Goal: Task Accomplishment & Management: Use online tool/utility

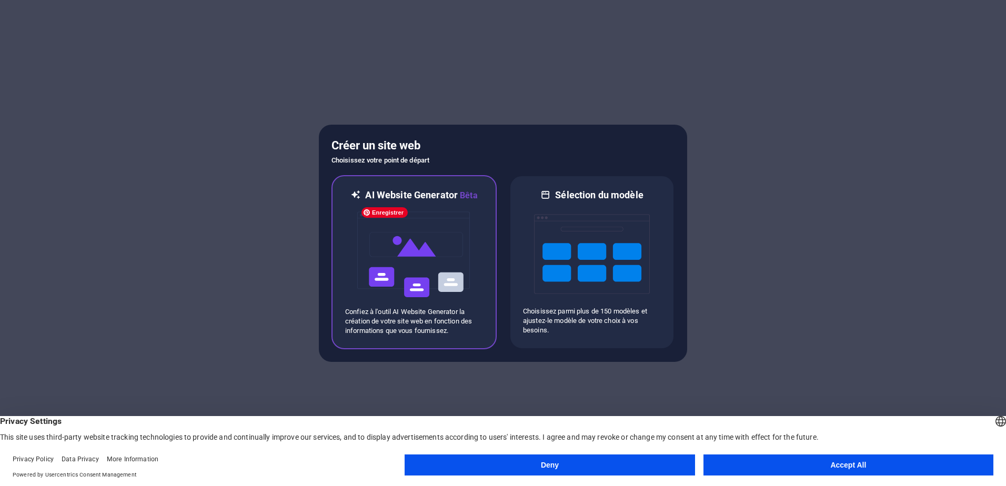
click at [401, 304] on img at bounding box center [414, 254] width 116 height 105
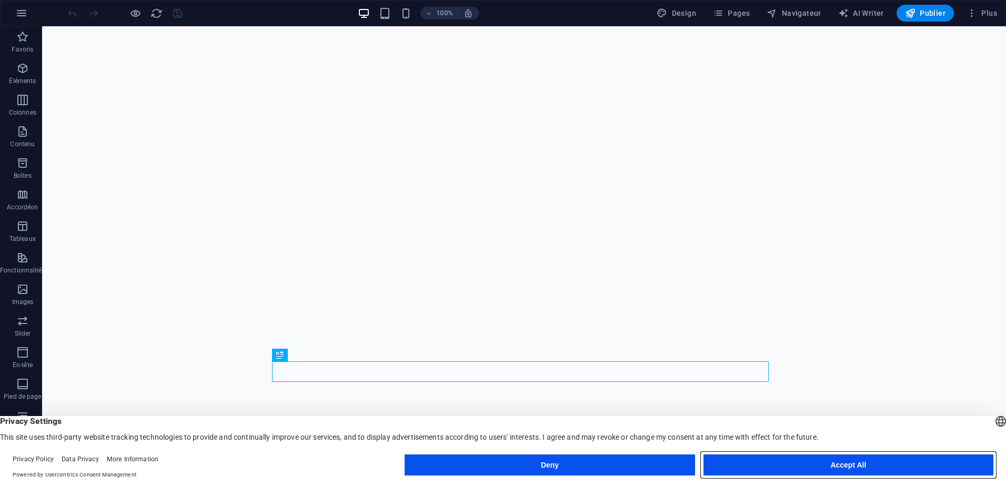
click at [812, 467] on button "Accept All" at bounding box center [848, 465] width 290 height 21
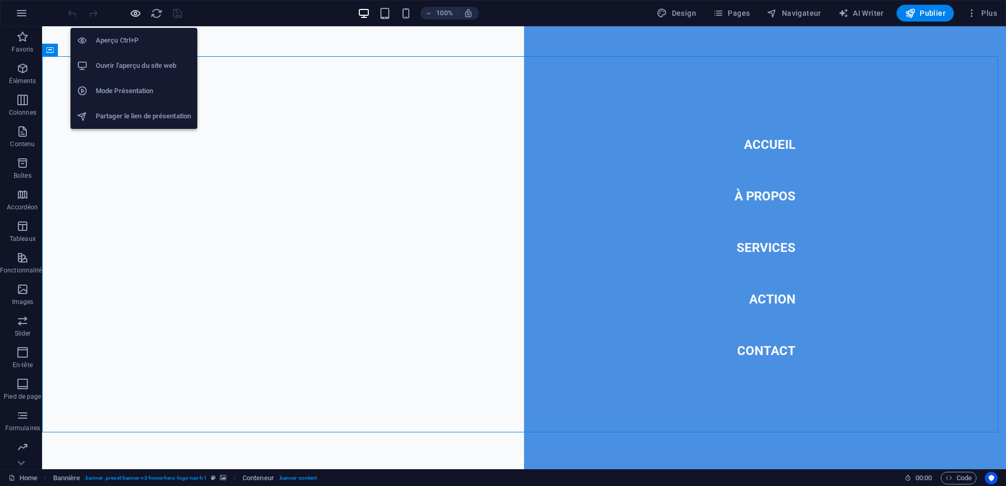
click at [132, 17] on icon "button" at bounding box center [135, 13] width 12 height 12
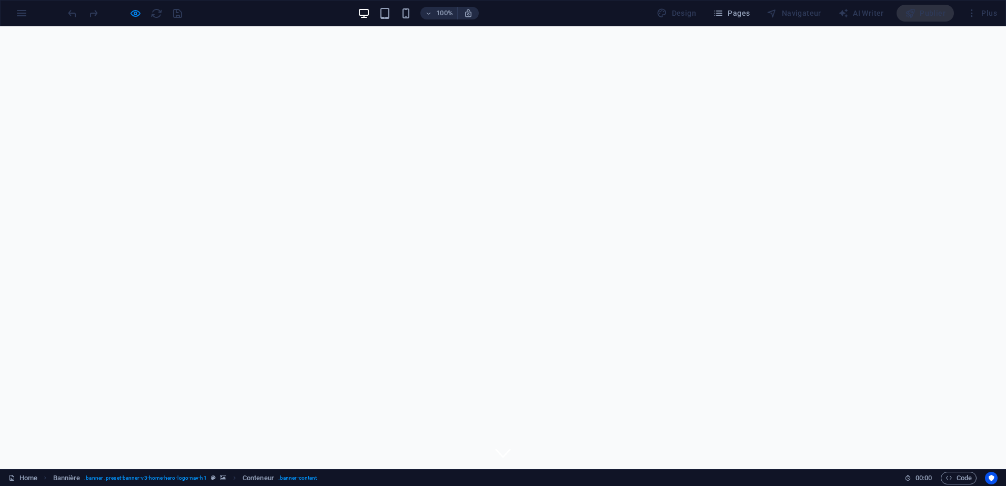
click at [496, 449] on icon at bounding box center [503, 453] width 16 height 9
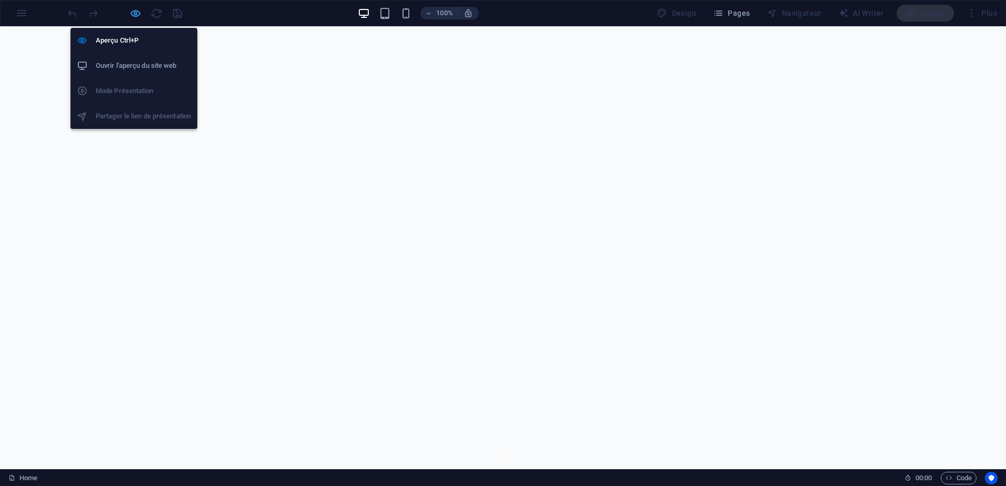
click at [135, 14] on icon "button" at bounding box center [135, 13] width 12 height 12
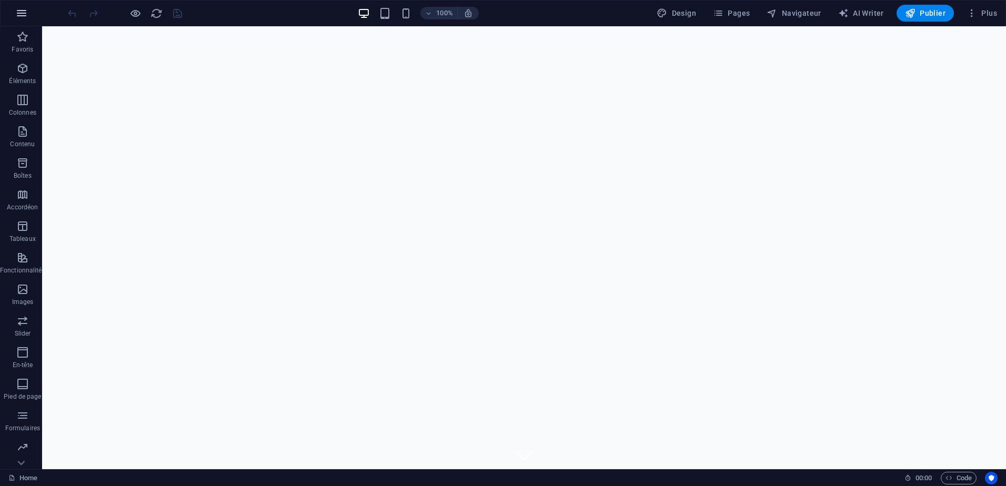
click at [20, 17] on icon "button" at bounding box center [21, 13] width 13 height 13
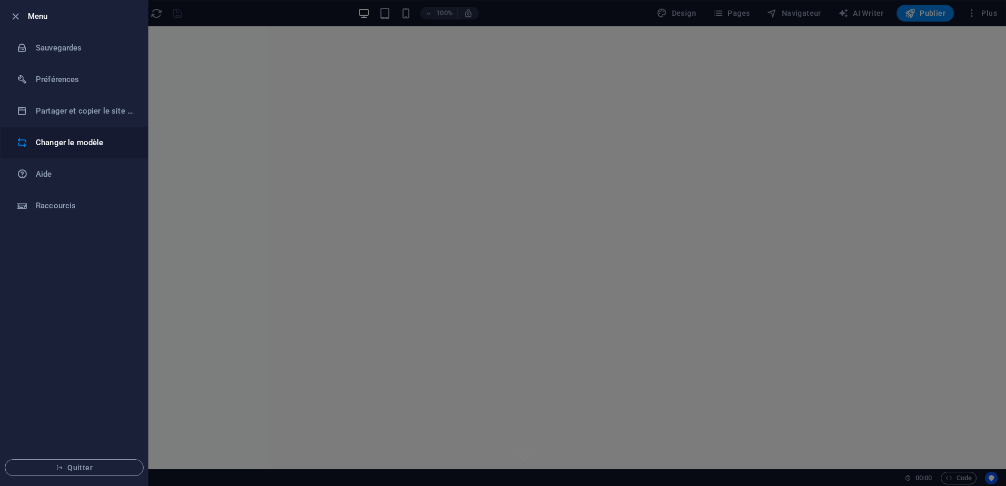
click at [73, 141] on h6 "Changer le modèle" at bounding box center [84, 142] width 97 height 13
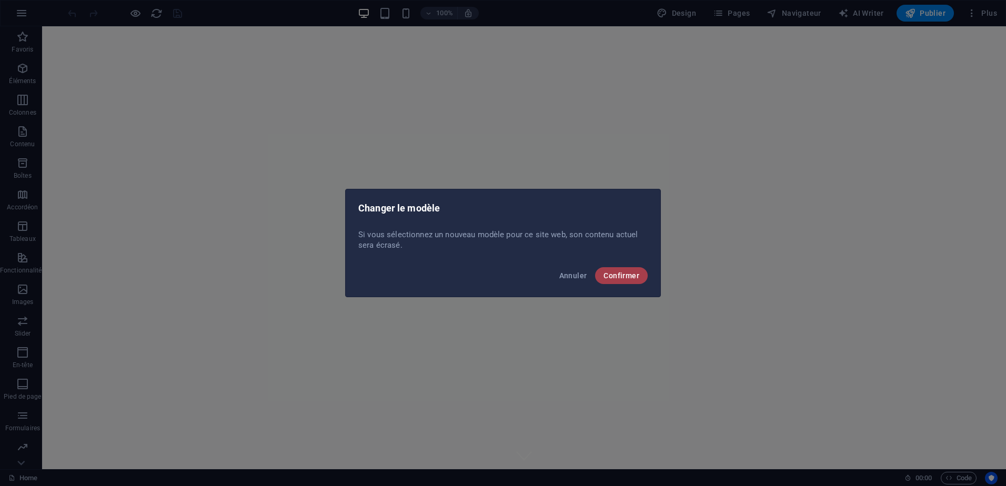
click at [621, 273] on span "Confirmer" at bounding box center [622, 275] width 36 height 8
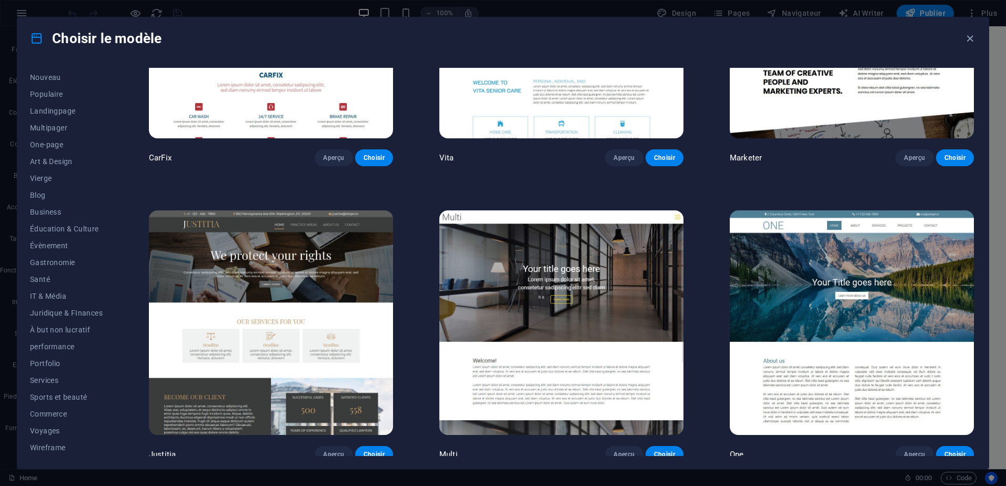
scroll to position [12014, 0]
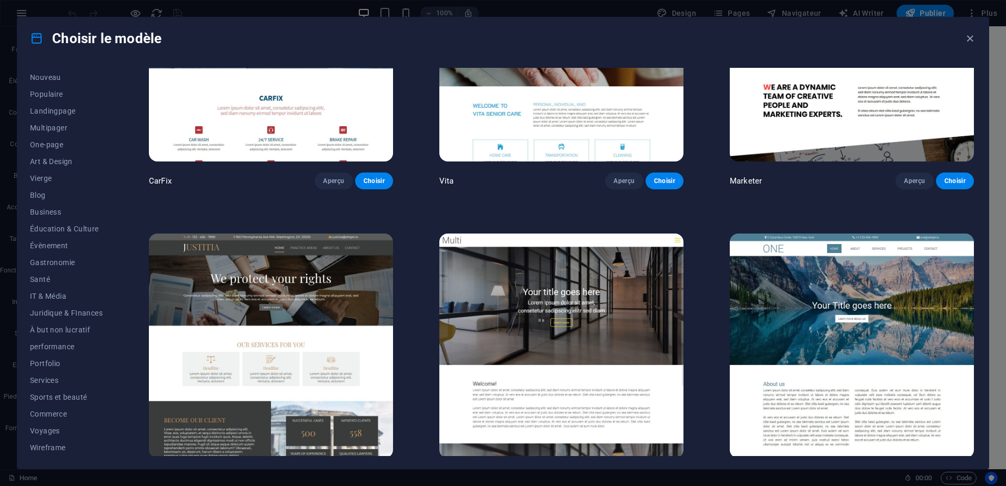
click at [623, 474] on span "Aperçu" at bounding box center [624, 478] width 21 height 8
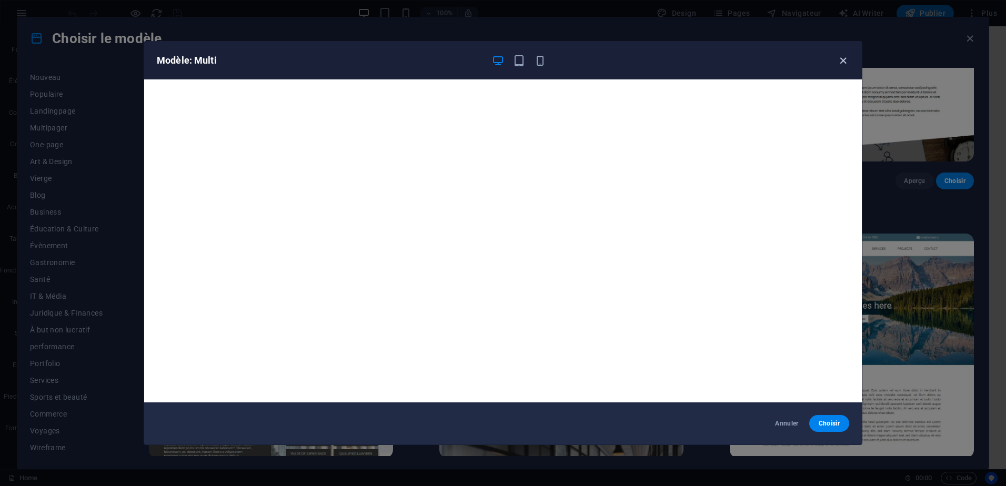
click at [840, 64] on icon "button" at bounding box center [843, 61] width 12 height 12
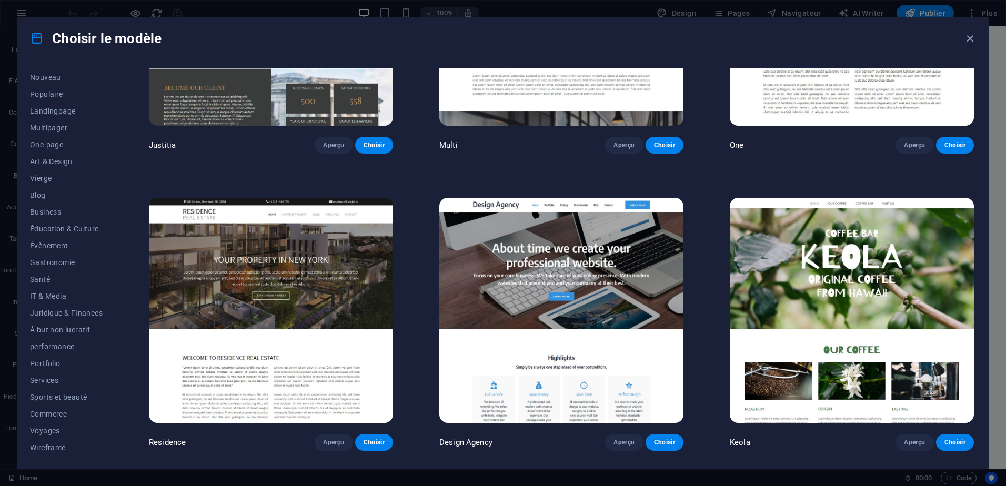
scroll to position [12365, 0]
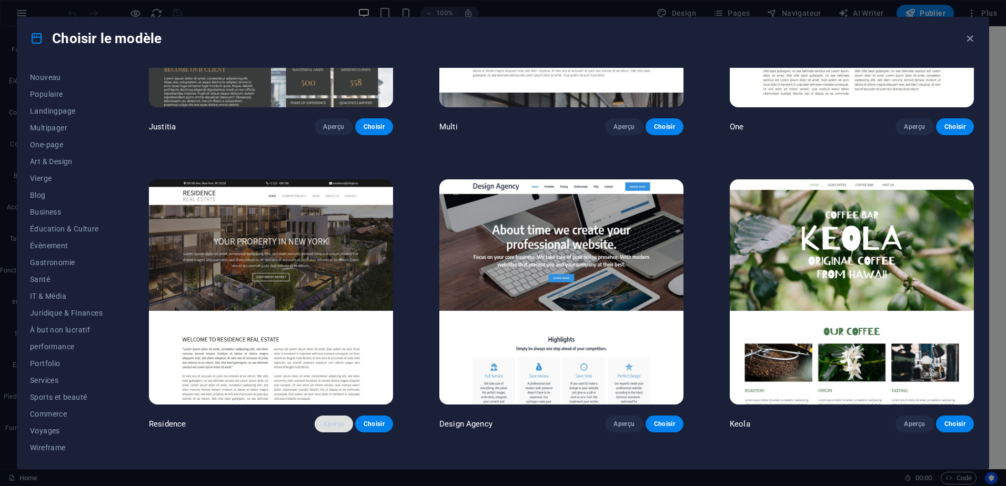
click at [336, 420] on span "Aperçu" at bounding box center [333, 424] width 21 height 8
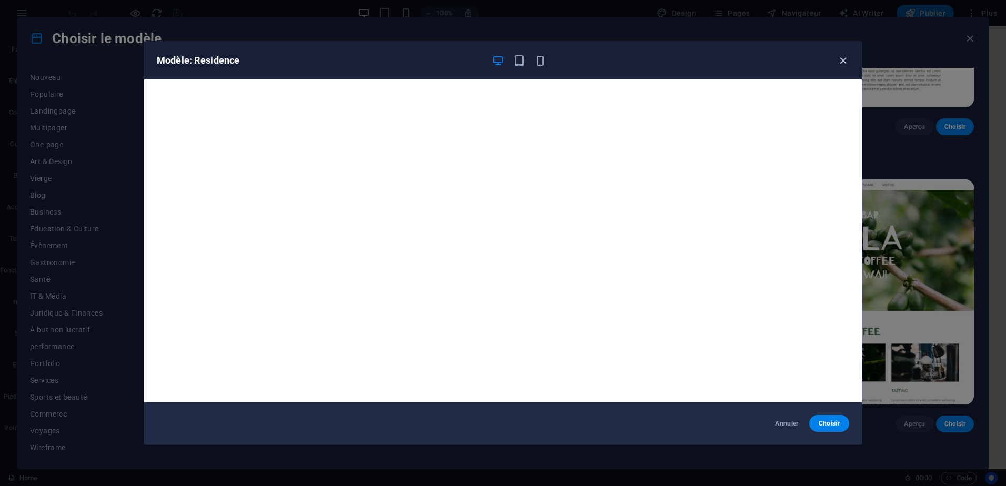
click at [839, 55] on icon "button" at bounding box center [843, 61] width 12 height 12
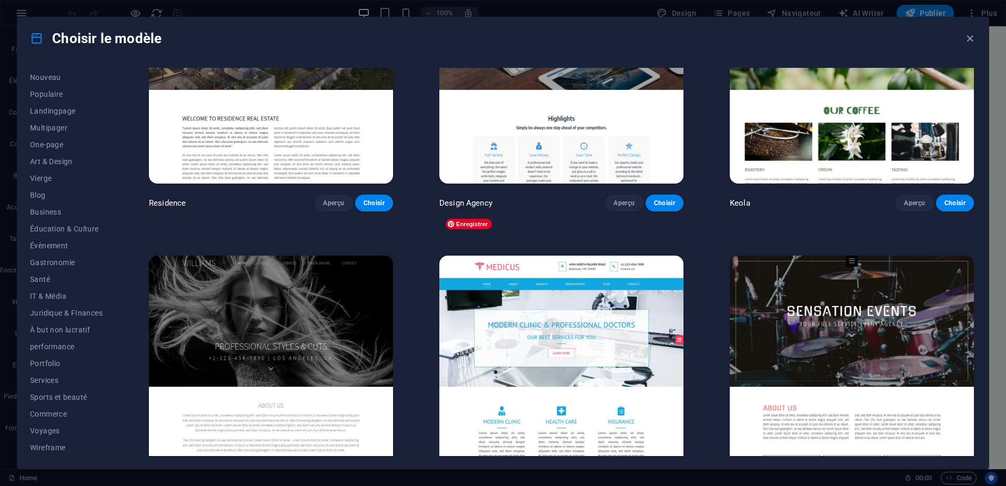
scroll to position [12628, 0]
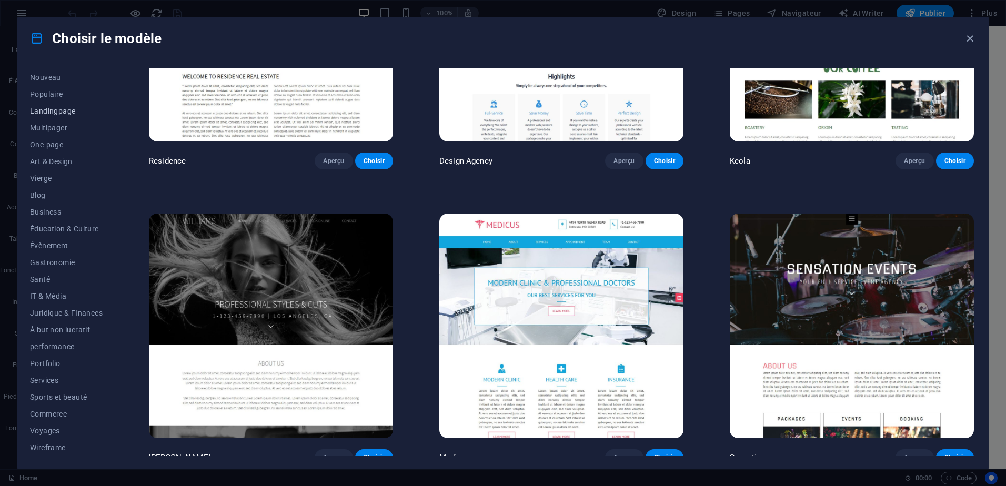
click at [47, 113] on span "Landingpage" at bounding box center [66, 111] width 73 height 8
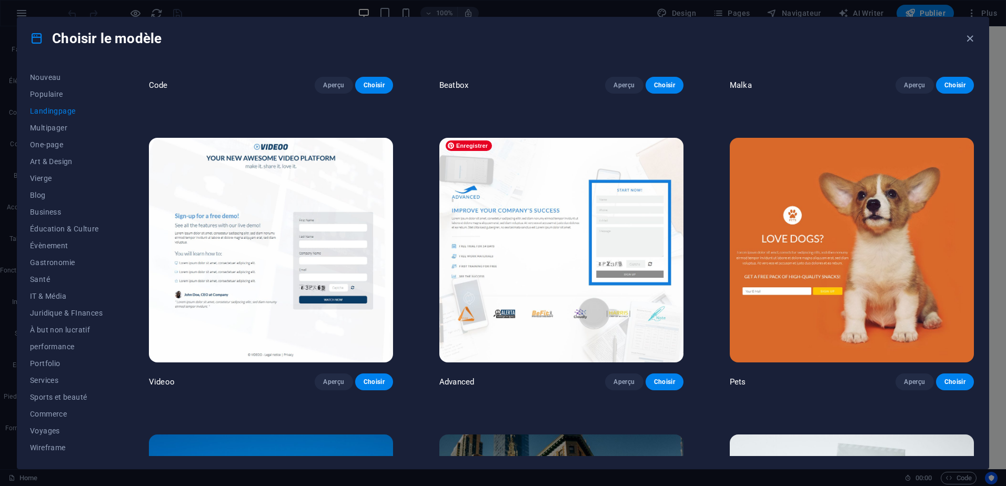
scroll to position [614, 0]
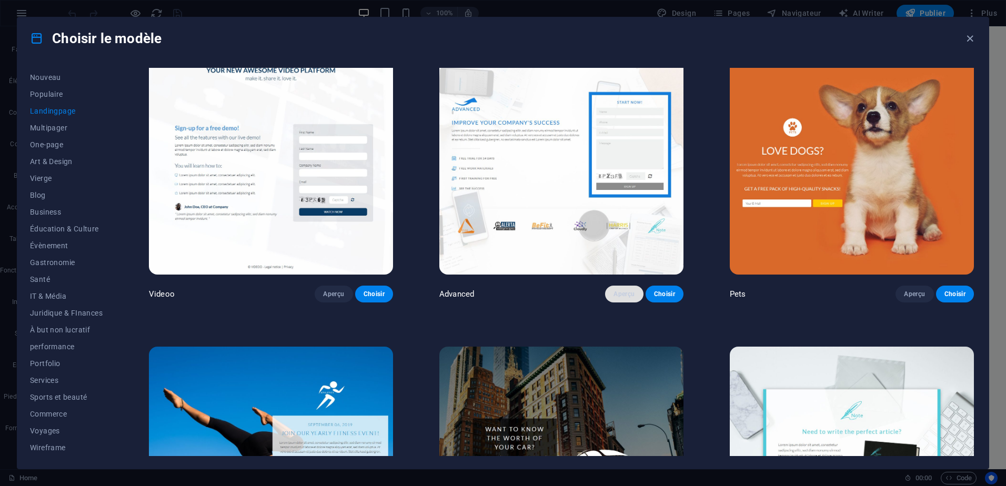
click at [614, 290] on span "Aperçu" at bounding box center [624, 294] width 21 height 8
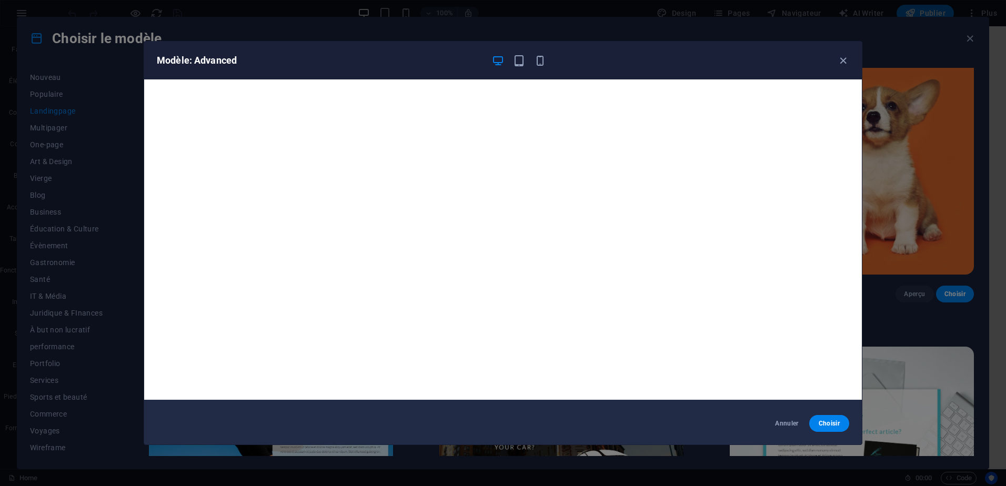
scroll to position [0, 0]
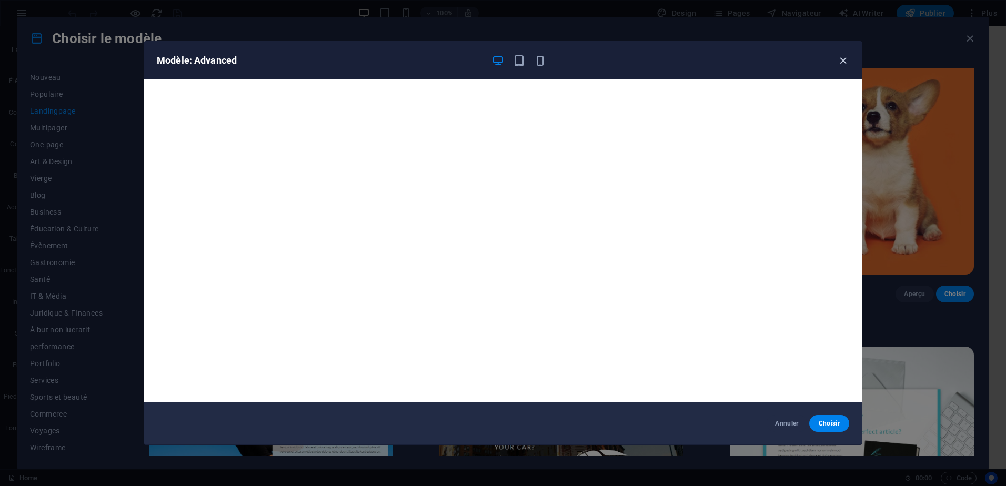
click at [840, 58] on icon "button" at bounding box center [843, 61] width 12 height 12
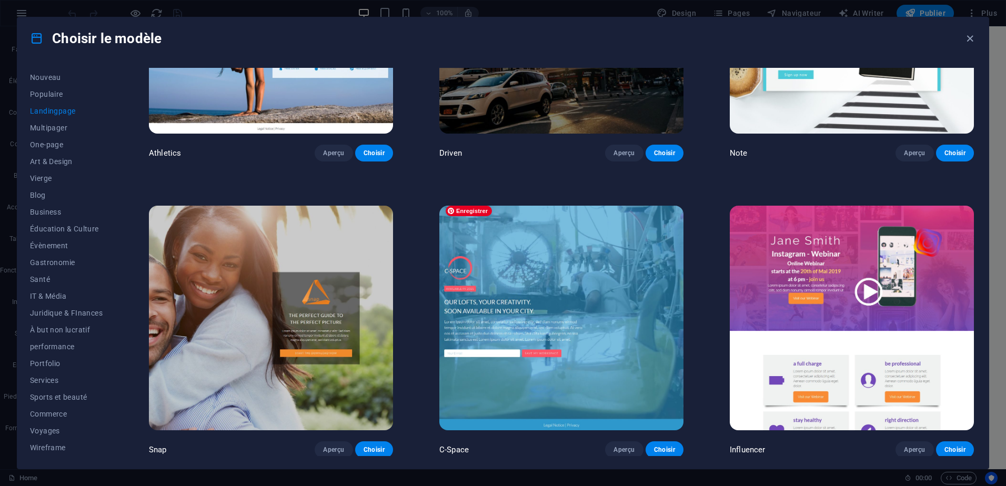
scroll to position [1140, 0]
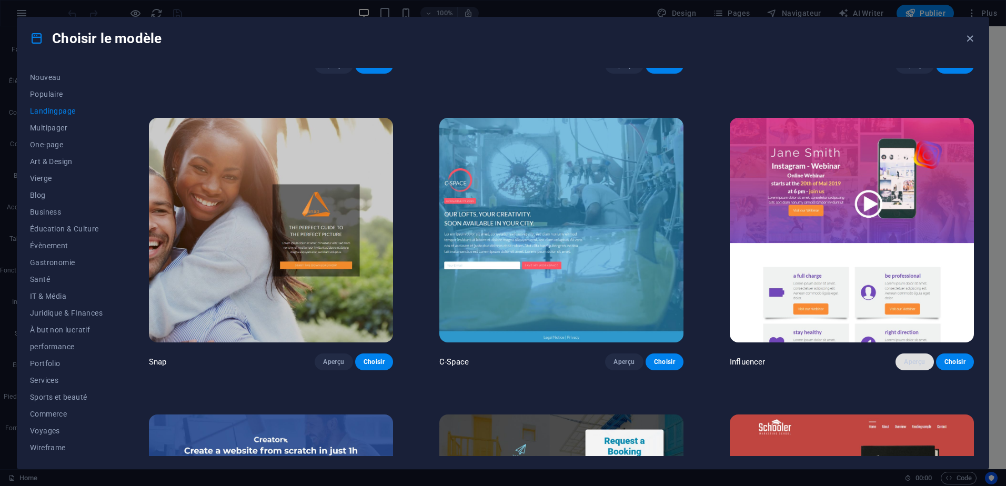
click at [913, 359] on span "Aperçu" at bounding box center [914, 362] width 21 height 8
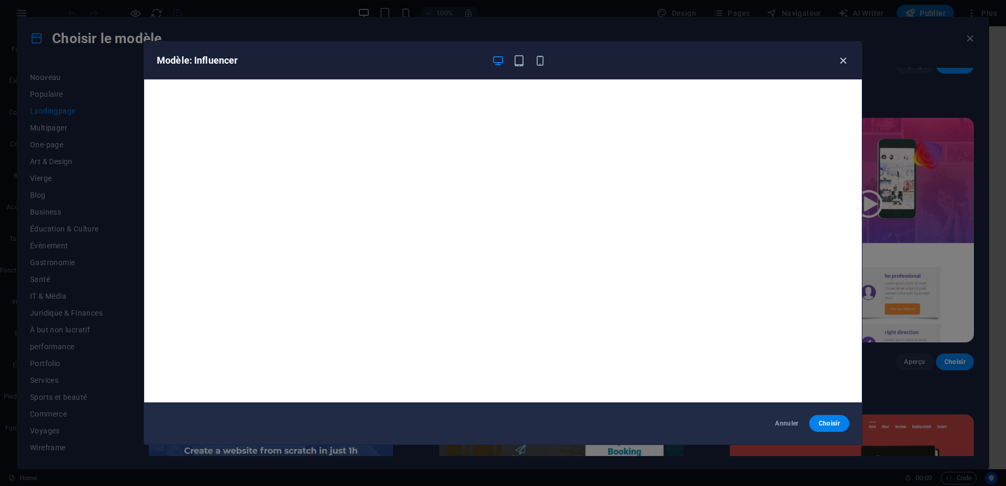
click at [841, 57] on icon "button" at bounding box center [843, 61] width 12 height 12
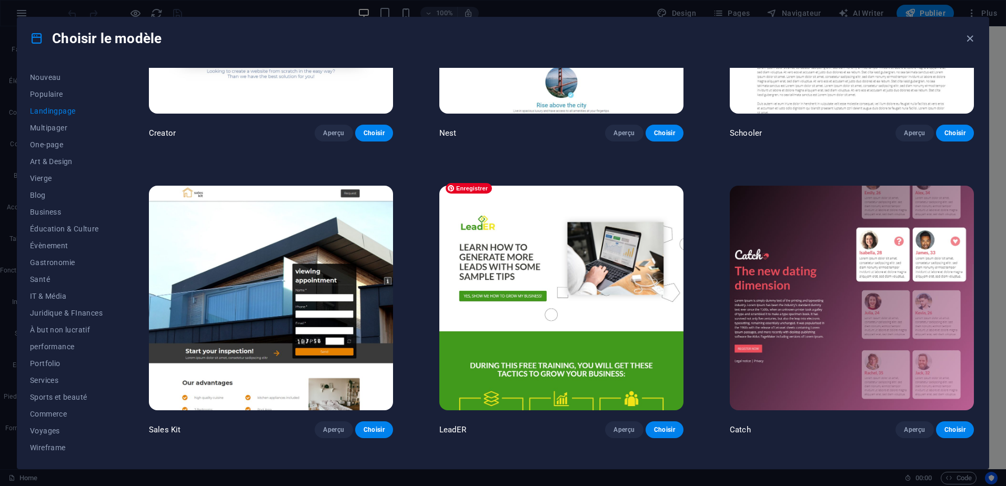
scroll to position [1754, 0]
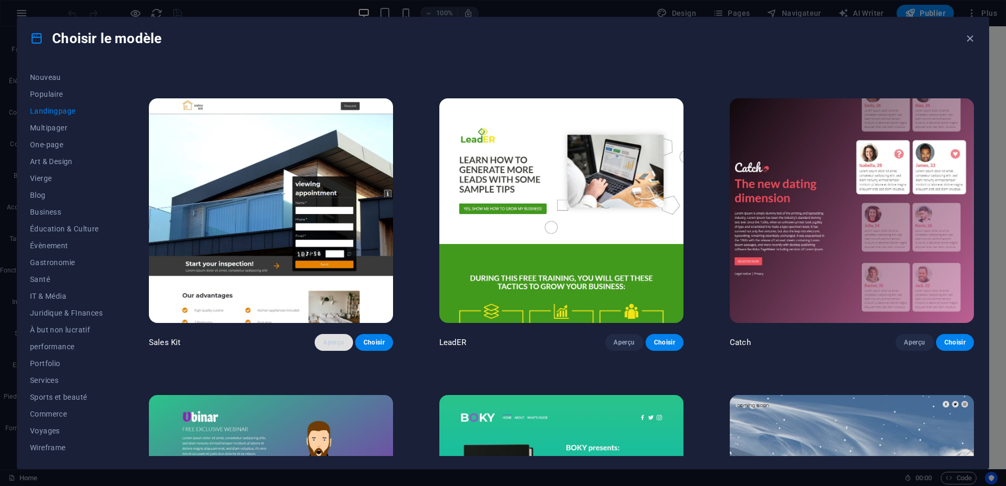
click at [332, 338] on span "Aperçu" at bounding box center [333, 342] width 21 height 8
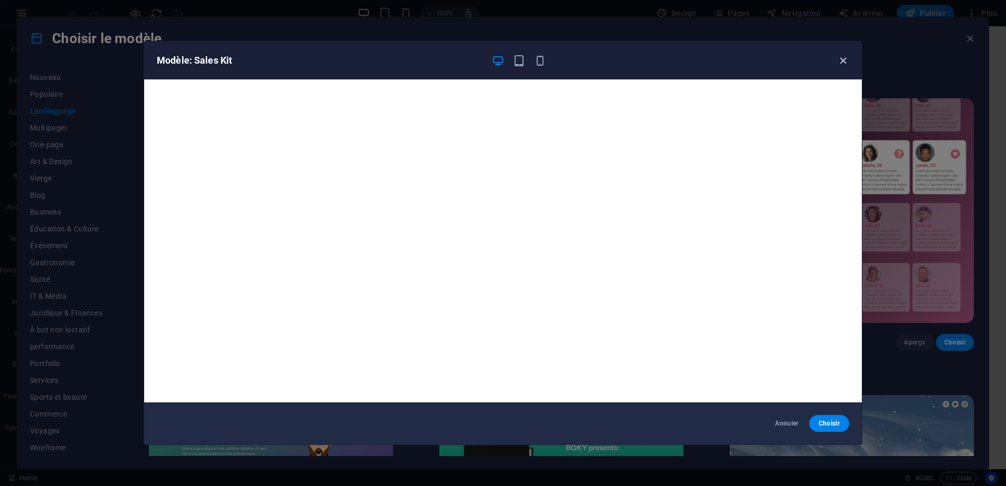
click at [846, 65] on icon "button" at bounding box center [843, 61] width 12 height 12
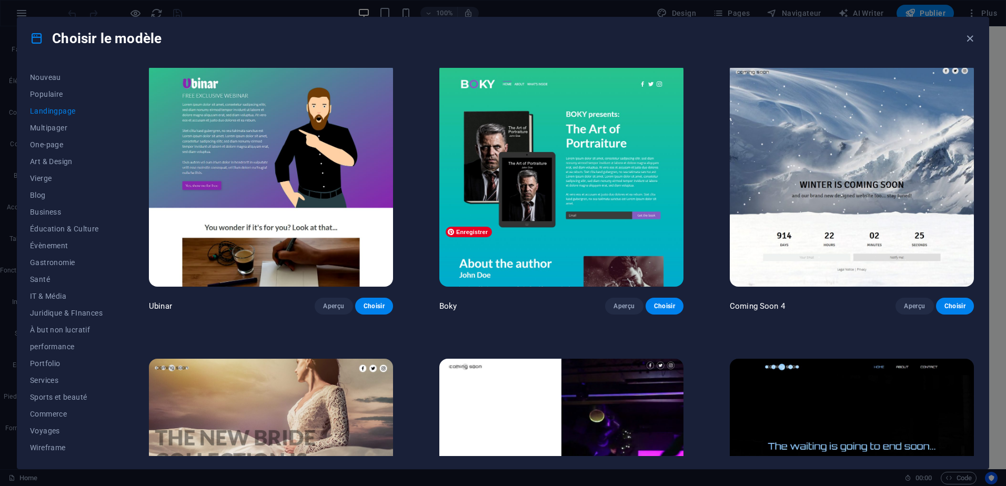
scroll to position [2105, 0]
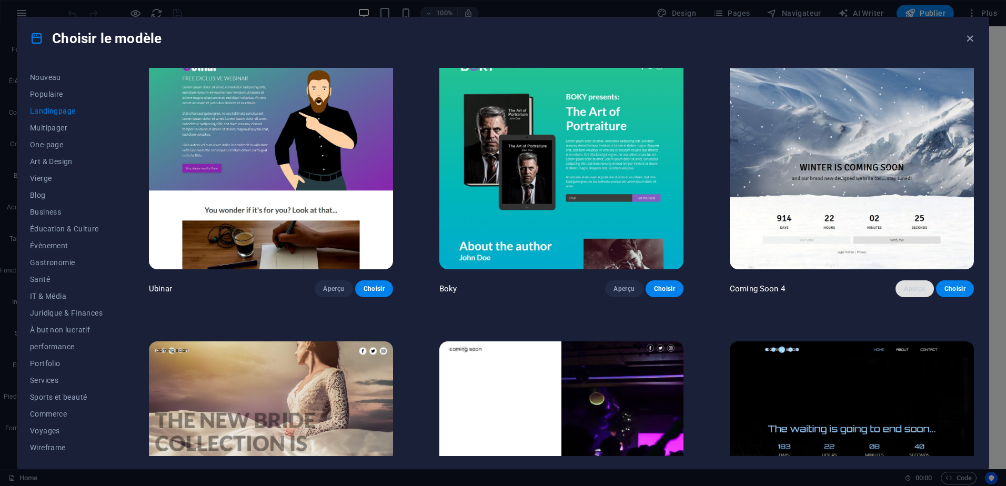
click at [908, 285] on span "Aperçu" at bounding box center [914, 289] width 21 height 8
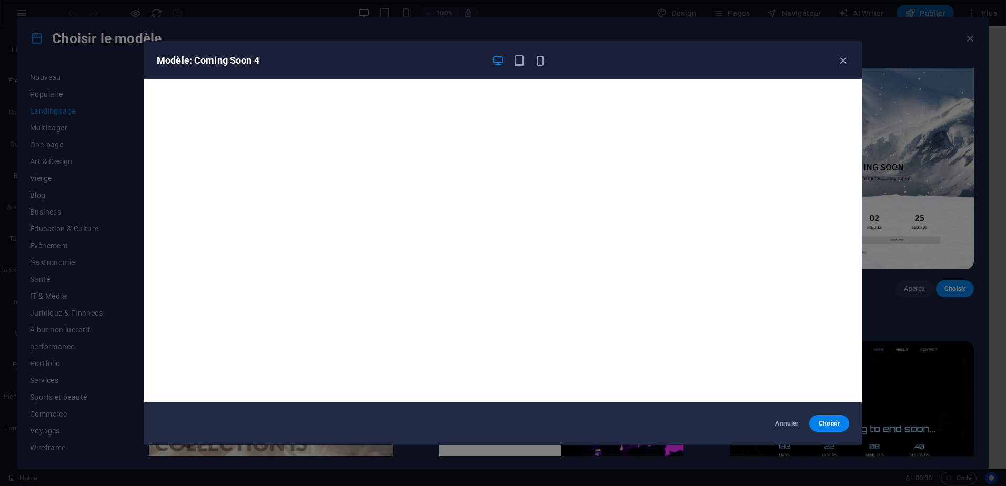
scroll to position [3, 0]
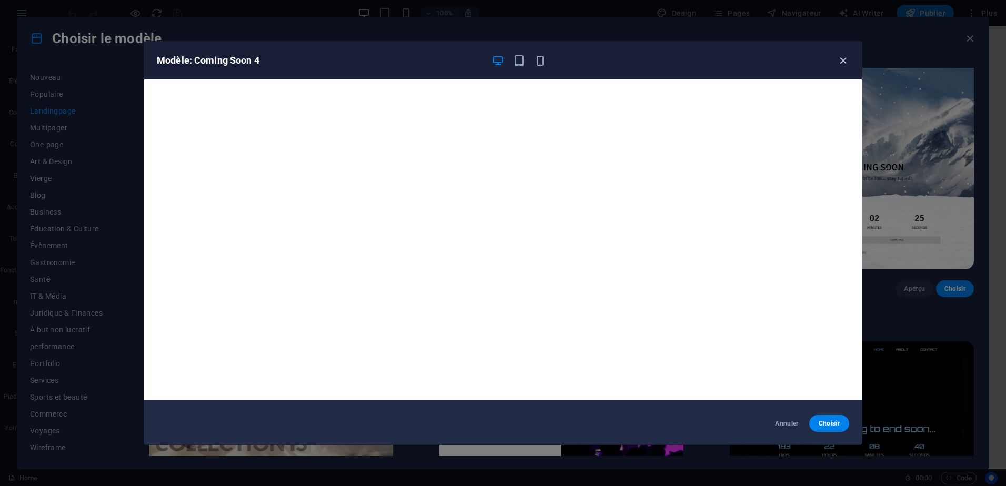
click at [849, 60] on icon "button" at bounding box center [843, 61] width 12 height 12
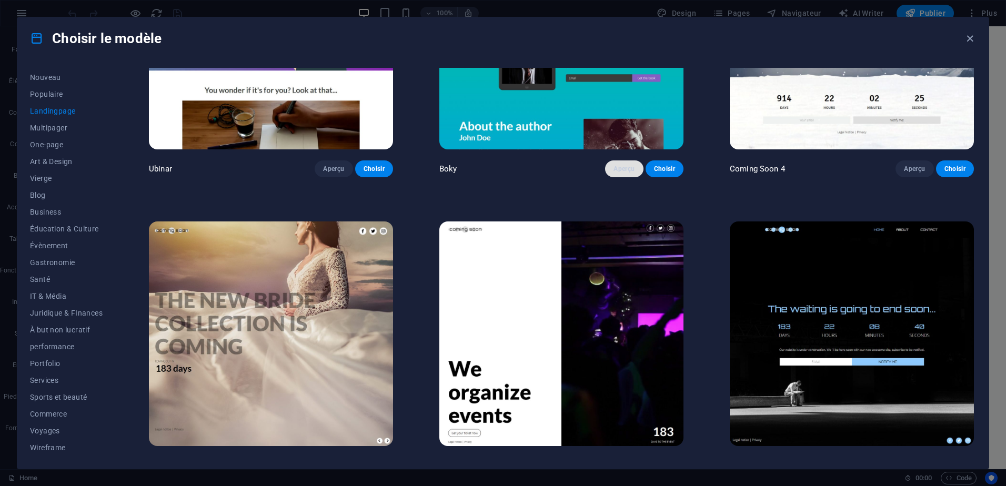
scroll to position [2231, 0]
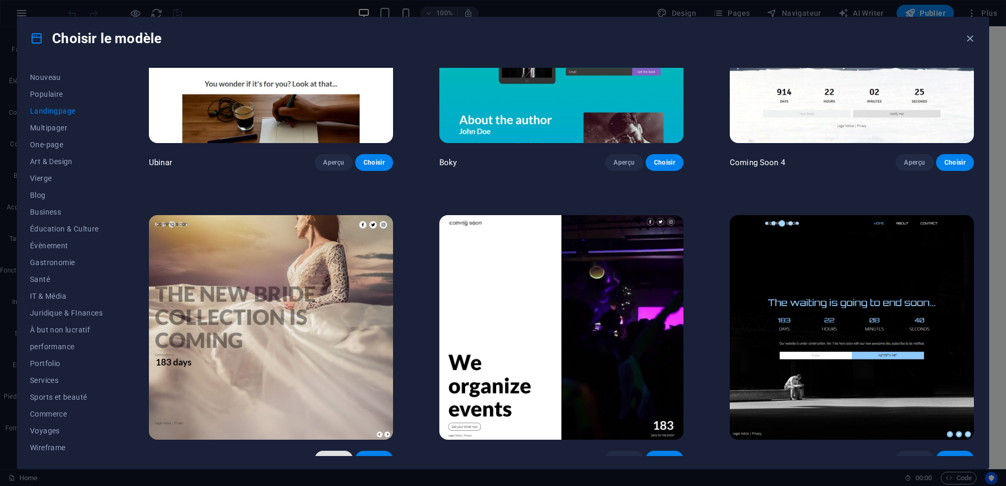
click at [336, 455] on span "Aperçu" at bounding box center [333, 459] width 21 height 8
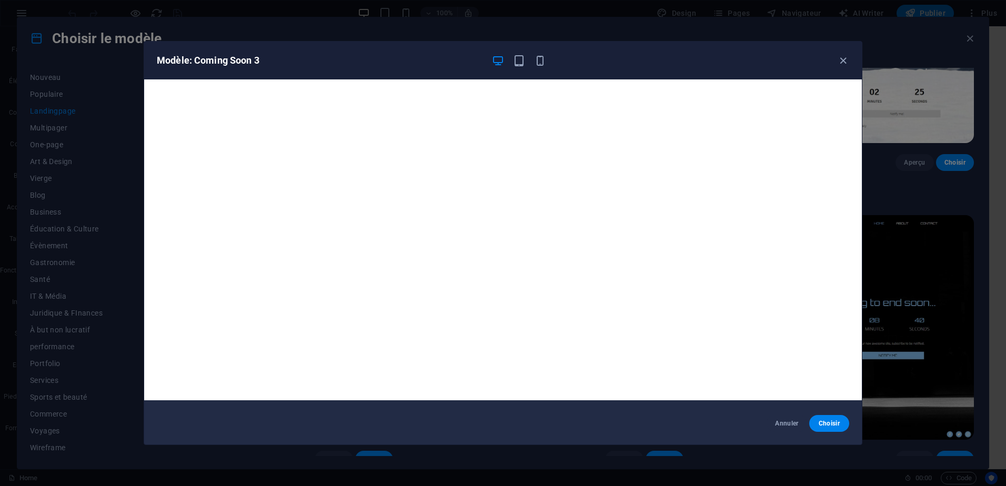
scroll to position [3, 0]
click at [841, 64] on icon "button" at bounding box center [843, 61] width 12 height 12
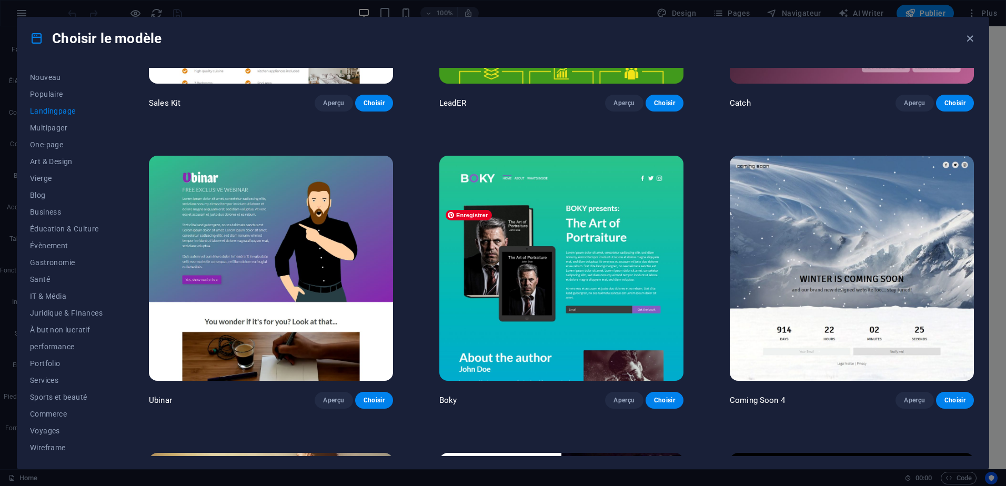
scroll to position [1968, 0]
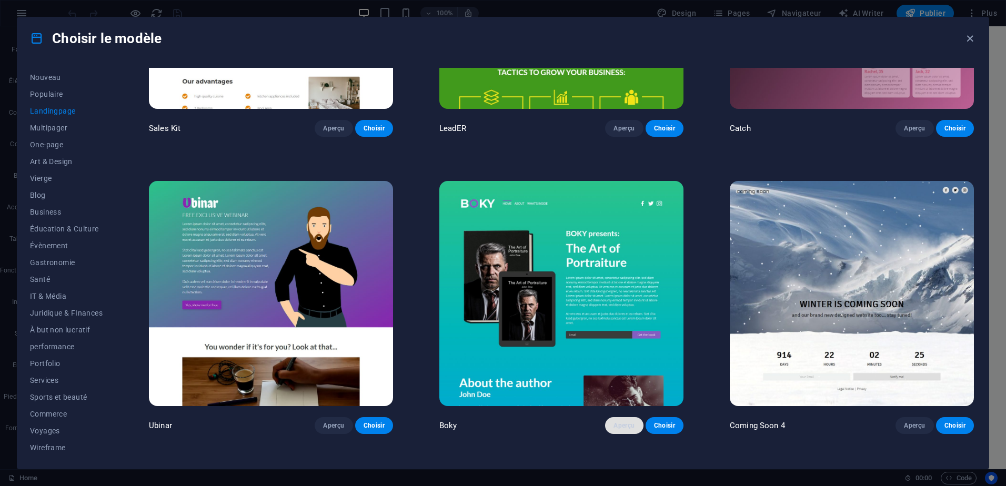
click at [623, 420] on button "Aperçu" at bounding box center [624, 425] width 38 height 17
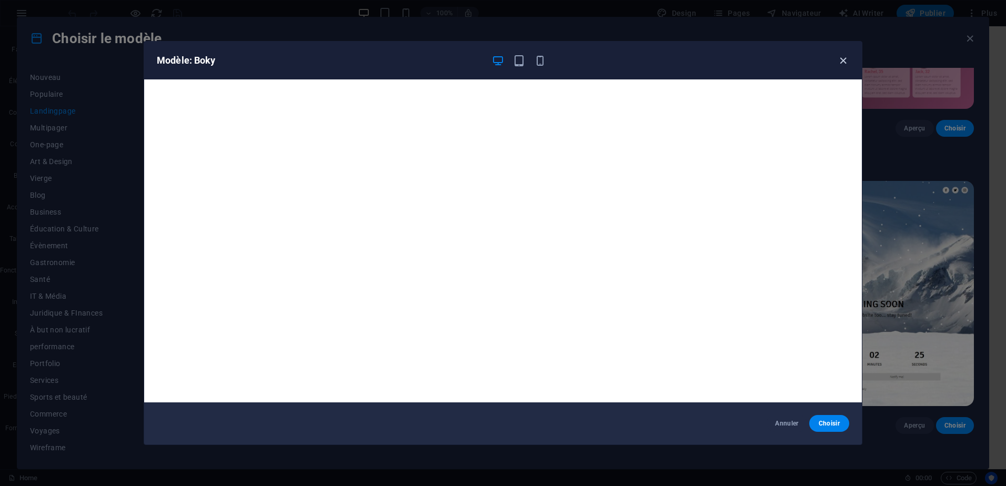
click at [843, 61] on icon "button" at bounding box center [843, 61] width 12 height 12
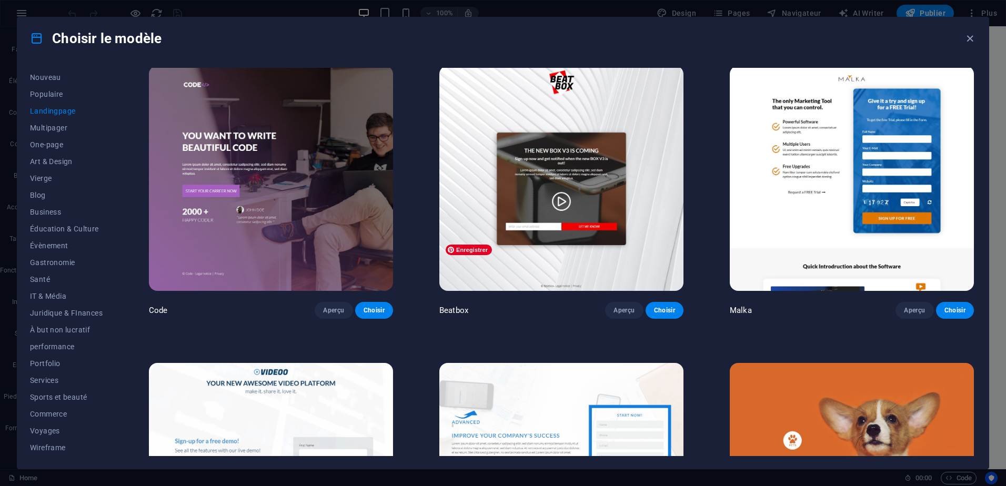
scroll to position [301, 0]
click at [65, 127] on span "Multipager" at bounding box center [66, 128] width 73 height 8
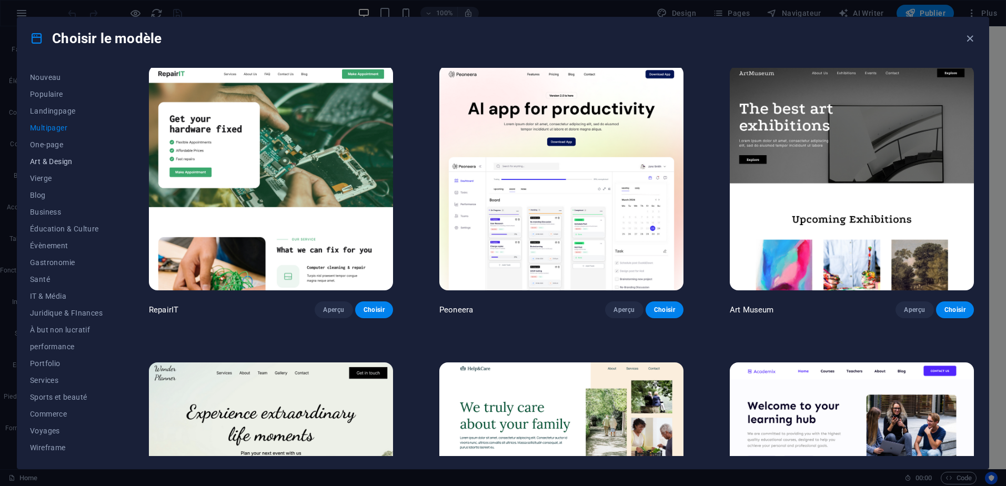
click at [62, 163] on span "Art & Design" at bounding box center [66, 161] width 73 height 8
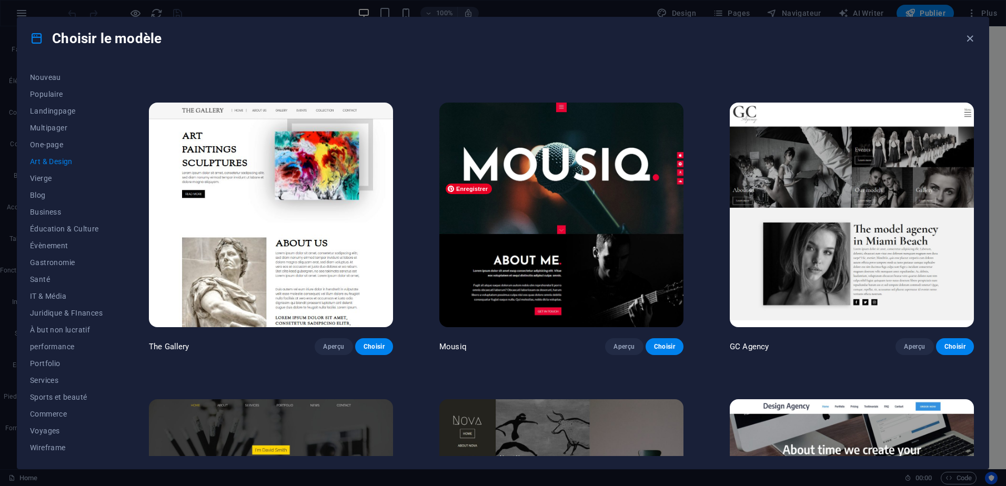
scroll to position [565, 0]
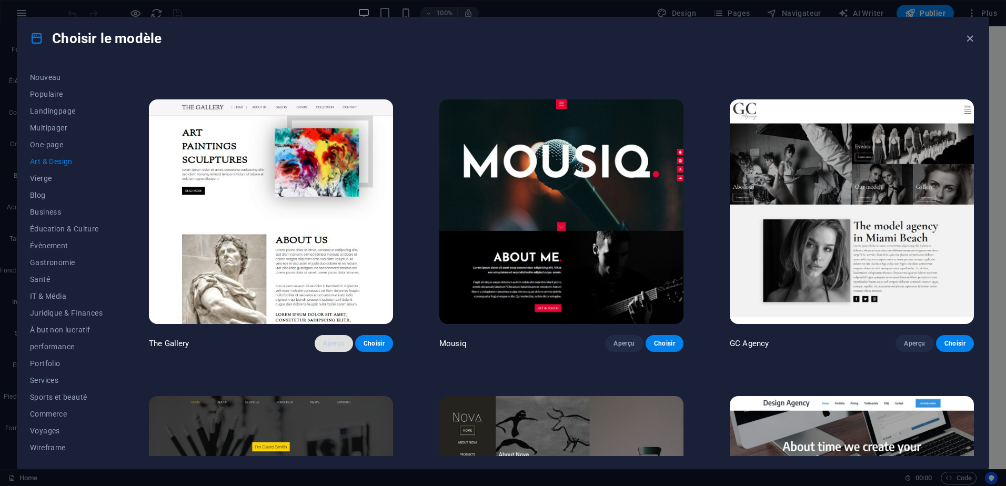
click at [330, 343] on span "Aperçu" at bounding box center [333, 343] width 21 height 8
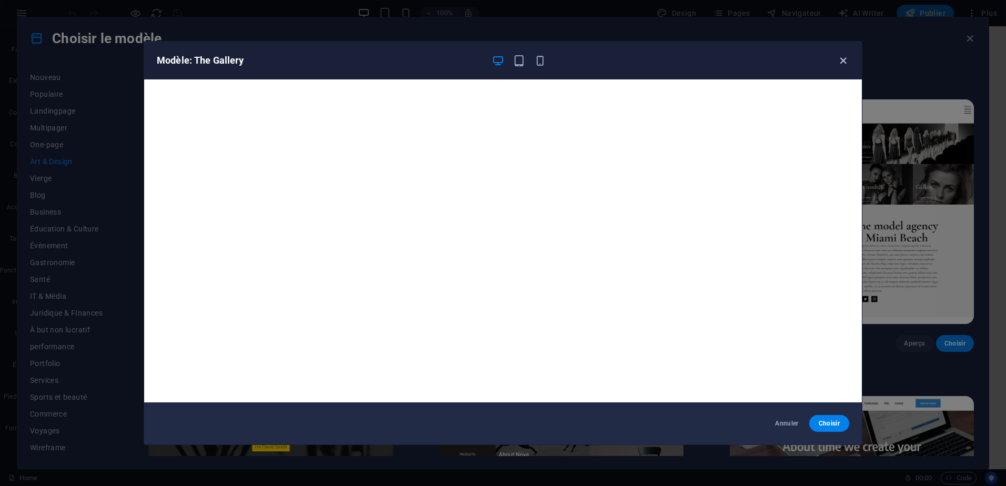
click at [843, 57] on icon "button" at bounding box center [843, 61] width 12 height 12
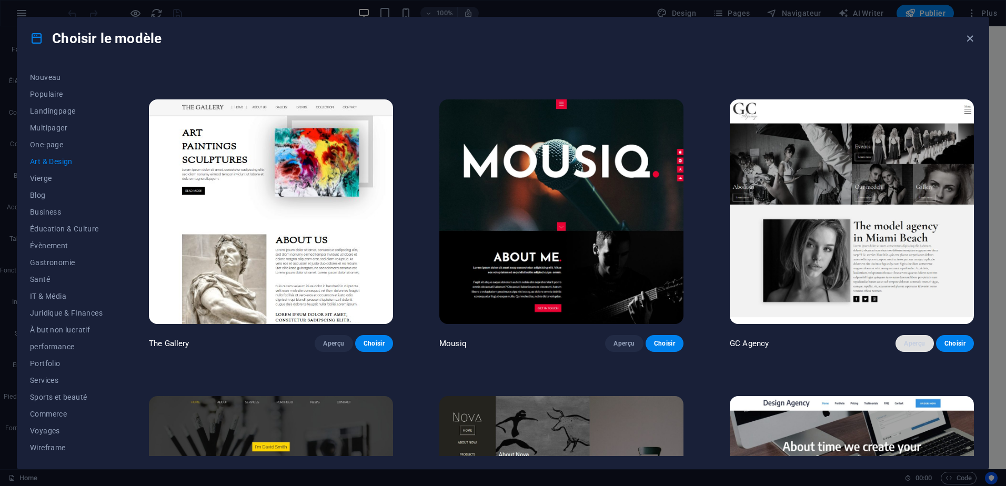
click at [919, 339] on span "Aperçu" at bounding box center [914, 343] width 21 height 8
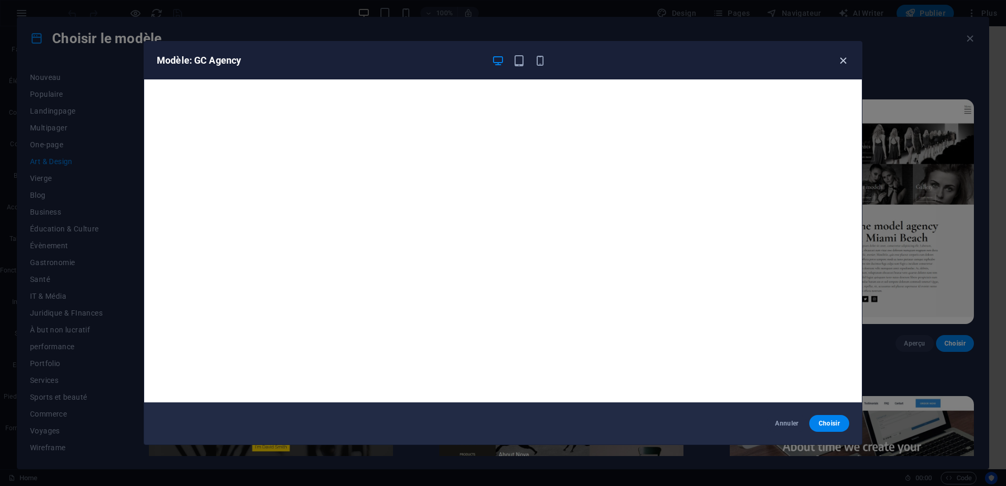
click at [845, 61] on icon "button" at bounding box center [843, 61] width 12 height 12
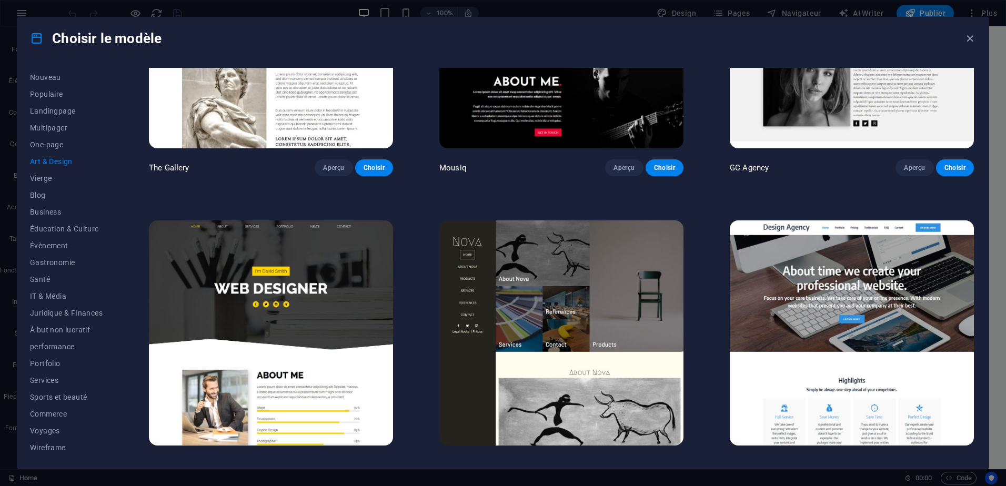
scroll to position [828, 0]
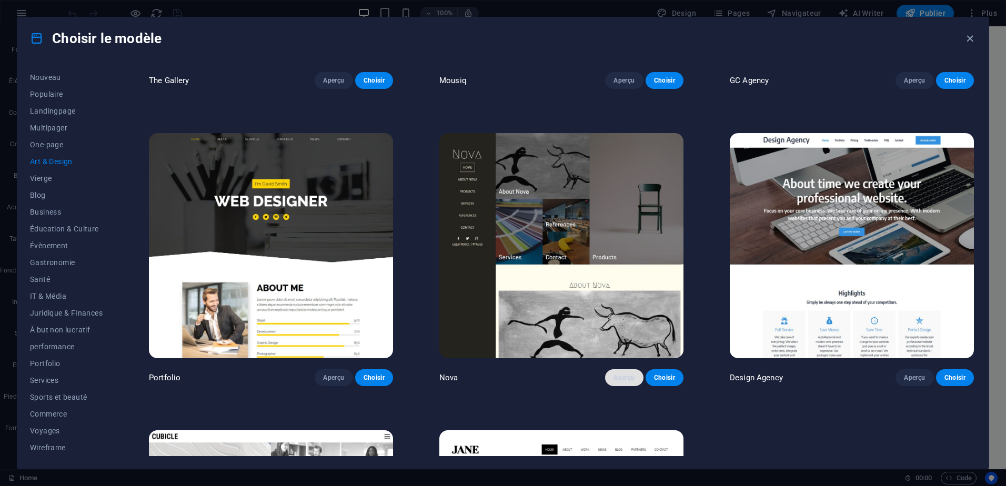
click at [615, 374] on span "Aperçu" at bounding box center [624, 378] width 21 height 8
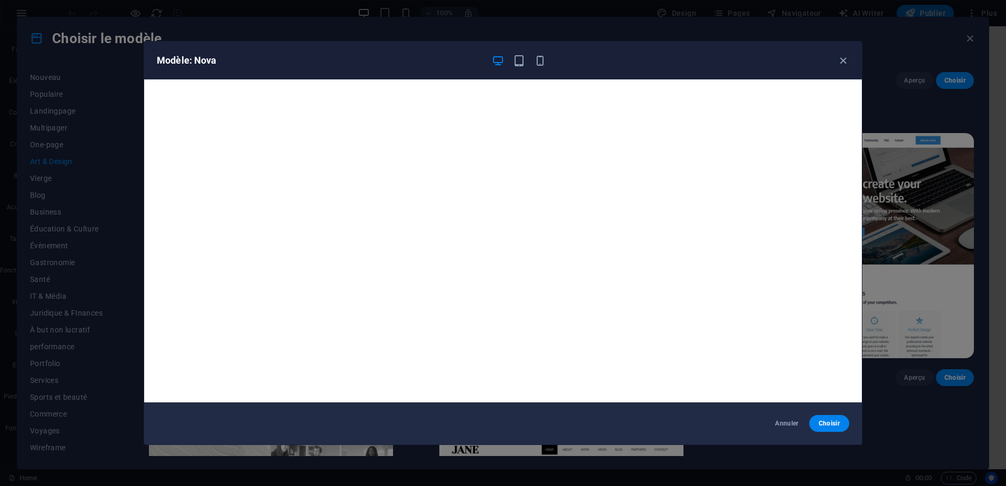
scroll to position [3, 0]
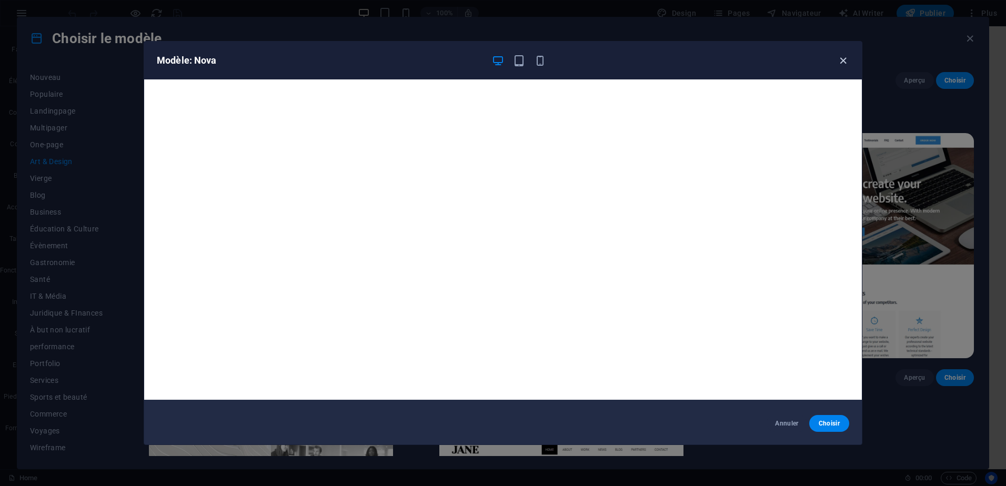
click at [843, 64] on icon "button" at bounding box center [843, 61] width 12 height 12
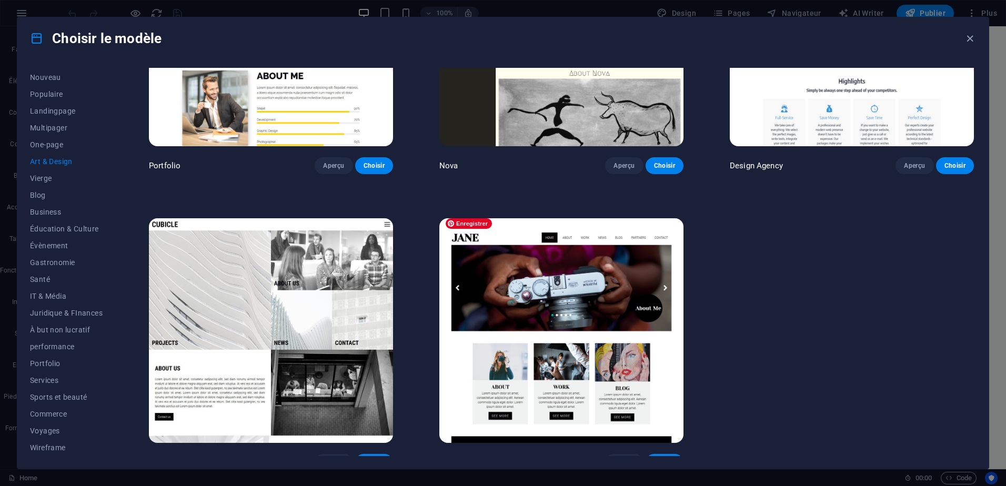
scroll to position [1048, 0]
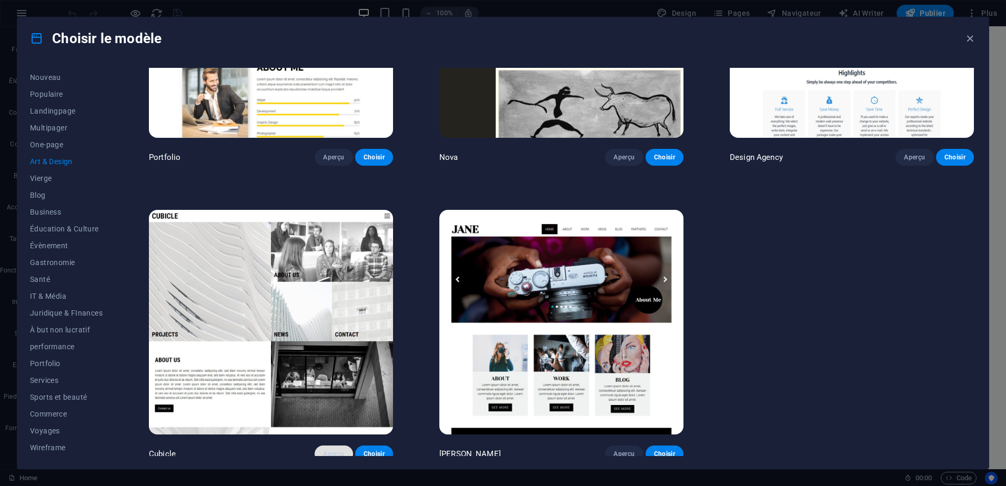
click at [330, 450] on span "Aperçu" at bounding box center [333, 454] width 21 height 8
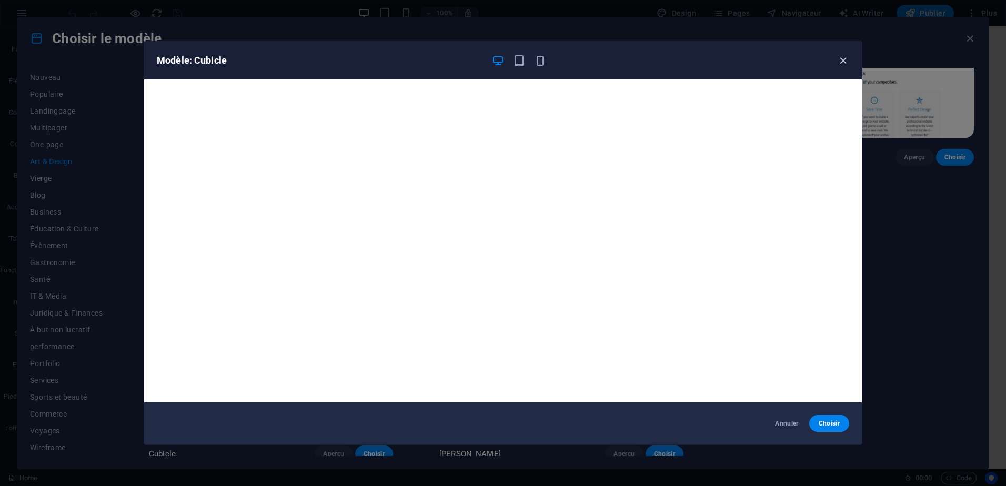
click at [843, 58] on icon "button" at bounding box center [843, 61] width 12 height 12
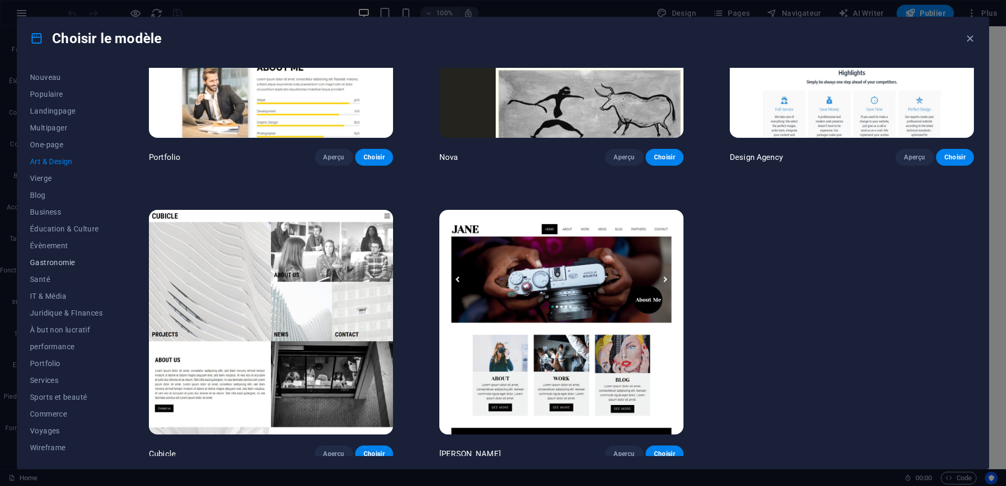
click at [70, 262] on span "Gastronomie" at bounding box center [66, 262] width 73 height 8
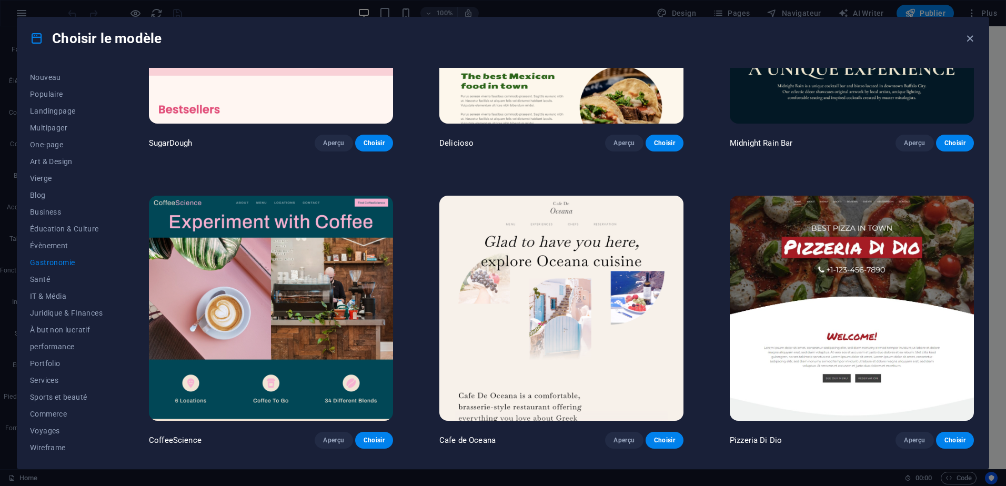
scroll to position [0, 0]
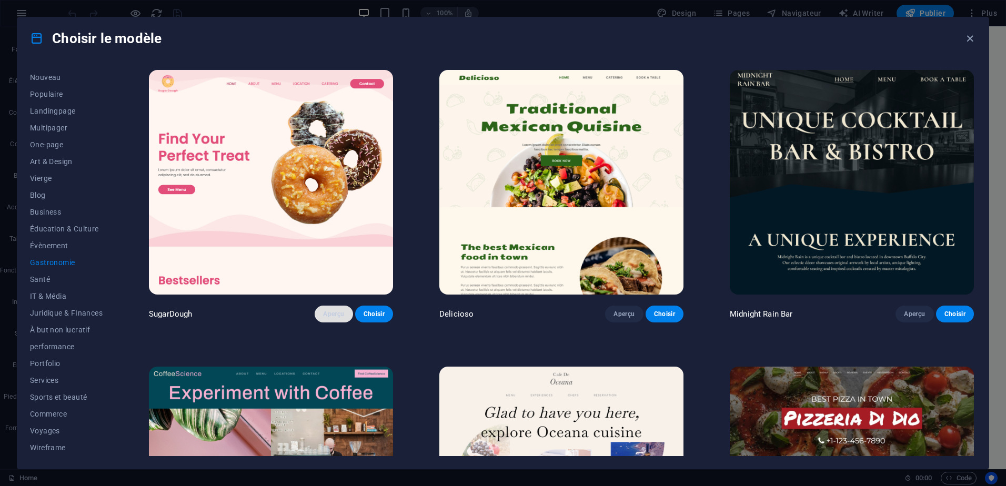
click at [325, 316] on span "Aperçu" at bounding box center [333, 314] width 21 height 8
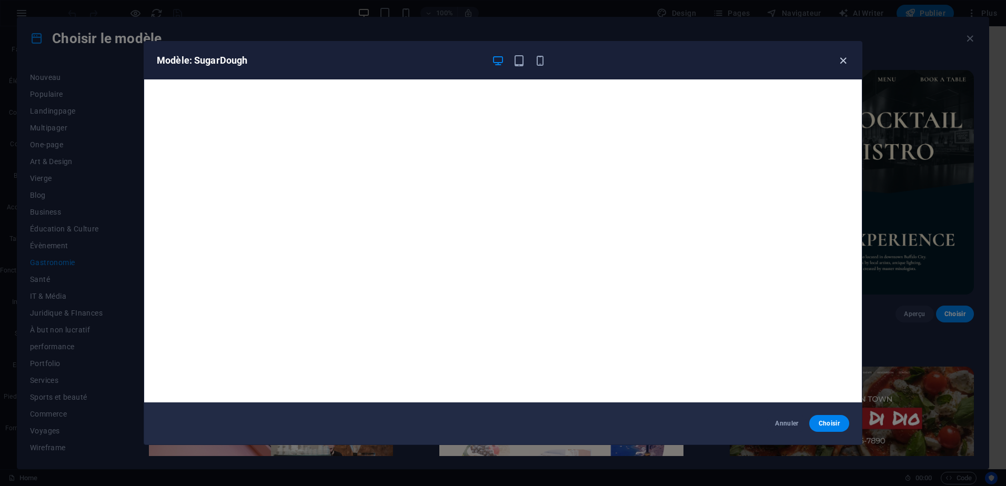
click at [841, 59] on icon "button" at bounding box center [843, 61] width 12 height 12
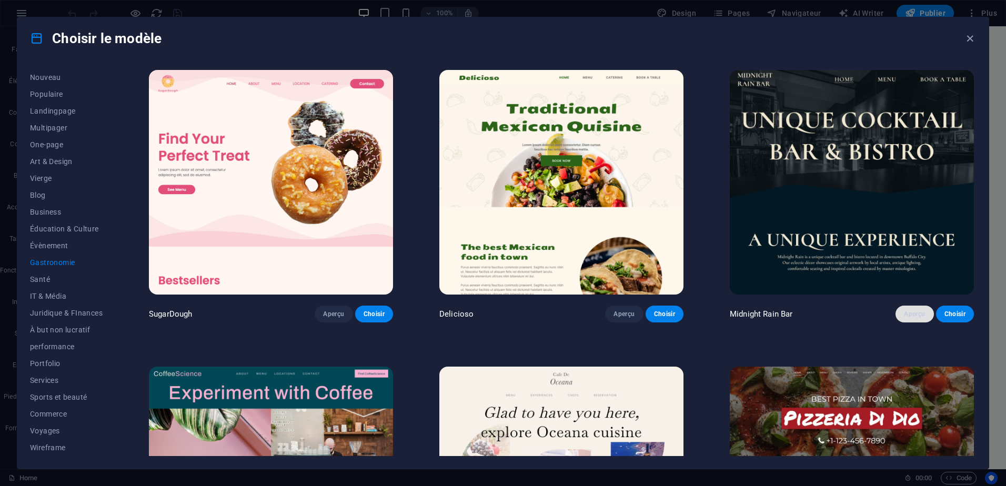
click at [914, 316] on span "Aperçu" at bounding box center [914, 314] width 21 height 8
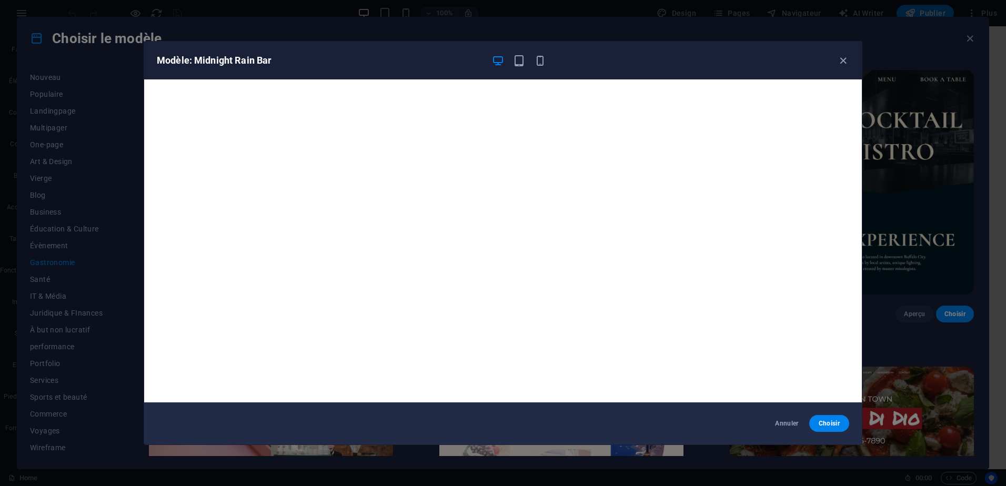
scroll to position [3, 0]
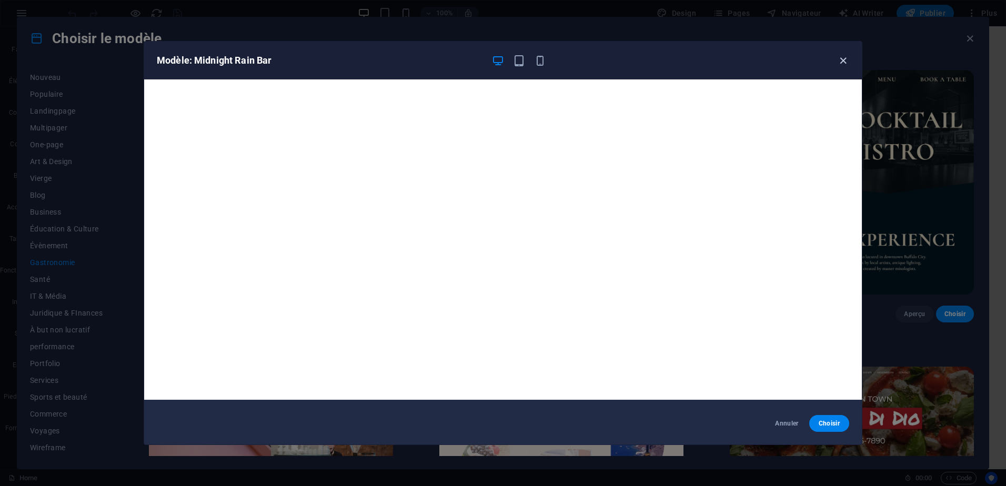
click at [843, 61] on icon "button" at bounding box center [843, 61] width 12 height 12
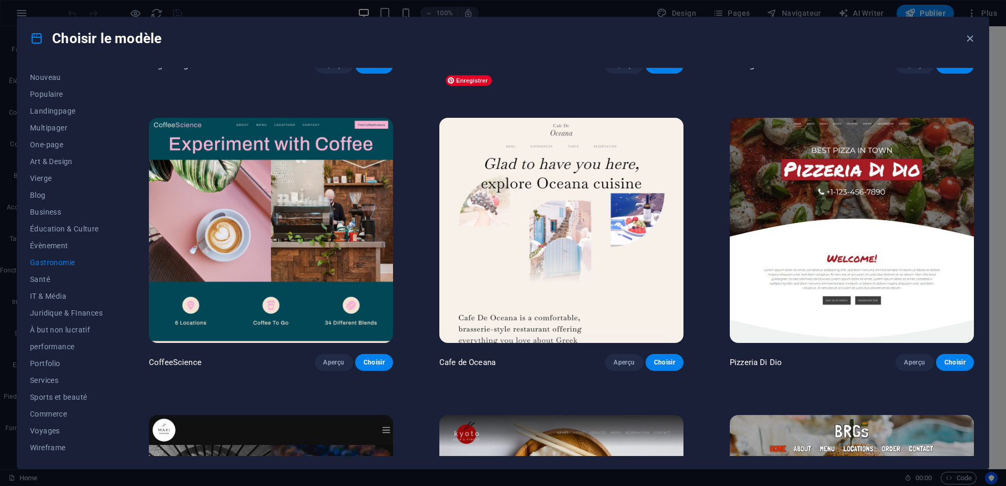
scroll to position [263, 0]
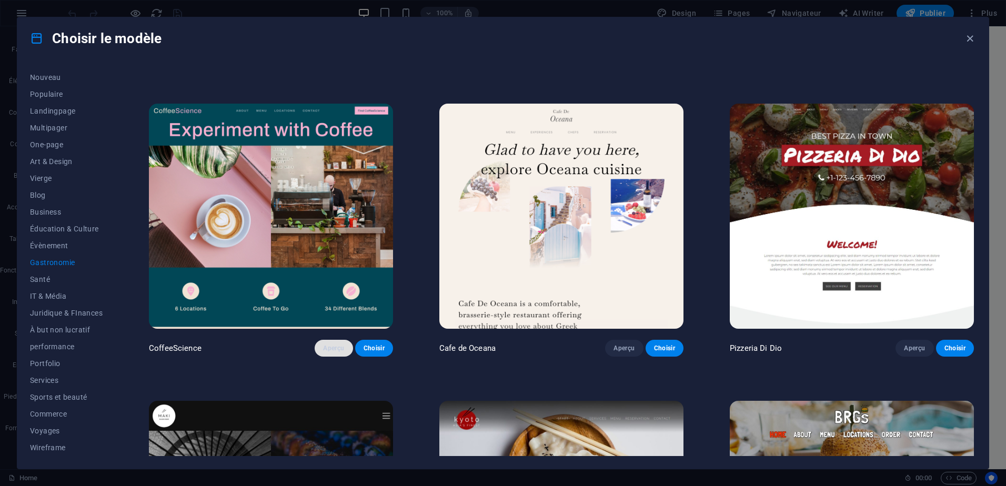
click at [335, 347] on span "Aperçu" at bounding box center [333, 348] width 21 height 8
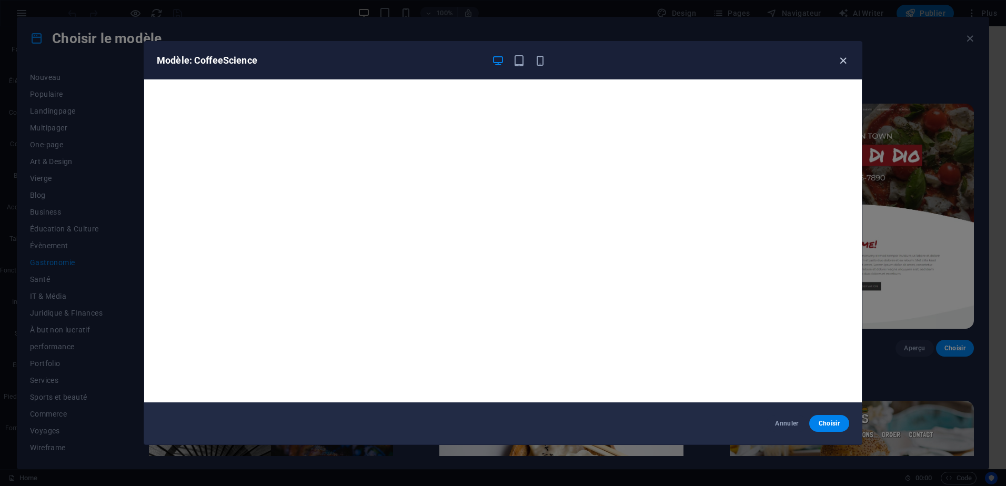
click at [840, 63] on icon "button" at bounding box center [843, 61] width 12 height 12
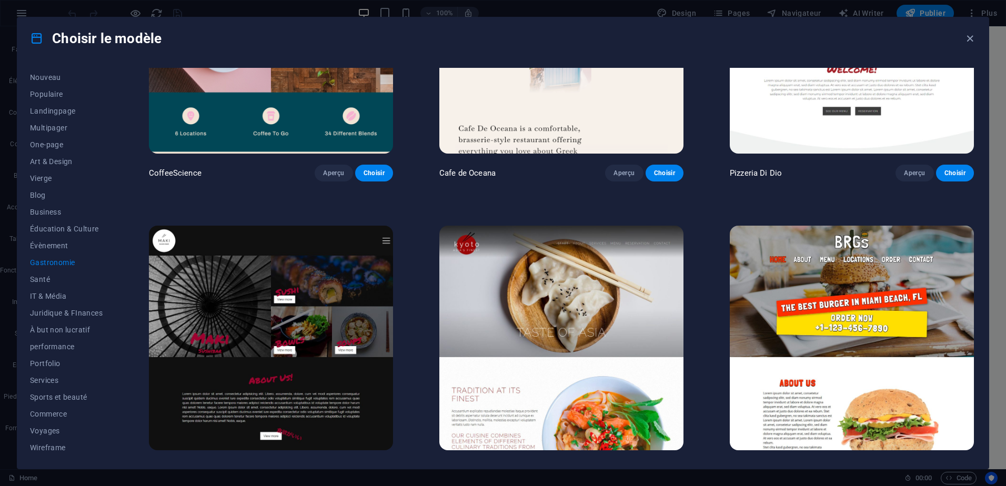
scroll to position [526, 0]
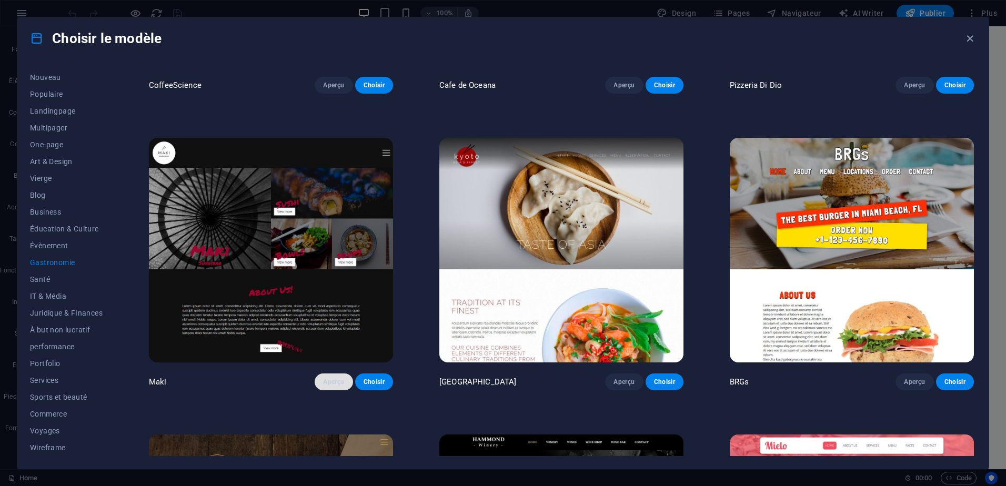
click at [339, 378] on span "Aperçu" at bounding box center [333, 382] width 21 height 8
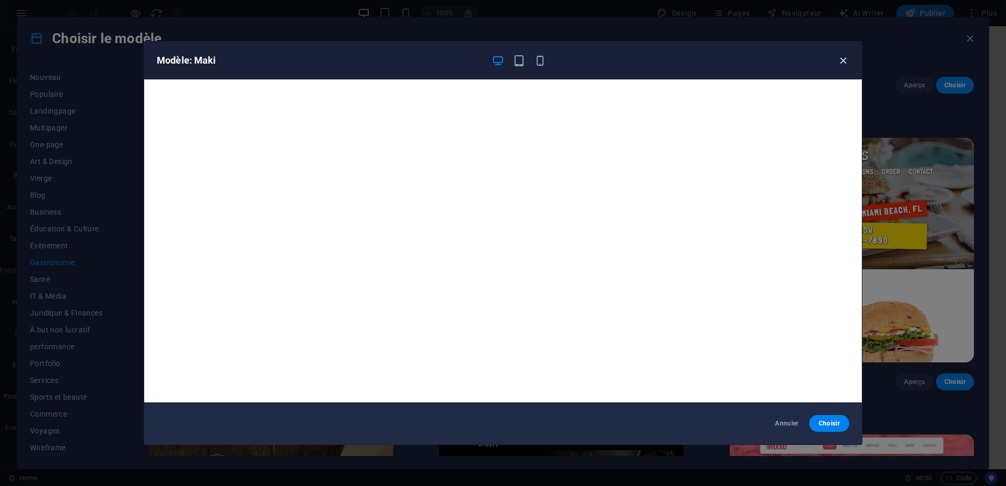
click at [847, 65] on icon "button" at bounding box center [843, 61] width 12 height 12
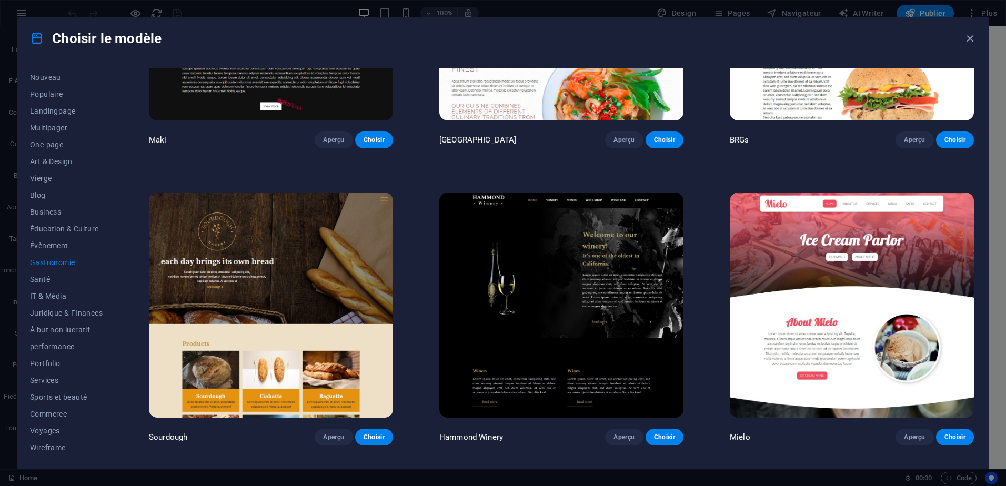
scroll to position [789, 0]
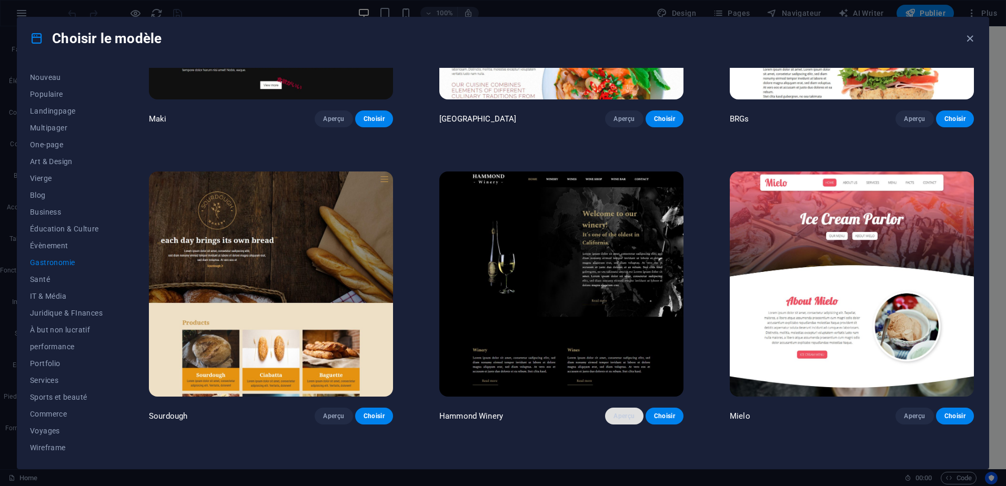
click at [624, 412] on span "Aperçu" at bounding box center [624, 416] width 21 height 8
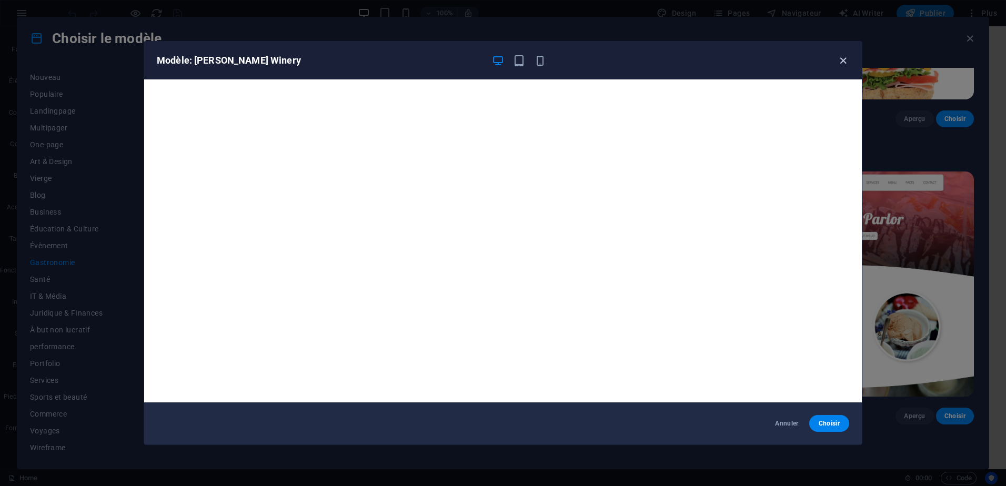
click at [847, 59] on icon "button" at bounding box center [843, 61] width 12 height 12
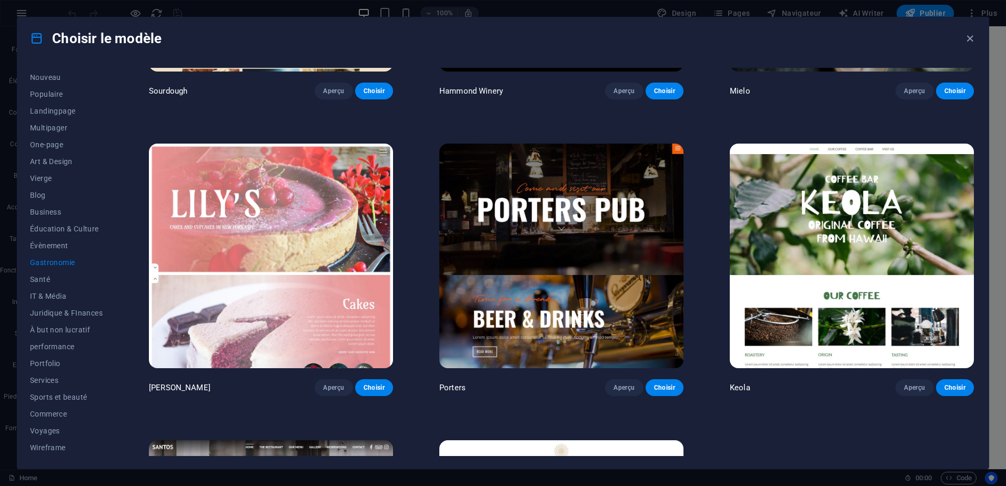
scroll to position [1140, 0]
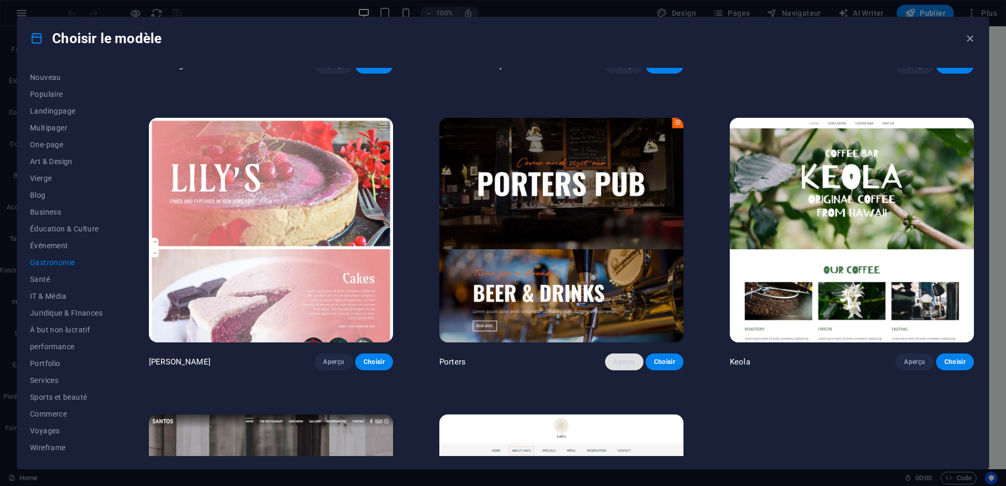
click at [610, 356] on button "Aperçu" at bounding box center [624, 362] width 38 height 17
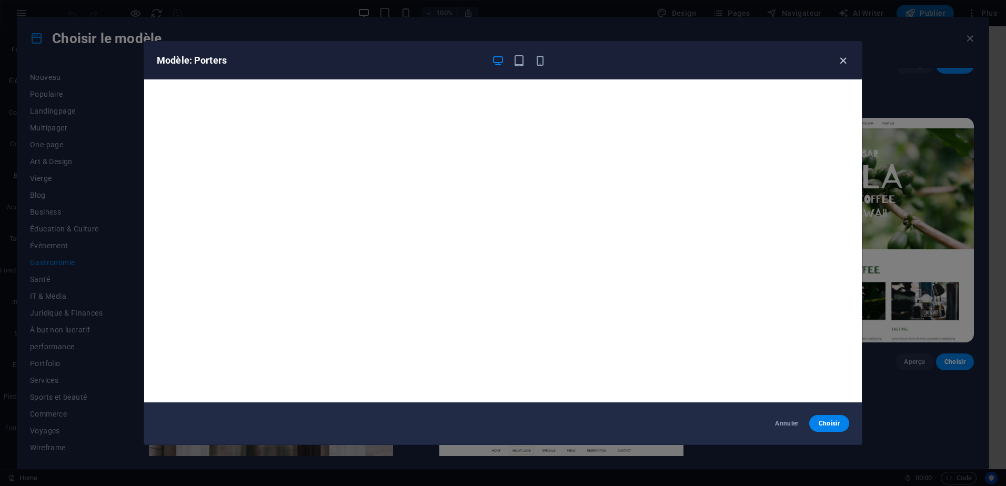
click at [843, 62] on icon "button" at bounding box center [843, 61] width 12 height 12
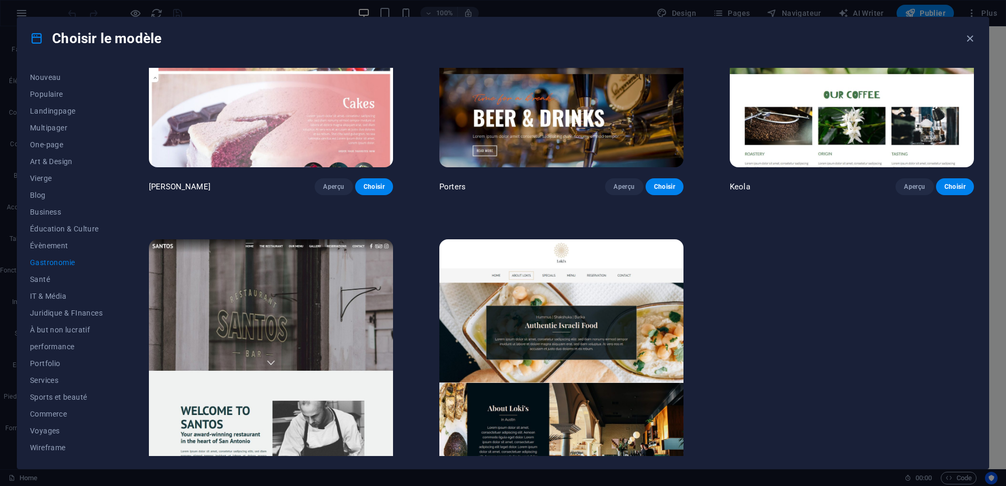
scroll to position [1344, 0]
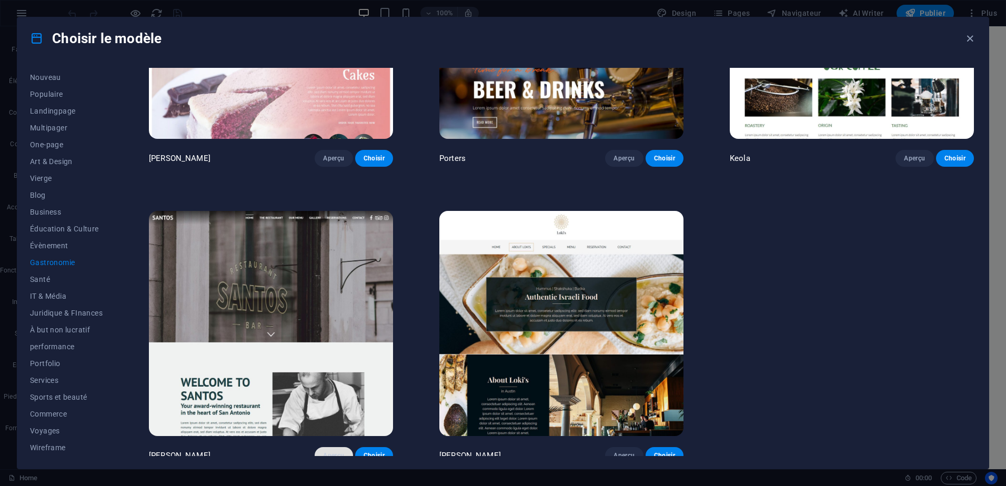
click at [332, 451] on span "Aperçu" at bounding box center [333, 455] width 21 height 8
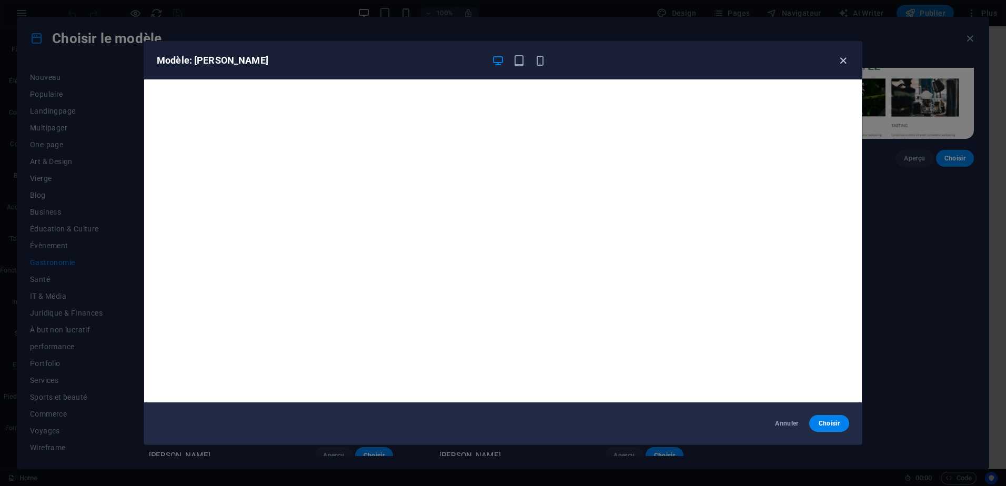
click at [847, 61] on icon "button" at bounding box center [843, 61] width 12 height 12
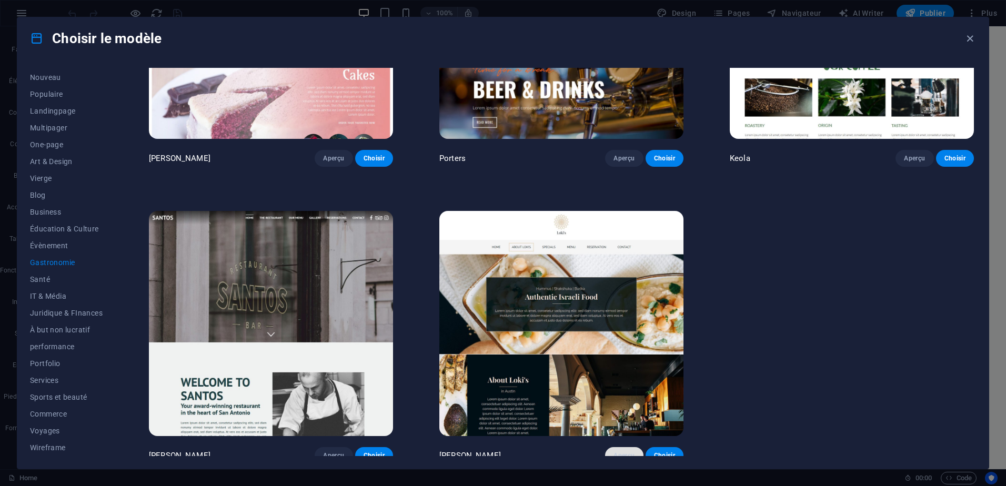
click at [627, 447] on button "Aperçu" at bounding box center [624, 455] width 38 height 17
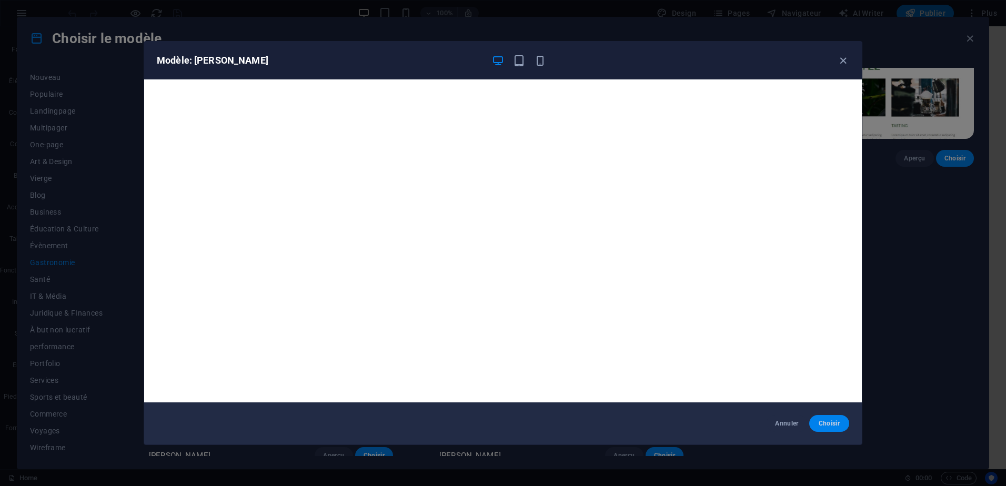
click at [826, 425] on span "Choisir" at bounding box center [829, 423] width 23 height 8
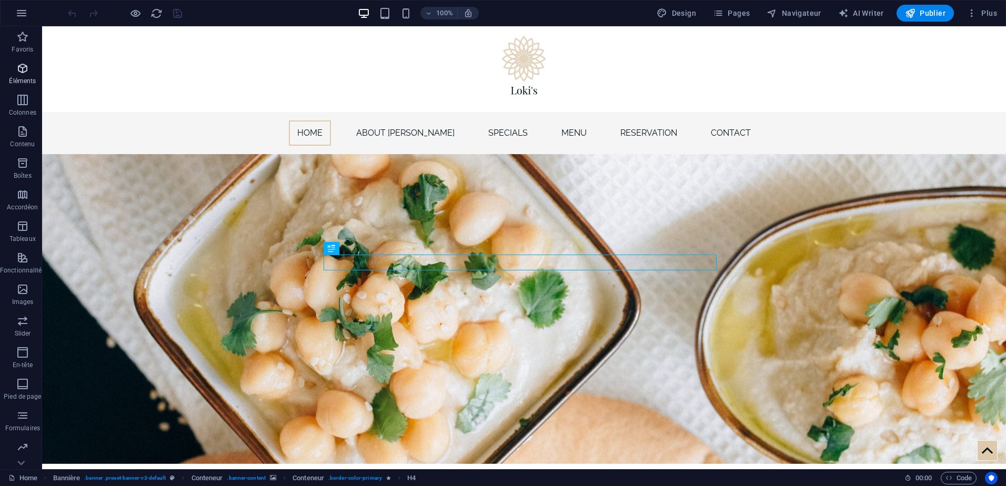
click at [27, 78] on p "Éléments" at bounding box center [22, 81] width 27 height 8
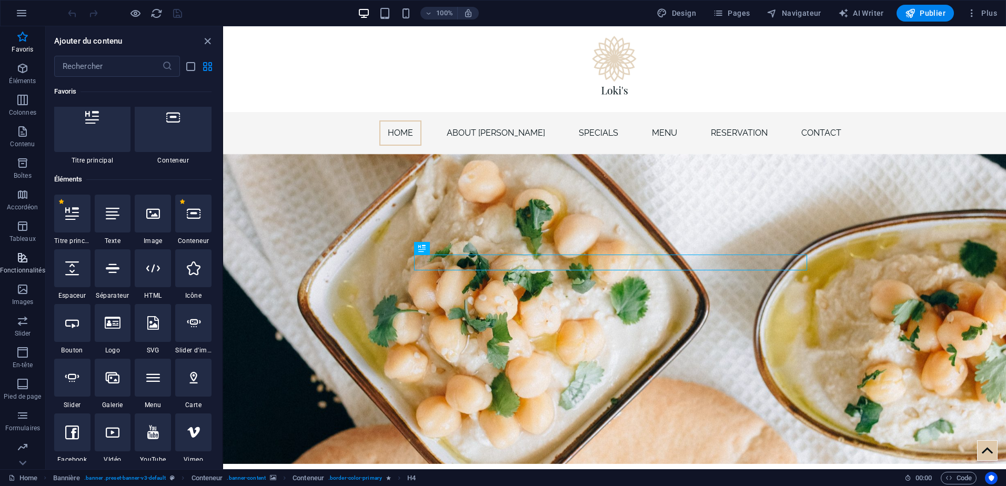
click at [25, 258] on icon "button" at bounding box center [22, 258] width 13 height 13
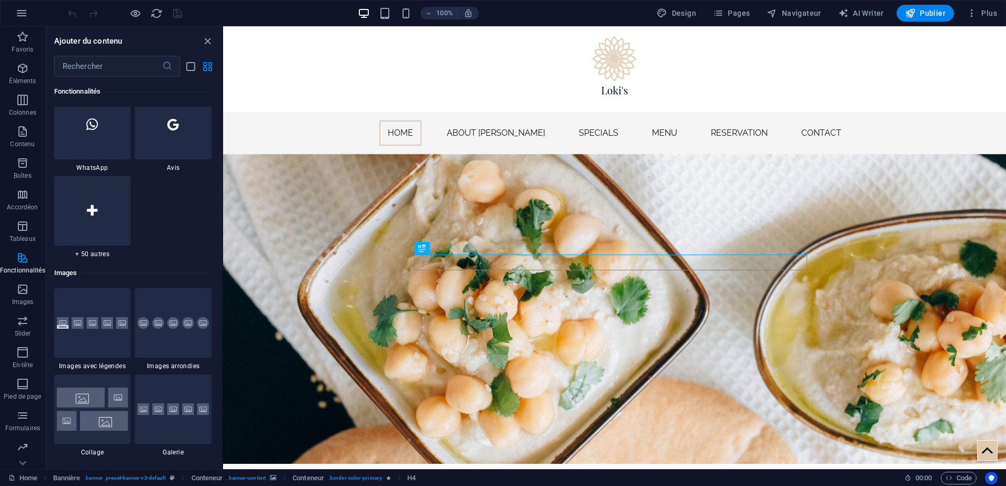
scroll to position [5066, 0]
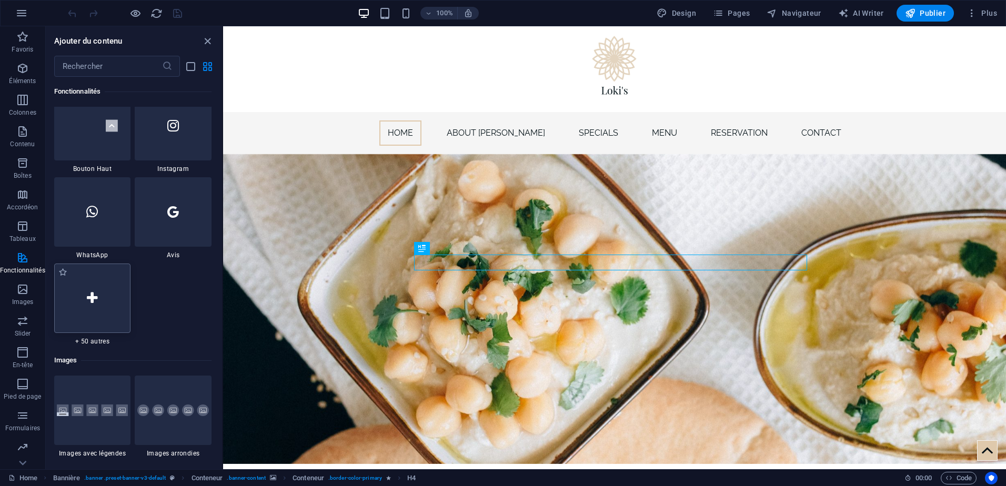
click at [88, 294] on icon at bounding box center [92, 298] width 11 height 14
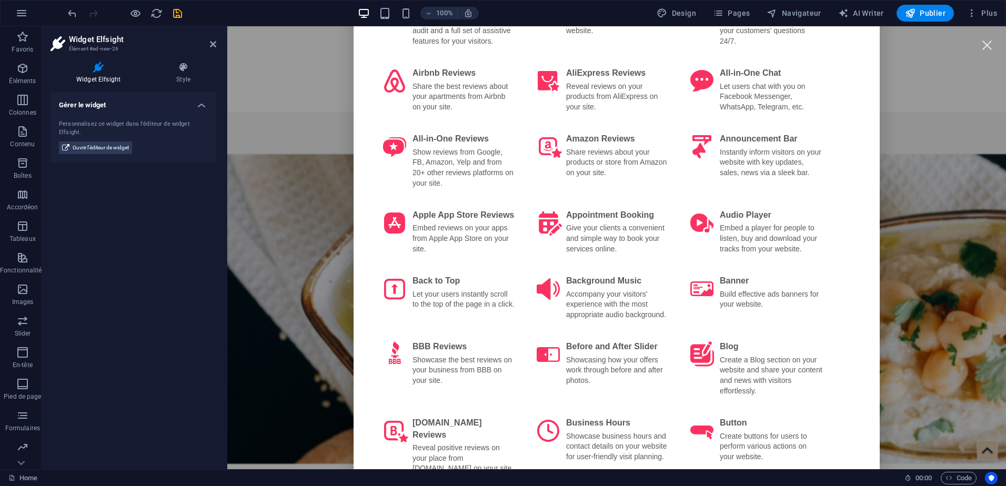
scroll to position [0, 0]
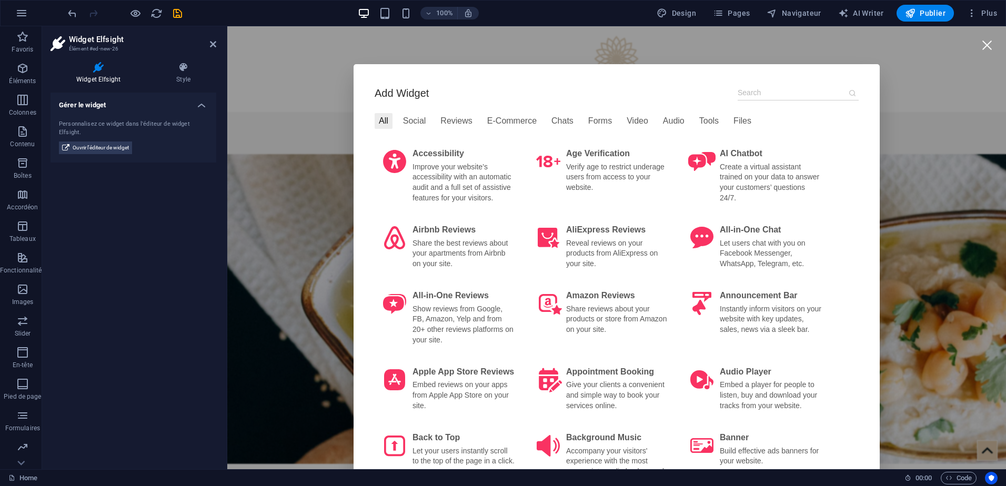
click at [979, 47] on div at bounding box center [987, 45] width 24 height 24
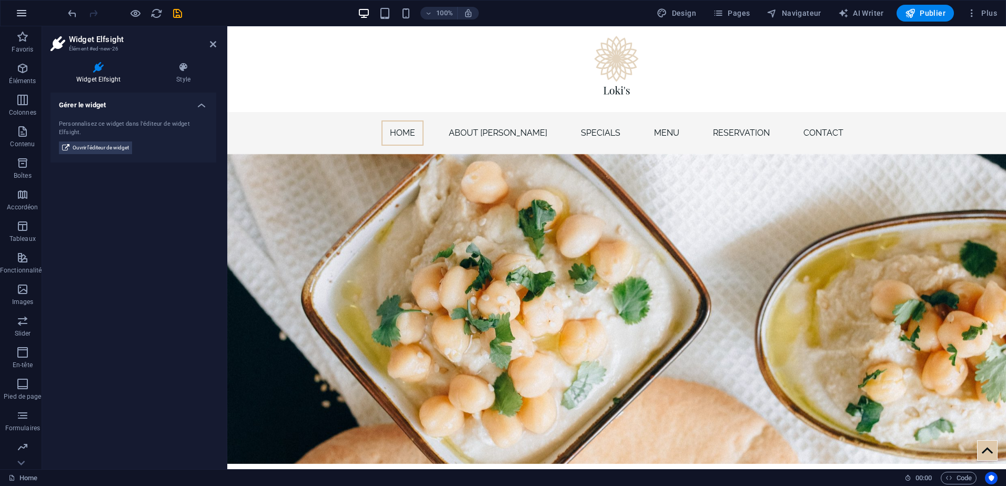
click at [25, 14] on icon "button" at bounding box center [21, 13] width 13 height 13
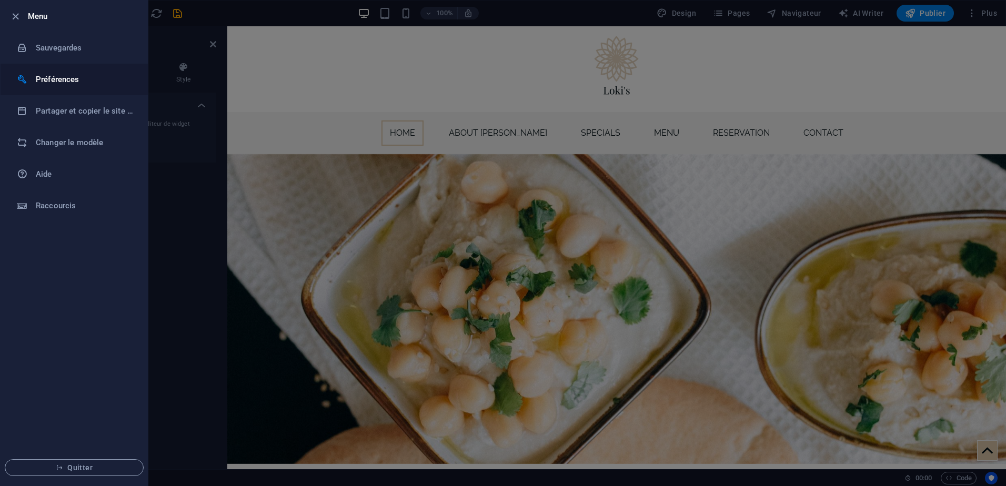
click at [61, 76] on h6 "Préférences" at bounding box center [84, 79] width 97 height 13
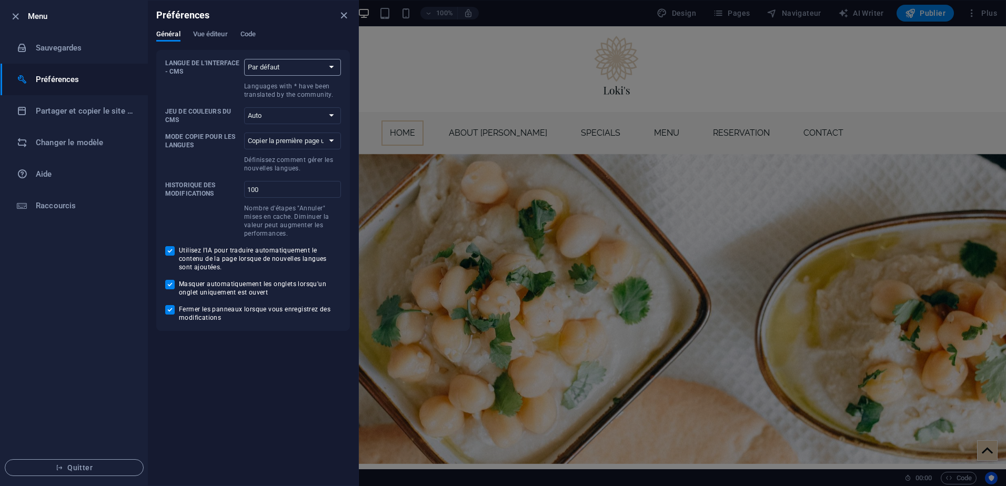
click at [280, 72] on select "Par défaut Deutsch English Español Suomi* Français Magyar Italiano Nederlands P…" at bounding box center [292, 67] width 97 height 17
select select "fr"
click at [244, 59] on select "Par défaut Deutsch English Español Suomi* Français Magyar Italiano Nederlands P…" at bounding box center [292, 67] width 97 height 17
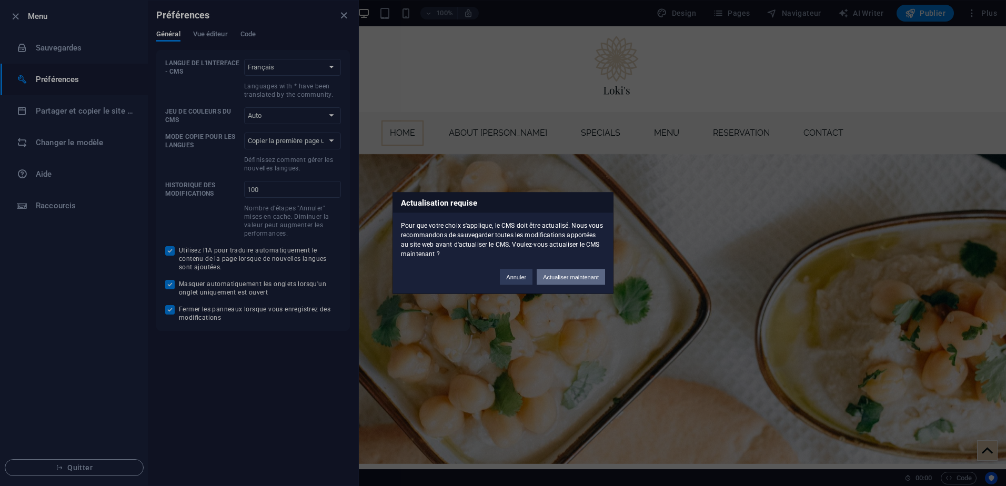
click at [569, 278] on button "Actualiser maintenant" at bounding box center [571, 277] width 68 height 16
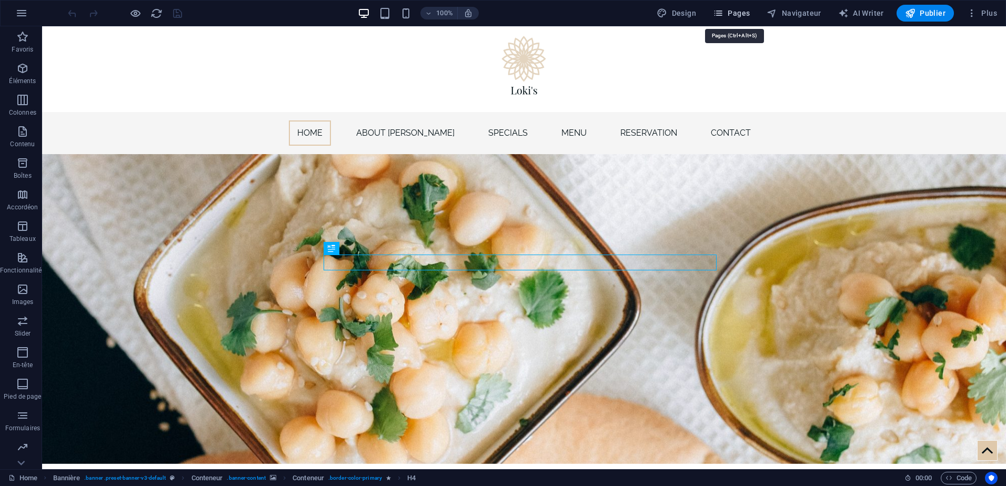
click at [750, 15] on span "Pages" at bounding box center [731, 13] width 37 height 11
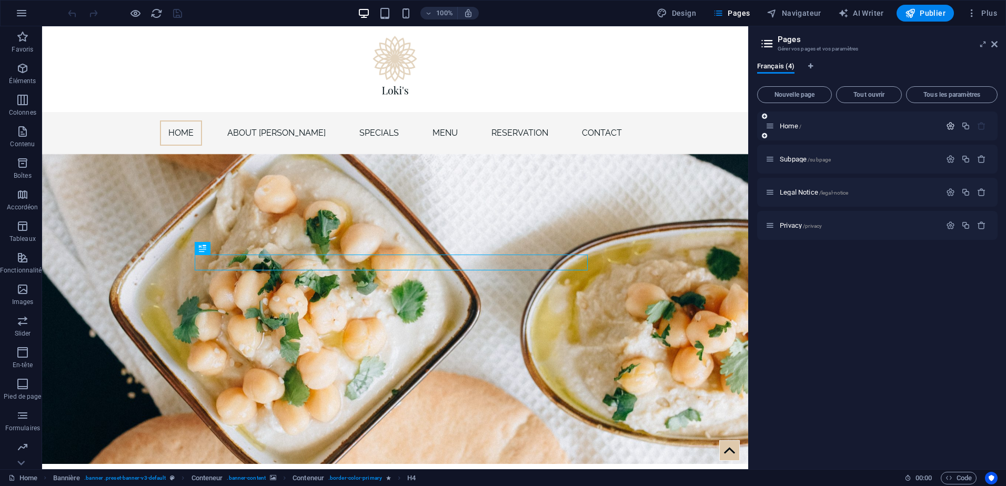
click at [952, 129] on icon "button" at bounding box center [950, 126] width 9 height 9
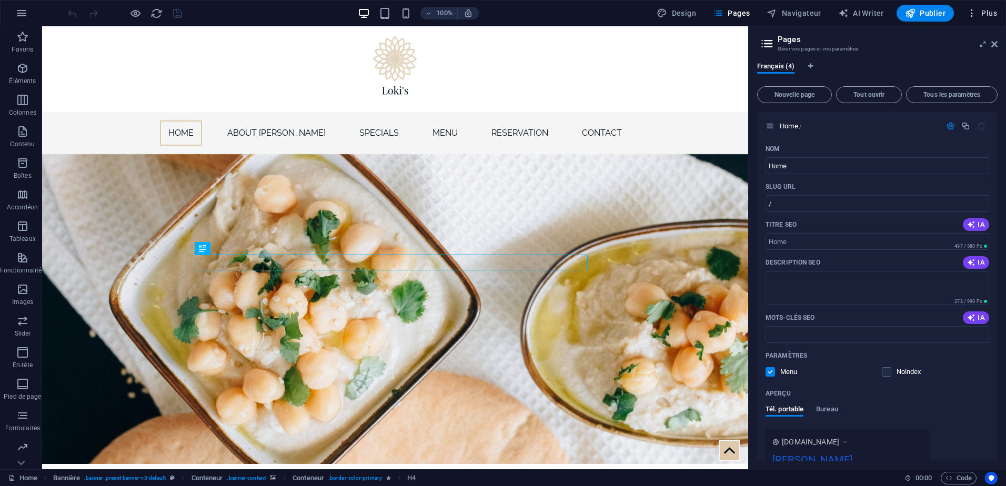
click at [987, 13] on span "Plus" at bounding box center [982, 13] width 31 height 11
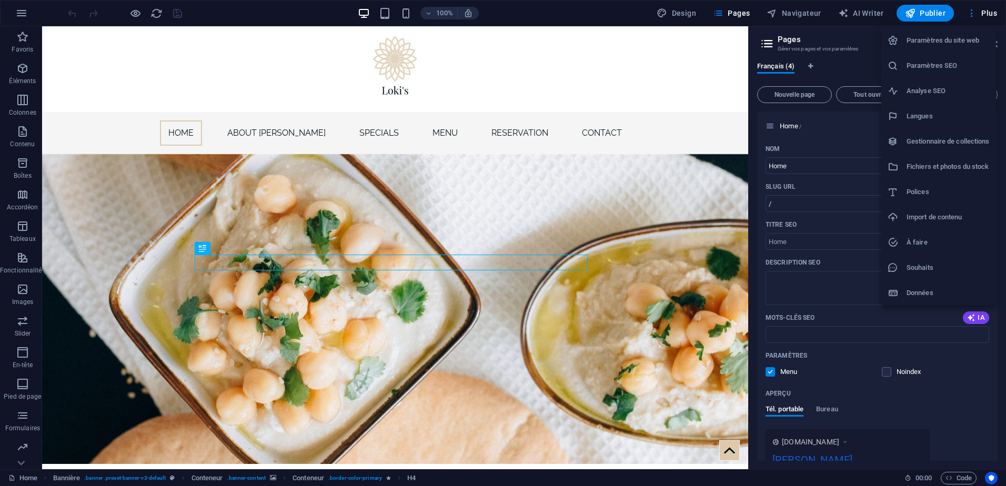
click at [579, 173] on div at bounding box center [503, 243] width 1006 height 486
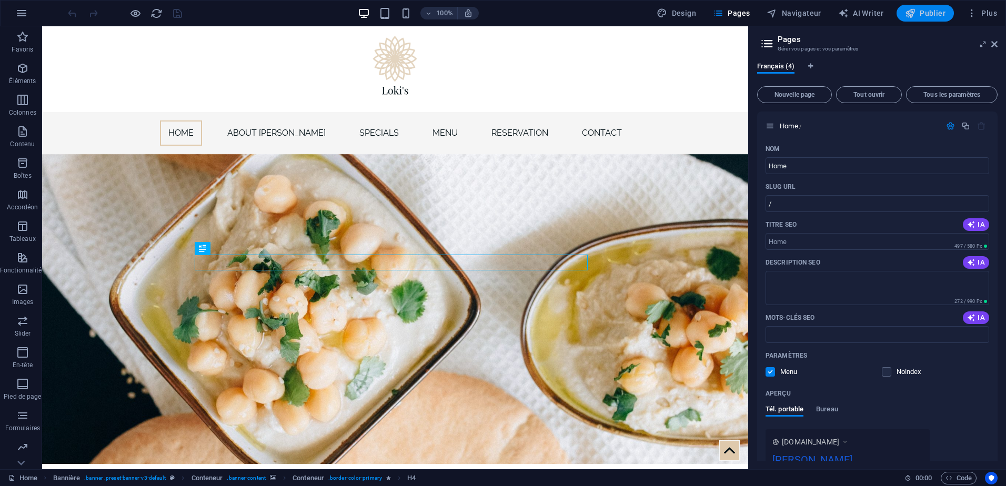
click at [944, 17] on span "Publier" at bounding box center [925, 13] width 41 height 11
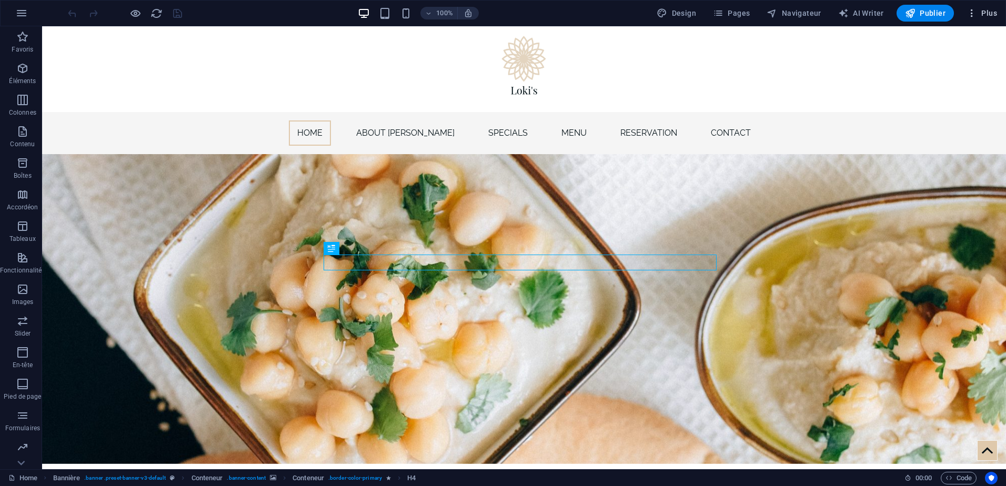
click at [990, 12] on span "Plus" at bounding box center [982, 13] width 31 height 11
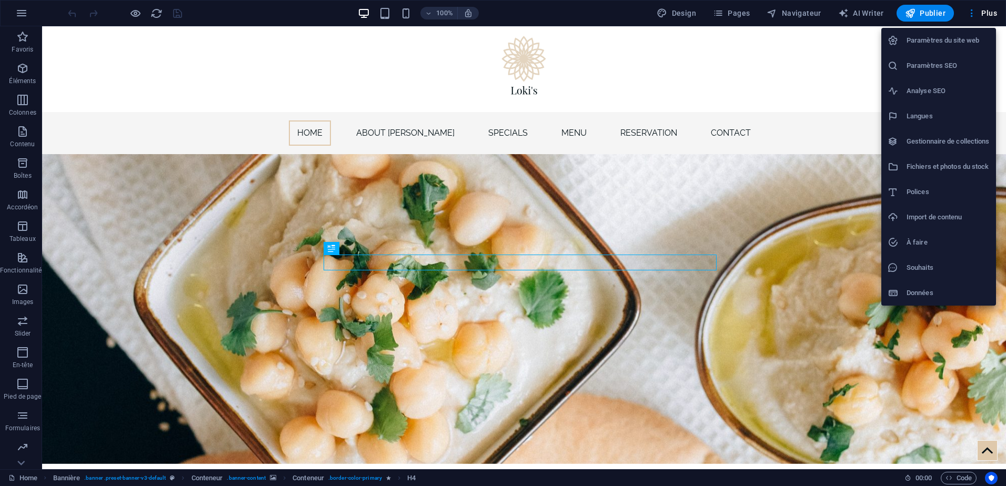
click at [932, 59] on li "Paramètres SEO" at bounding box center [938, 65] width 115 height 25
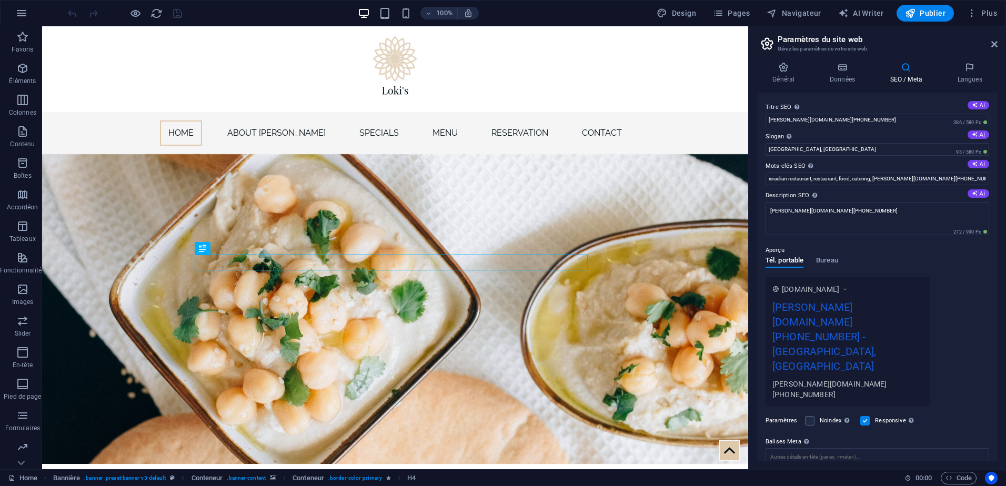
click at [800, 406] on div "Paramètres Noindex Indiquez aux moteurs de recherche d'exclure ce site web des …" at bounding box center [878, 420] width 224 height 29
click at [809, 416] on label at bounding box center [809, 420] width 9 height 9
click at [0, 0] on input "Noindex Indiquez aux moteurs de recherche d'exclure ce site web des résultats d…" at bounding box center [0, 0] width 0 height 0
click at [971, 78] on h4 "Langues" at bounding box center [970, 73] width 56 height 22
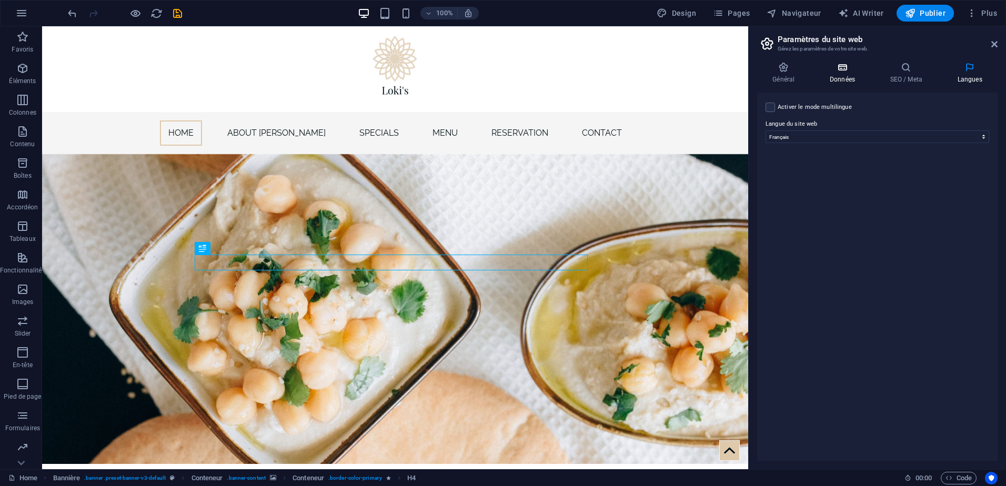
click at [853, 73] on h4 "Données" at bounding box center [844, 73] width 61 height 22
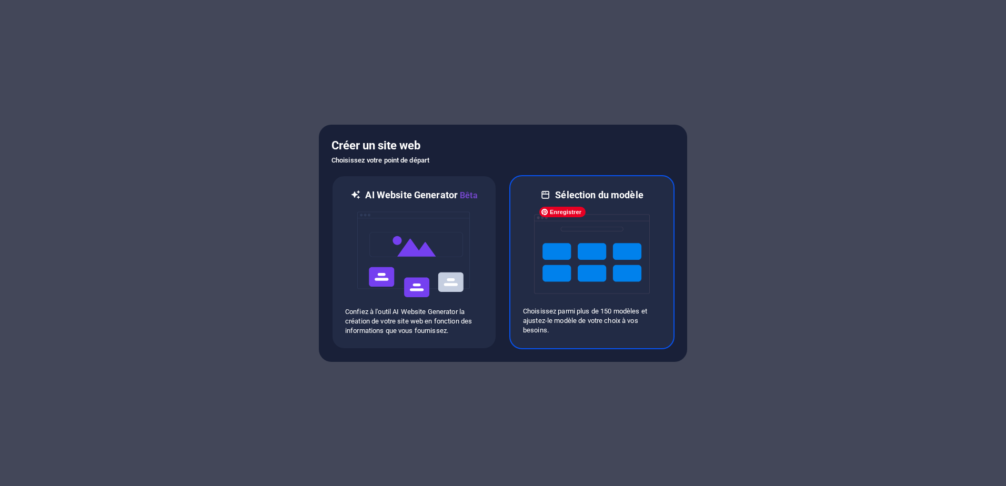
click at [617, 275] on img at bounding box center [592, 254] width 116 height 105
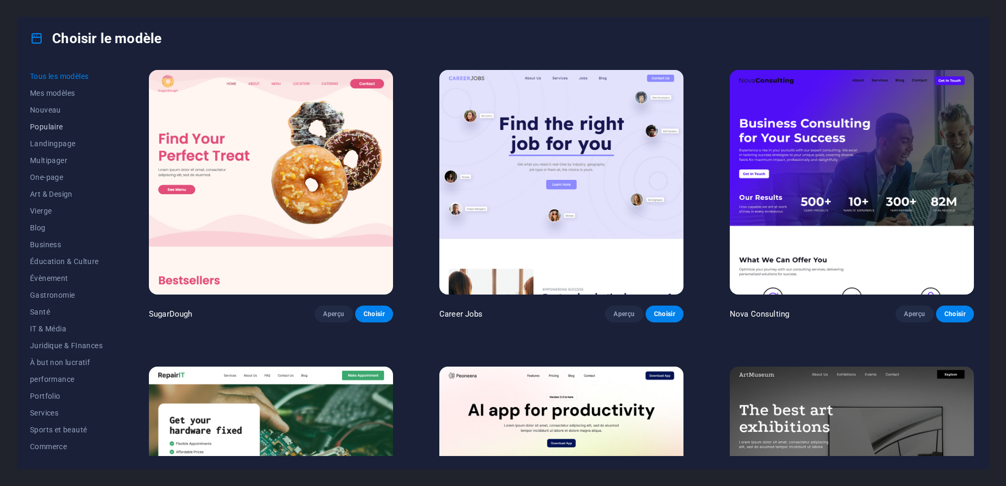
click at [34, 127] on span "Populaire" at bounding box center [66, 127] width 73 height 8
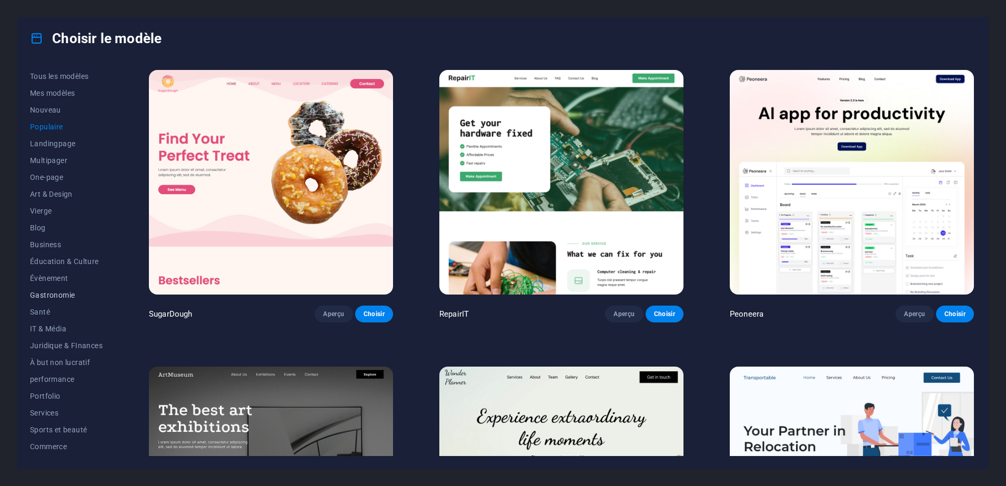
click at [41, 296] on span "Gastronomie" at bounding box center [66, 295] width 73 height 8
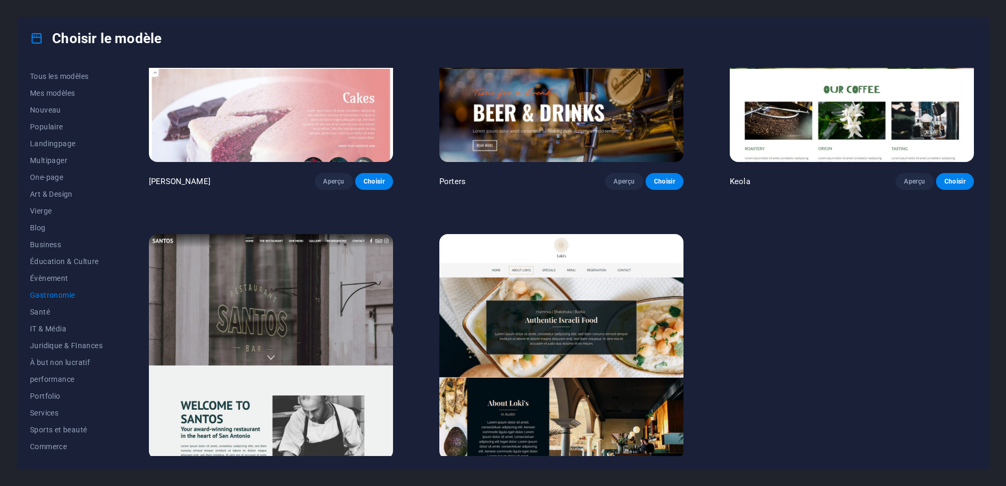
scroll to position [1344, 0]
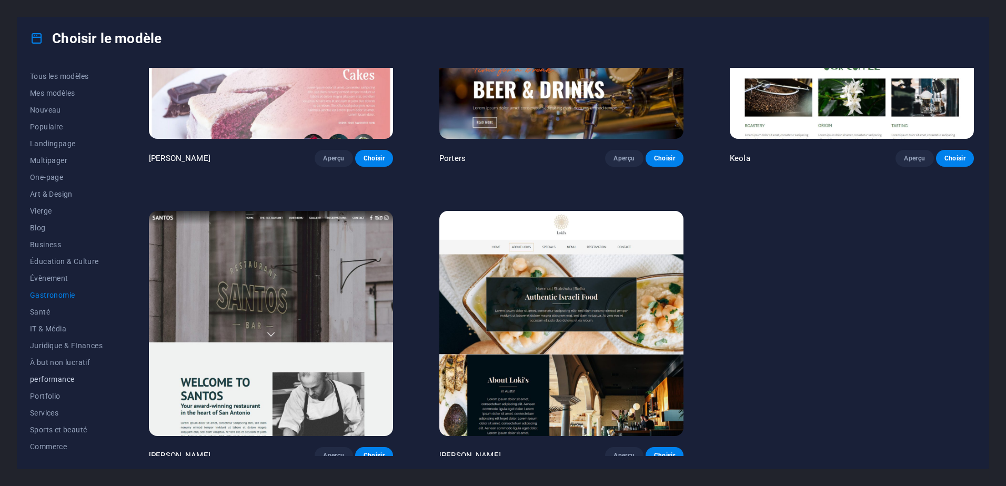
click at [67, 381] on span "performance" at bounding box center [66, 379] width 73 height 8
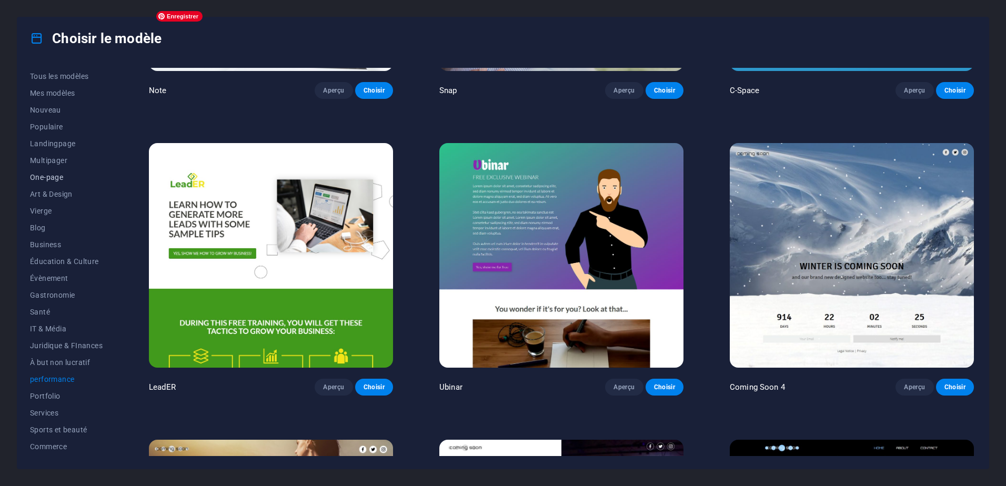
scroll to position [1081, 0]
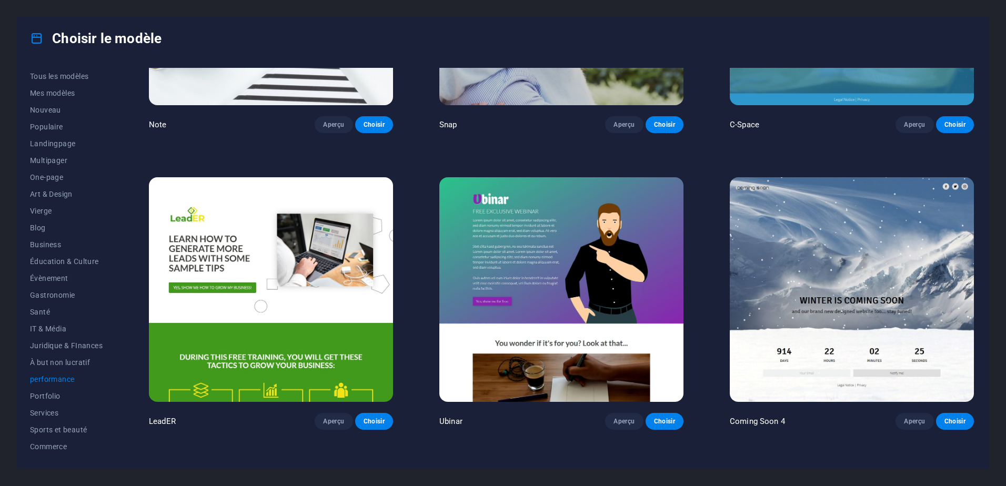
click at [71, 486] on div "Choisir le modèle Tous les modèles Mes modèles Nouveau Populaire Landingpage Mu…" at bounding box center [503, 243] width 1006 height 486
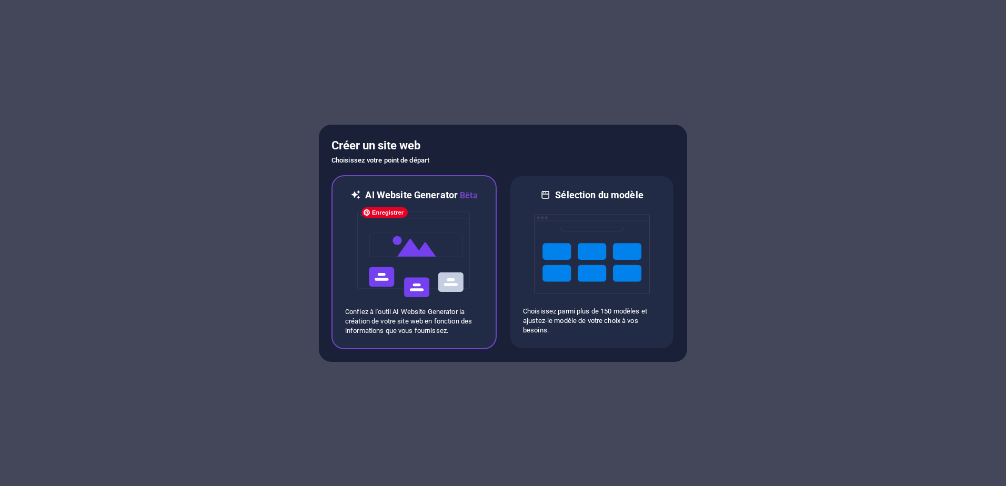
click at [424, 262] on img at bounding box center [414, 254] width 116 height 105
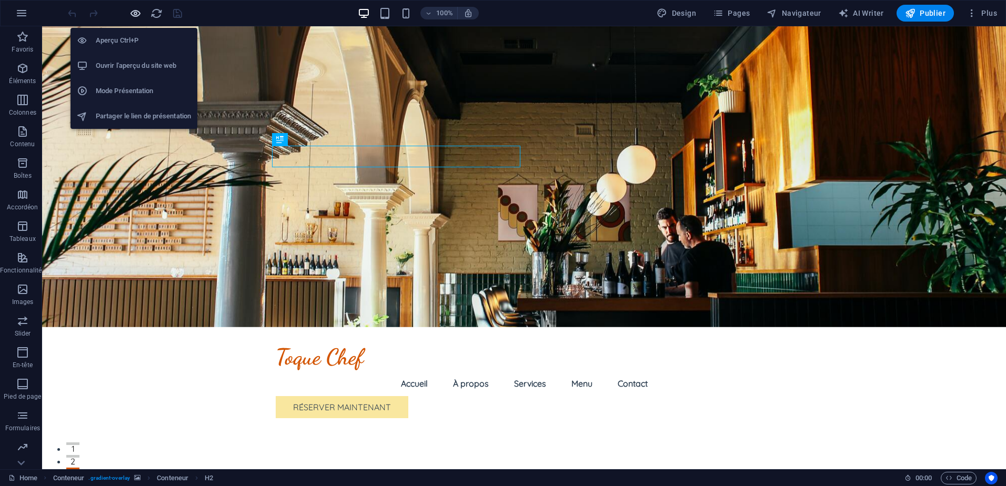
click at [135, 18] on icon "button" at bounding box center [135, 13] width 12 height 12
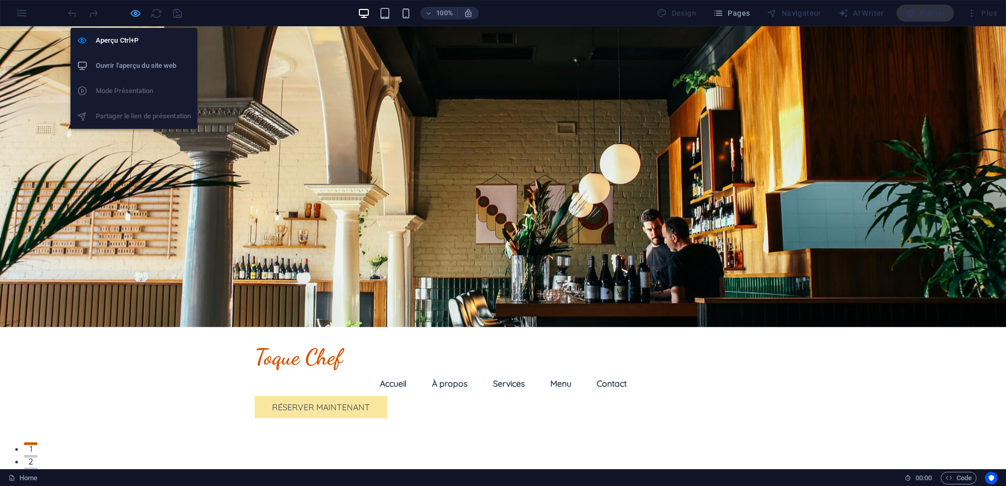
click at [137, 14] on icon "button" at bounding box center [135, 13] width 12 height 12
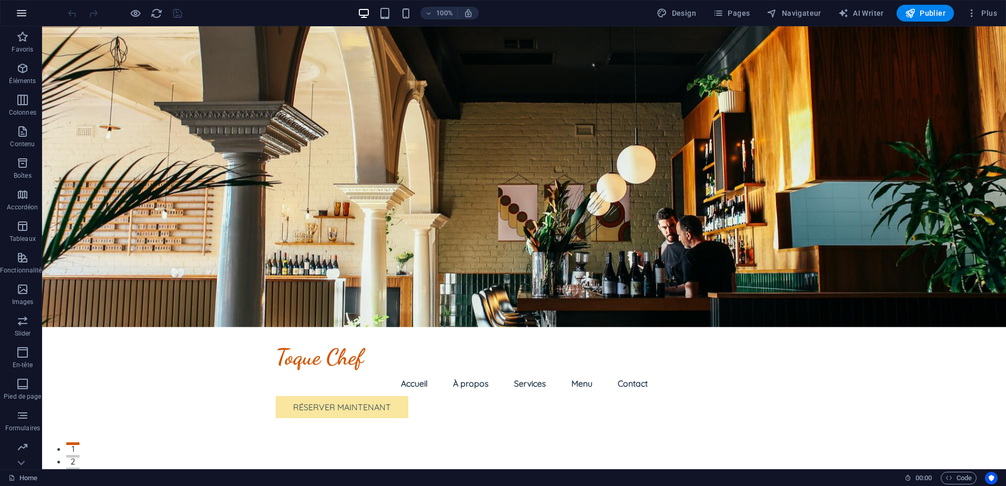
click at [20, 16] on icon "button" at bounding box center [21, 13] width 13 height 13
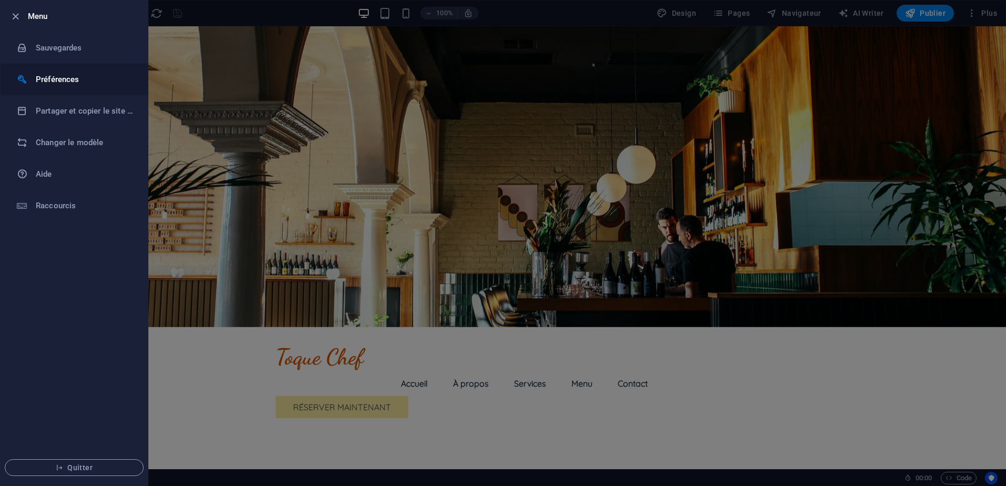
click at [55, 76] on h6 "Préférences" at bounding box center [84, 79] width 97 height 13
select select "fr"
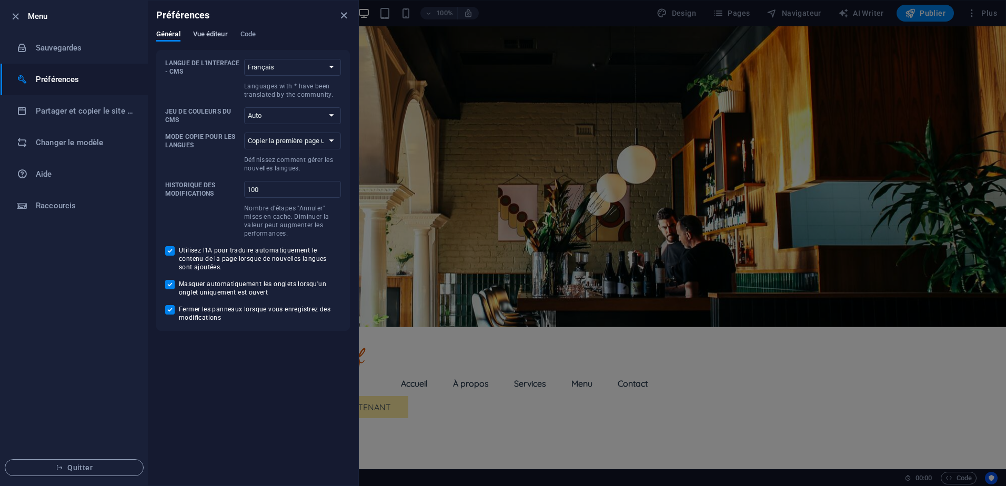
click at [205, 30] on span "Vue éditeur" at bounding box center [210, 35] width 35 height 15
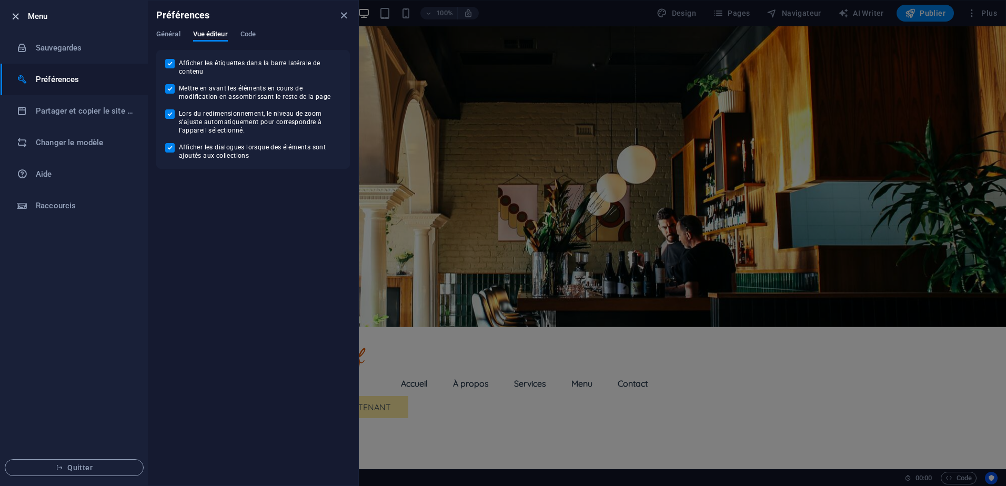
click at [14, 18] on icon "button" at bounding box center [15, 17] width 12 height 12
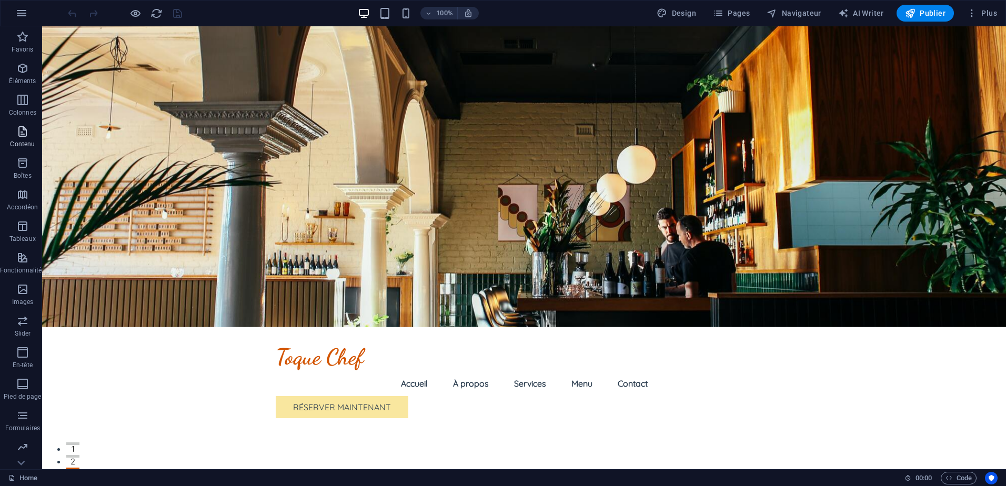
click at [27, 129] on icon "button" at bounding box center [22, 131] width 13 height 13
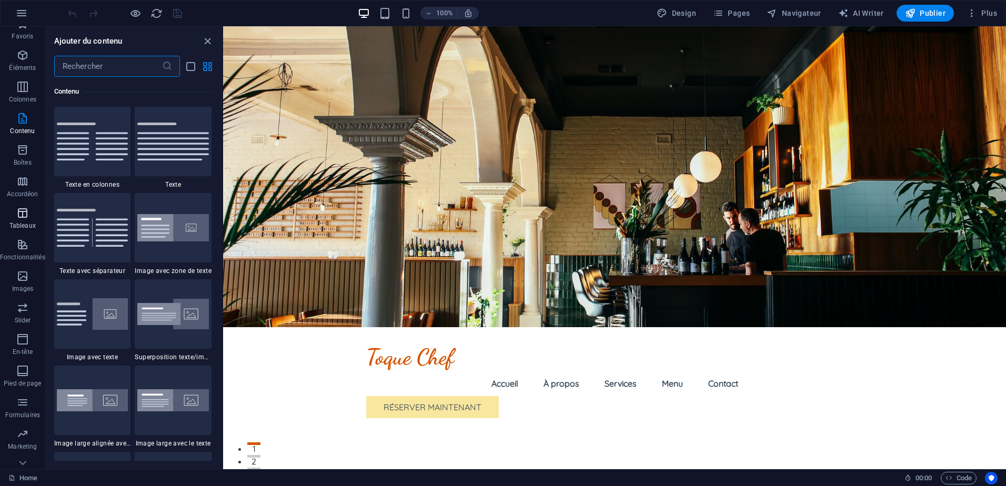
scroll to position [31, 0]
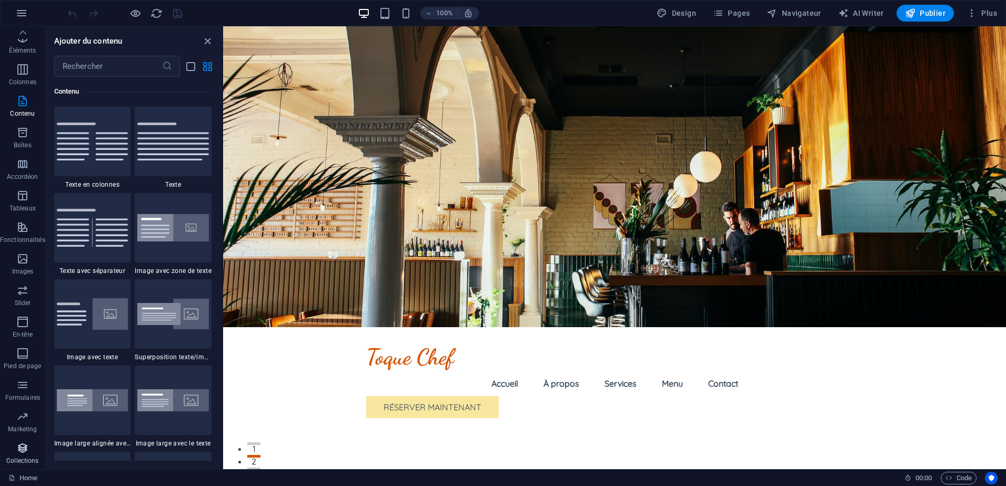
click at [26, 451] on icon "button" at bounding box center [22, 448] width 13 height 13
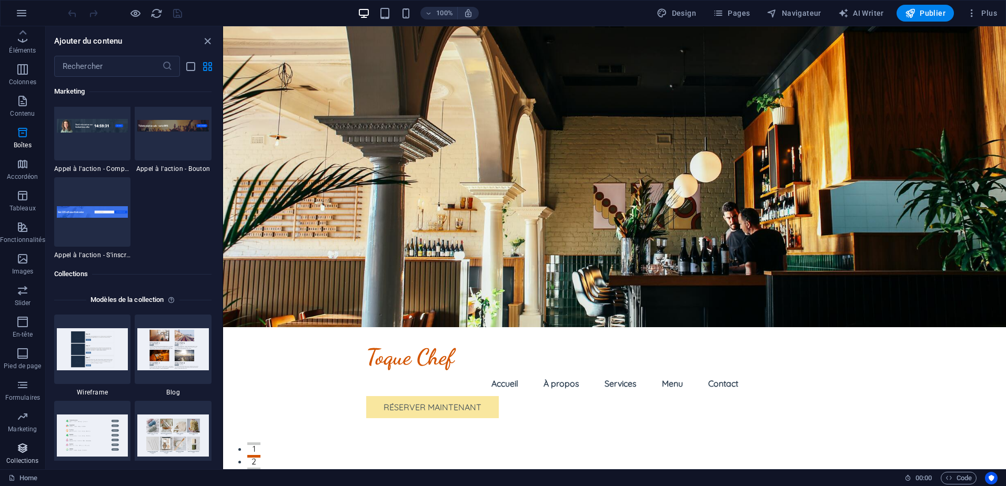
scroll to position [9632, 0]
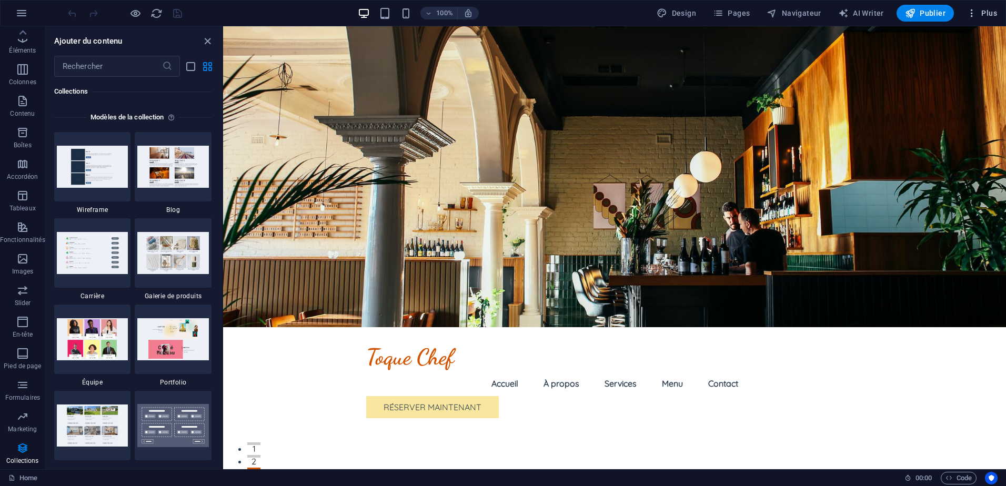
click at [990, 7] on button "Plus" at bounding box center [981, 13] width 39 height 17
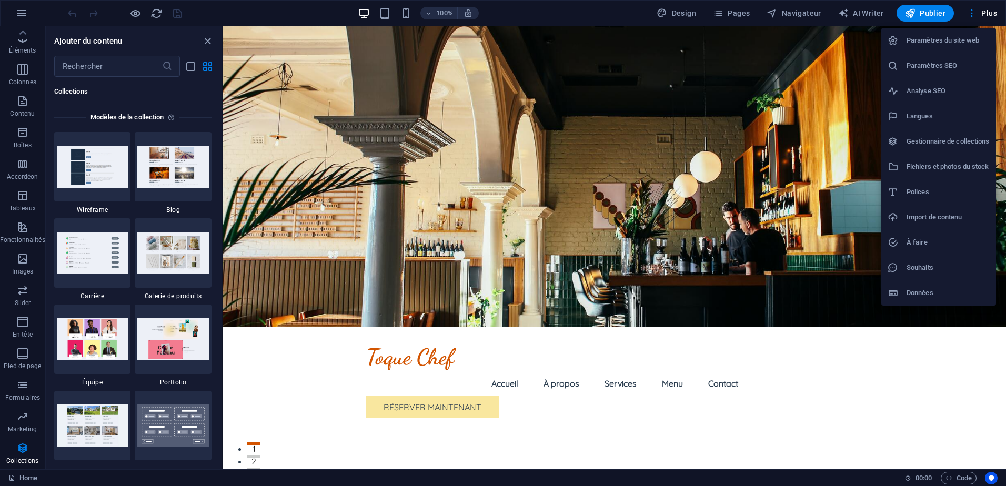
click at [953, 44] on h6 "Paramètres du site web" at bounding box center [948, 40] width 83 height 13
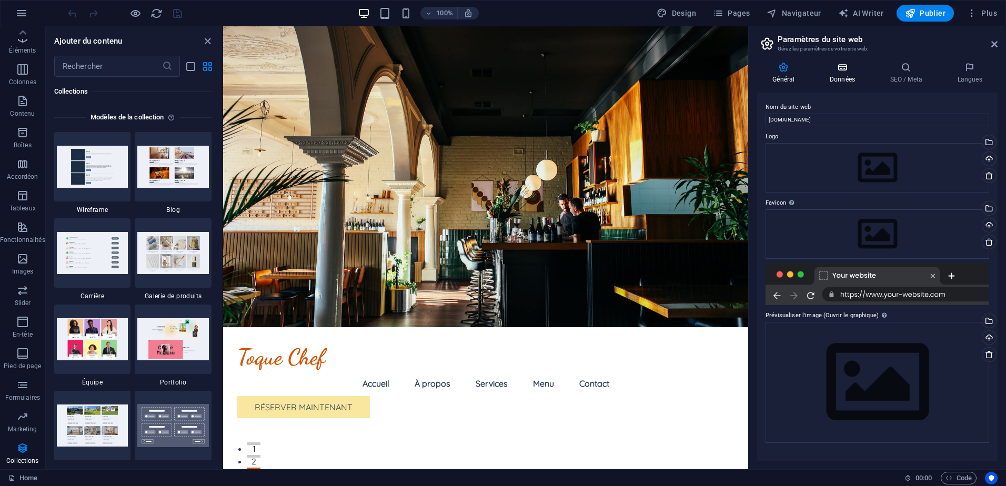
click at [834, 81] on h4 "Données" at bounding box center [844, 73] width 61 height 22
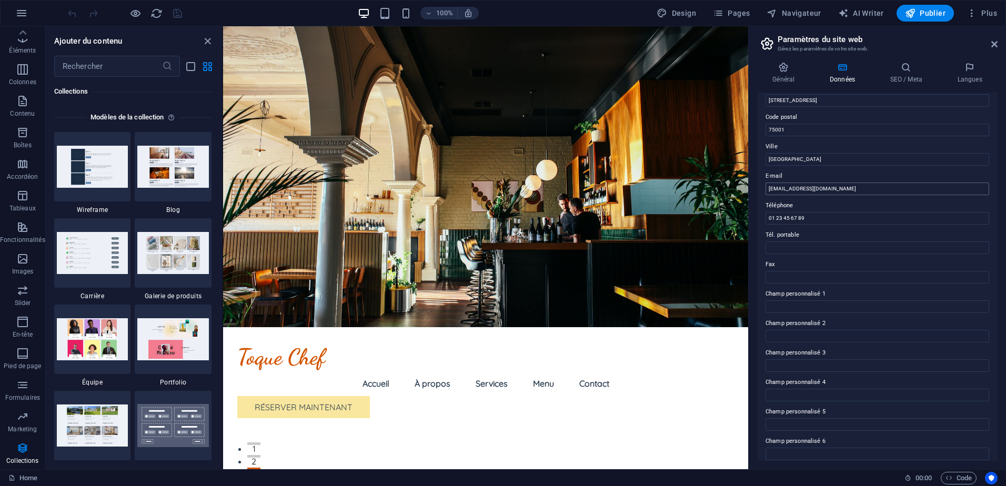
scroll to position [137, 0]
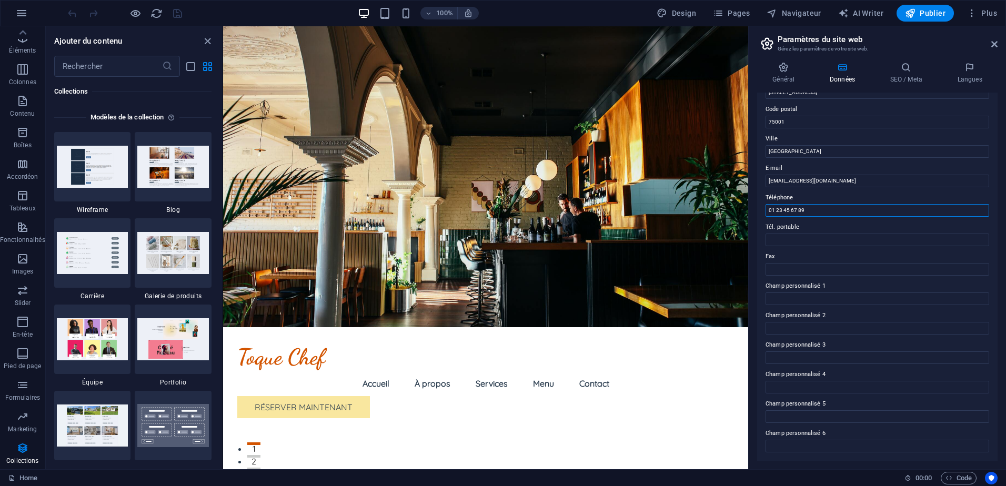
drag, startPoint x: 827, startPoint y: 208, endPoint x: 761, endPoint y: 210, distance: 65.8
click at [761, 210] on div "Infos de contact pour ce site web. Ces données peuvent être utilisées n'importe…" at bounding box center [877, 277] width 240 height 368
drag, startPoint x: 807, startPoint y: 125, endPoint x: 765, endPoint y: 124, distance: 42.6
click at [765, 124] on div "Infos de contact pour ce site web. Ces données peuvent être utilisées n'importe…" at bounding box center [877, 277] width 240 height 368
type input "34200"
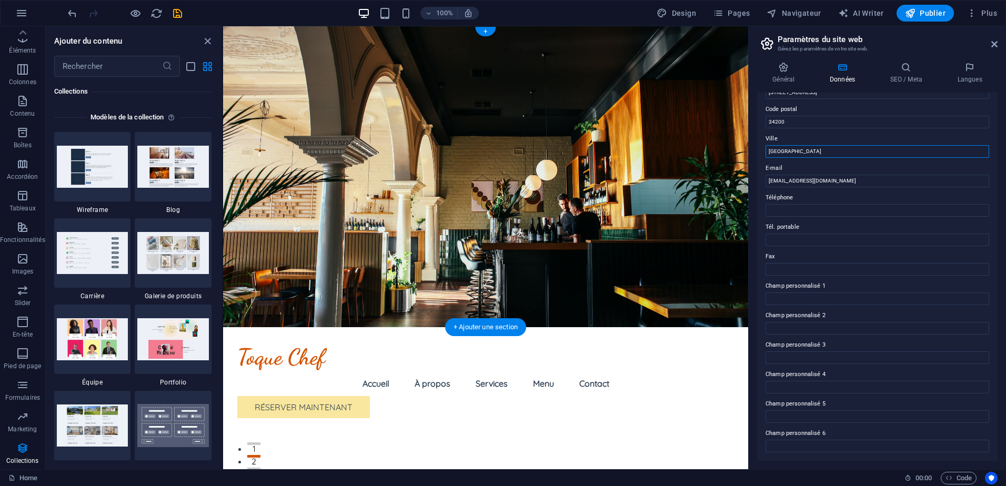
drag, startPoint x: 1007, startPoint y: 182, endPoint x: 733, endPoint y: 156, distance: 274.9
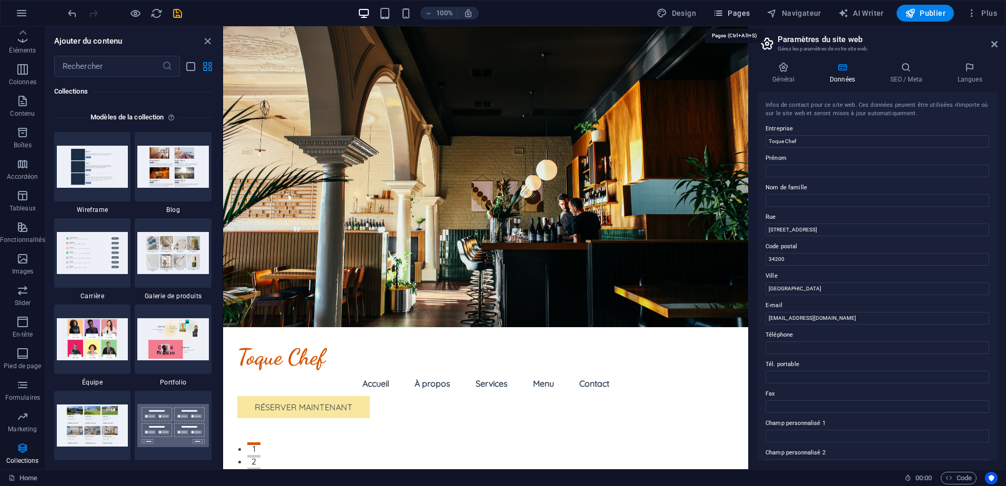
click at [729, 15] on span "Pages" at bounding box center [731, 13] width 37 height 11
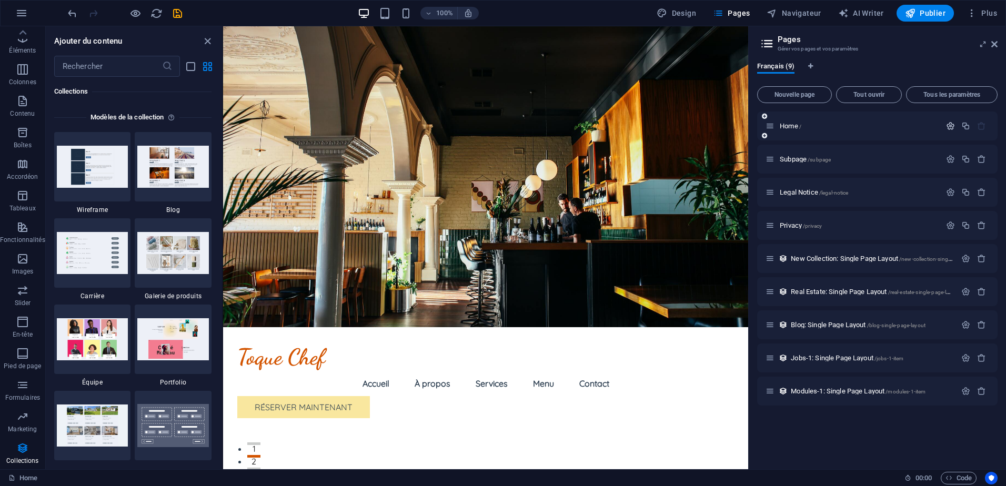
click at [949, 125] on icon "button" at bounding box center [950, 126] width 9 height 9
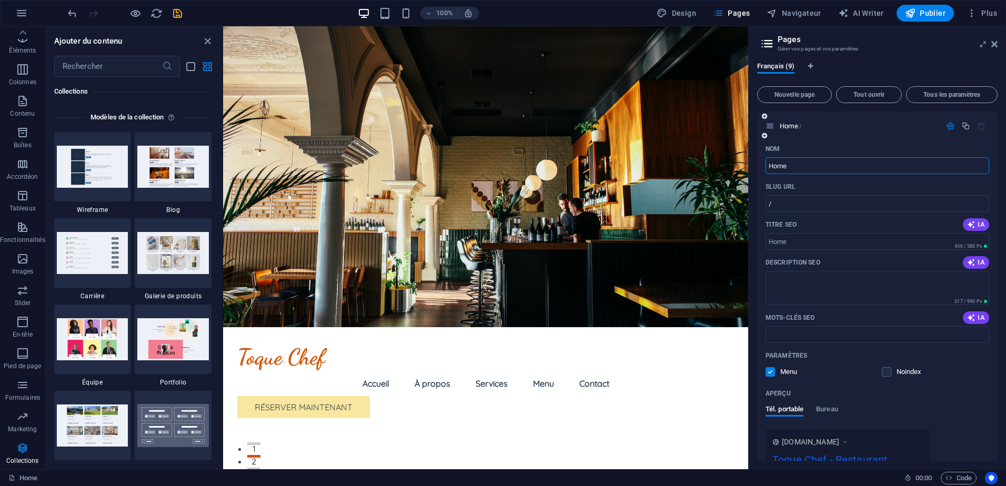
drag, startPoint x: 866, startPoint y: 162, endPoint x: 760, endPoint y: 164, distance: 105.8
click at [760, 164] on div "Nom Home ​ SLUG URL / ​ Titre SEO IA ​ 436 / 580 Px Description SEO IA ​ 317 / …" at bounding box center [877, 356] width 240 height 432
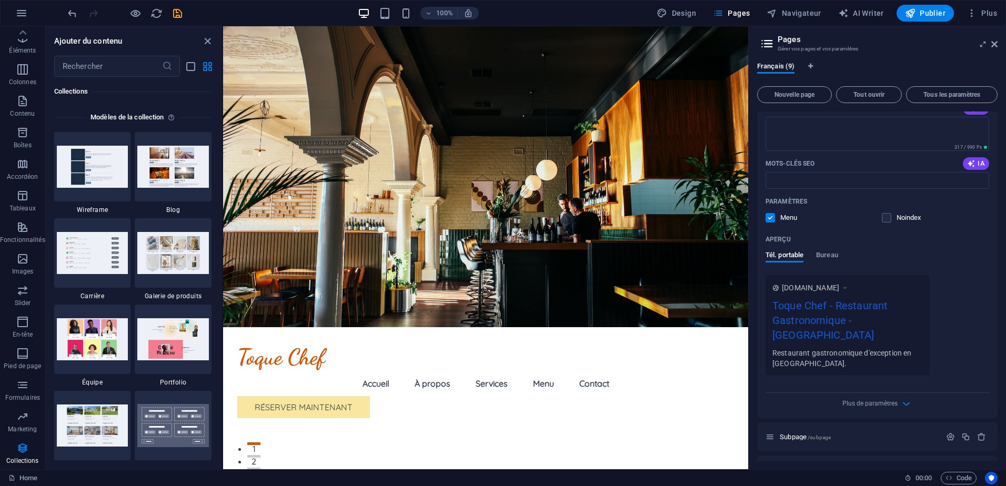
scroll to position [175, 0]
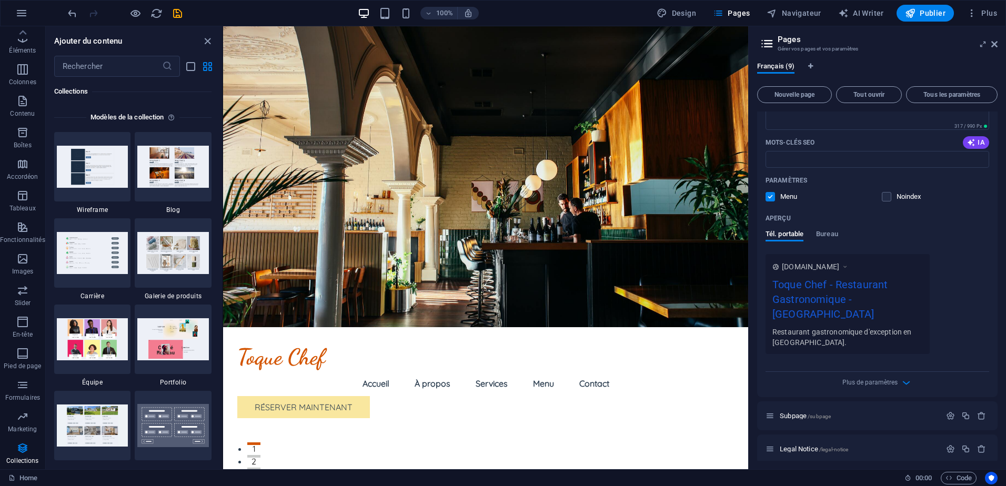
type input "Accueil"
click at [829, 226] on div "Aperçu" at bounding box center [878, 218] width 224 height 17
click at [829, 234] on span "Bureau" at bounding box center [827, 235] width 22 height 15
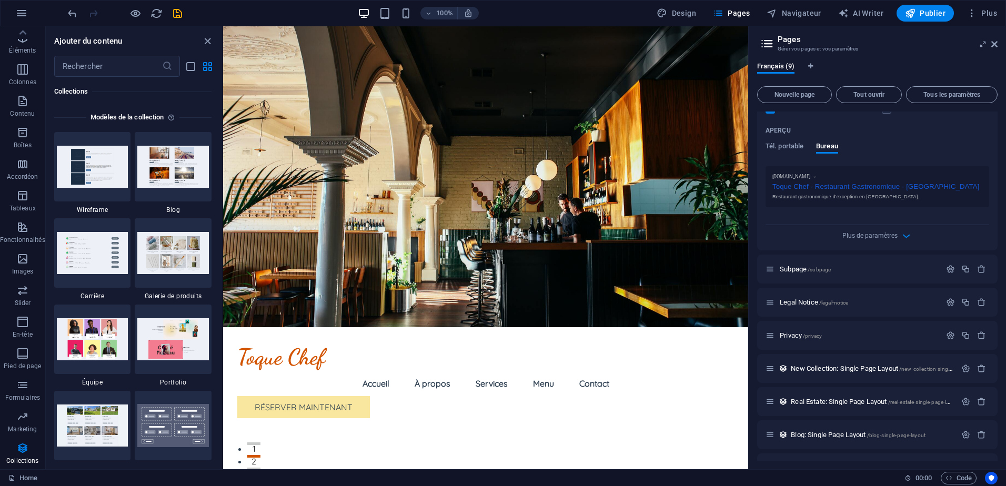
scroll to position [322, 0]
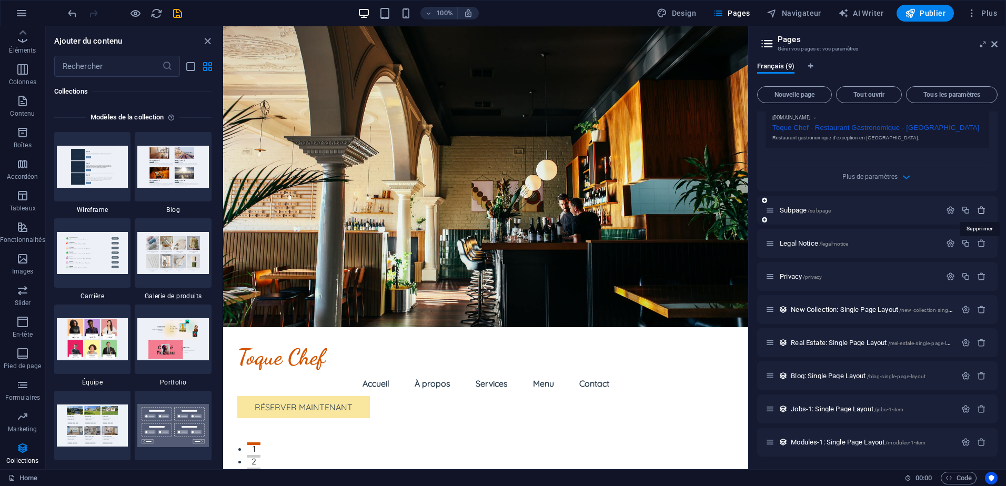
click at [977, 208] on icon "button" at bounding box center [981, 210] width 9 height 9
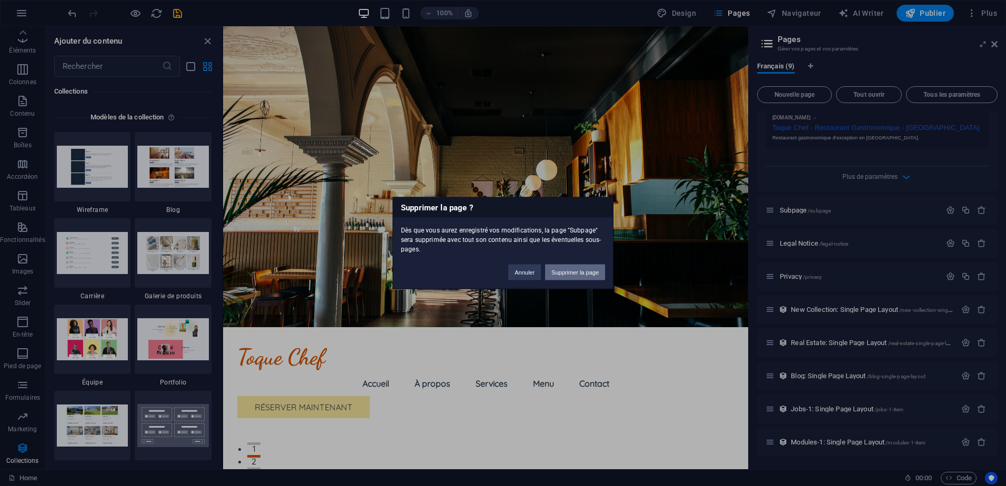
drag, startPoint x: 597, startPoint y: 267, endPoint x: 414, endPoint y: 241, distance: 185.4
click at [597, 267] on button "Supprimer la page" at bounding box center [575, 273] width 60 height 16
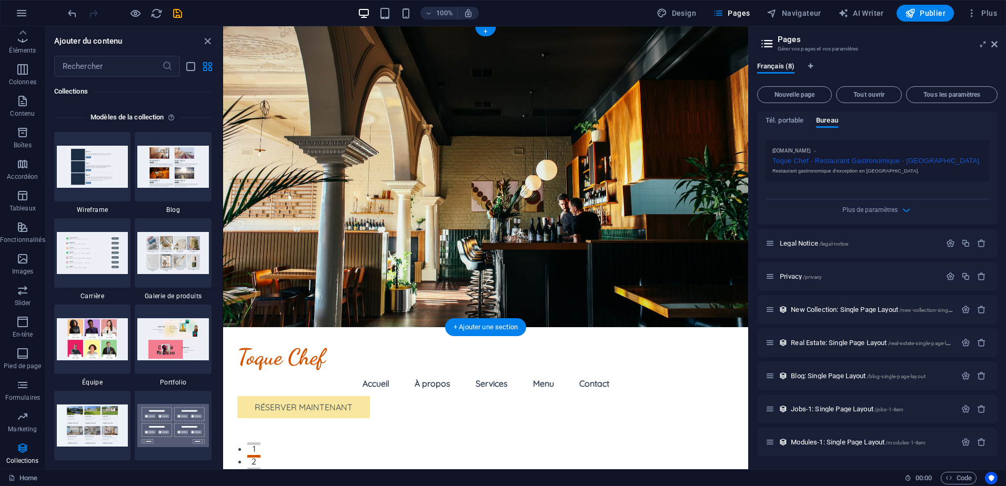
scroll to position [289, 0]
click at [980, 240] on icon "button" at bounding box center [981, 243] width 9 height 9
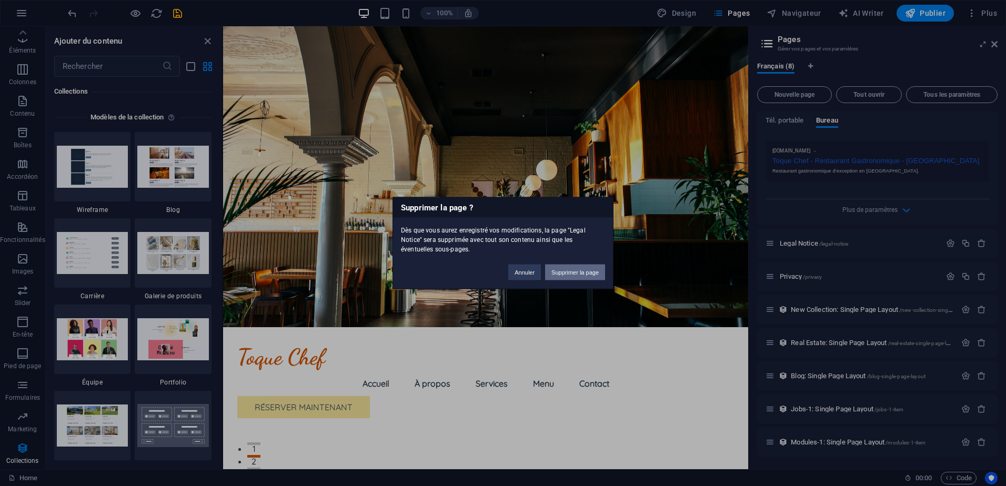
click at [562, 267] on button "Supprimer la page" at bounding box center [575, 273] width 60 height 16
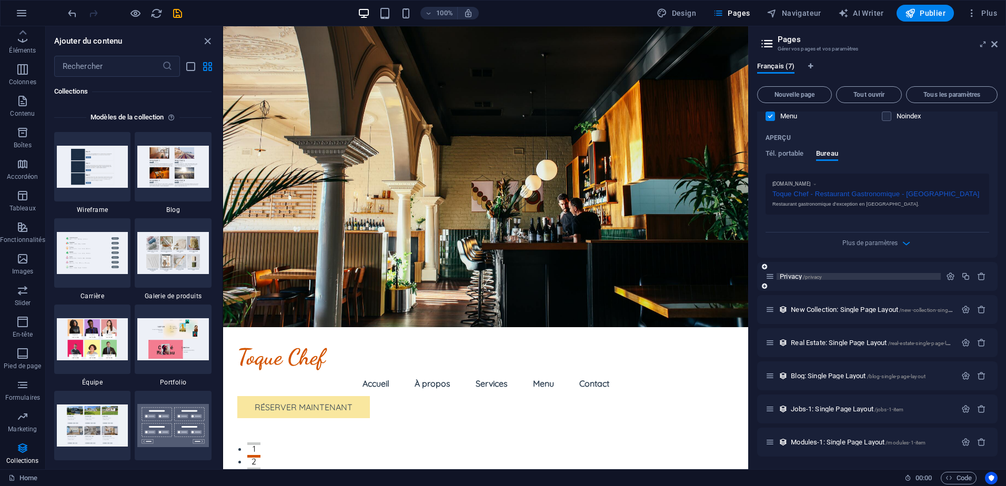
scroll to position [256, 0]
click at [977, 274] on icon "button" at bounding box center [981, 276] width 9 height 9
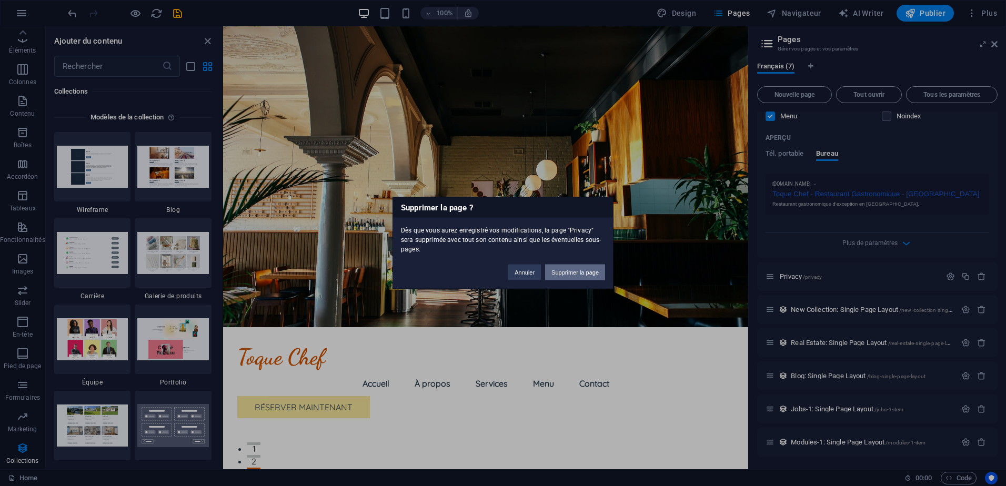
click at [593, 265] on button "Supprimer la page" at bounding box center [575, 273] width 60 height 16
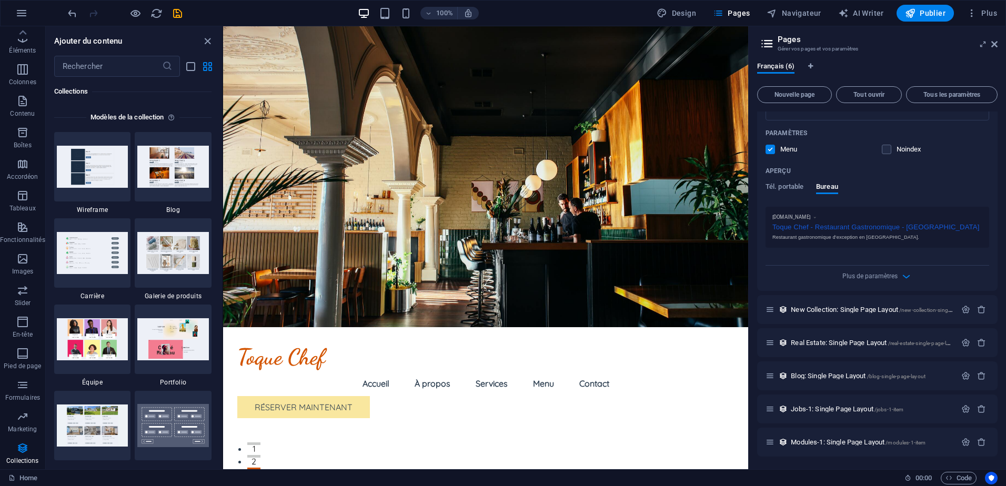
scroll to position [223, 0]
click at [978, 310] on icon "button" at bounding box center [981, 309] width 9 height 9
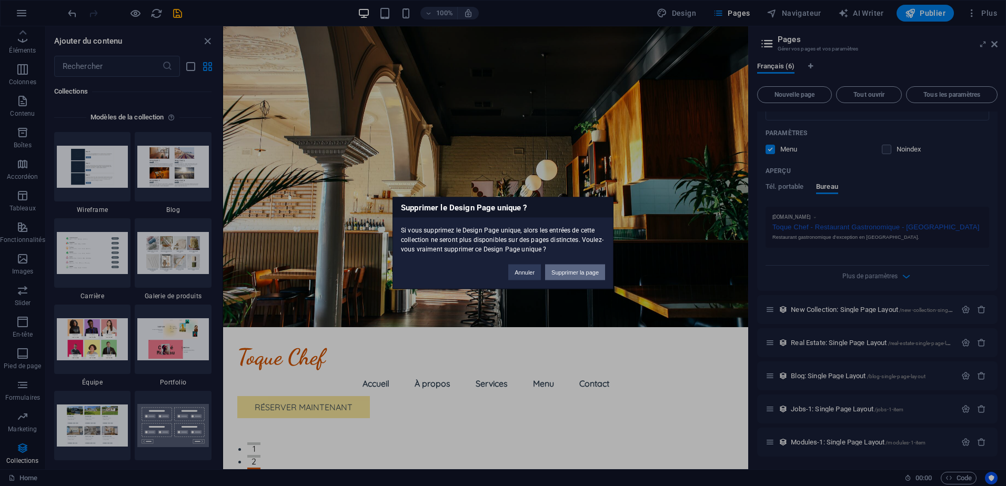
click at [587, 270] on button "Supprimer la page" at bounding box center [575, 273] width 60 height 16
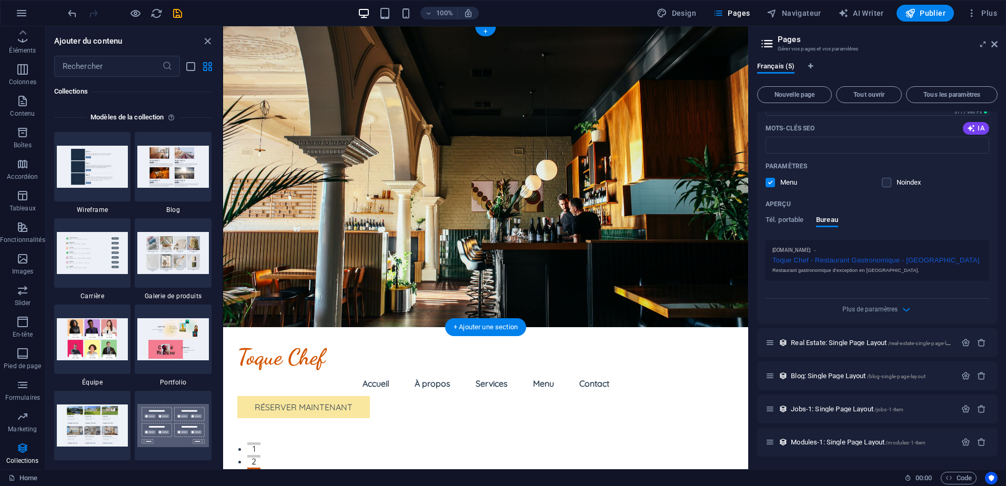
scroll to position [189, 0]
click at [980, 343] on icon "button" at bounding box center [981, 342] width 9 height 9
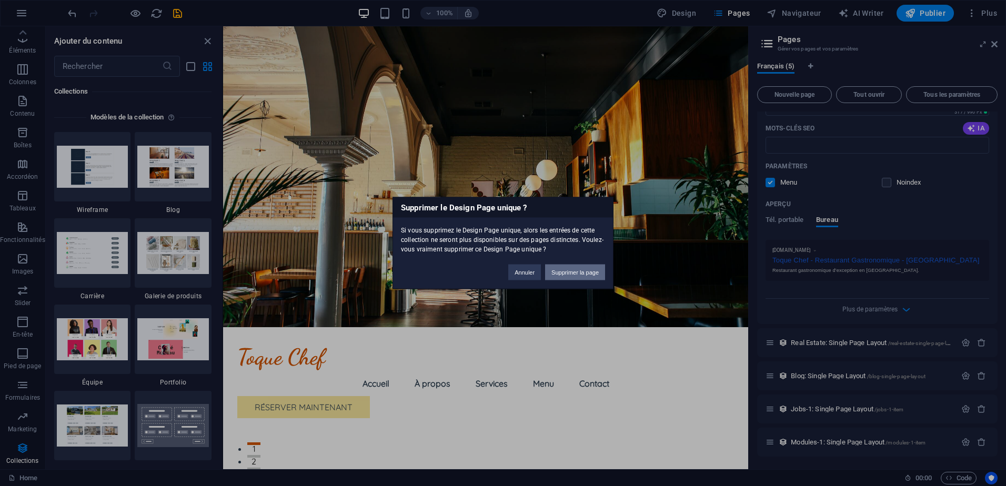
click at [563, 271] on button "Supprimer la page" at bounding box center [575, 273] width 60 height 16
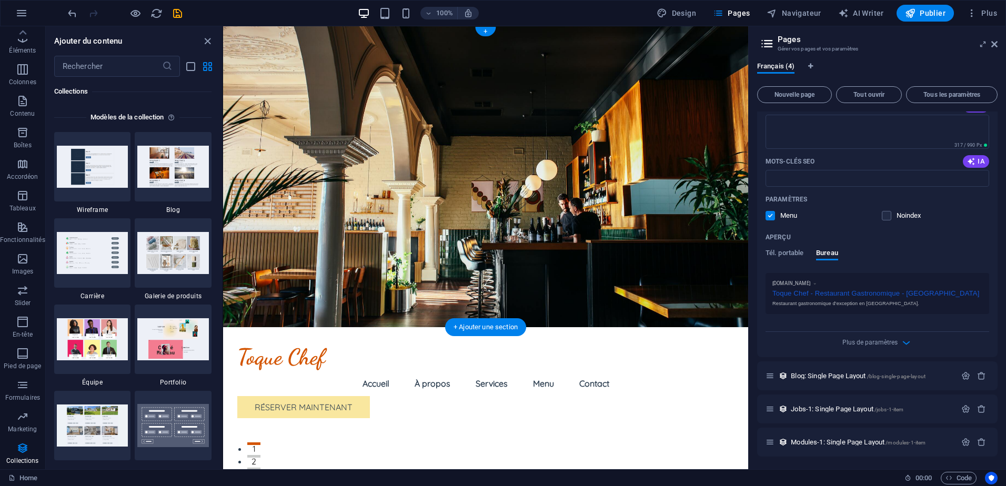
scroll to position [156, 0]
click at [979, 376] on icon "button" at bounding box center [981, 375] width 9 height 9
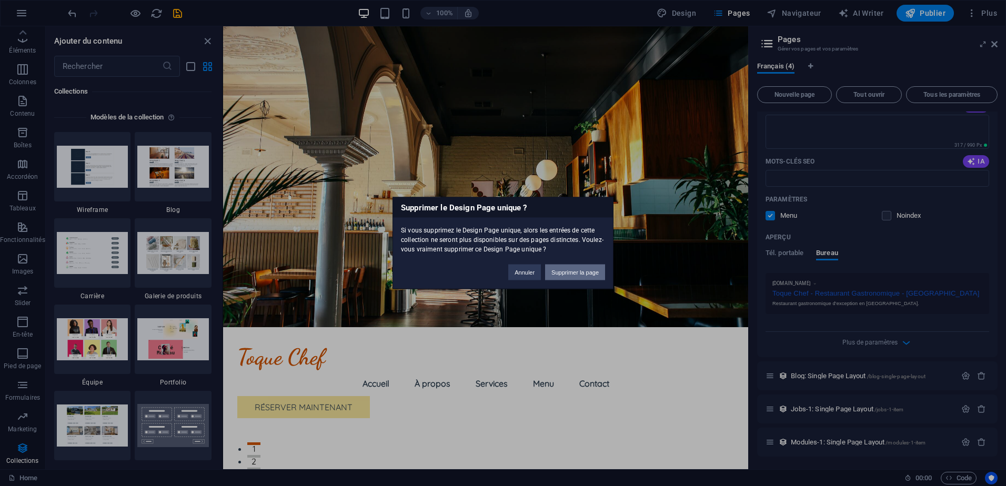
click at [579, 274] on button "Supprimer la page" at bounding box center [575, 273] width 60 height 16
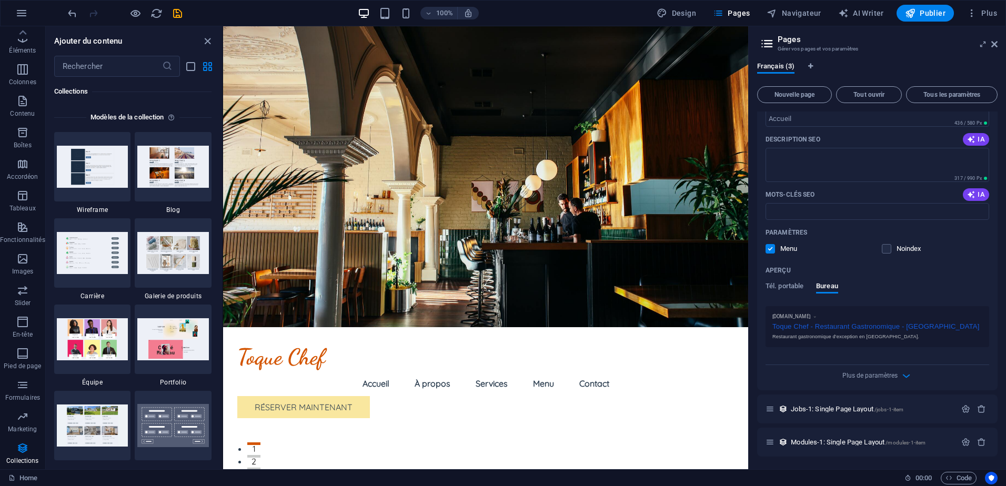
scroll to position [123, 0]
click at [974, 407] on button "button" at bounding box center [981, 409] width 15 height 9
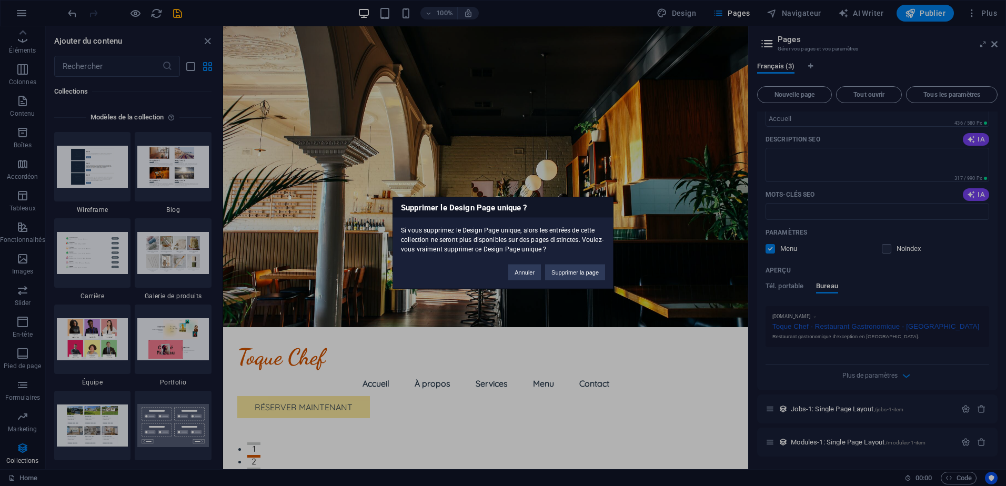
click at [574, 263] on div "Annuler Supprimer la page" at bounding box center [556, 267] width 113 height 27
click at [574, 268] on button "Supprimer la page" at bounding box center [575, 273] width 60 height 16
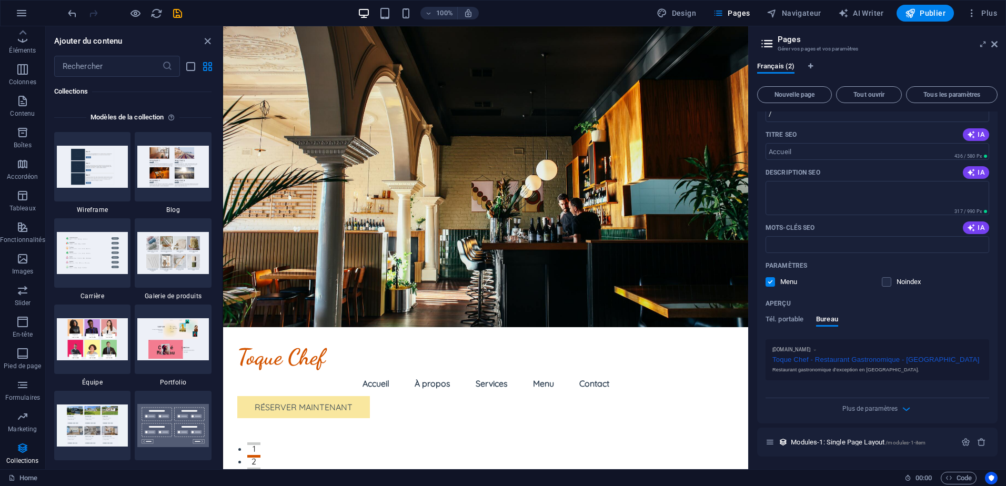
scroll to position [90, 0]
click at [981, 442] on icon "button" at bounding box center [981, 442] width 9 height 9
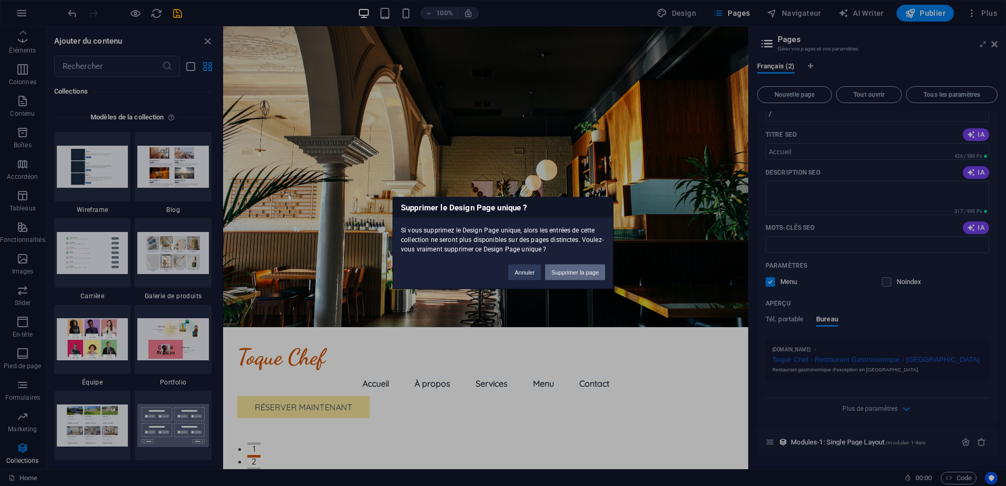
drag, startPoint x: 577, startPoint y: 272, endPoint x: 360, endPoint y: 253, distance: 218.1
click at [577, 272] on button "Supprimer la page" at bounding box center [575, 273] width 60 height 16
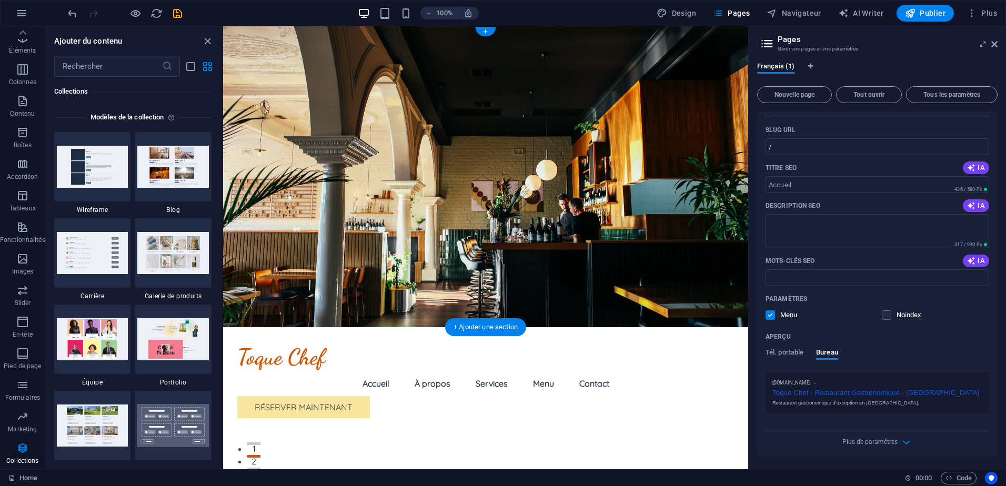
scroll to position [57, 0]
click at [887, 443] on span "Plus de paramètres" at bounding box center [869, 441] width 55 height 7
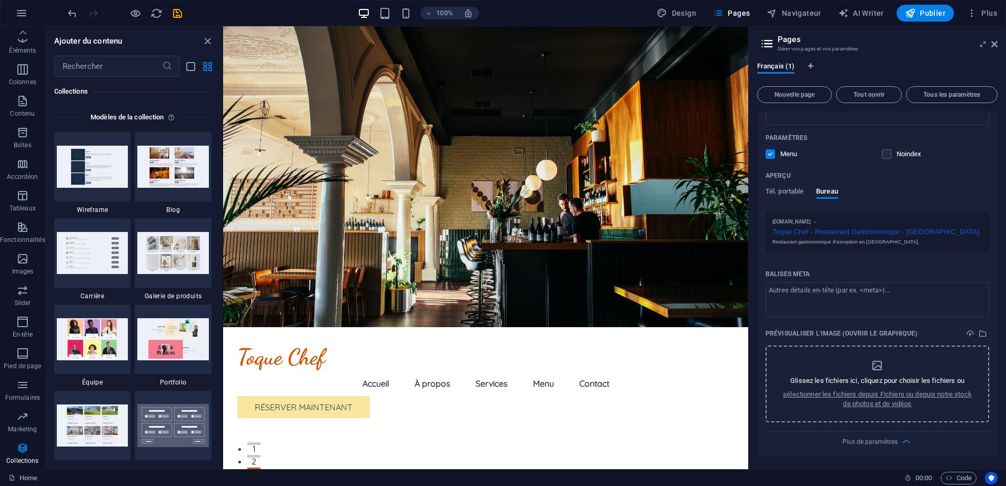
scroll to position [130, 0]
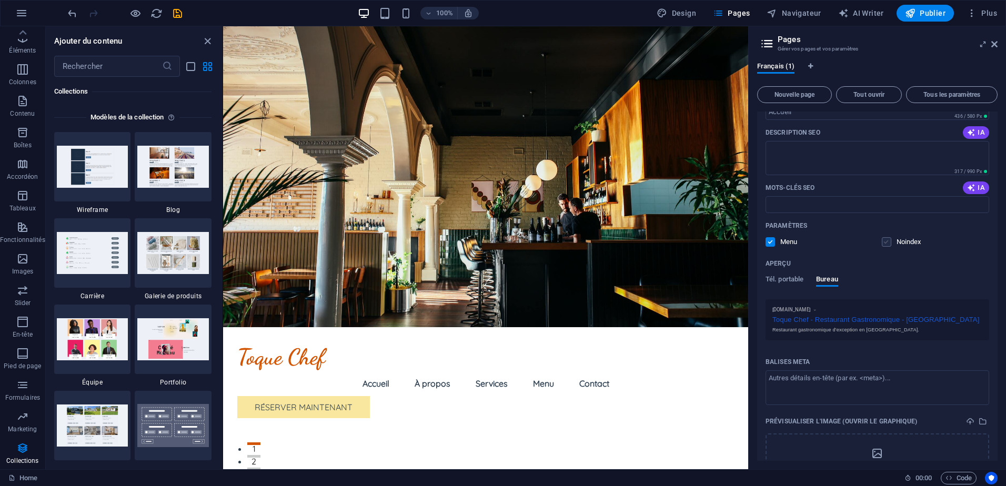
click at [888, 245] on label at bounding box center [886, 241] width 9 height 9
click at [0, 0] on input "checkbox" at bounding box center [0, 0] width 0 height 0
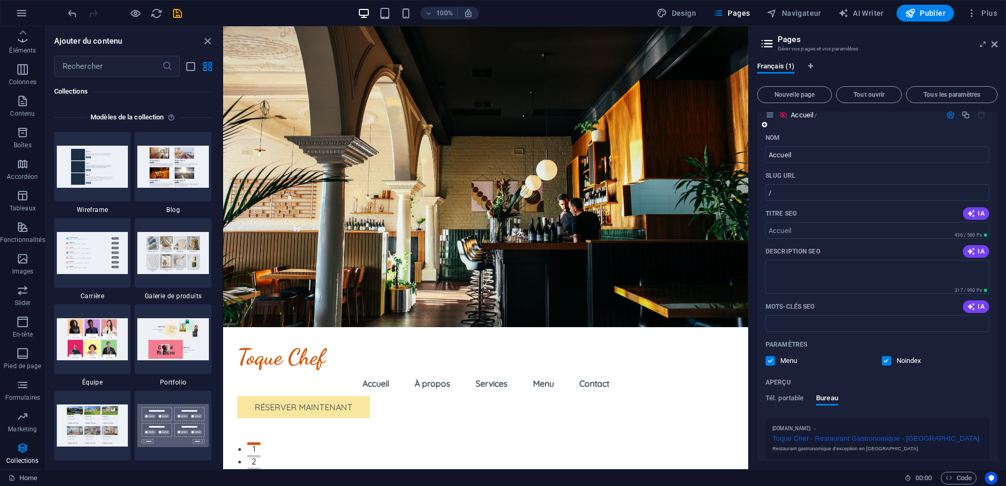
scroll to position [0, 0]
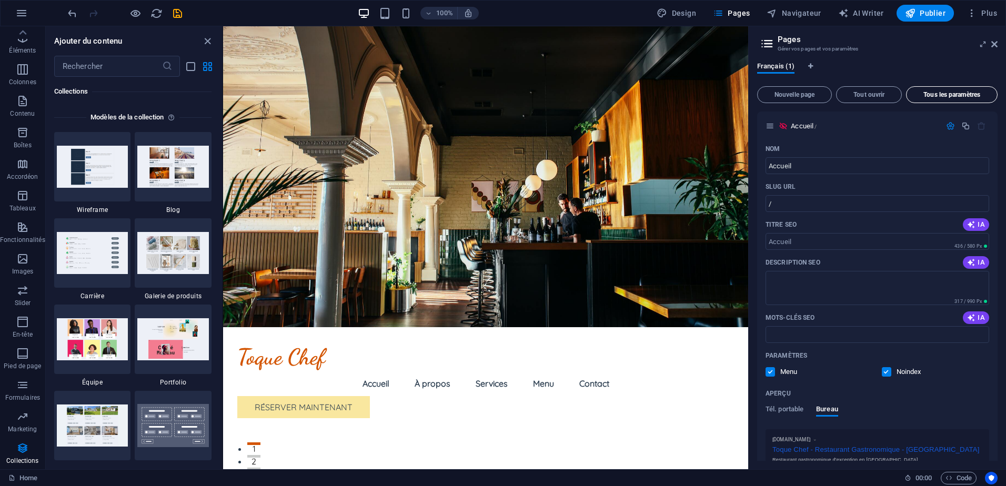
click at [976, 92] on span "Tous les paramètres" at bounding box center [952, 95] width 82 height 6
click at [991, 45] on icon at bounding box center [994, 44] width 6 height 8
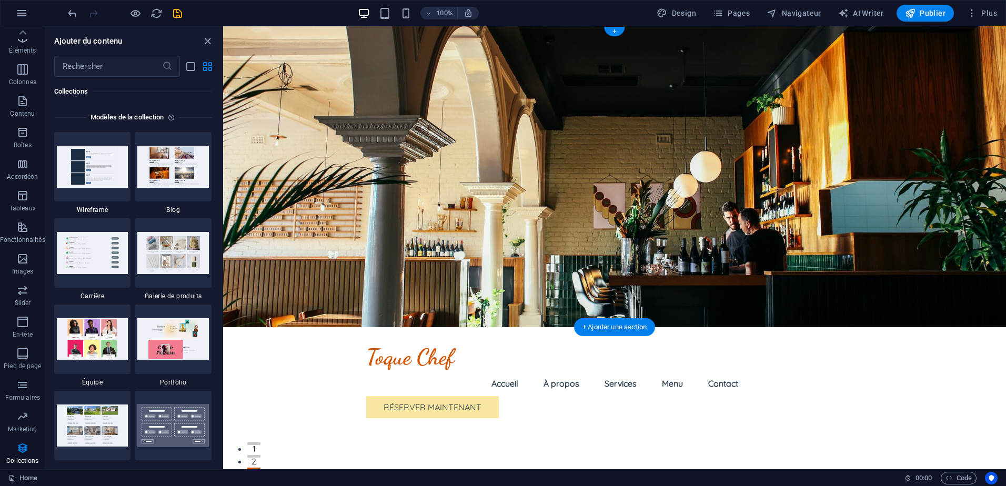
click at [246, 55] on figure at bounding box center [614, 176] width 783 height 301
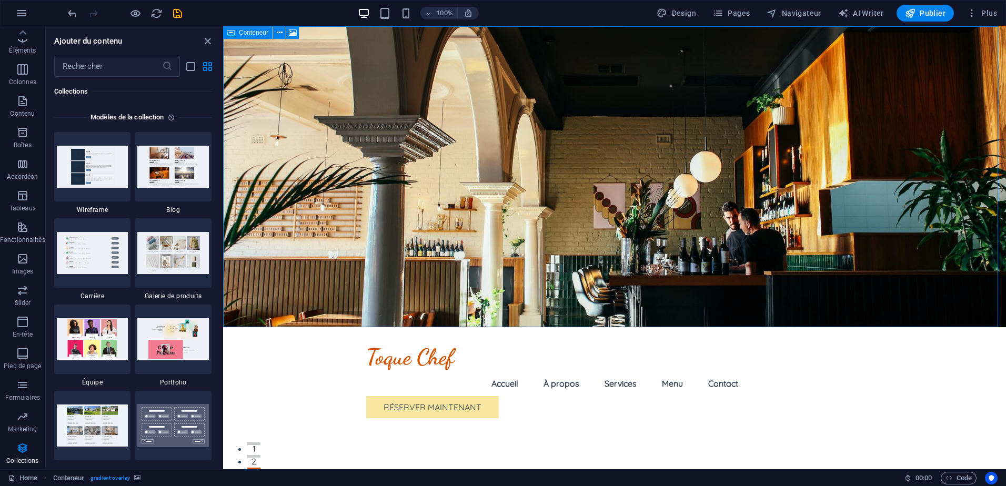
click at [233, 35] on icon at bounding box center [230, 32] width 7 height 13
click at [274, 30] on button at bounding box center [279, 32] width 13 height 13
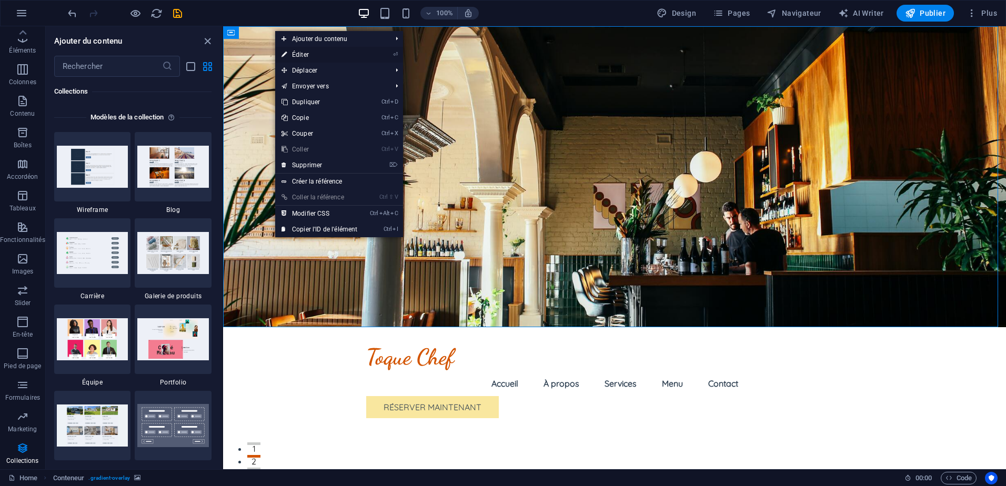
click at [310, 53] on link "⏎ Éditer" at bounding box center [319, 55] width 88 height 16
select select "header"
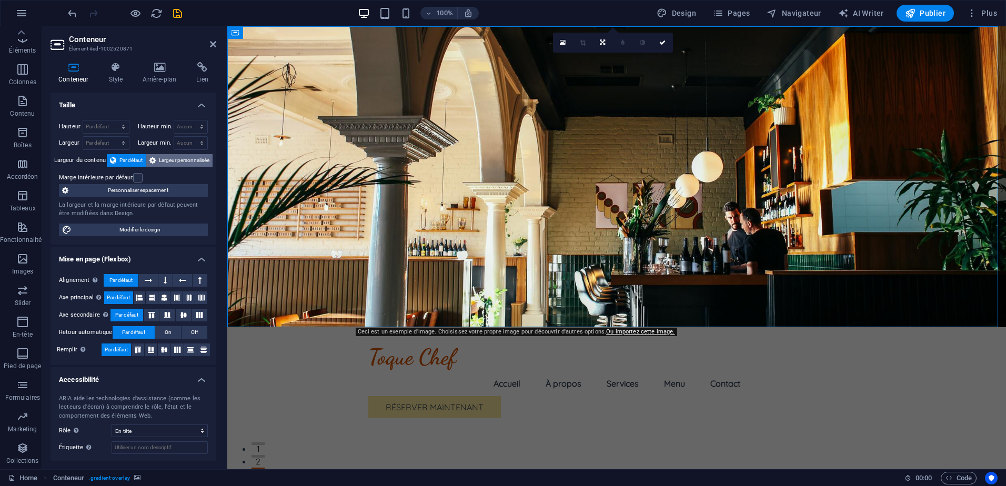
click at [190, 157] on span "Largeur personnalisée" at bounding box center [184, 160] width 51 height 13
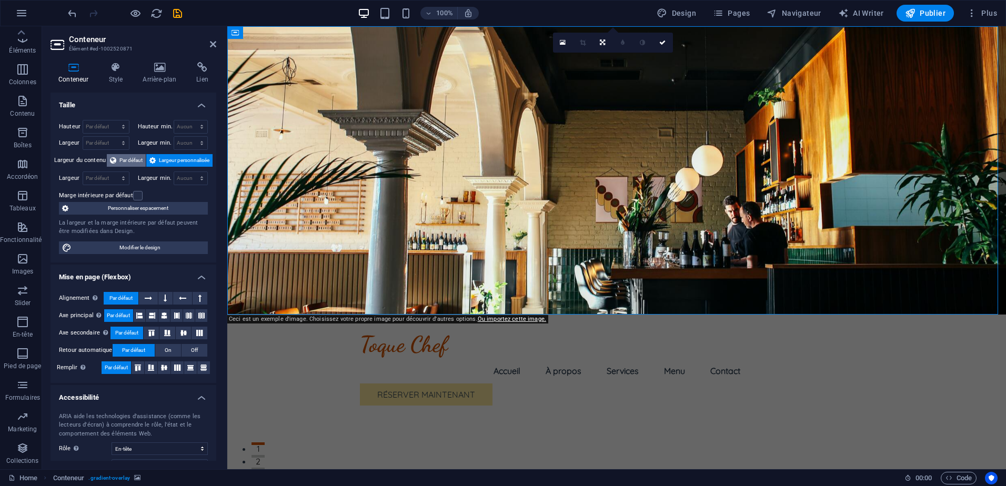
click at [124, 157] on span "Par défaut" at bounding box center [130, 160] width 23 height 13
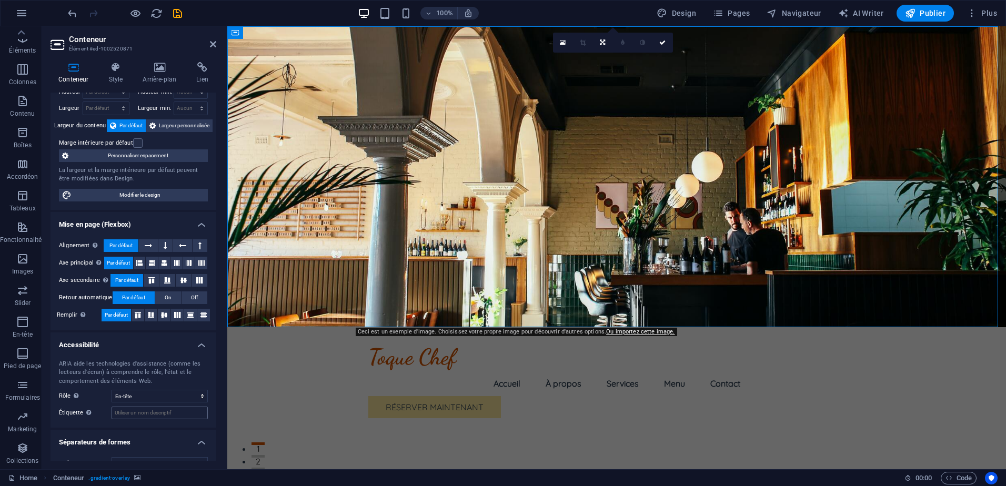
scroll to position [52, 0]
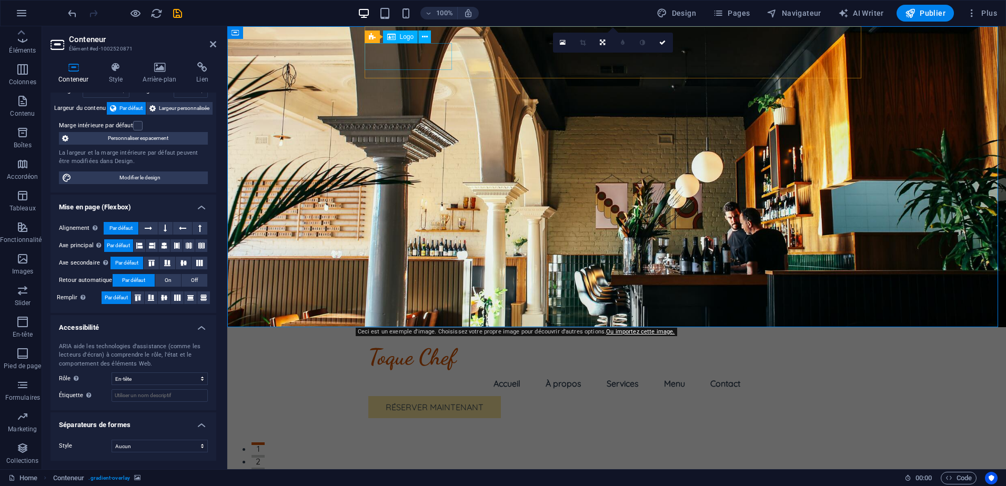
click at [440, 344] on div "Toque Chef" at bounding box center [616, 357] width 497 height 27
click at [801, 327] on div "Toque Chef Menu Accueil À propos Services Menu Contact Réserver maintenant" at bounding box center [616, 376] width 497 height 99
click at [434, 34] on icon at bounding box center [436, 32] width 6 height 11
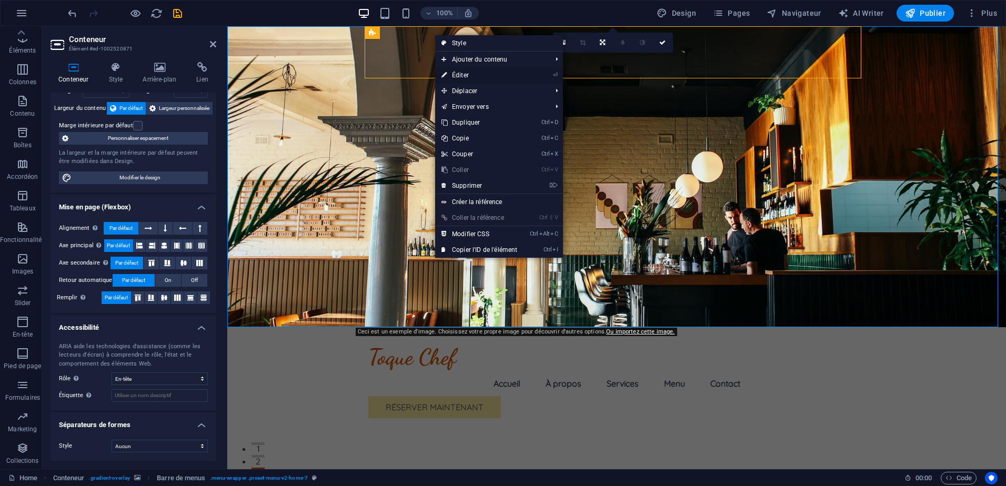
click at [462, 78] on link "⏎ Éditer" at bounding box center [479, 75] width 88 height 16
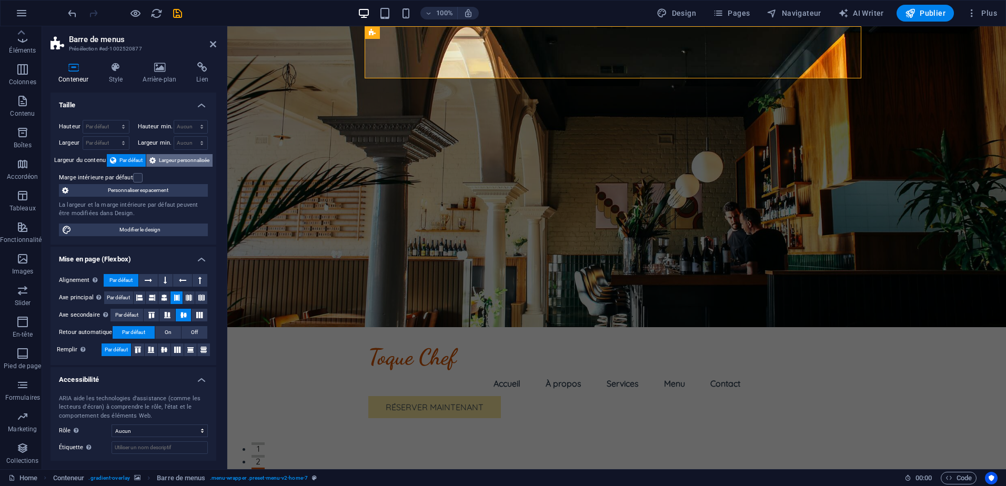
click at [192, 165] on span "Largeur personnalisée" at bounding box center [184, 160] width 51 height 13
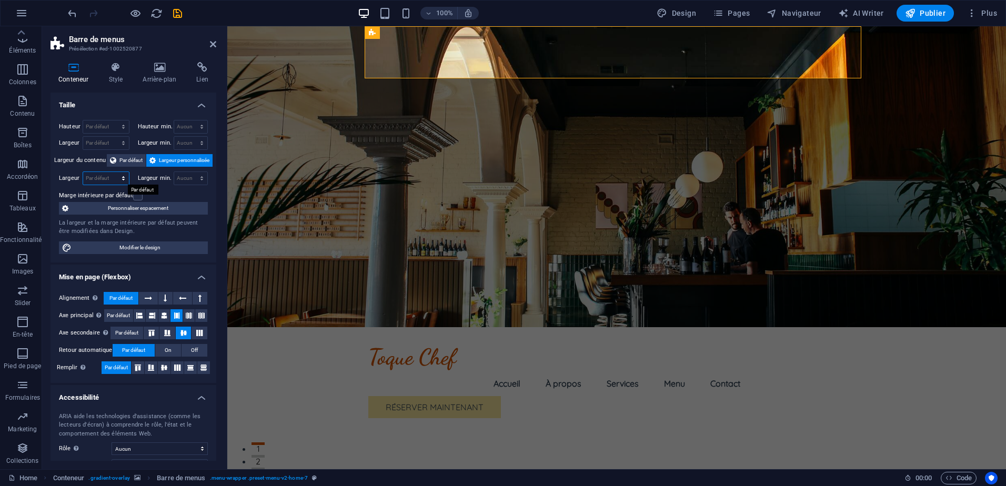
click at [107, 177] on select "Par défaut px rem % em vh vw" at bounding box center [106, 178] width 46 height 13
select select "%"
click at [113, 172] on select "Par défaut px rem % em vh vw" at bounding box center [106, 178] width 46 height 13
type input "100"
click at [185, 183] on select "Aucun px rem % vh vw" at bounding box center [191, 178] width 34 height 13
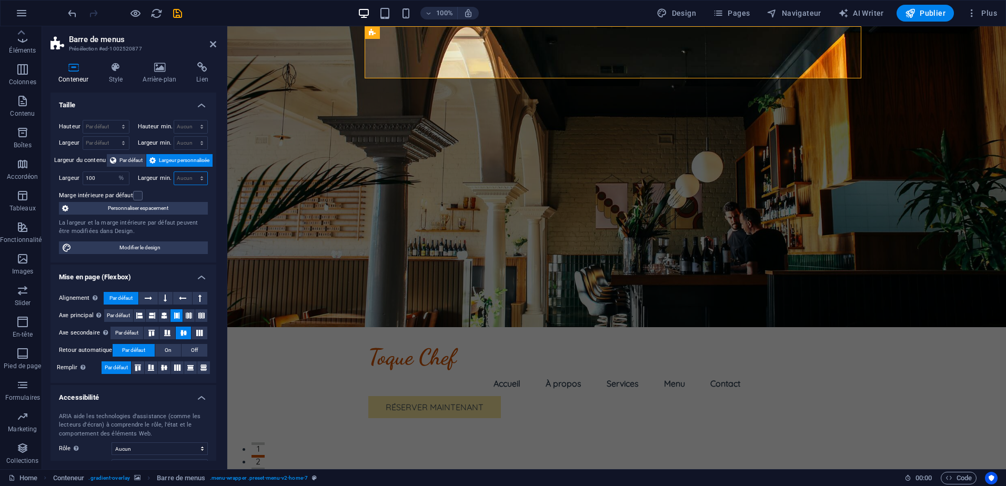
select select "%"
click at [190, 172] on select "Aucun px rem % vh vw" at bounding box center [191, 178] width 34 height 13
type input "100"
click at [103, 179] on input "100" at bounding box center [106, 178] width 46 height 13
drag, startPoint x: 103, startPoint y: 179, endPoint x: 80, endPoint y: 179, distance: 22.6
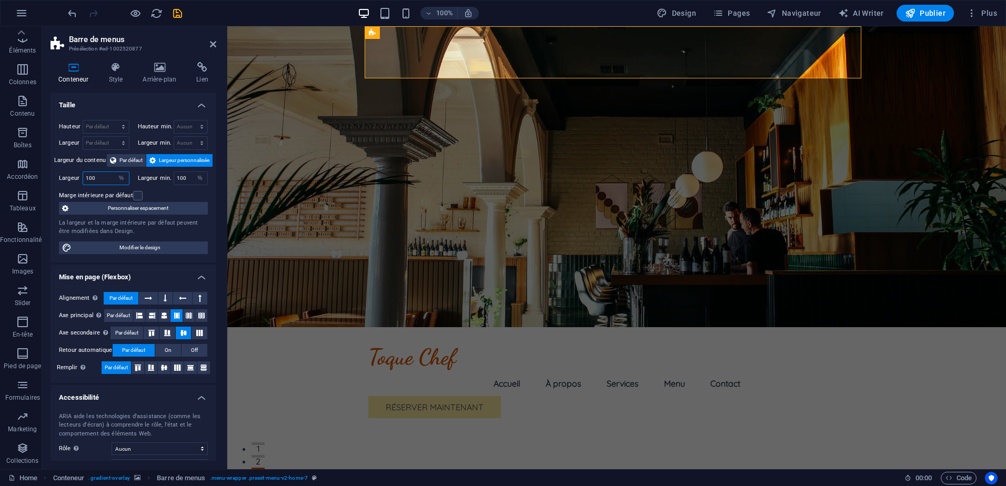
click at [80, 179] on div "Largeur 100 Par défaut px rem % em vh vw" at bounding box center [94, 179] width 71 height 14
type input "100"
click at [107, 162] on button "Par défaut" at bounding box center [126, 160] width 39 height 13
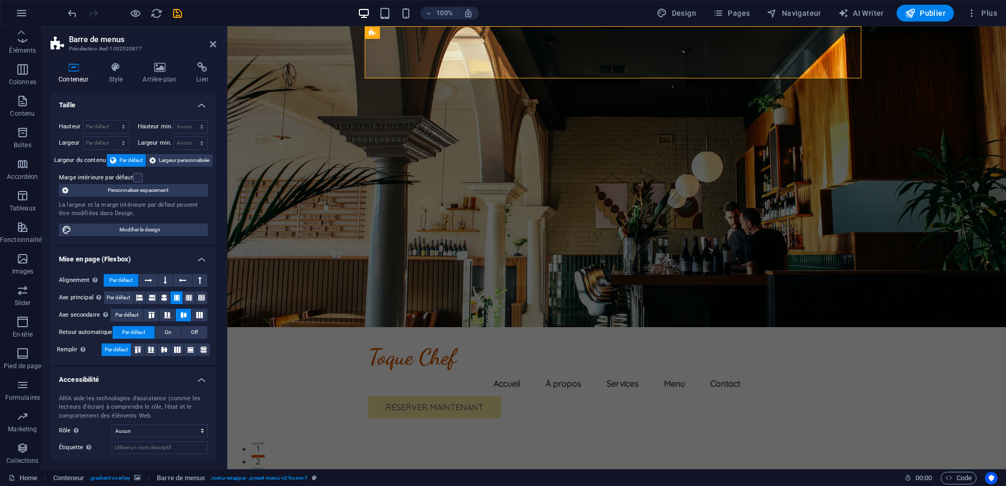
click at [130, 174] on label "Marge intérieure par défaut" at bounding box center [96, 178] width 74 height 13
click at [0, 0] on input "Marge intérieure par défaut" at bounding box center [0, 0] width 0 height 0
click at [137, 178] on label at bounding box center [137, 177] width 9 height 9
click at [0, 0] on input "Marge intérieure par défaut" at bounding box center [0, 0] width 0 height 0
click at [155, 190] on span "Personnaliser espacement" at bounding box center [138, 190] width 133 height 13
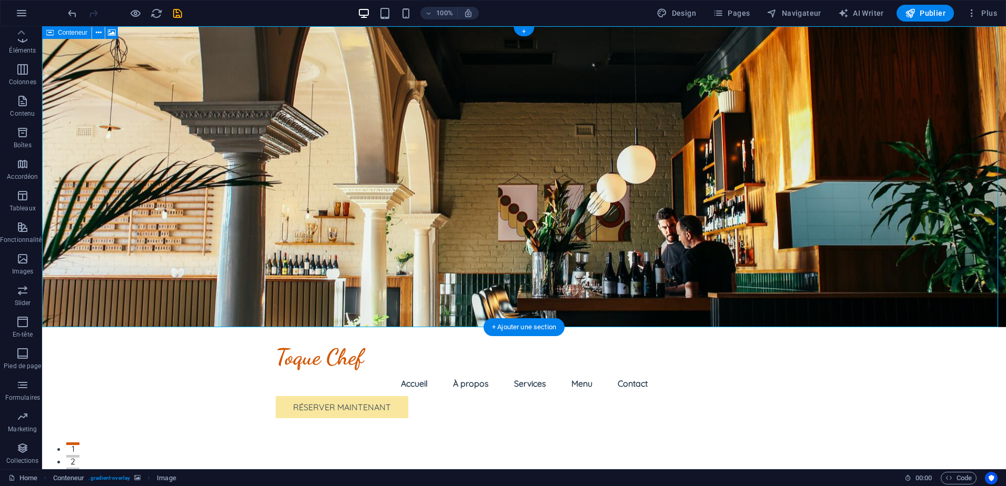
click at [192, 84] on figure at bounding box center [524, 176] width 964 height 301
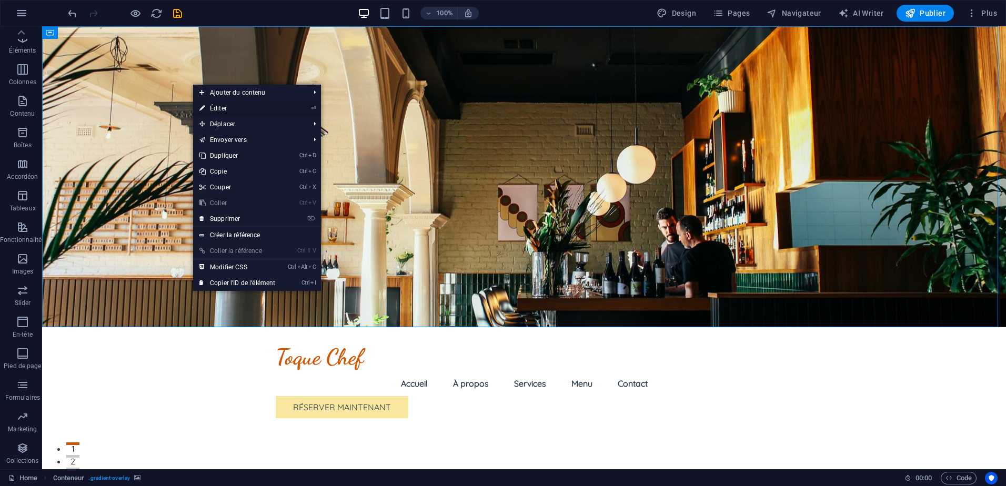
click at [215, 104] on link "⏎ Éditer" at bounding box center [237, 108] width 88 height 16
select select "header"
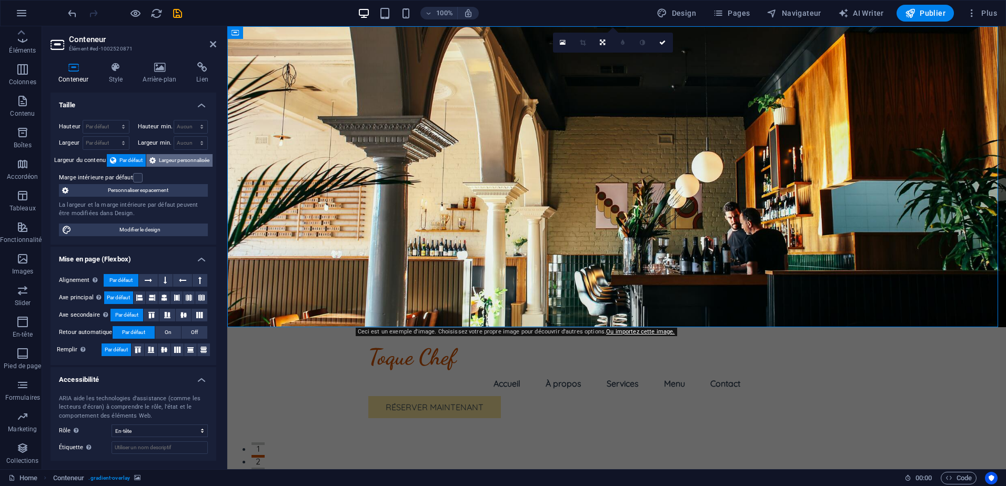
click at [192, 158] on span "Largeur personnalisée" at bounding box center [184, 160] width 51 height 13
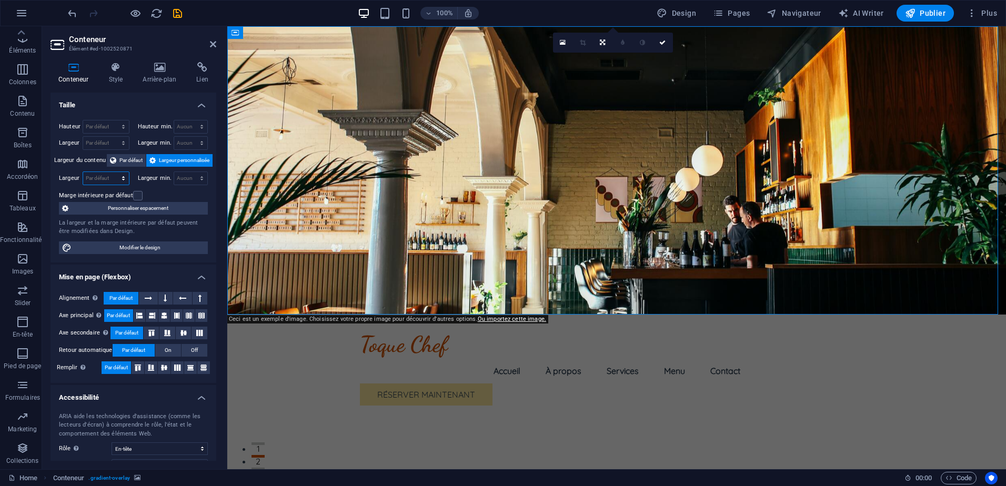
click at [102, 182] on select "Par défaut px rem % em vh vw" at bounding box center [106, 178] width 46 height 13
select select "%"
click at [113, 172] on select "Par défaut px rem % em vh vw" at bounding box center [106, 178] width 46 height 13
click at [89, 178] on input "100" at bounding box center [106, 178] width 46 height 13
drag, startPoint x: 95, startPoint y: 178, endPoint x: 84, endPoint y: 178, distance: 11.0
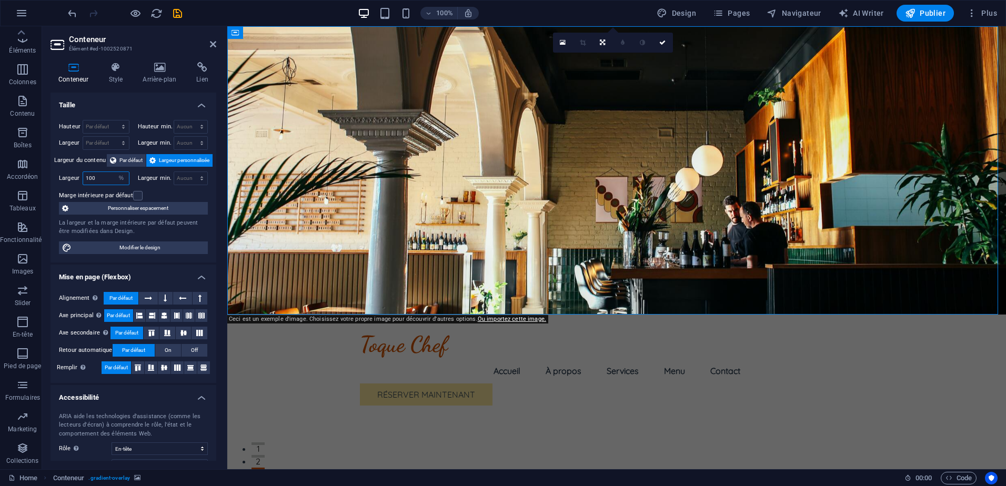
click at [84, 178] on input "100" at bounding box center [106, 178] width 46 height 13
type input "90"
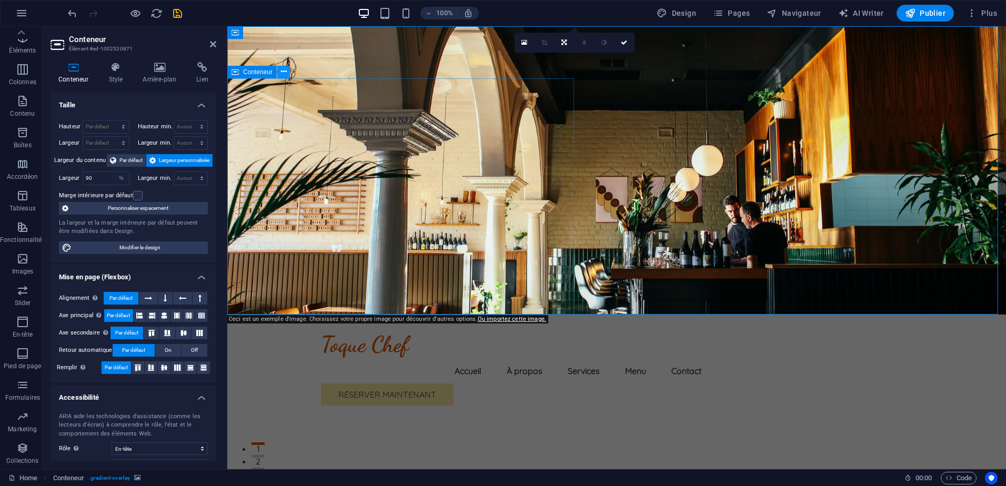
click at [285, 71] on icon at bounding box center [284, 71] width 6 height 11
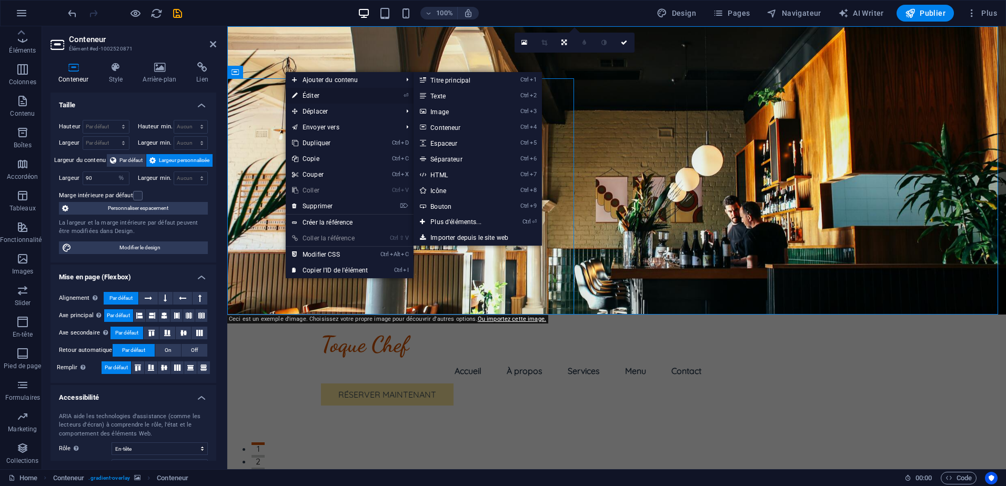
click at [307, 92] on link "⏎ Éditer" at bounding box center [330, 96] width 88 height 16
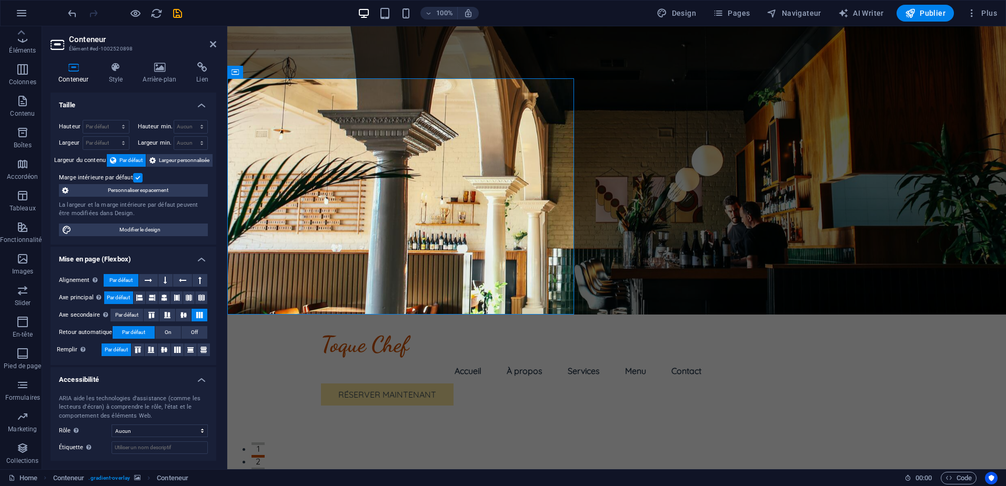
click at [207, 38] on h2 "Conteneur" at bounding box center [142, 39] width 147 height 9
click at [210, 43] on icon at bounding box center [213, 44] width 6 height 8
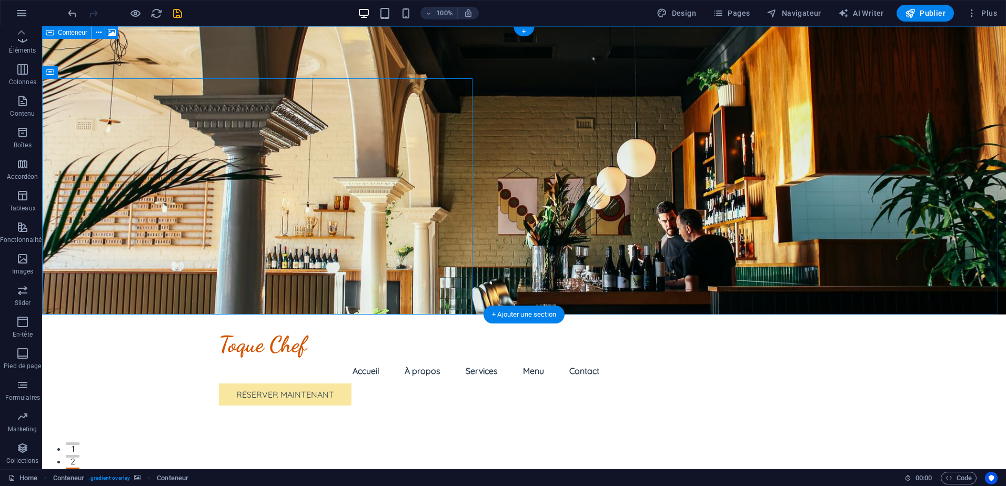
click at [781, 165] on figure at bounding box center [524, 170] width 964 height 288
click at [96, 35] on icon at bounding box center [99, 32] width 6 height 11
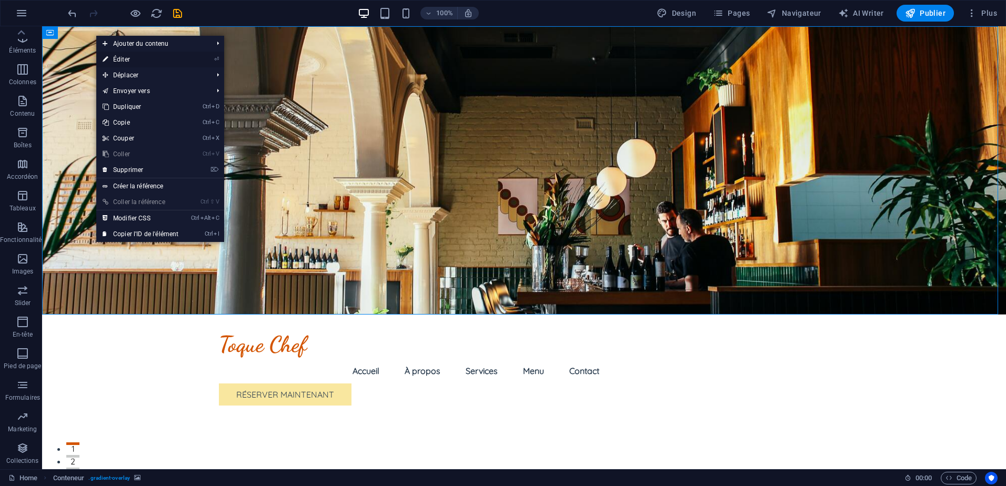
click at [115, 61] on link "⏎ Éditer" at bounding box center [140, 60] width 88 height 16
select select "%"
select select "header"
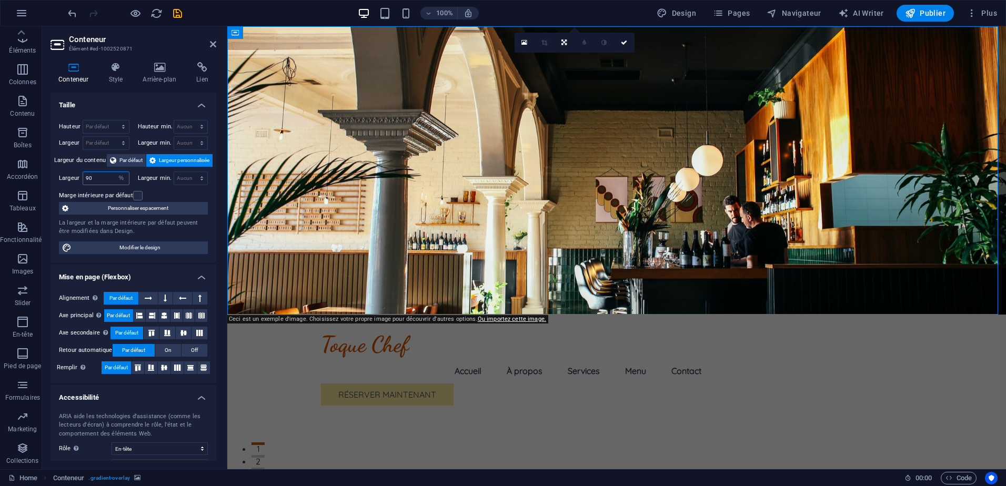
drag, startPoint x: 87, startPoint y: 174, endPoint x: 77, endPoint y: 174, distance: 9.5
click at [77, 174] on div "Largeur 90 Par défaut px rem % em vh vw" at bounding box center [94, 179] width 71 height 14
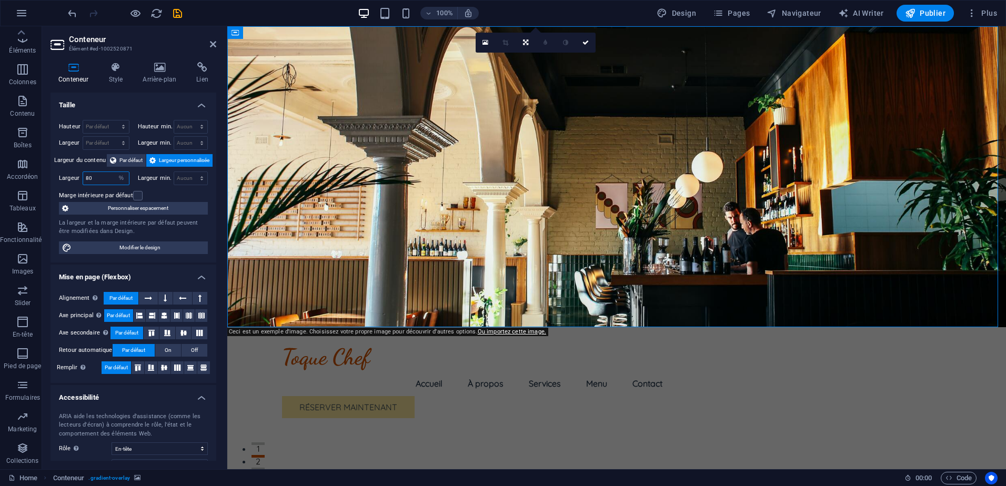
drag, startPoint x: 93, startPoint y: 179, endPoint x: 74, endPoint y: 179, distance: 19.5
click at [74, 179] on div "Largeur 80 Par défaut px rem % em vh vw" at bounding box center [94, 179] width 71 height 14
type input "50"
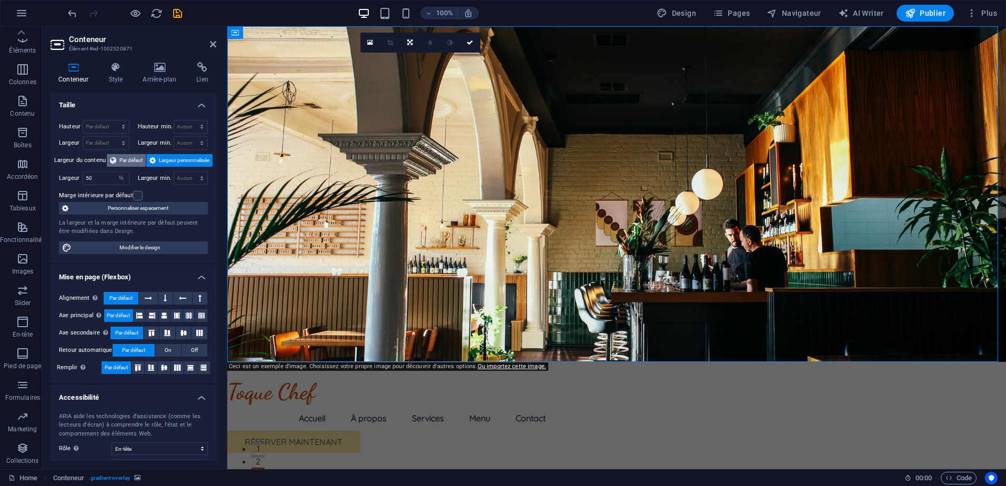
click at [127, 161] on span "Par défaut" at bounding box center [130, 160] width 23 height 13
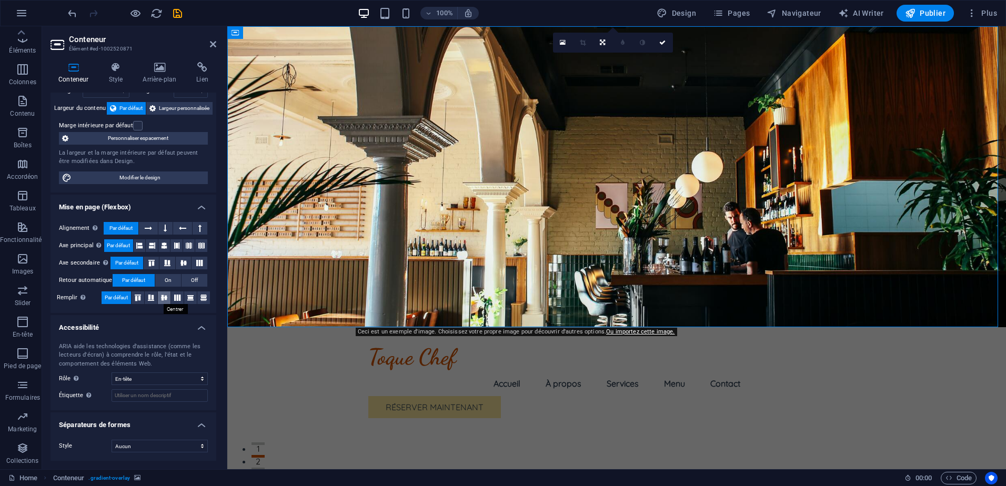
scroll to position [0, 0]
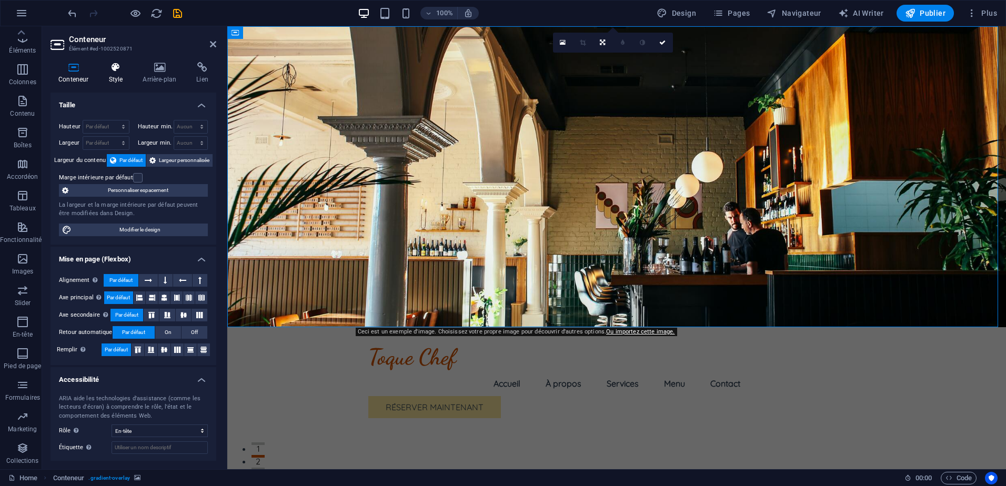
click at [129, 67] on icon at bounding box center [115, 67] width 30 height 11
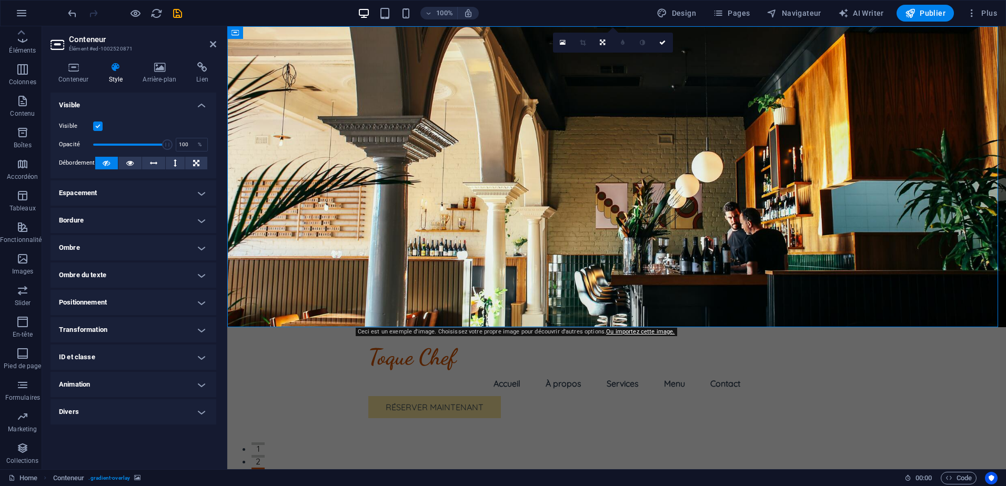
click at [178, 193] on h4 "Espacement" at bounding box center [134, 192] width 166 height 25
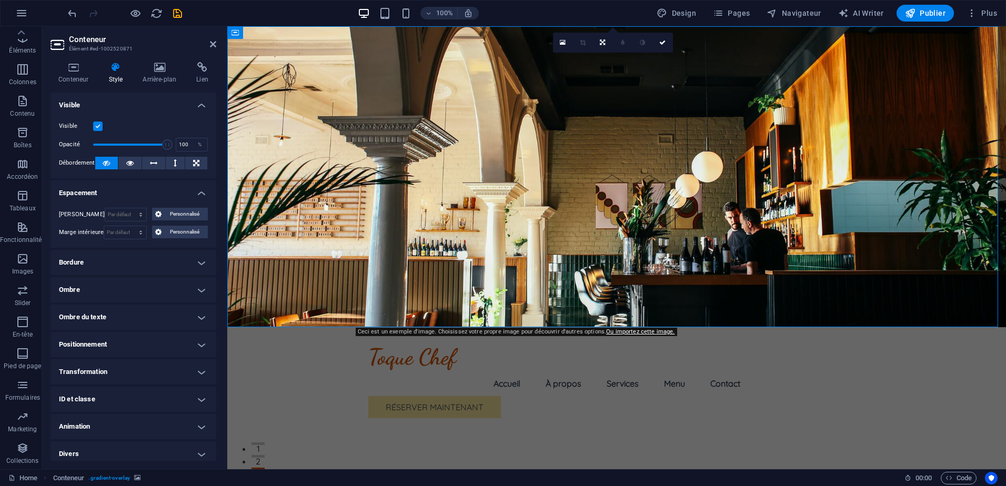
click at [178, 193] on h4 "Espacement" at bounding box center [134, 189] width 166 height 19
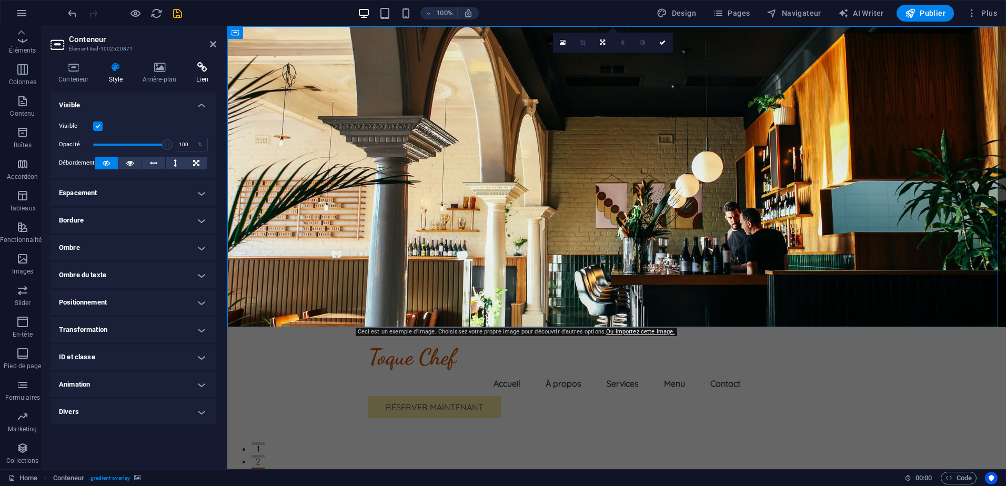
click at [195, 83] on h4 "Lien" at bounding box center [202, 73] width 28 height 22
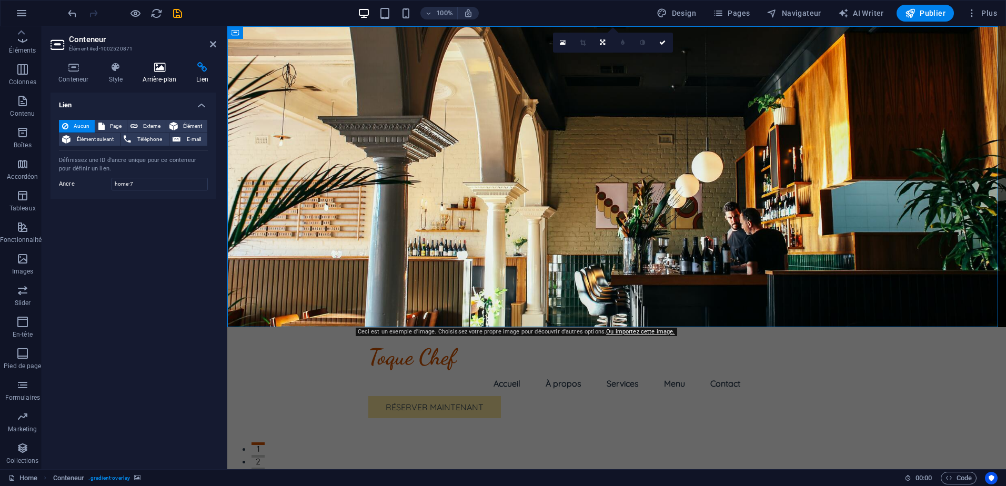
click at [164, 77] on h4 "Arrière-plan" at bounding box center [162, 73] width 54 height 22
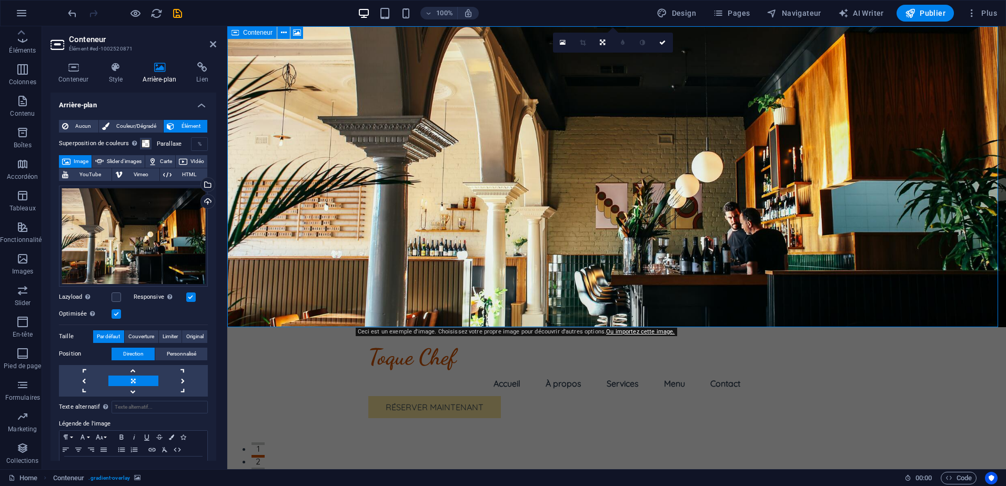
click at [242, 33] on div "Conteneur" at bounding box center [251, 32] width 49 height 13
click at [283, 34] on icon at bounding box center [284, 32] width 6 height 11
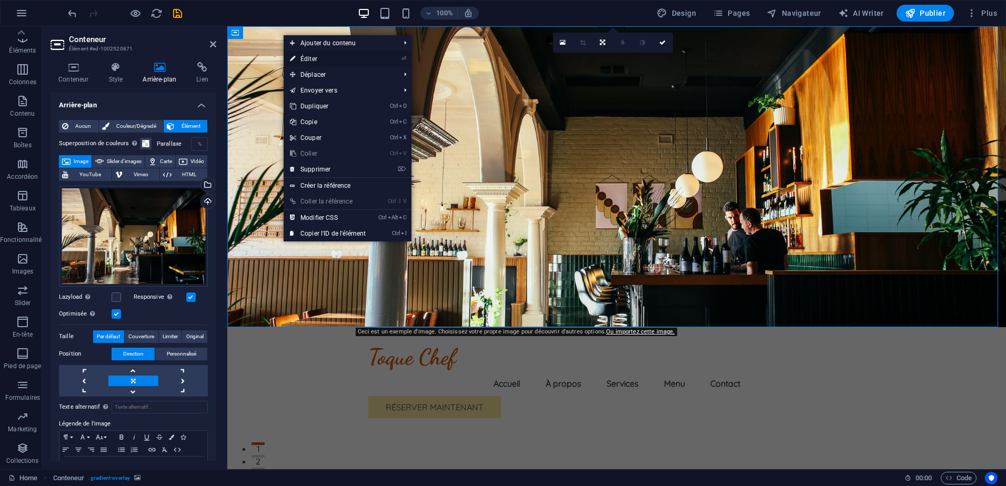
click at [323, 57] on link "⏎ Éditer" at bounding box center [328, 59] width 88 height 16
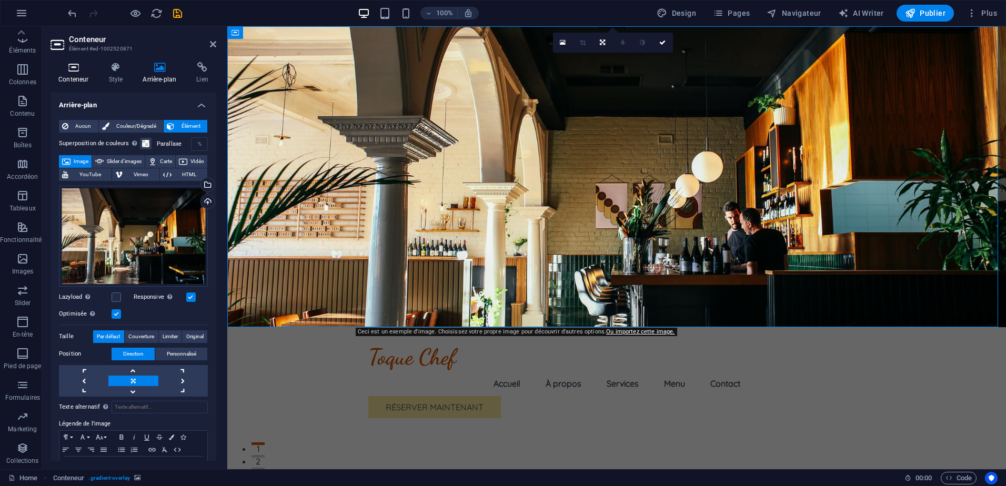
click at [89, 74] on h4 "Conteneur" at bounding box center [76, 73] width 50 height 22
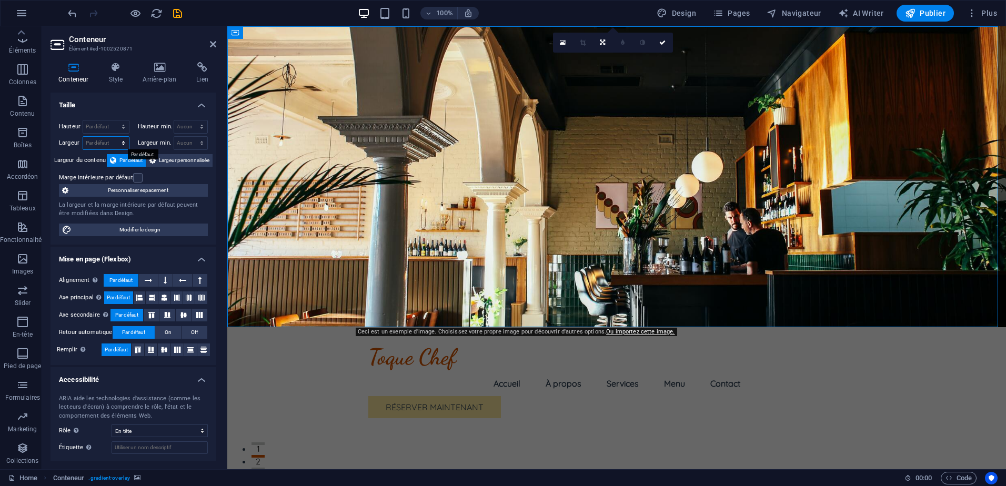
click at [97, 141] on select "Par défaut px rem % em vh vw" at bounding box center [106, 143] width 46 height 13
select select "%"
click at [113, 137] on select "Par défaut px rem % em vh vw" at bounding box center [106, 143] width 46 height 13
type input "100"
click at [100, 143] on input "100" at bounding box center [106, 143] width 46 height 13
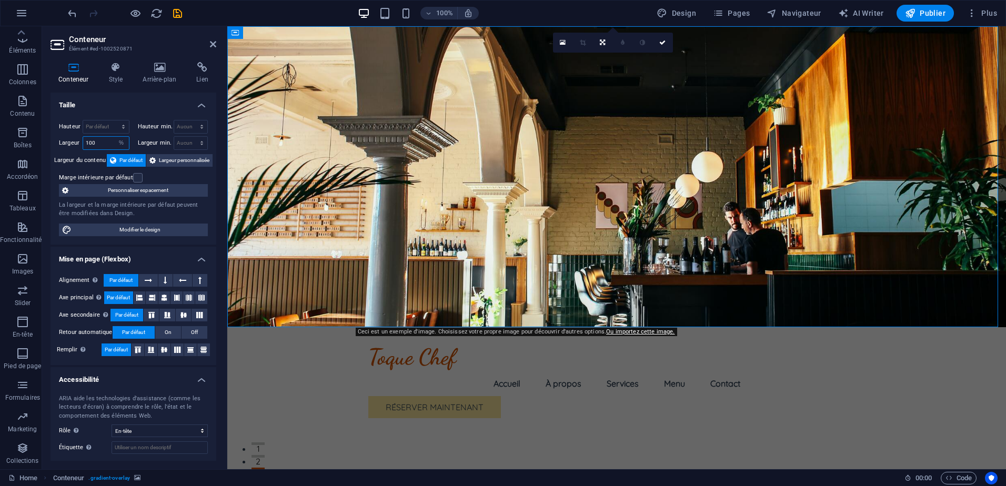
click at [100, 143] on input "100" at bounding box center [106, 143] width 46 height 13
click at [119, 142] on select "Par défaut px rem % em vh vw" at bounding box center [121, 143] width 15 height 13
select select "px"
click at [114, 137] on select "Par défaut px rem % em vh vw" at bounding box center [121, 143] width 15 height 13
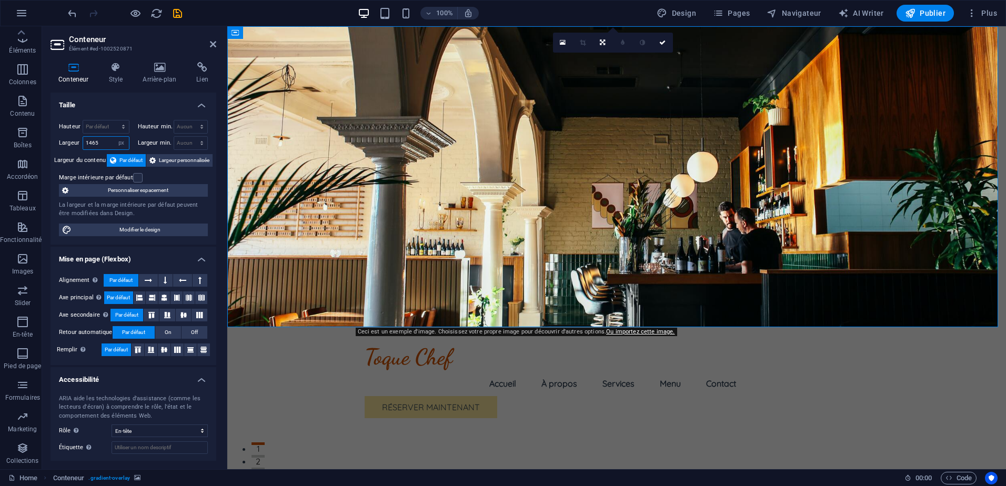
click at [108, 145] on input "1465" at bounding box center [106, 143] width 46 height 13
drag, startPoint x: 96, startPoint y: 144, endPoint x: 75, endPoint y: 144, distance: 20.5
click at [75, 144] on div "Largeur 1465 Par défaut px rem % em vh vw" at bounding box center [94, 143] width 71 height 14
type input "1500"
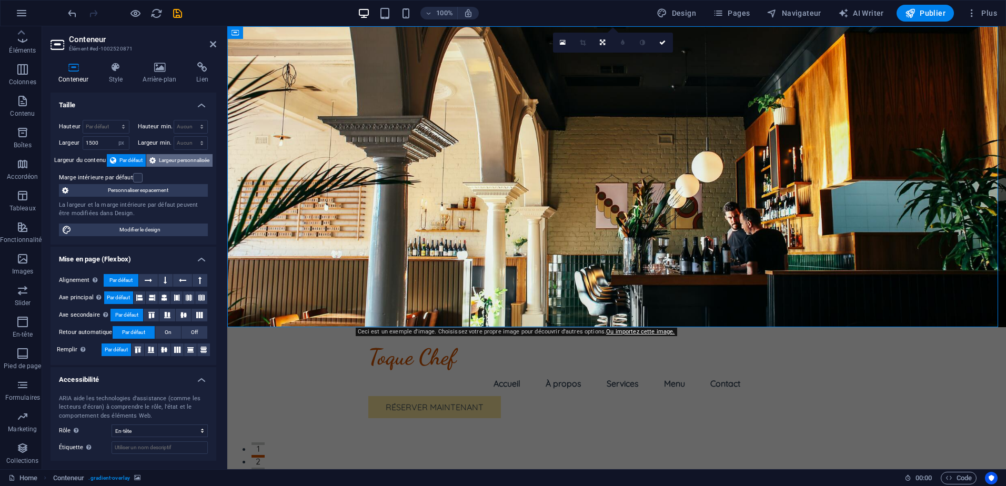
click at [159, 155] on span "Largeur personnalisée" at bounding box center [184, 160] width 51 height 13
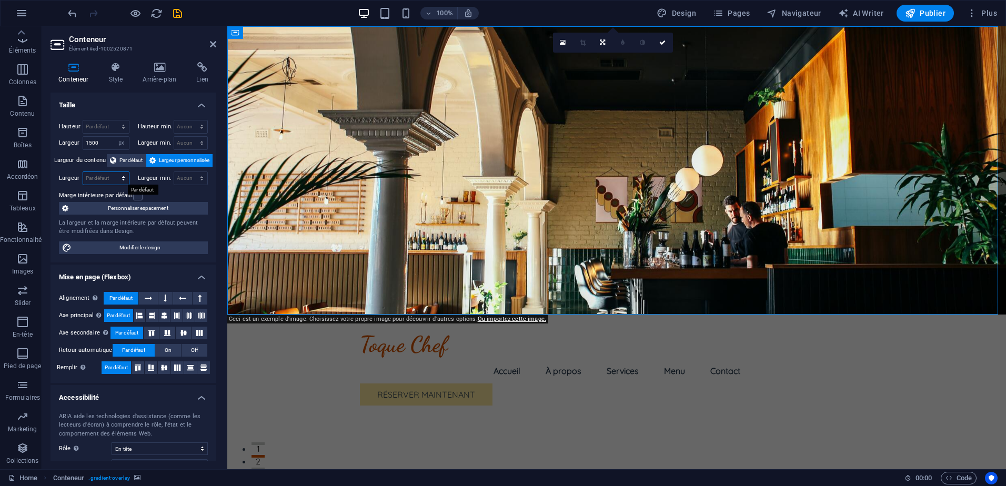
click at [103, 180] on select "Par défaut px rem % em vh vw" at bounding box center [106, 178] width 46 height 13
select select "px"
click at [113, 172] on select "Par défaut px rem % em vh vw" at bounding box center [106, 178] width 46 height 13
click at [99, 179] on input "1465" at bounding box center [106, 178] width 46 height 13
drag, startPoint x: 99, startPoint y: 179, endPoint x: 79, endPoint y: 178, distance: 19.5
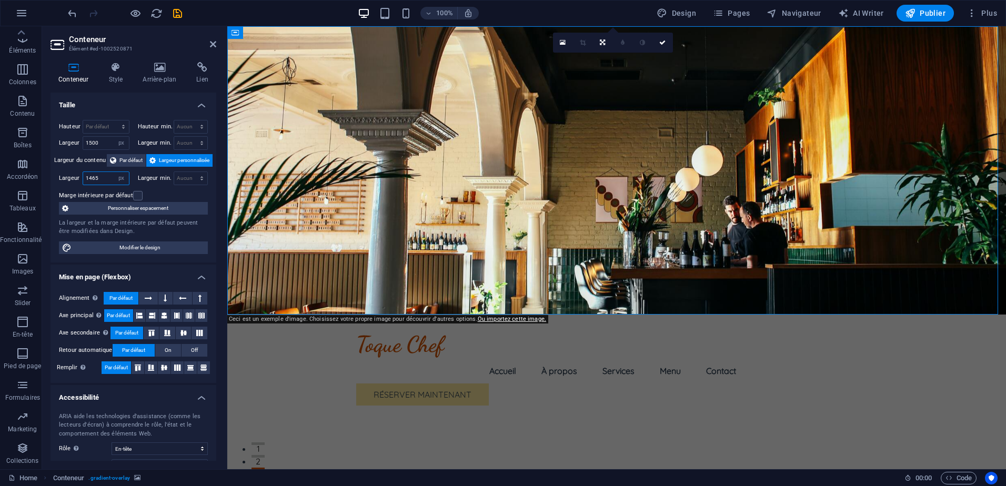
click at [79, 178] on div "Largeur 1465 Par défaut px rem % em vh vw" at bounding box center [94, 179] width 71 height 14
type input "1500"
click at [248, 140] on span "H2" at bounding box center [247, 139] width 8 height 6
click at [126, 14] on div at bounding box center [125, 13] width 118 height 17
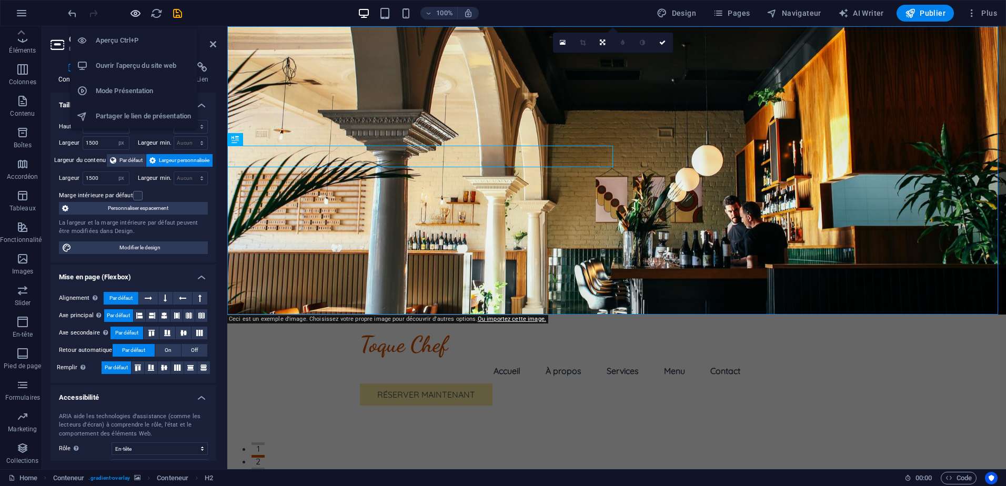
click at [135, 14] on icon "button" at bounding box center [135, 13] width 12 height 12
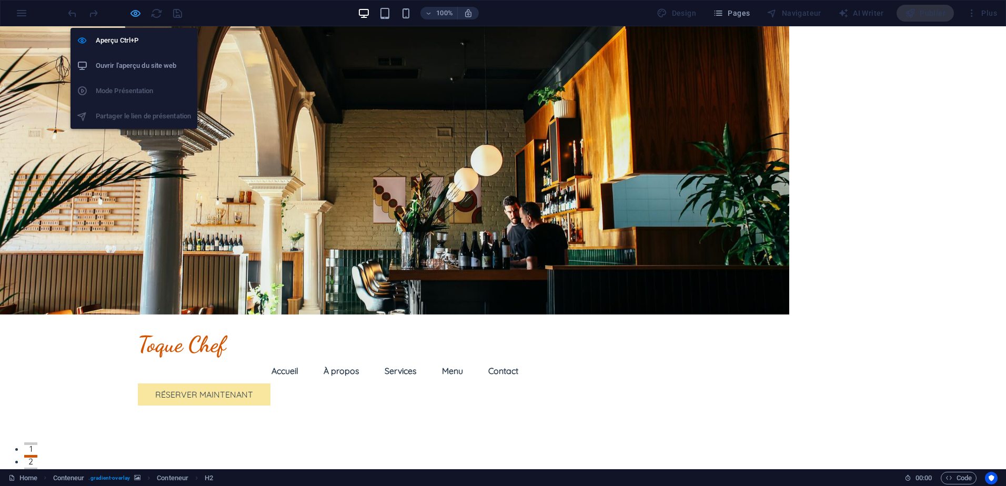
click at [133, 9] on icon "button" at bounding box center [135, 13] width 12 height 12
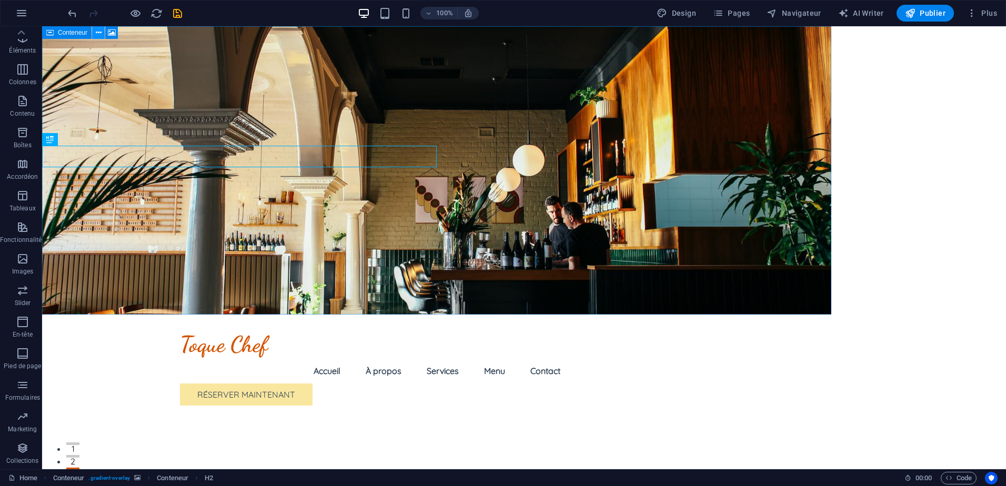
click at [96, 28] on icon at bounding box center [99, 32] width 6 height 11
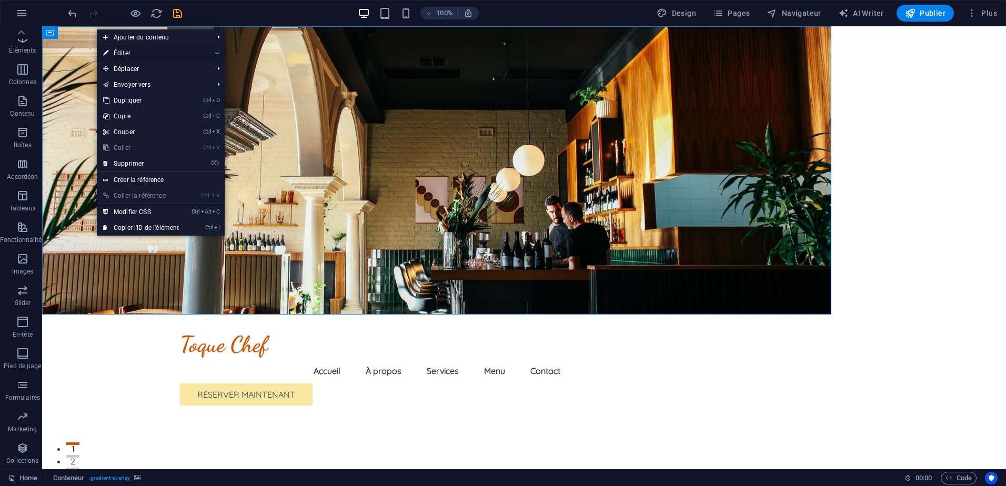
click at [126, 54] on link "⏎ Éditer" at bounding box center [141, 53] width 88 height 16
select select "px"
select select "header"
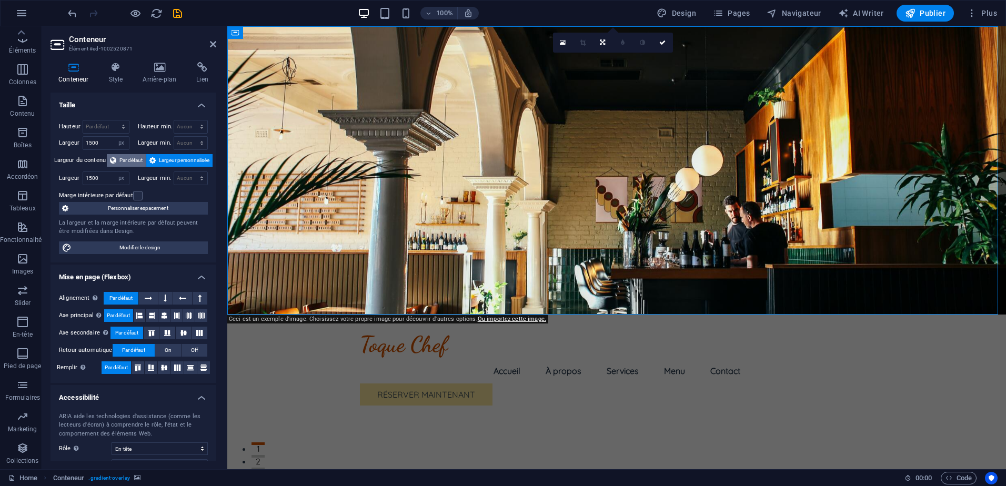
click at [125, 160] on span "Par défaut" at bounding box center [130, 160] width 23 height 13
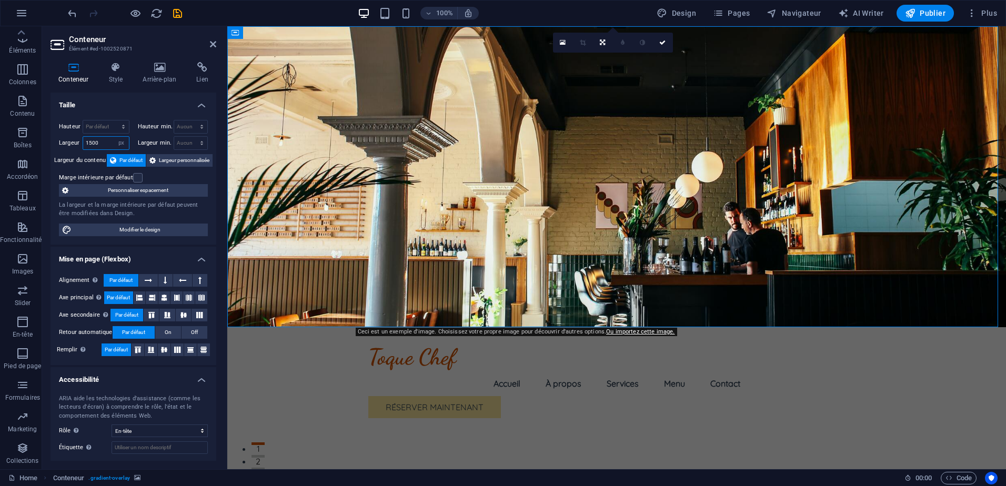
drag, startPoint x: 103, startPoint y: 144, endPoint x: 82, endPoint y: 143, distance: 21.1
click at [82, 143] on div "Largeur 1500 Par défaut px rem % em vh vw" at bounding box center [94, 143] width 71 height 14
click at [132, 16] on icon "button" at bounding box center [135, 13] width 12 height 12
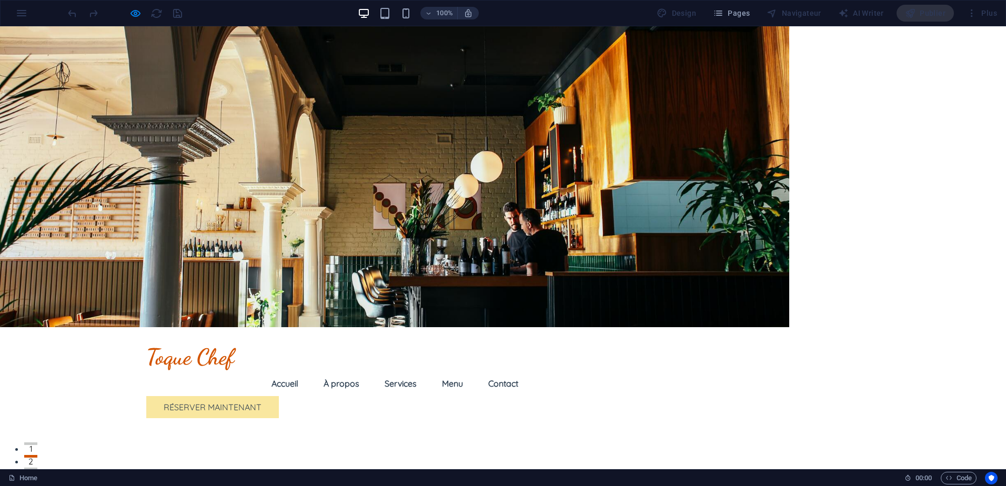
click at [132, 6] on div at bounding box center [125, 13] width 118 height 17
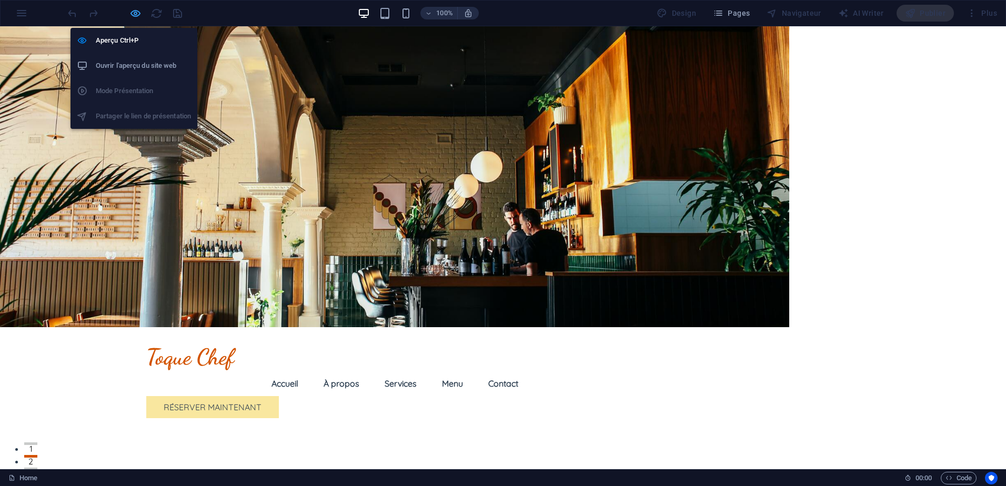
click at [136, 13] on icon "button" at bounding box center [135, 13] width 12 height 12
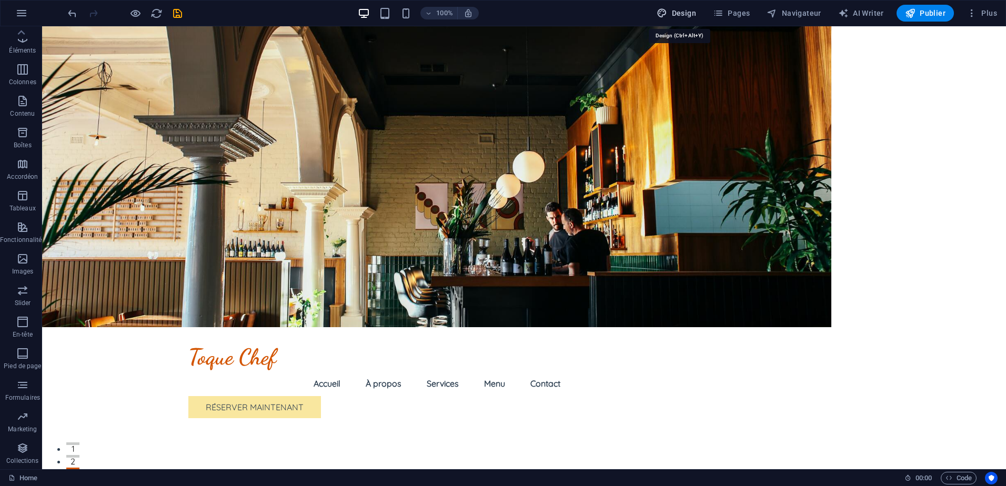
click at [680, 14] on span "Design" at bounding box center [676, 13] width 39 height 11
select select "rem"
select select "200"
select select "px"
select select "rem"
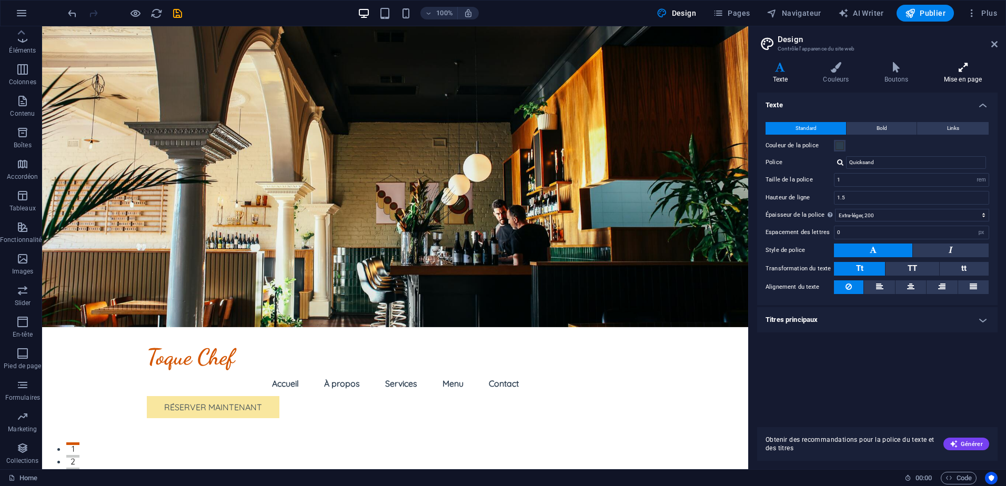
click at [959, 72] on icon at bounding box center [962, 67] width 69 height 11
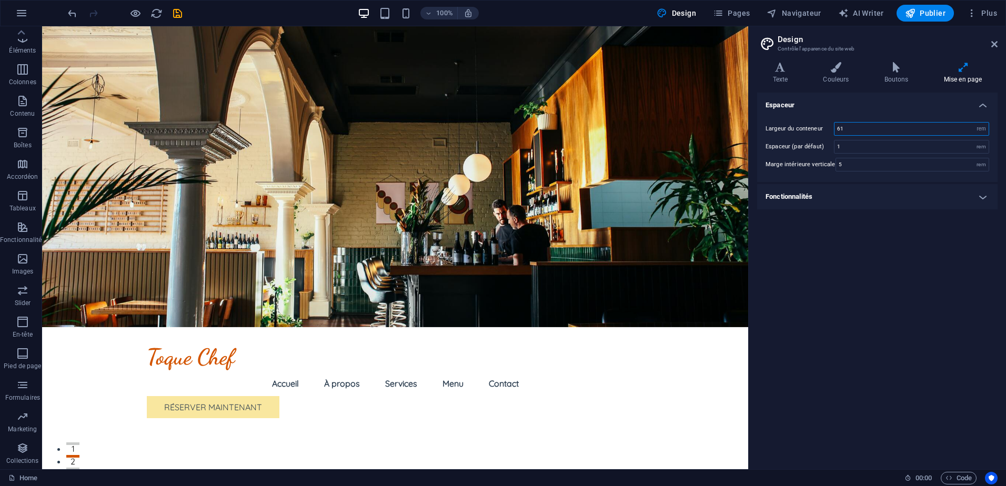
drag, startPoint x: 958, startPoint y: 125, endPoint x: 837, endPoint y: 129, distance: 121.6
click at [837, 129] on input "61" at bounding box center [911, 129] width 154 height 13
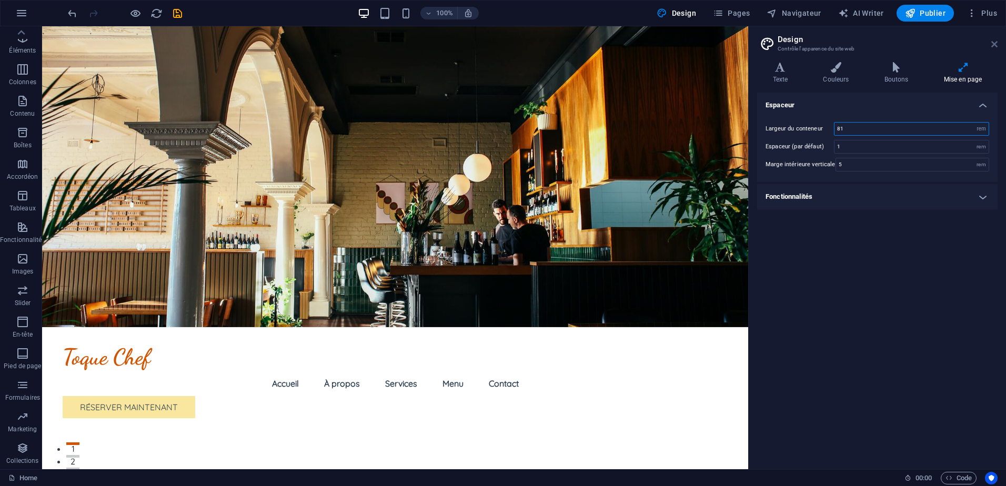
type input "81"
click at [993, 45] on icon at bounding box center [994, 44] width 6 height 8
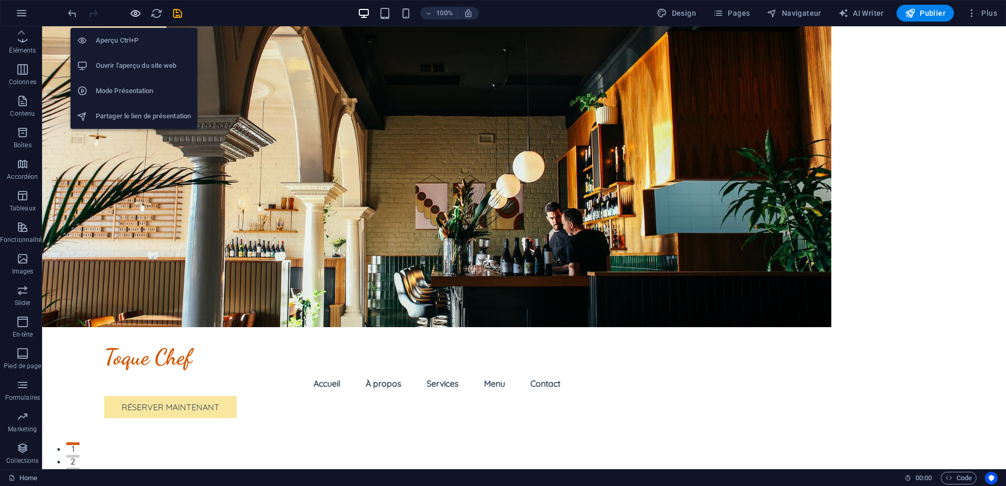
click at [132, 9] on icon "button" at bounding box center [135, 13] width 12 height 12
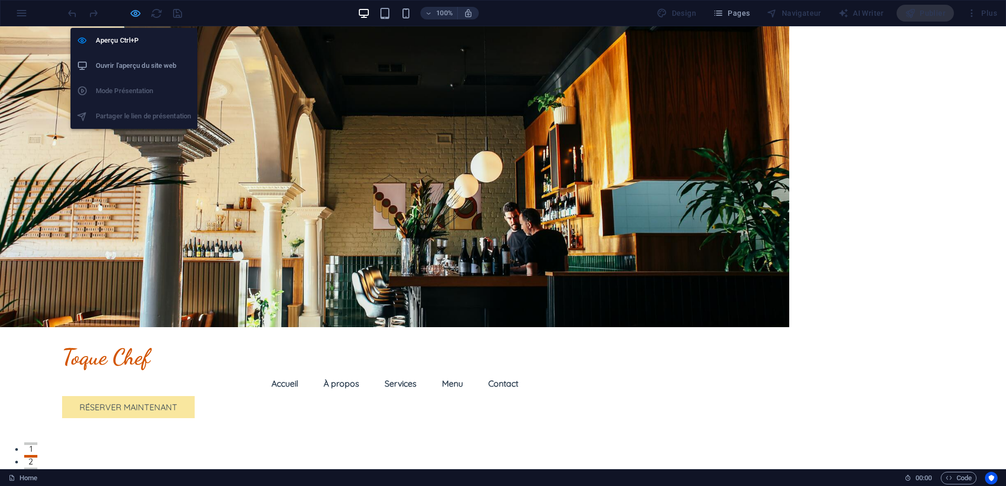
click at [139, 13] on icon "button" at bounding box center [135, 13] width 12 height 12
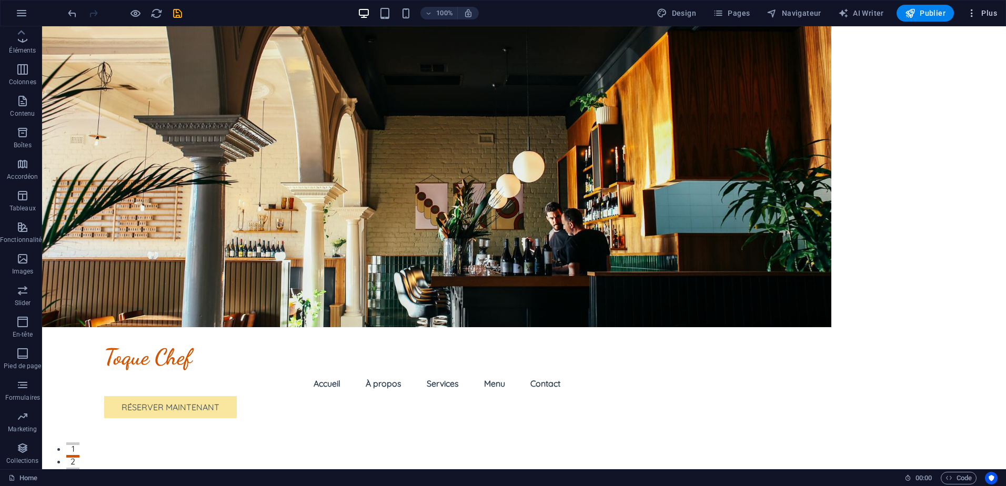
click at [983, 17] on span "Plus" at bounding box center [982, 13] width 31 height 11
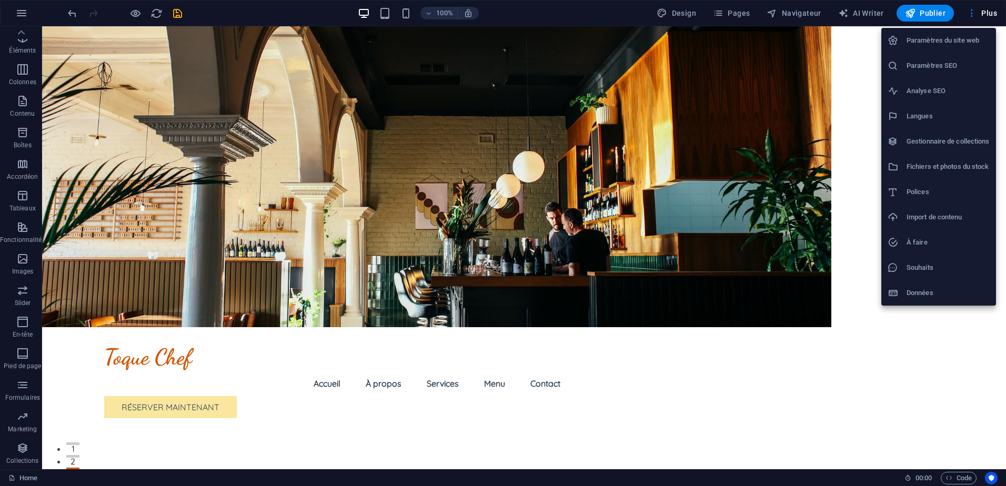
click at [693, 11] on div at bounding box center [503, 243] width 1006 height 486
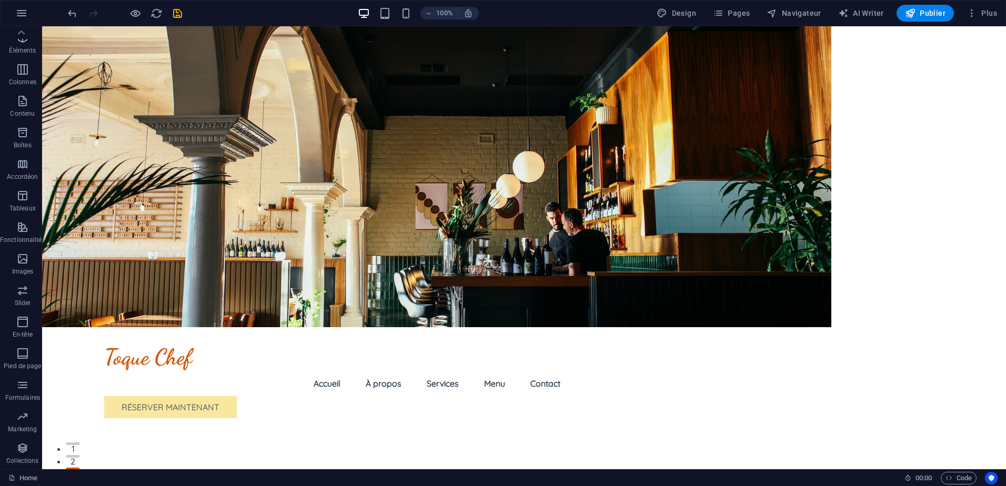
click at [693, 11] on span "Design" at bounding box center [676, 13] width 39 height 11
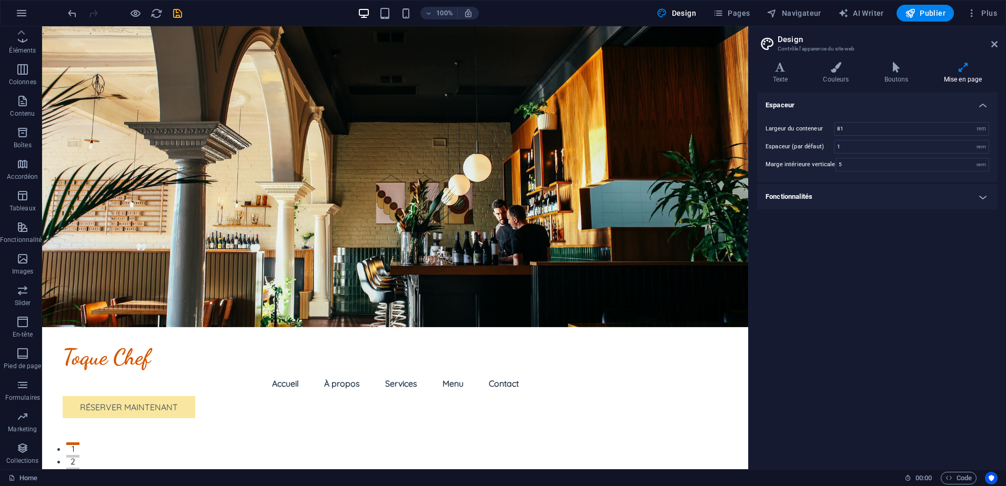
click at [970, 188] on h4 "Fonctionnalités" at bounding box center [877, 196] width 240 height 25
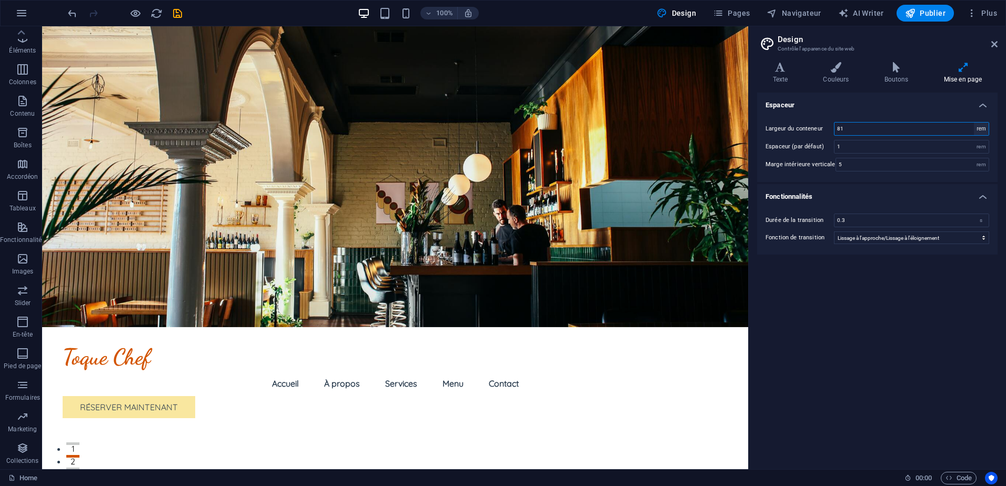
click at [978, 134] on select "rem px" at bounding box center [981, 129] width 15 height 13
select select "px"
click at [974, 123] on select "rem px" at bounding box center [981, 129] width 15 height 13
click at [889, 125] on input "1296" at bounding box center [911, 129] width 154 height 13
click at [887, 125] on input "1296" at bounding box center [911, 129] width 154 height 13
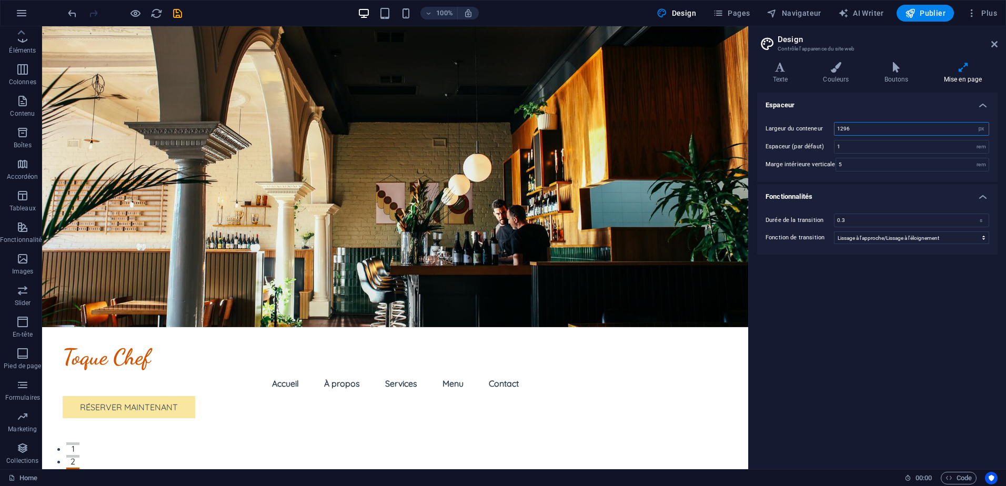
drag, startPoint x: 878, startPoint y: 125, endPoint x: 831, endPoint y: 127, distance: 46.3
click at [831, 126] on div "Largeur du conteneur 1296 rem px" at bounding box center [878, 129] width 224 height 14
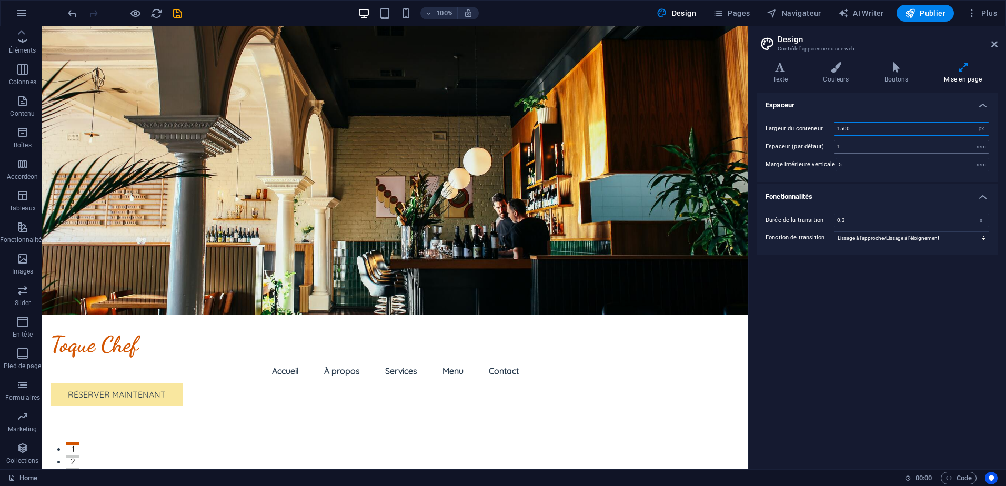
type input "1500"
click at [860, 147] on input "1" at bounding box center [911, 146] width 154 height 13
click at [995, 44] on icon at bounding box center [994, 44] width 6 height 8
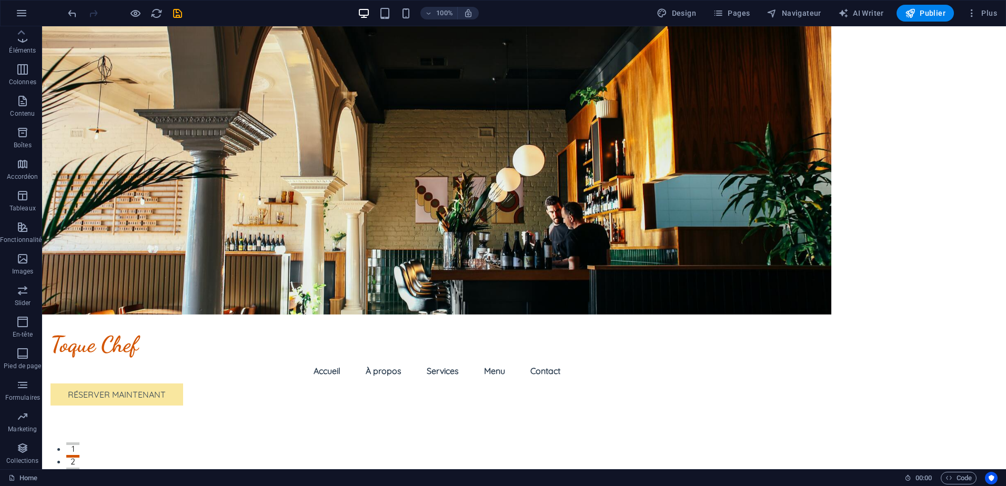
click at [803, 126] on figure at bounding box center [436, 170] width 789 height 288
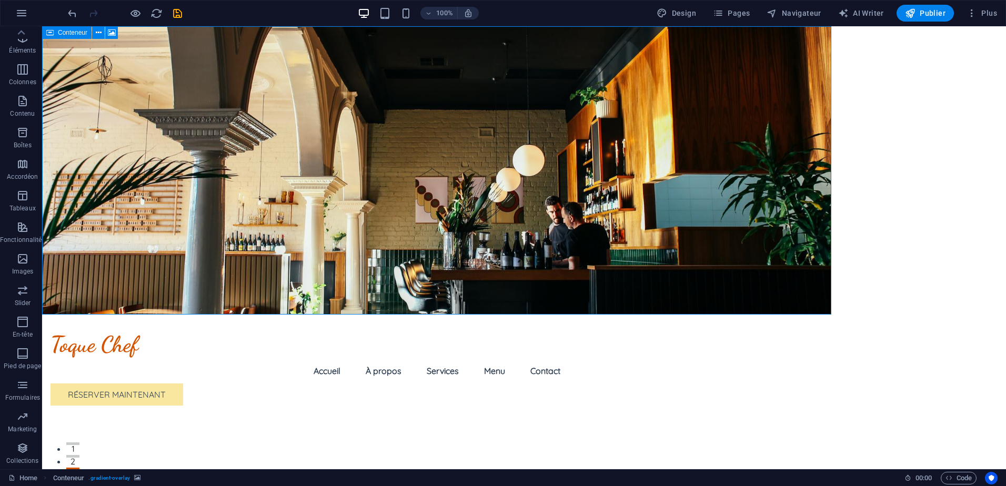
click at [65, 32] on span "Conteneur" at bounding box center [72, 32] width 29 height 6
click at [100, 36] on icon at bounding box center [99, 32] width 6 height 11
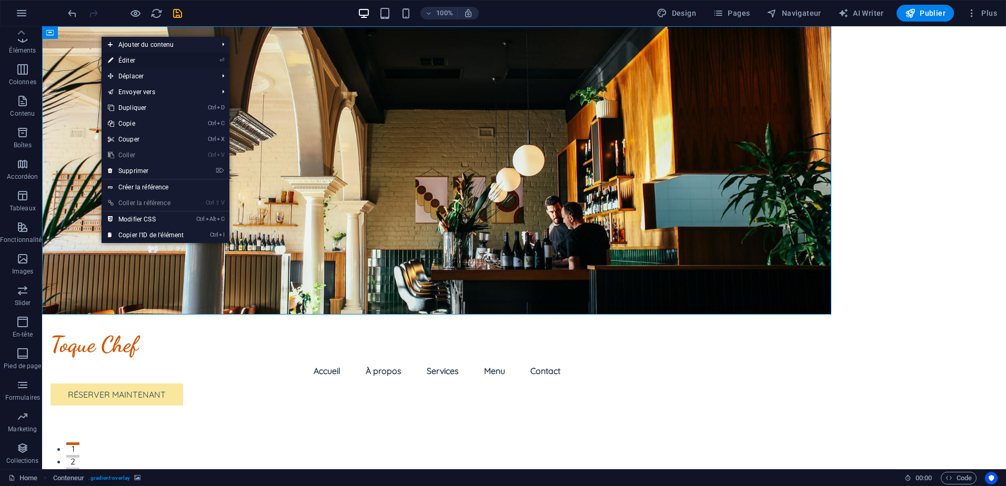
click at [123, 56] on link "⏎ Éditer" at bounding box center [146, 61] width 88 height 16
select select "px"
select select "header"
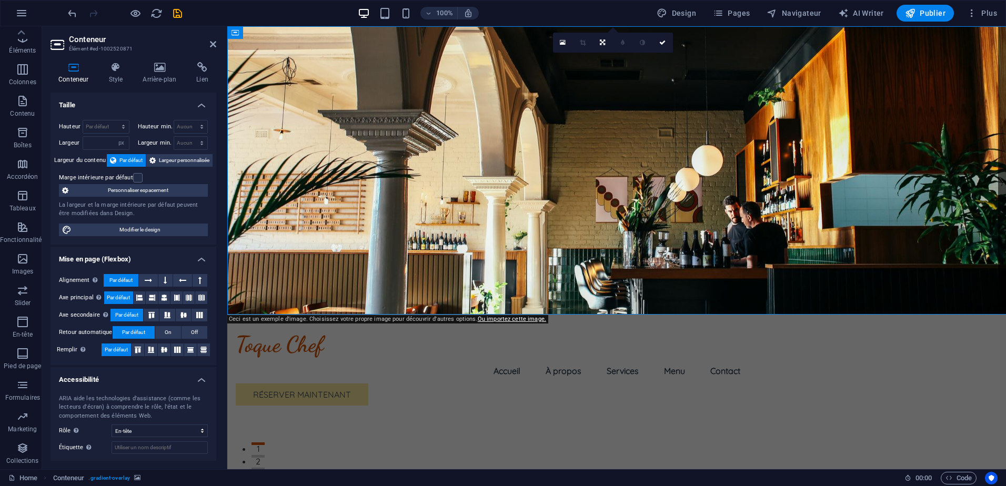
type input "1500"
drag, startPoint x: 102, startPoint y: 140, endPoint x: 71, endPoint y: 140, distance: 31.0
click at [71, 140] on div "Largeur 1500 Par défaut px rem % em vh vw" at bounding box center [94, 143] width 71 height 14
click at [72, 149] on div "Largeur Par défaut px rem % em vh vw" at bounding box center [94, 143] width 71 height 14
click at [159, 164] on span "Largeur personnalisée" at bounding box center [184, 160] width 51 height 13
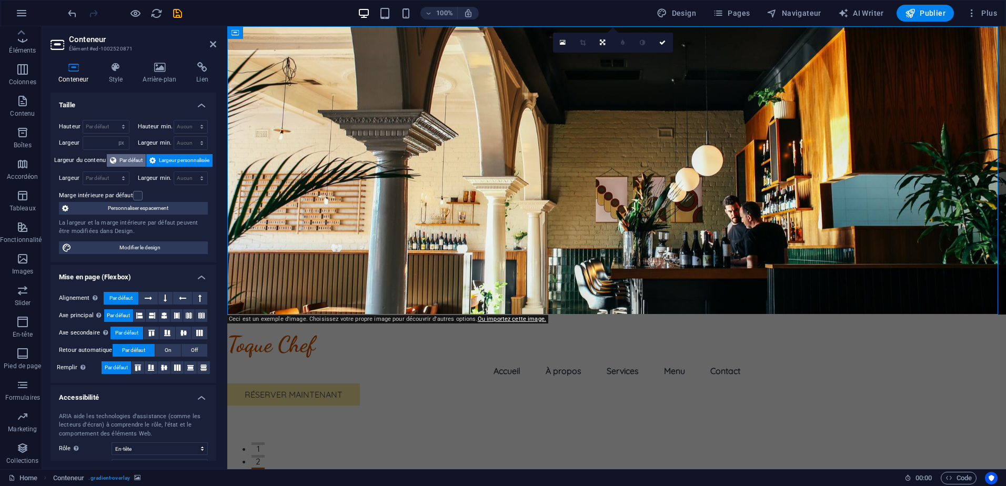
click at [128, 163] on span "Par défaut" at bounding box center [130, 160] width 23 height 13
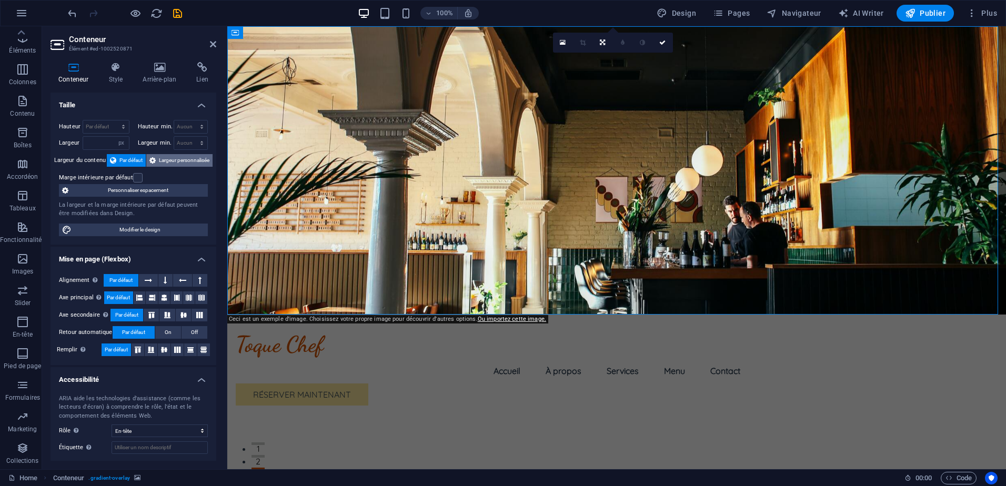
click at [156, 164] on button "Largeur personnalisée" at bounding box center [179, 160] width 66 height 13
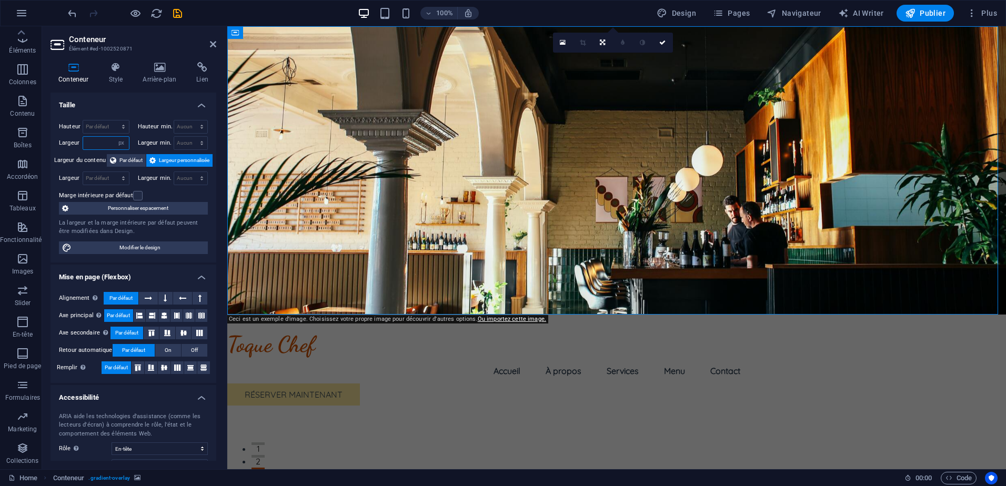
click at [102, 143] on input "number" at bounding box center [106, 143] width 46 height 13
click at [81, 159] on label "Largeur du contenu" at bounding box center [80, 160] width 53 height 13
click at [105, 173] on select "Par défaut px rem % em vh vw" at bounding box center [106, 178] width 46 height 13
select select "%"
click at [113, 172] on select "Par défaut px rem % em vh vw" at bounding box center [106, 178] width 46 height 13
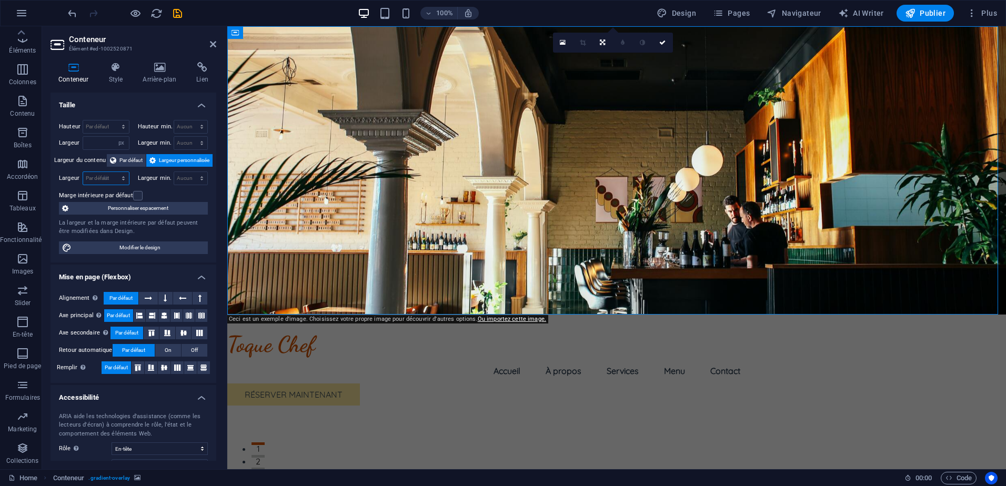
type input "100"
click at [169, 194] on div "Marge intérieure par défaut" at bounding box center [132, 195] width 146 height 13
click at [215, 45] on icon at bounding box center [213, 44] width 6 height 8
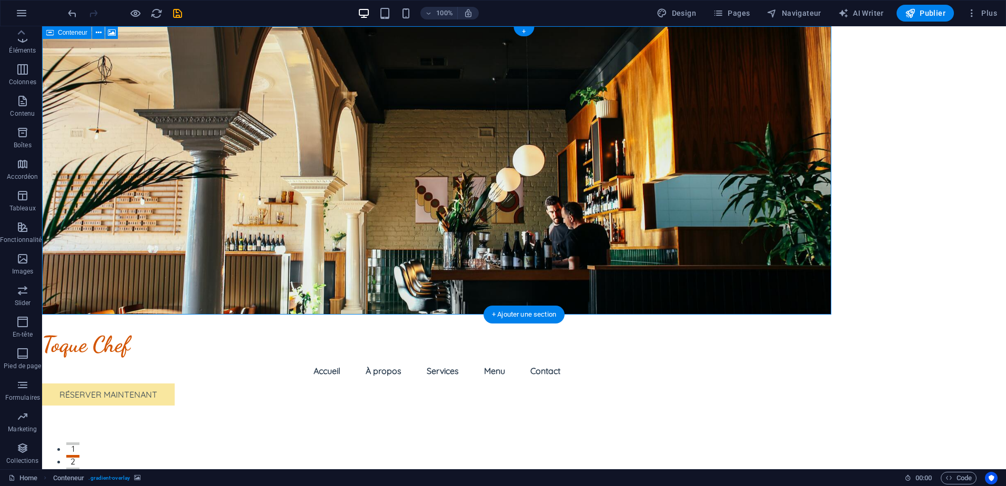
click at [798, 207] on figure at bounding box center [436, 170] width 789 height 288
click at [790, 205] on figure at bounding box center [436, 170] width 789 height 288
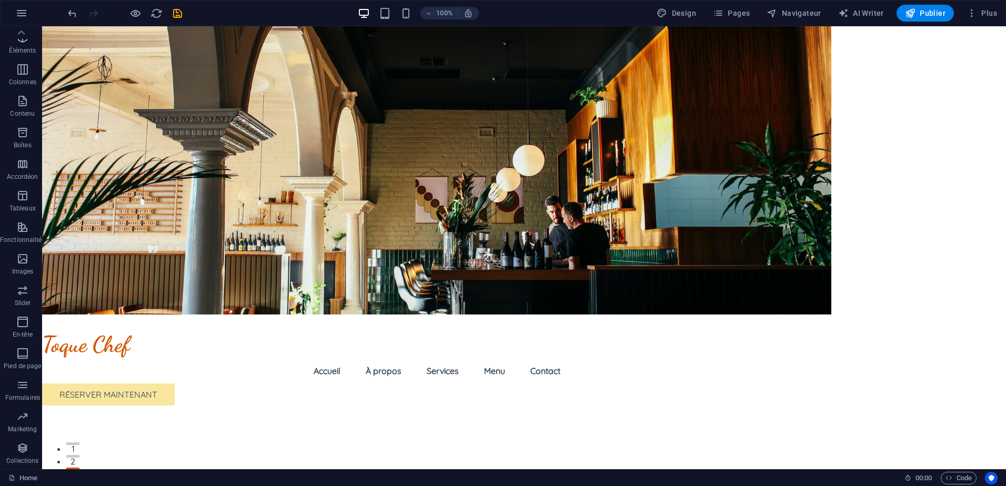
drag, startPoint x: 857, startPoint y: 205, endPoint x: 857, endPoint y: 176, distance: 29.5
click at [771, 174] on figure at bounding box center [436, 170] width 789 height 288
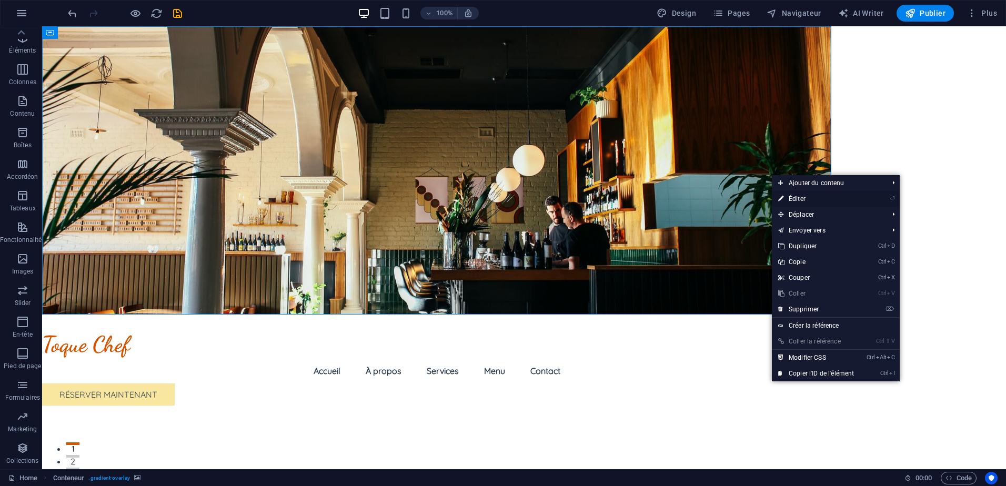
click at [812, 202] on link "⏎ Éditer" at bounding box center [816, 199] width 88 height 16
select select "px"
select select "%"
select select "header"
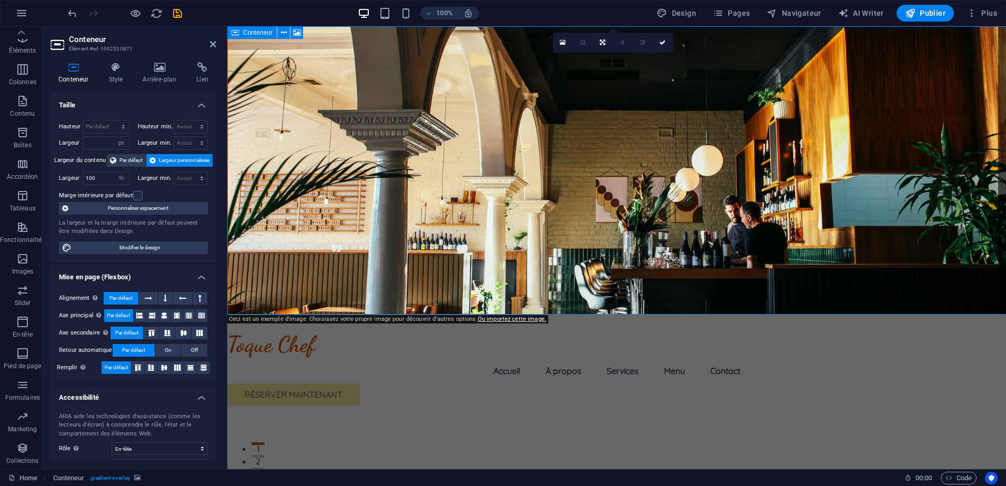
type input "1500"
click at [146, 297] on icon at bounding box center [148, 298] width 7 height 13
click at [128, 295] on span "Par défaut" at bounding box center [120, 298] width 23 height 13
click at [164, 317] on icon at bounding box center [164, 315] width 6 height 13
click at [210, 49] on header "Conteneur Élément #ed-1002520871" at bounding box center [134, 39] width 166 height 27
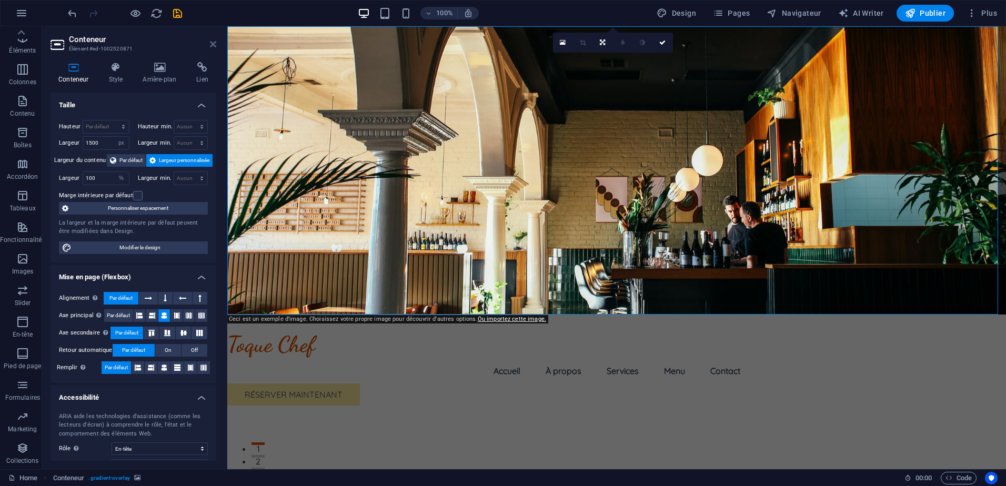
click at [213, 44] on icon at bounding box center [213, 44] width 6 height 8
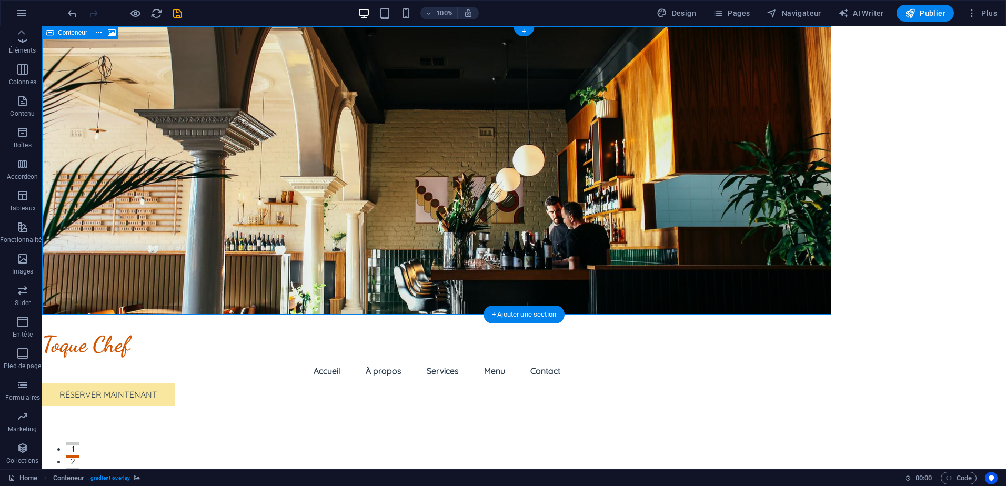
click at [687, 204] on figure at bounding box center [436, 170] width 789 height 288
click at [804, 228] on figure at bounding box center [436, 170] width 789 height 288
click at [53, 34] on icon at bounding box center [49, 32] width 7 height 13
click at [102, 29] on button at bounding box center [98, 32] width 13 height 13
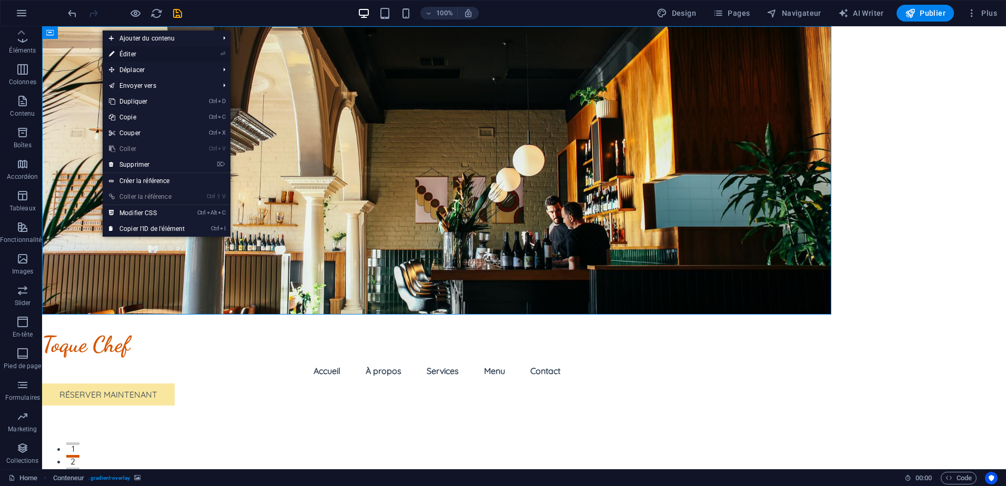
click at [144, 58] on link "⏎ Éditer" at bounding box center [147, 54] width 88 height 16
select select "px"
select select "%"
select select "header"
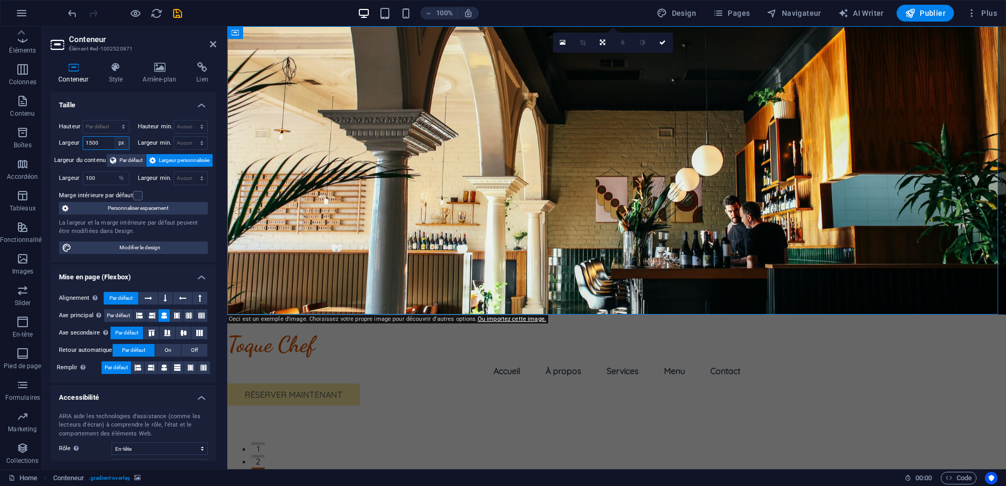
click at [117, 137] on select "Par défaut px rem % em vh vw" at bounding box center [121, 143] width 15 height 13
select select "%"
click at [114, 137] on select "Par défaut px rem % em vh vw" at bounding box center [121, 143] width 15 height 13
type input "100"
click at [72, 150] on div "Hauteur Par défaut px rem % vh vw Hauteur min. Aucun px rem % vh vw Largeur 100…" at bounding box center [134, 187] width 166 height 151
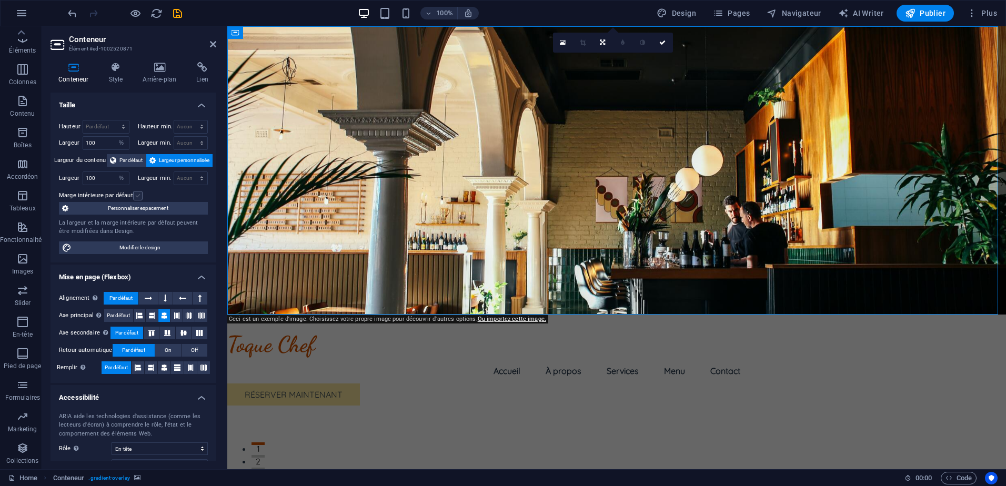
click at [137, 197] on label at bounding box center [137, 195] width 9 height 9
click at [0, 0] on input "Marge intérieure par défaut" at bounding box center [0, 0] width 0 height 0
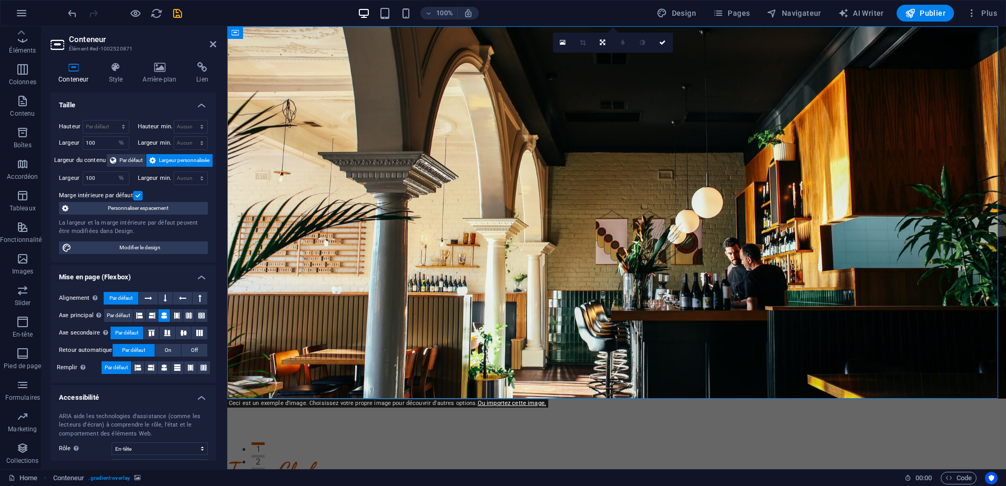
click at [213, 38] on h2 "Conteneur" at bounding box center [142, 39] width 147 height 9
click at [215, 46] on icon at bounding box center [213, 44] width 6 height 8
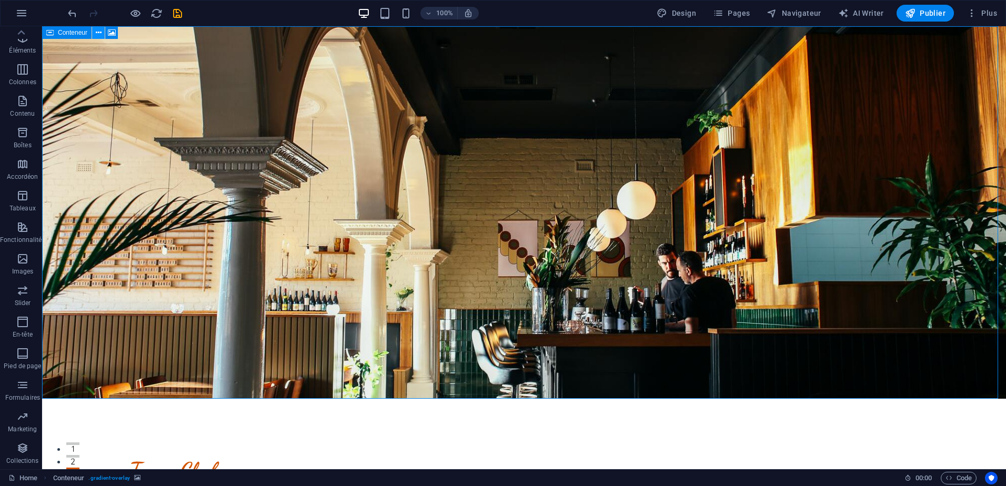
click at [103, 33] on button at bounding box center [98, 32] width 13 height 13
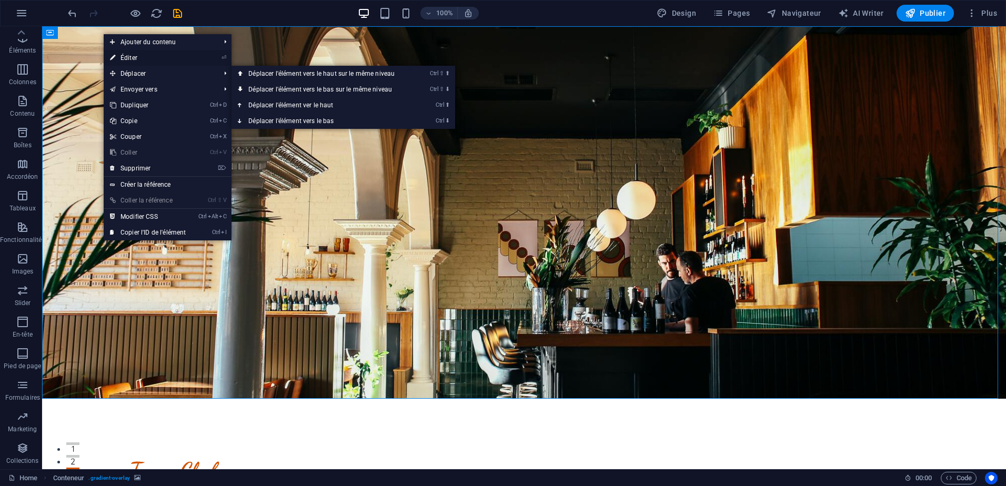
click at [136, 62] on link "⏎ Éditer" at bounding box center [148, 58] width 88 height 16
select select "%"
select select "header"
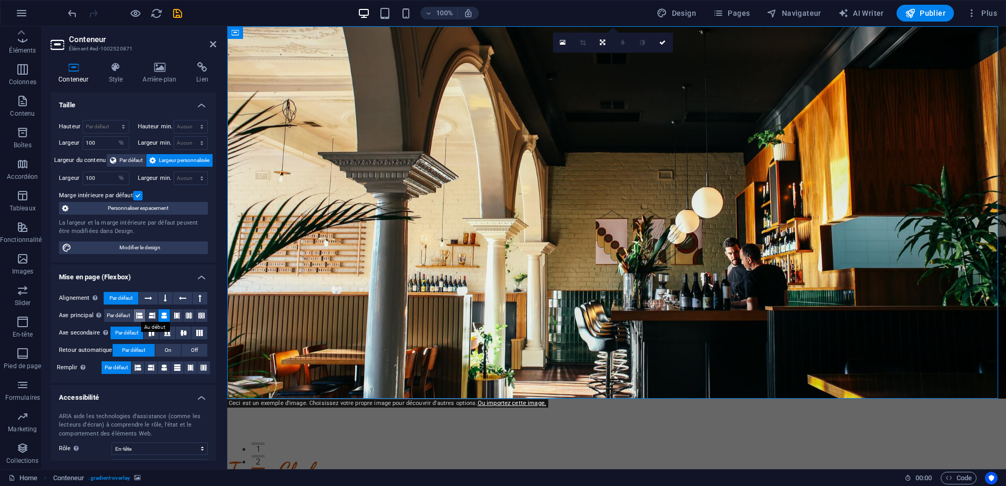
click at [140, 317] on icon at bounding box center [139, 315] width 6 height 13
click at [216, 42] on aside "Conteneur Élément #ed-1002520871 Conteneur Style Arrière-plan Lien Taille Haute…" at bounding box center [134, 247] width 185 height 443
click at [210, 46] on icon at bounding box center [213, 44] width 6 height 8
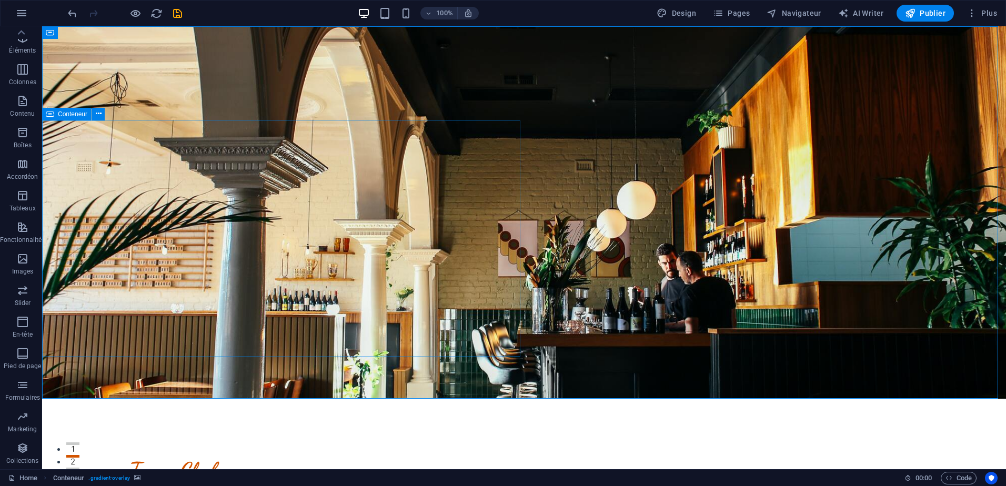
click at [64, 112] on span "Conteneur" at bounding box center [72, 114] width 29 height 6
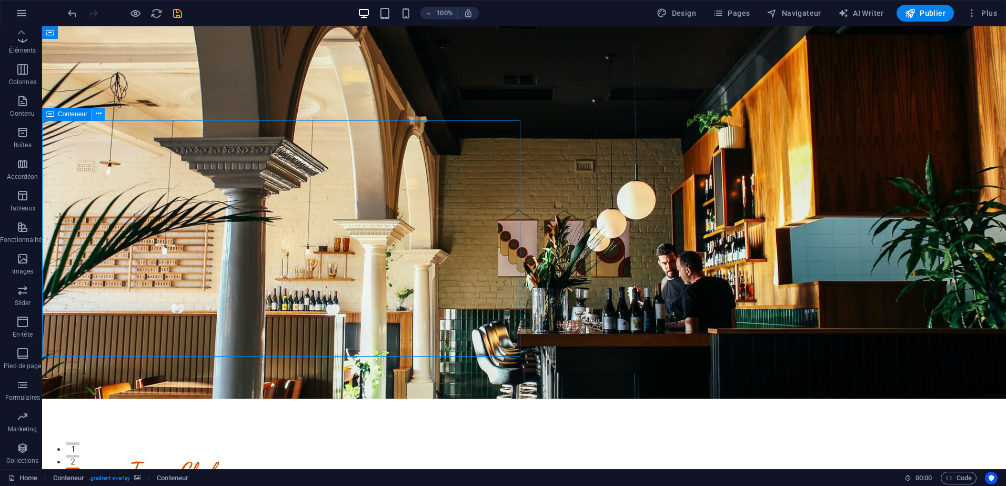
click at [98, 117] on icon at bounding box center [99, 113] width 6 height 11
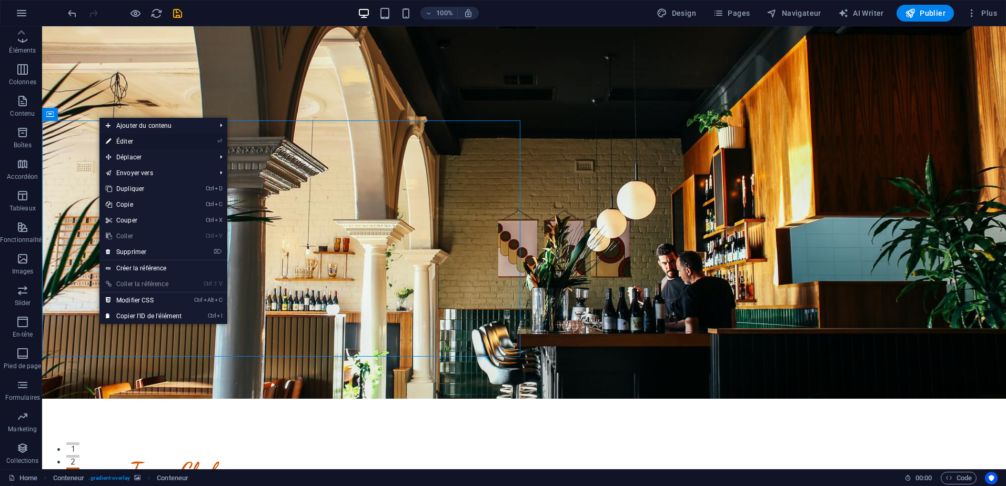
click at [127, 136] on link "⏎ Éditer" at bounding box center [143, 142] width 88 height 16
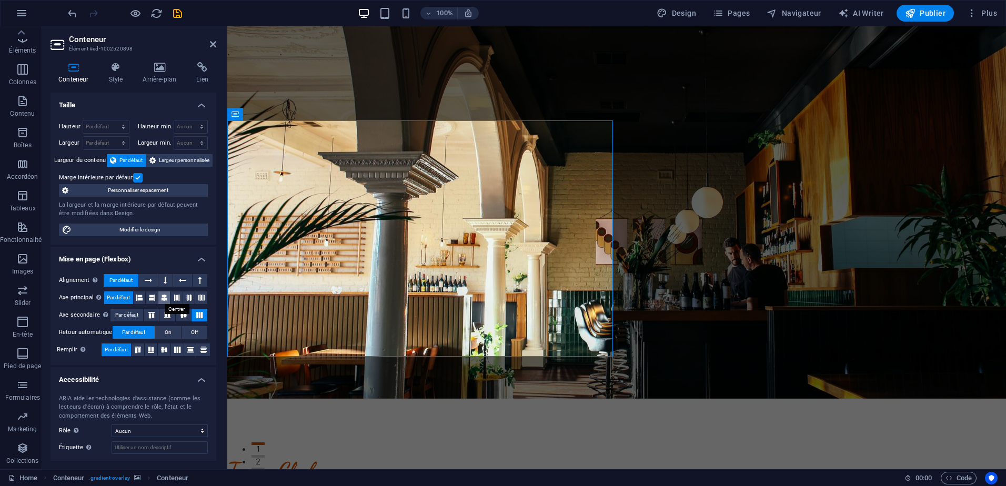
click at [166, 299] on icon at bounding box center [164, 297] width 6 height 13
click at [140, 296] on icon at bounding box center [139, 297] width 6 height 13
click at [145, 276] on icon at bounding box center [148, 280] width 7 height 13
click at [134, 277] on button "Par défaut" at bounding box center [121, 280] width 35 height 13
click at [122, 84] on h4 "Style" at bounding box center [117, 73] width 34 height 22
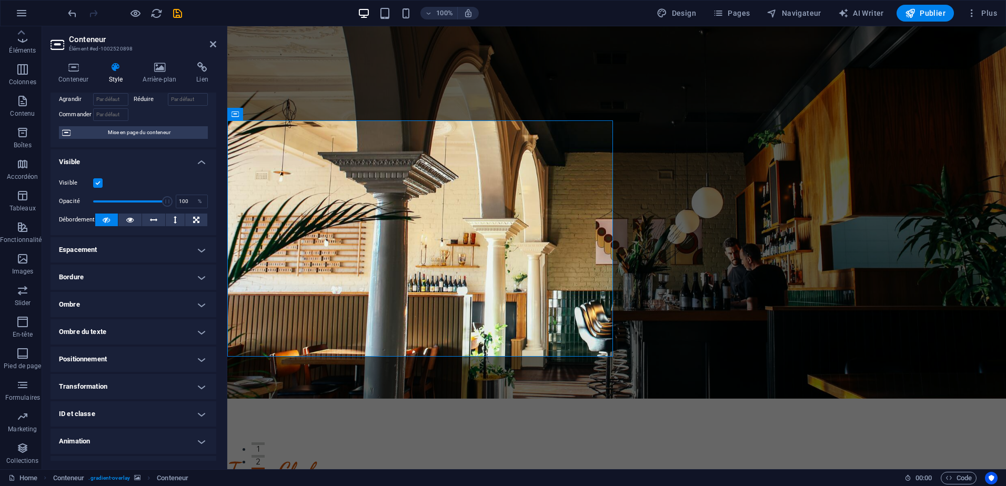
scroll to position [85, 0]
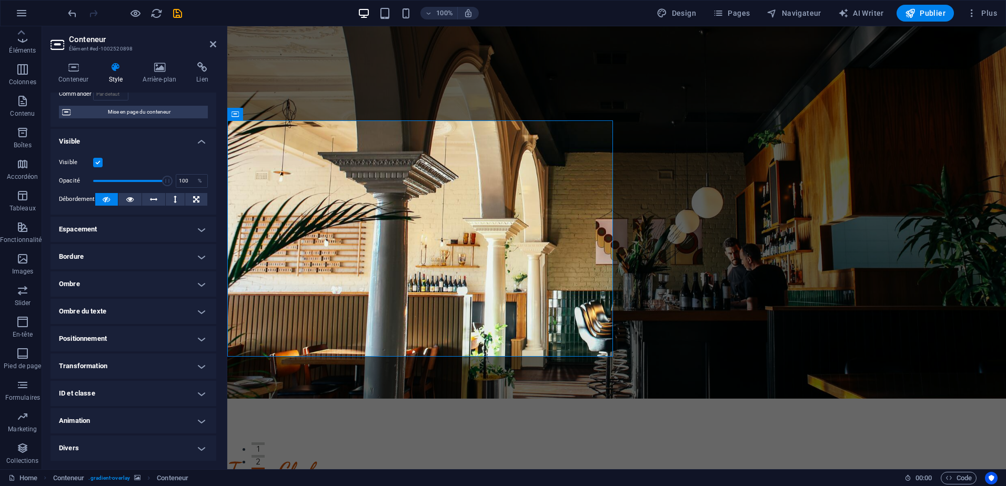
click at [196, 336] on h4 "Positionnement" at bounding box center [134, 338] width 166 height 25
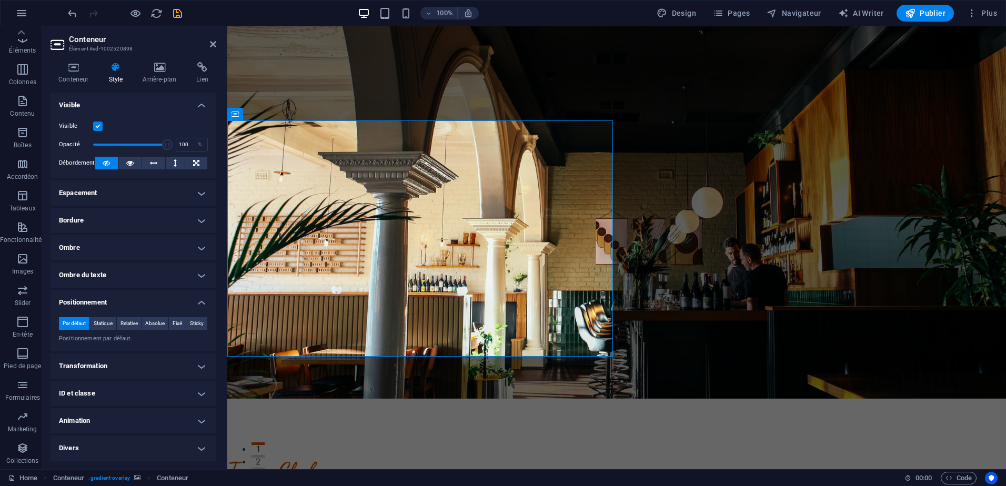
scroll to position [34, 0]
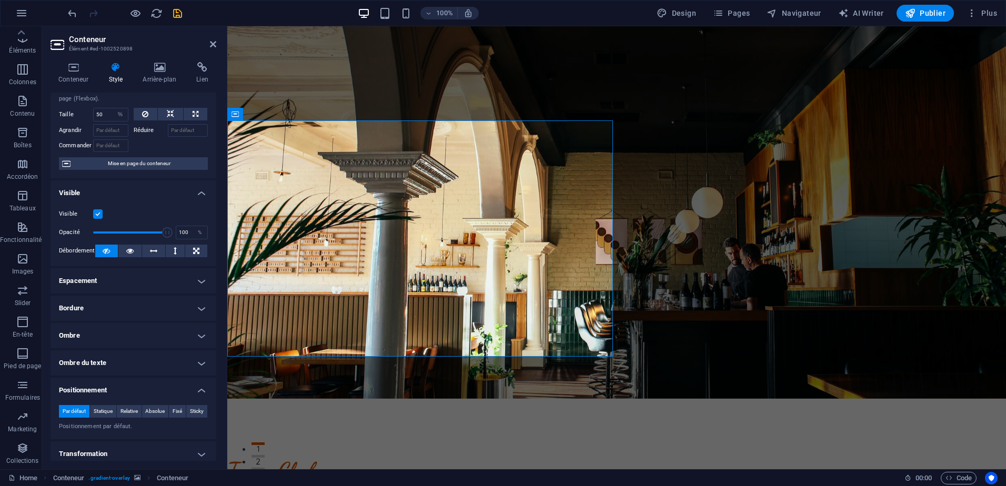
click at [196, 274] on h4 "Espacement" at bounding box center [134, 280] width 166 height 25
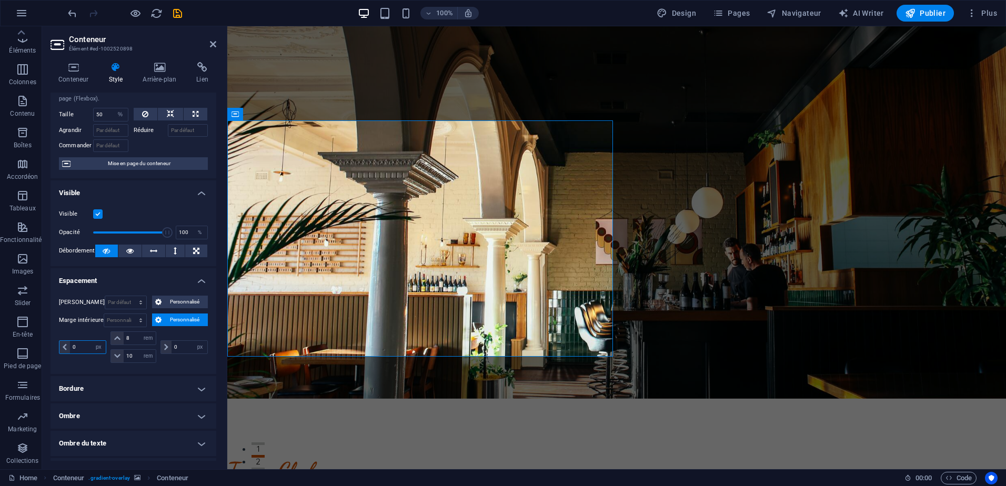
drag, startPoint x: 82, startPoint y: 346, endPoint x: 64, endPoint y: 347, distance: 17.9
click at [64, 347] on div "0 px rem % vh vw" at bounding box center [82, 347] width 47 height 14
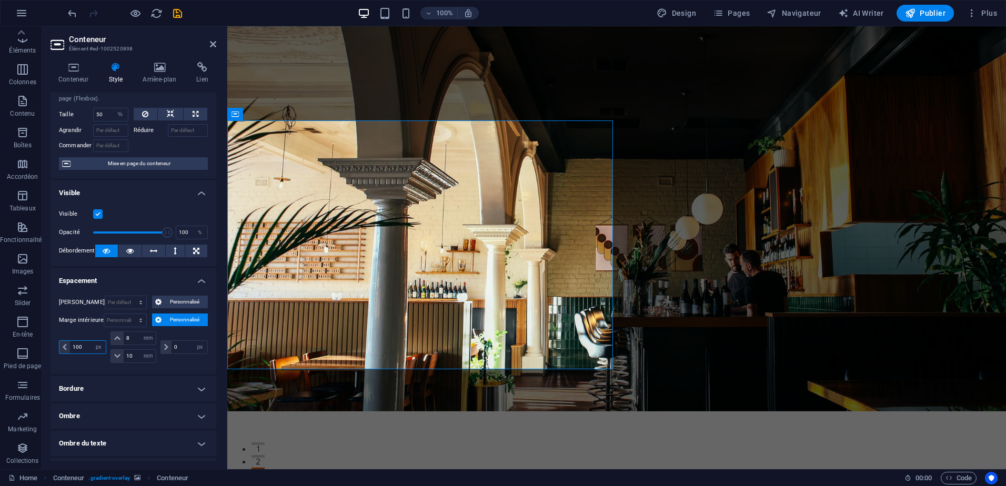
type input "100"
click at [73, 337] on div "100 px rem % vh vw" at bounding box center [83, 347] width 49 height 32
click at [213, 42] on icon at bounding box center [213, 44] width 6 height 8
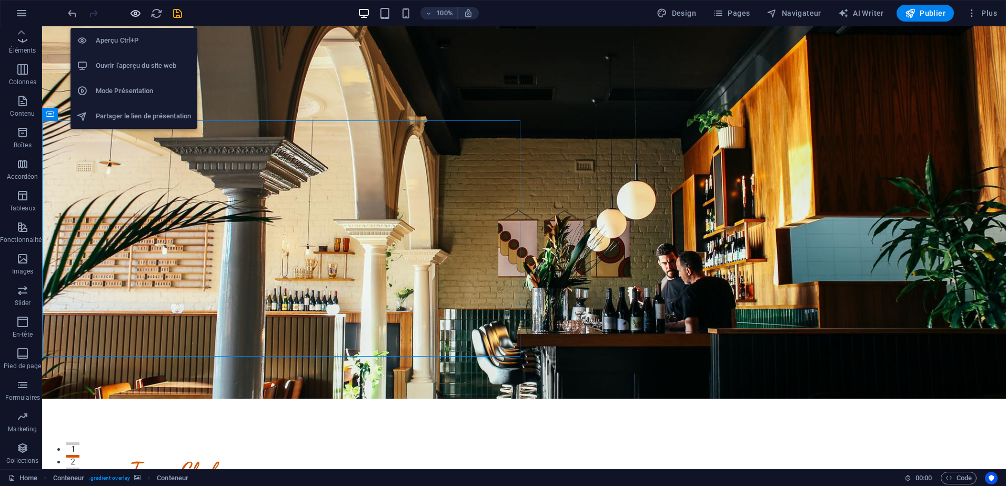
click at [136, 14] on icon "button" at bounding box center [135, 13] width 12 height 12
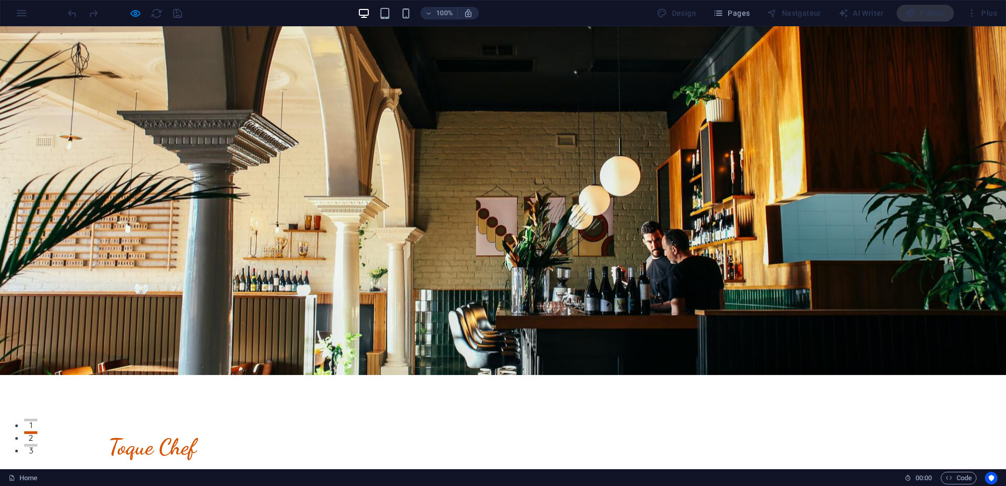
scroll to position [0, 0]
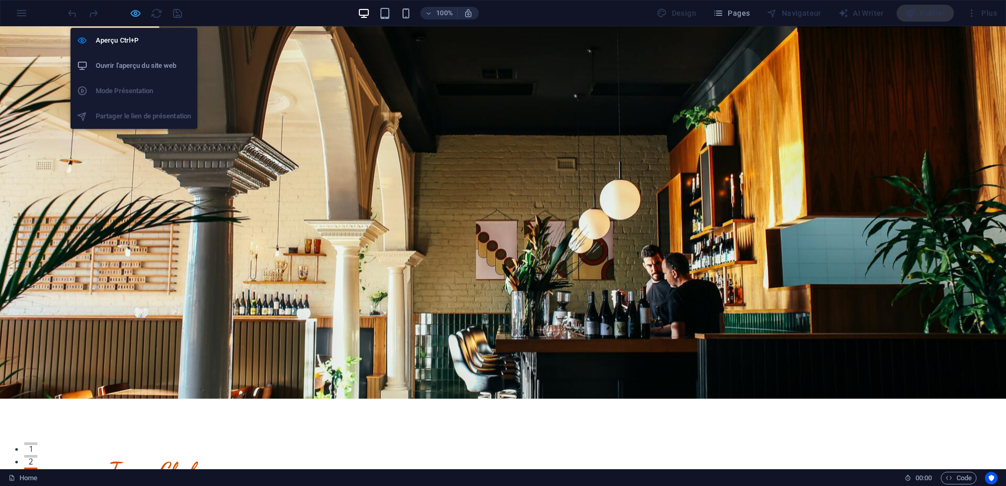
click at [129, 18] on icon "button" at bounding box center [135, 13] width 12 height 12
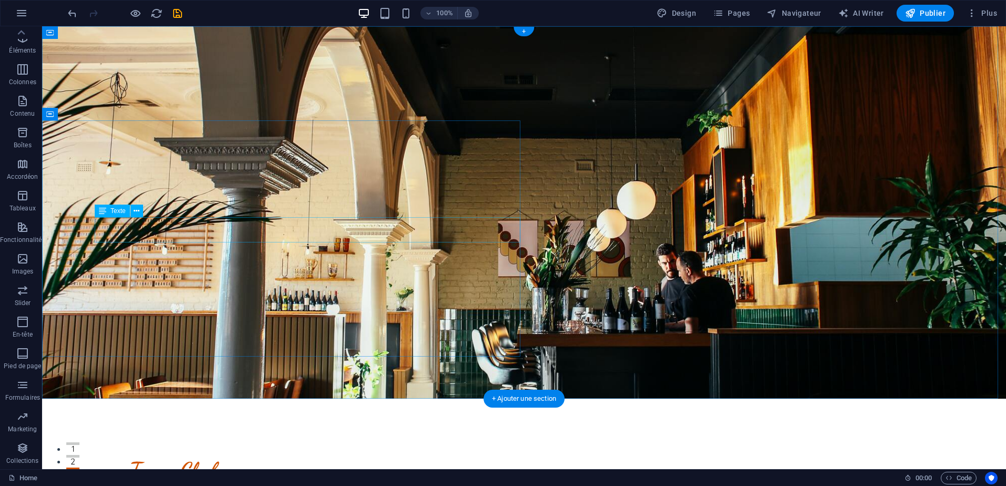
click at [139, 213] on icon at bounding box center [137, 211] width 6 height 11
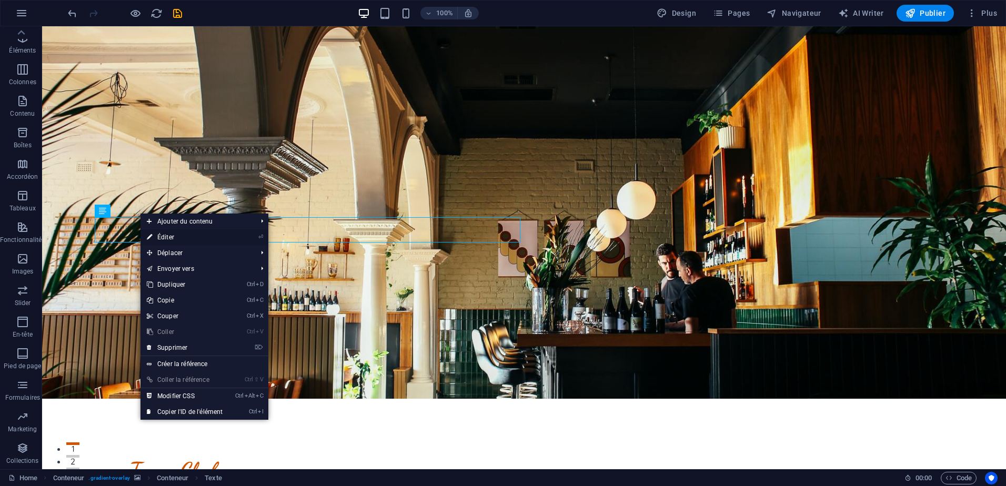
click at [150, 239] on icon at bounding box center [149, 237] width 5 height 16
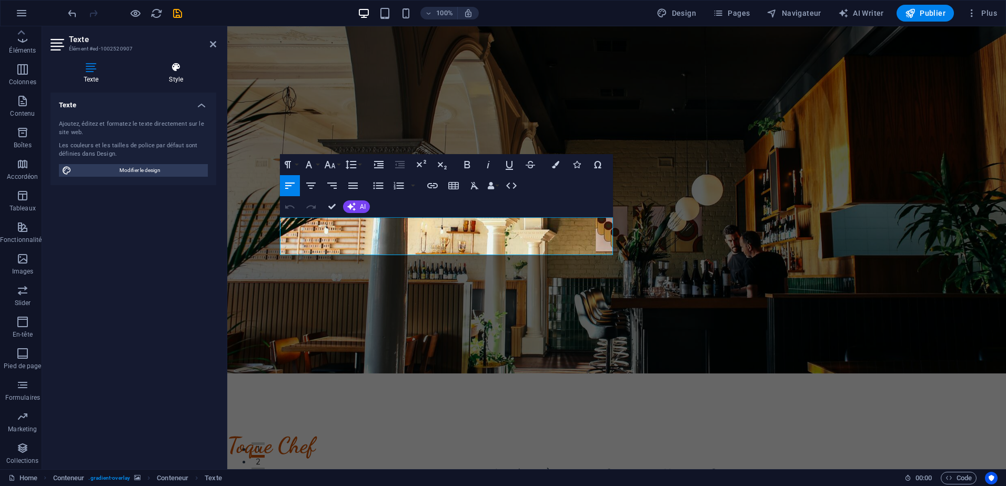
click at [184, 80] on h4 "Style" at bounding box center [176, 73] width 81 height 22
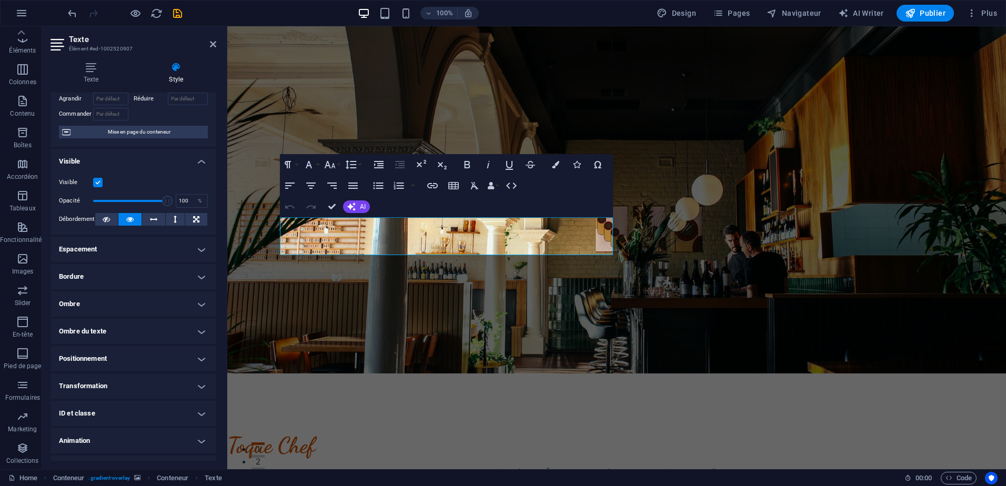
scroll to position [85, 0]
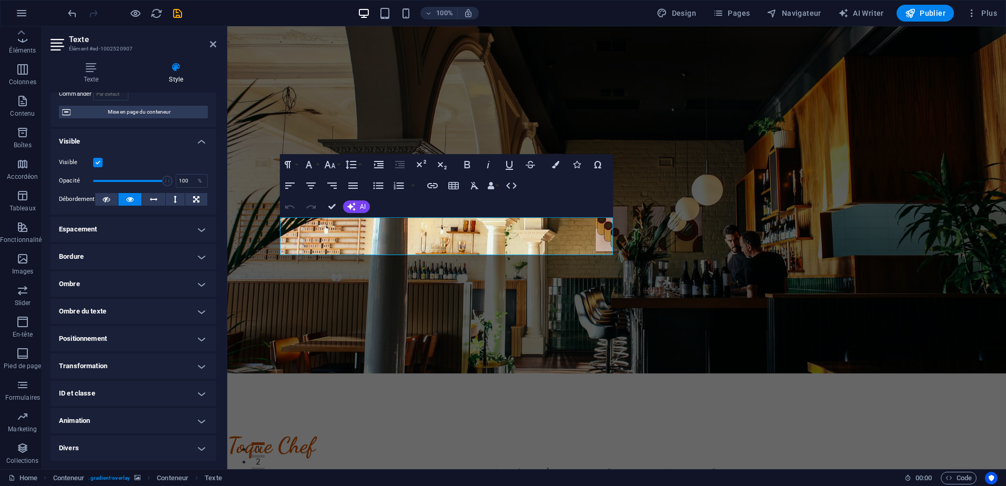
click at [192, 433] on h4 "Animation" at bounding box center [134, 420] width 166 height 25
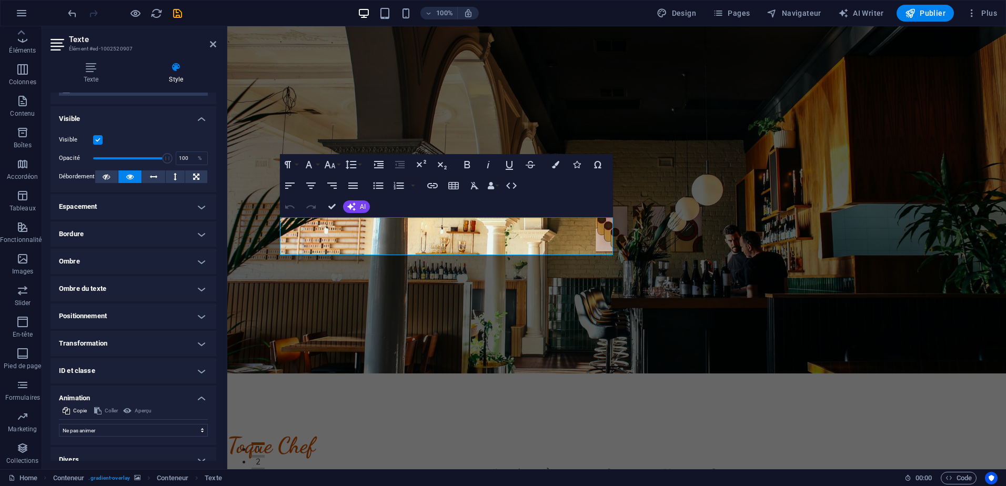
scroll to position [119, 0]
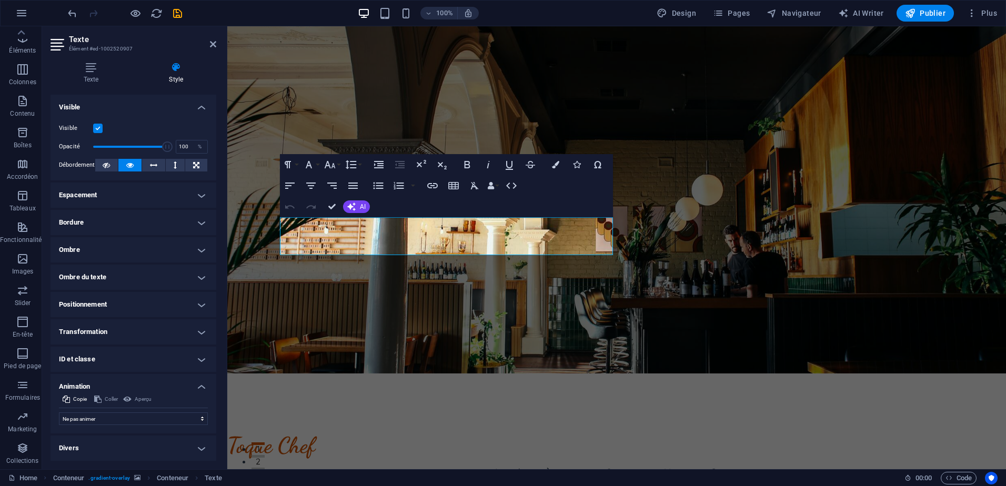
click at [198, 447] on h4 "Divers" at bounding box center [134, 448] width 166 height 25
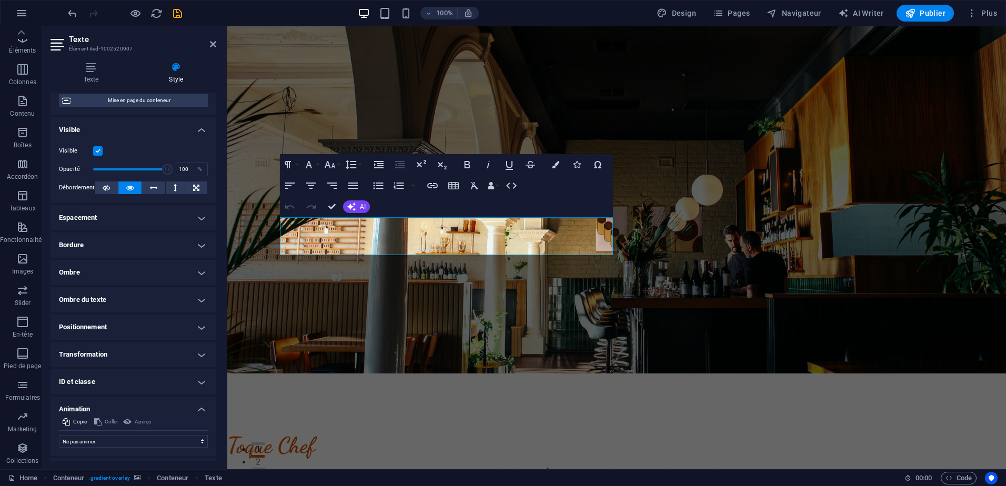
scroll to position [9, 0]
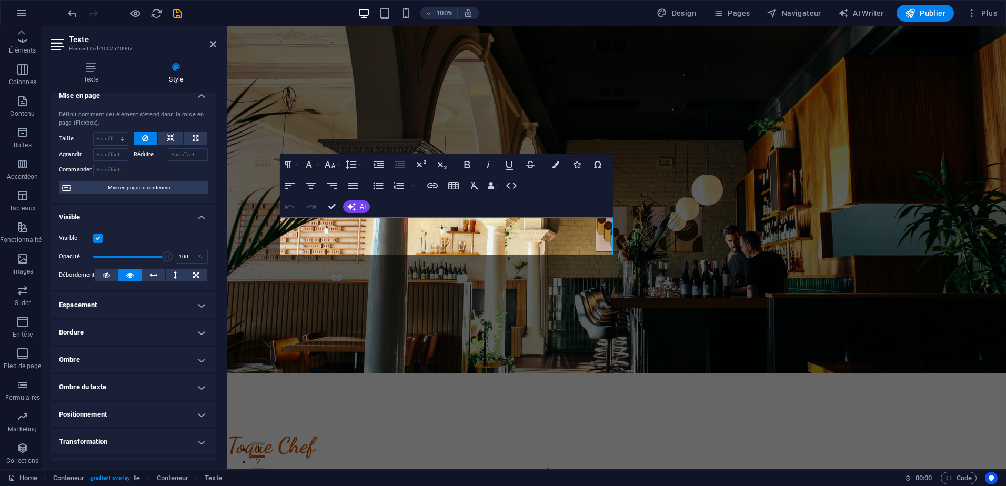
click at [150, 310] on h4 "Espacement" at bounding box center [134, 305] width 166 height 25
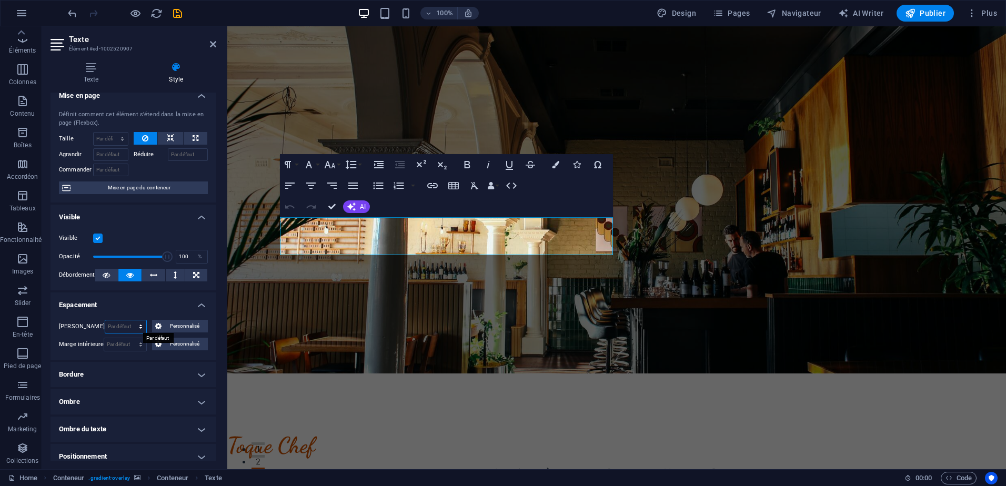
click at [131, 328] on select "Par défaut auto px % rem vw vh Personnalisé" at bounding box center [126, 326] width 42 height 13
select select "%"
click at [128, 320] on select "Par défaut auto px % rem vw vh Personnalisé" at bounding box center [126, 326] width 42 height 13
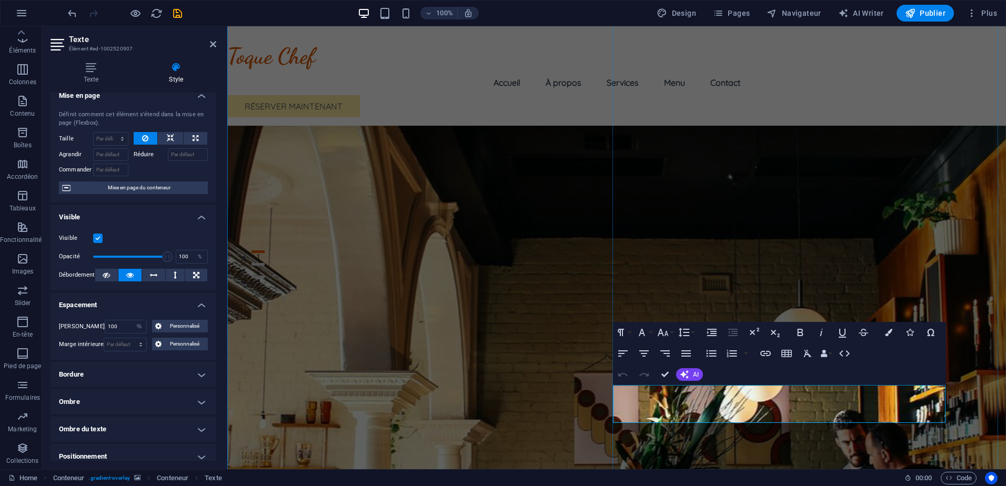
scroll to position [263, 0]
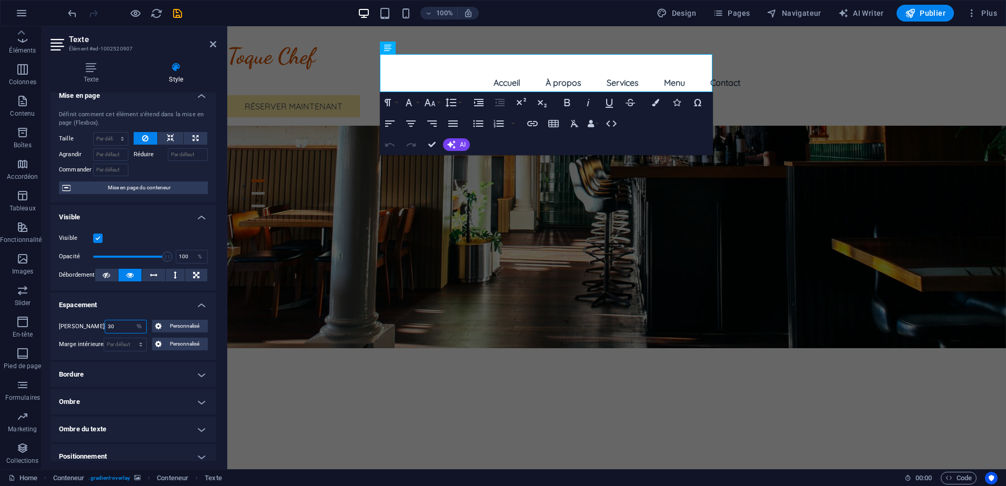
type input "30"
click at [116, 315] on div "Marge 30 Par défaut auto px % rem vw vh Personnalisé Personnalisé 30 auto px % …" at bounding box center [134, 335] width 166 height 48
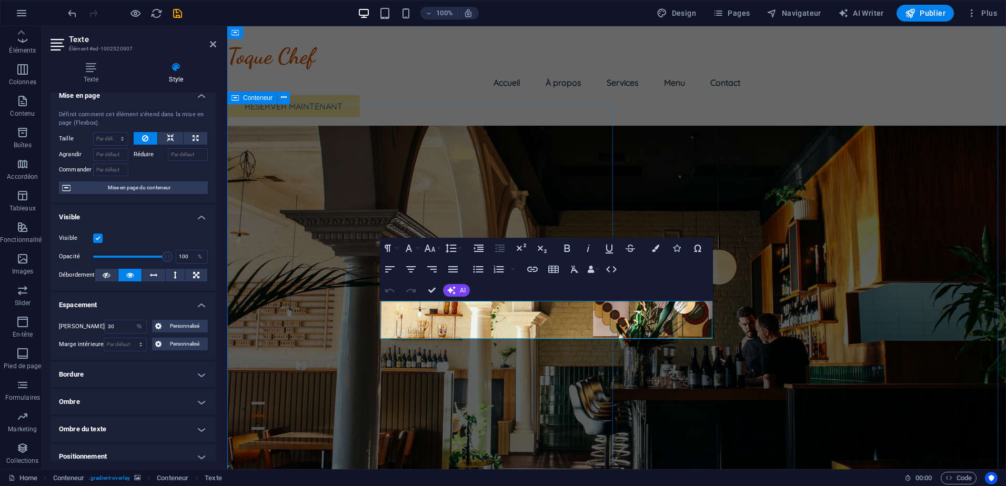
scroll to position [0, 0]
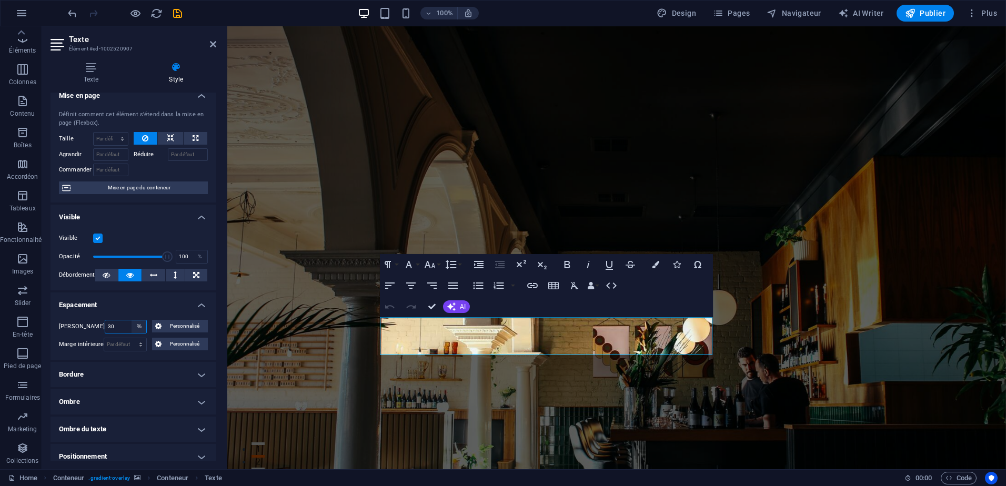
click at [132, 325] on select "Par défaut auto px % rem vw vh Personnalisé" at bounding box center [139, 326] width 15 height 13
select select "default"
click at [132, 320] on select "Par défaut auto px % rem vw vh Personnalisé" at bounding box center [139, 326] width 15 height 13
select select "DISABLED_OPTION_VALUE"
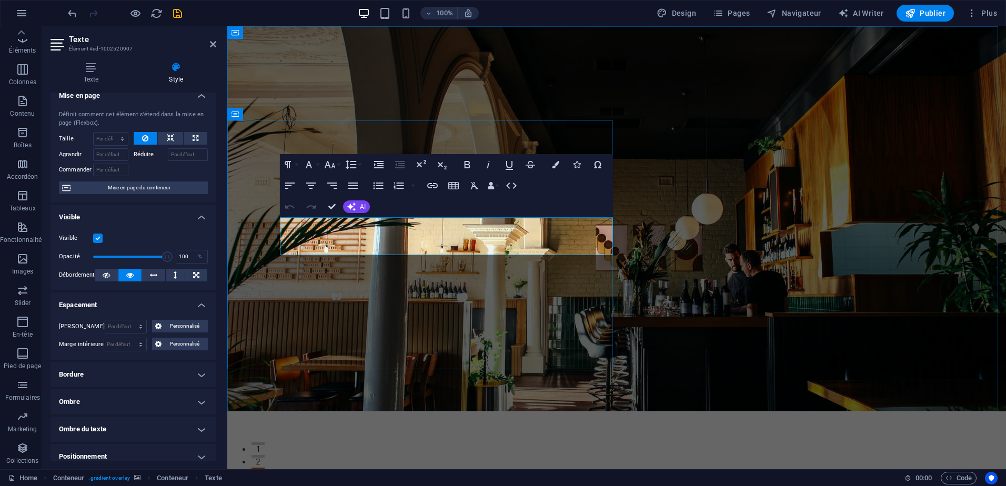
click at [209, 46] on header "Texte Élément #ed-1002520907" at bounding box center [134, 39] width 166 height 27
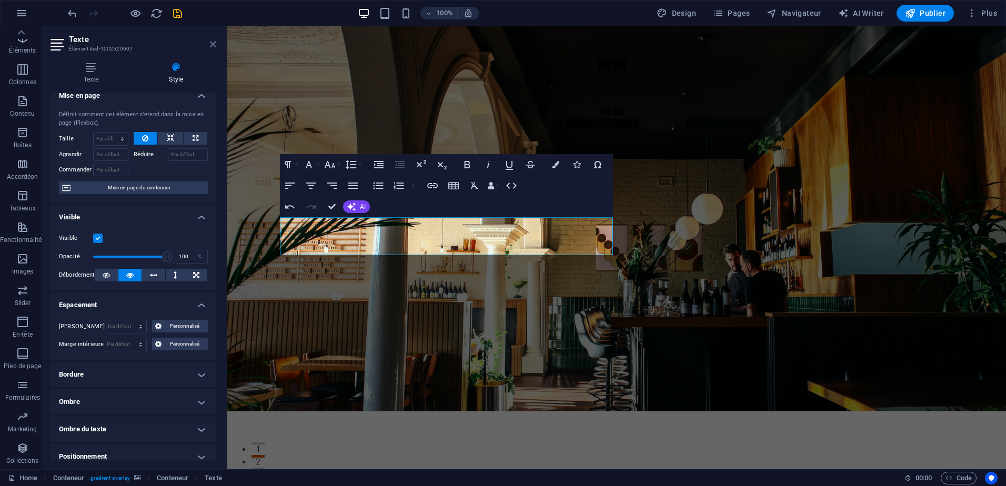
click at [213, 40] on icon at bounding box center [213, 44] width 6 height 8
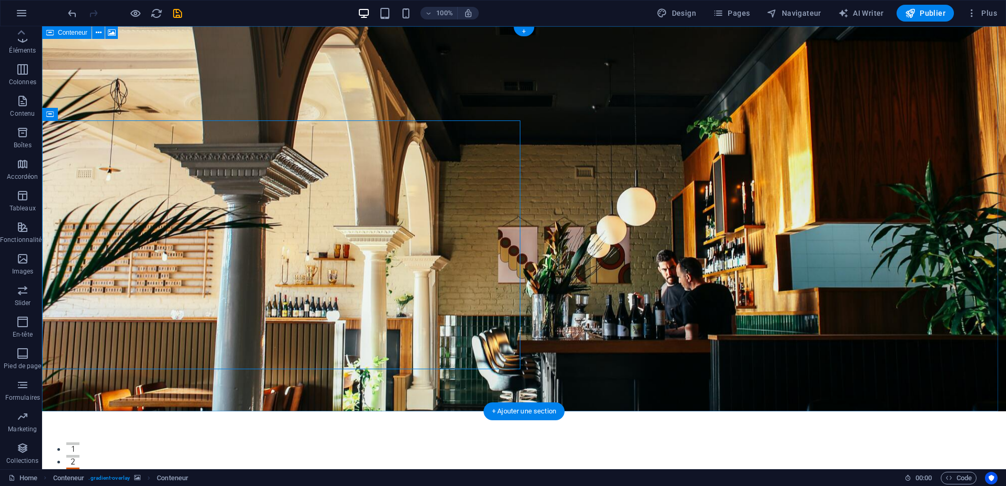
click at [670, 175] on figure at bounding box center [524, 218] width 964 height 385
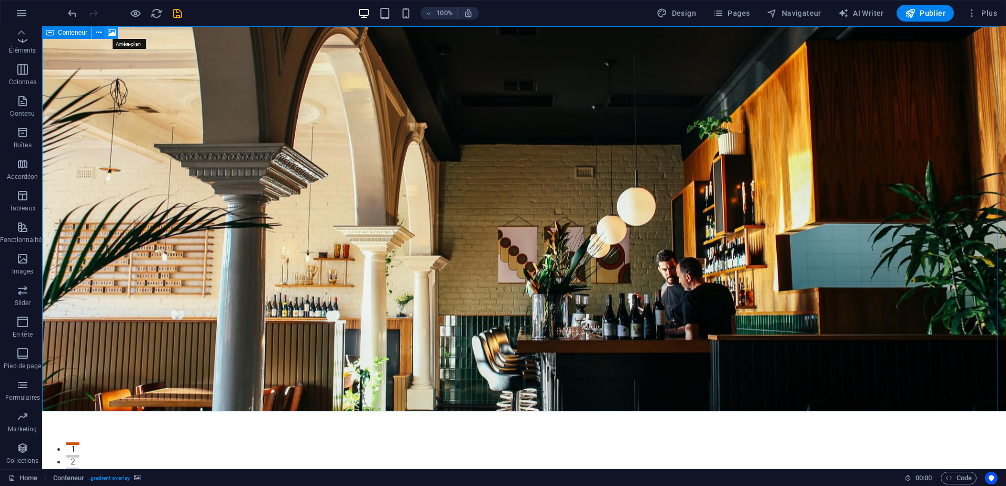
click at [113, 34] on icon at bounding box center [112, 32] width 8 height 11
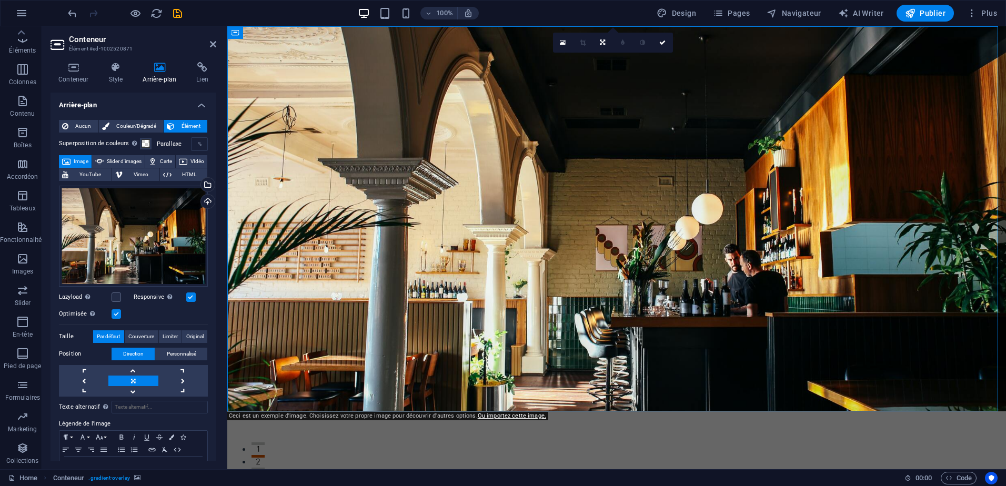
click at [168, 142] on label "Parallaxe" at bounding box center [174, 144] width 34 height 6
click at [196, 142] on div "%" at bounding box center [200, 144] width 15 height 13
click at [179, 144] on label "Parallaxe" at bounding box center [174, 144] width 34 height 6
click at [193, 139] on div "%" at bounding box center [200, 144] width 15 height 13
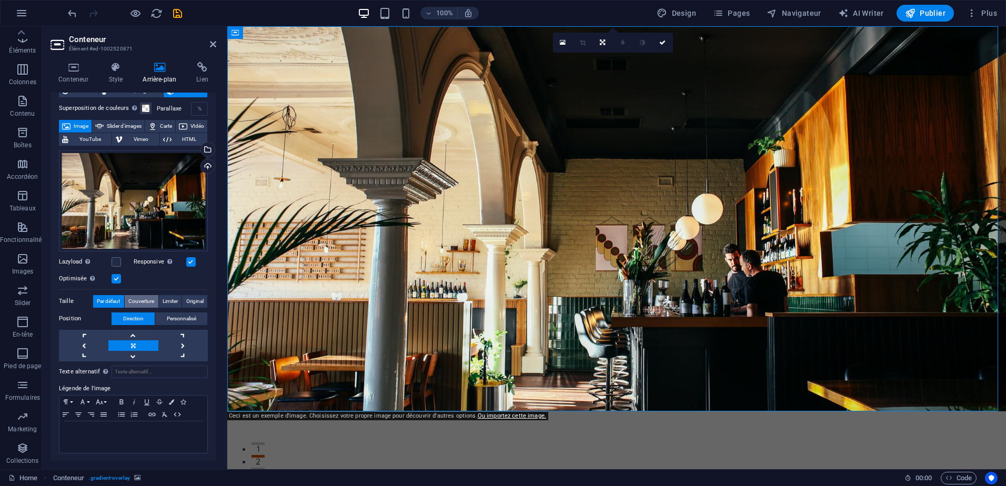
click at [132, 298] on span "Couverture" at bounding box center [141, 301] width 26 height 13
click at [108, 297] on span "Par défaut" at bounding box center [108, 301] width 23 height 13
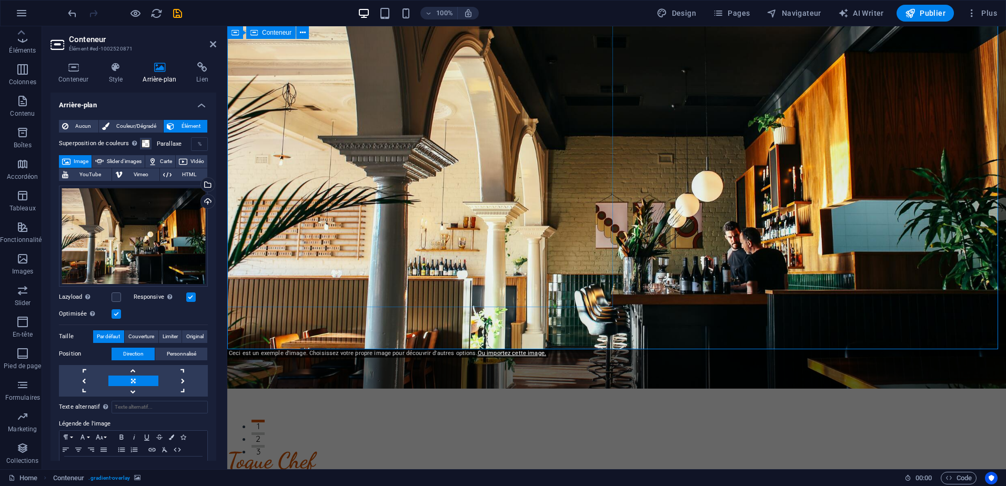
scroll to position [0, 0]
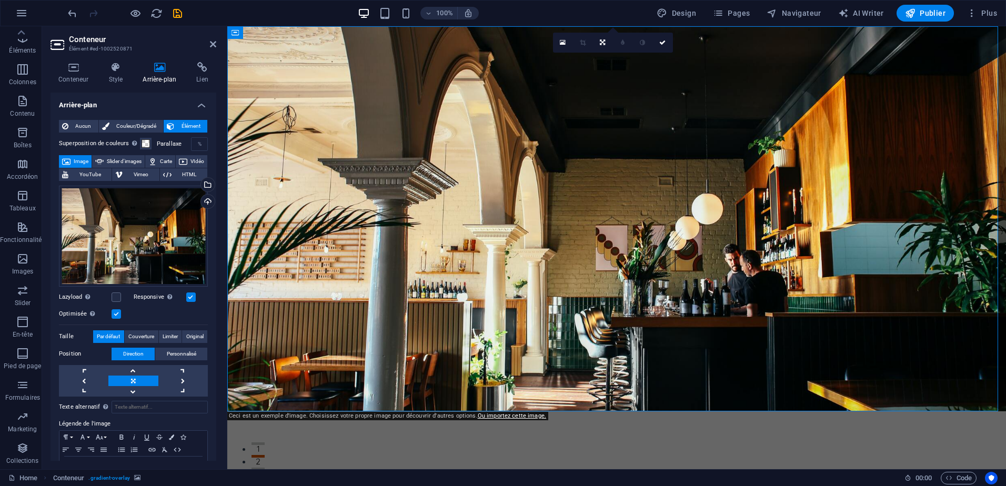
click at [166, 144] on label "Parallaxe" at bounding box center [174, 144] width 34 height 6
click at [142, 141] on span at bounding box center [146, 143] width 8 height 8
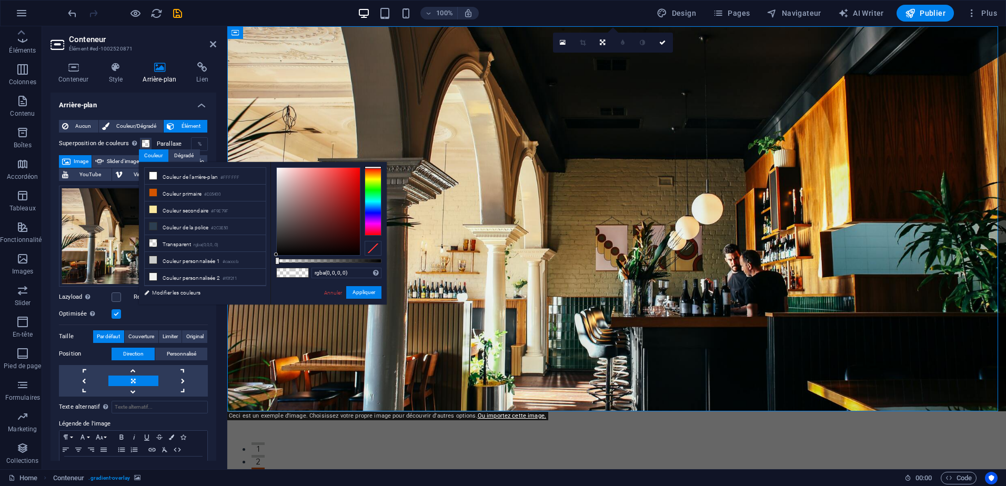
click at [67, 147] on label "Superposition de couleurs Ajoute une superposition sur l'arrière-plan pour le c…" at bounding box center [99, 143] width 81 height 13
click at [140, 147] on button "Superposition de couleurs Ajoute une superposition sur l'arrière-plan pour le c…" at bounding box center [146, 144] width 12 height 12
click at [164, 97] on h4 "Arrière-plan" at bounding box center [134, 102] width 166 height 19
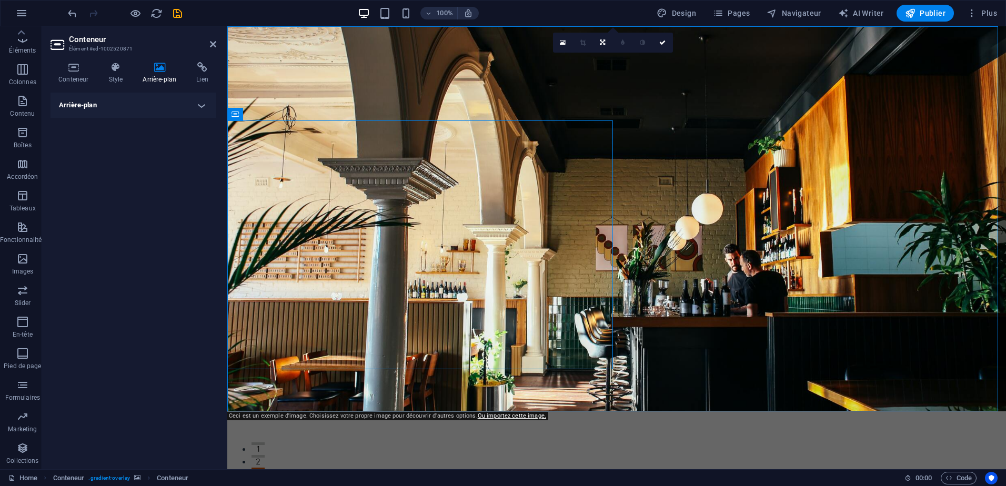
click at [164, 97] on h4 "Arrière-plan" at bounding box center [134, 105] width 166 height 25
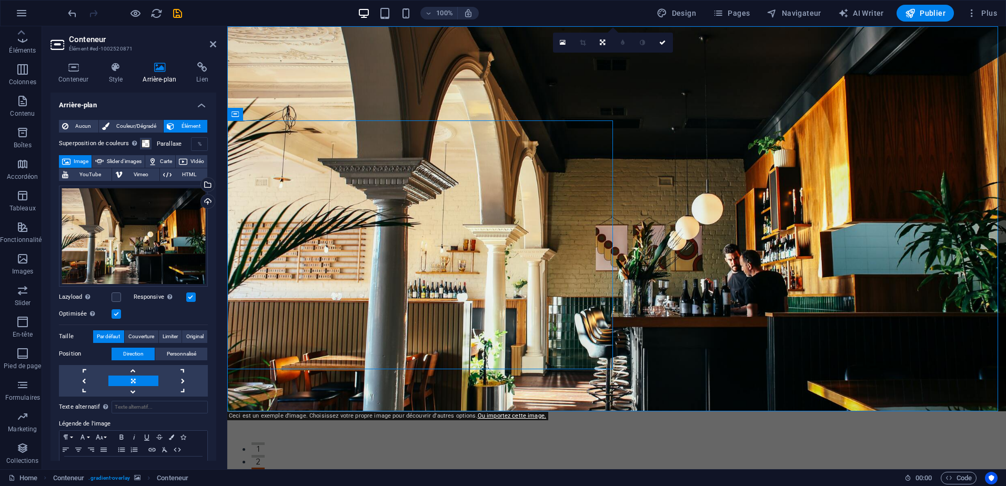
click at [164, 97] on h4 "Arrière-plan" at bounding box center [134, 102] width 166 height 19
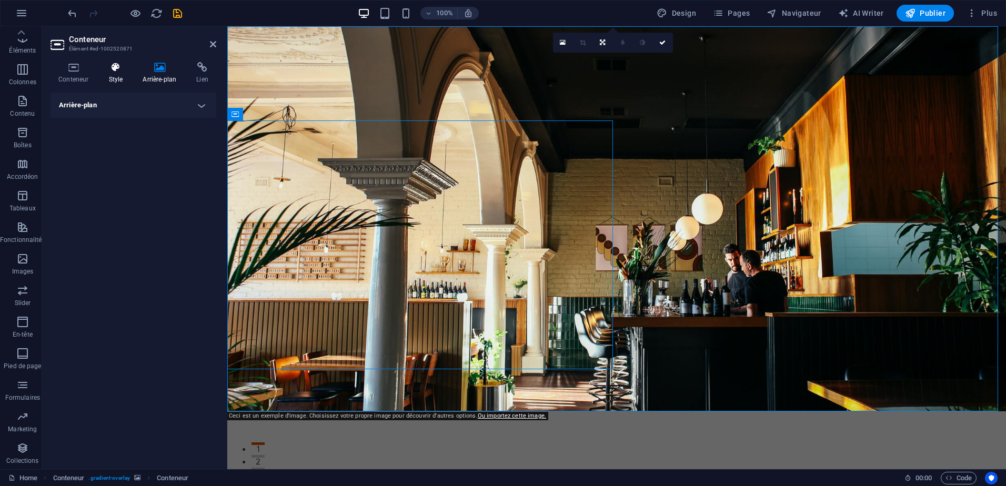
click at [120, 67] on icon at bounding box center [115, 67] width 30 height 11
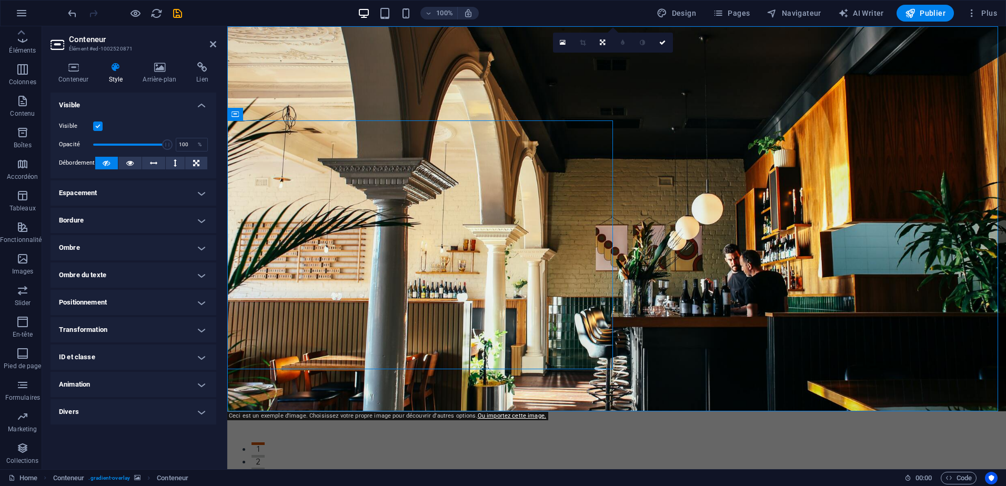
click at [197, 385] on h4 "Animation" at bounding box center [134, 384] width 166 height 25
click at [177, 420] on select "Ne pas animer Afficher / Masquer Glisser vers le haut / le bas Zoomer/Dézoomer …" at bounding box center [133, 416] width 149 height 13
select select "shrink"
click at [59, 410] on select "Ne pas animer Afficher / Masquer Glisser vers le haut / le bas Zoomer/Dézoomer …" at bounding box center [133, 416] width 149 height 13
select select "scroll"
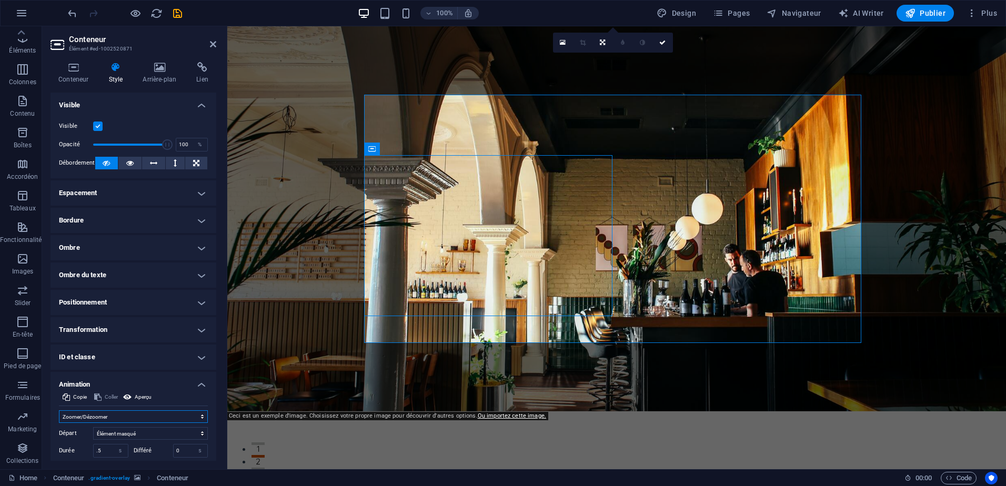
click at [170, 417] on select "Ne pas animer Afficher / Masquer Glisser vers le haut / le bas Zoomer/Dézoomer …" at bounding box center [133, 416] width 149 height 13
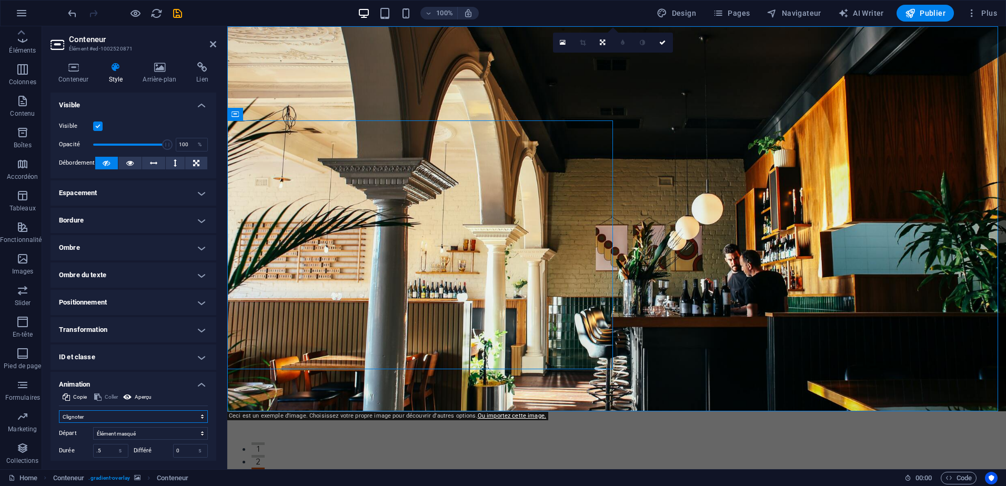
click at [59, 410] on select "Ne pas animer Afficher / Masquer Glisser vers le haut / le bas Zoomer/Dézoomer …" at bounding box center [133, 416] width 149 height 13
click at [160, 415] on select "Ne pas animer Afficher / Masquer Glisser vers le haut / le bas Zoomer/Dézoomer …" at bounding box center [133, 416] width 149 height 13
click at [59, 410] on select "Ne pas animer Afficher / Masquer Glisser vers le haut / le bas Zoomer/Dézoomer …" at bounding box center [133, 416] width 149 height 13
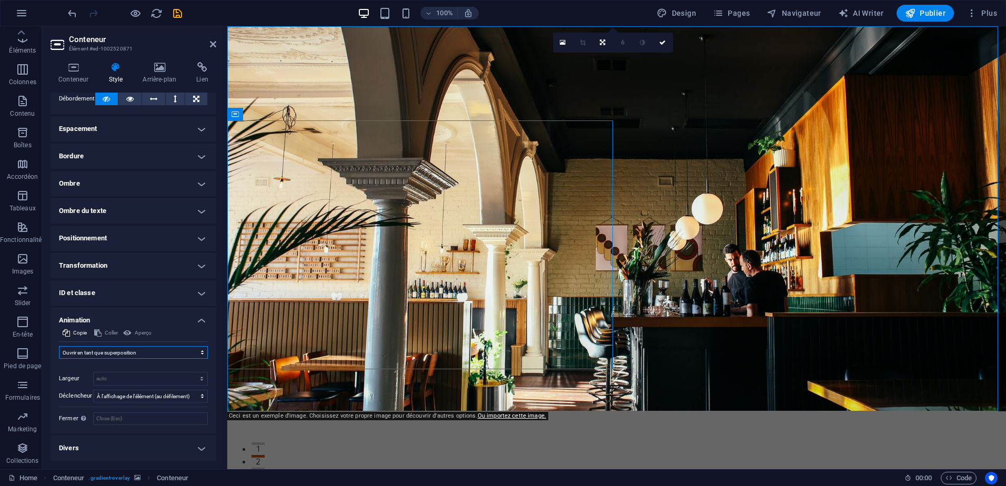
click at [179, 349] on select "Ne pas animer Afficher / Masquer Glisser vers le haut / le bas Zoomer/Dézoomer …" at bounding box center [133, 352] width 149 height 13
click at [59, 346] on select "Ne pas animer Afficher / Masquer Glisser vers le haut / le bas Zoomer/Dézoomer …" at bounding box center [133, 352] width 149 height 13
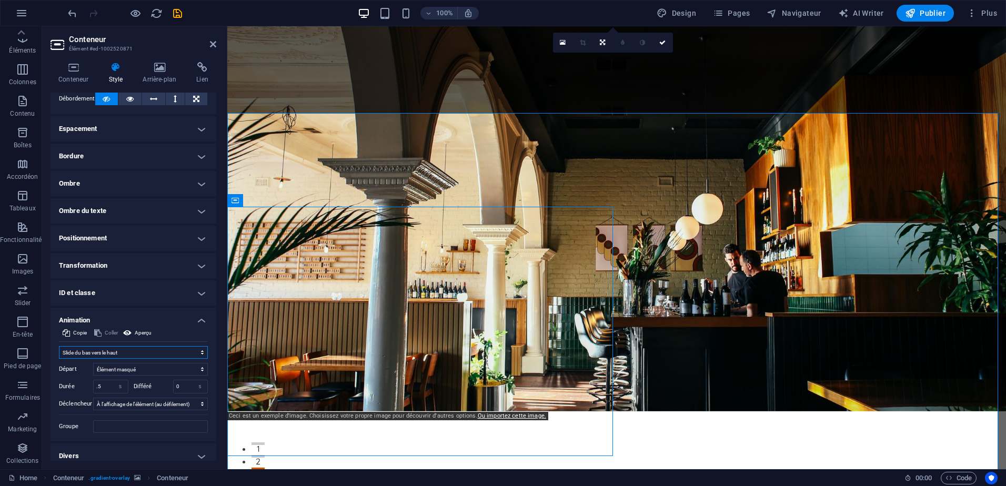
click at [172, 351] on select "Ne pas animer Afficher / Masquer Glisser vers le haut / le bas Zoomer/Dézoomer …" at bounding box center [133, 352] width 149 height 13
click at [59, 346] on select "Ne pas animer Afficher / Masquer Glisser vers le haut / le bas Zoomer/Dézoomer …" at bounding box center [133, 352] width 149 height 13
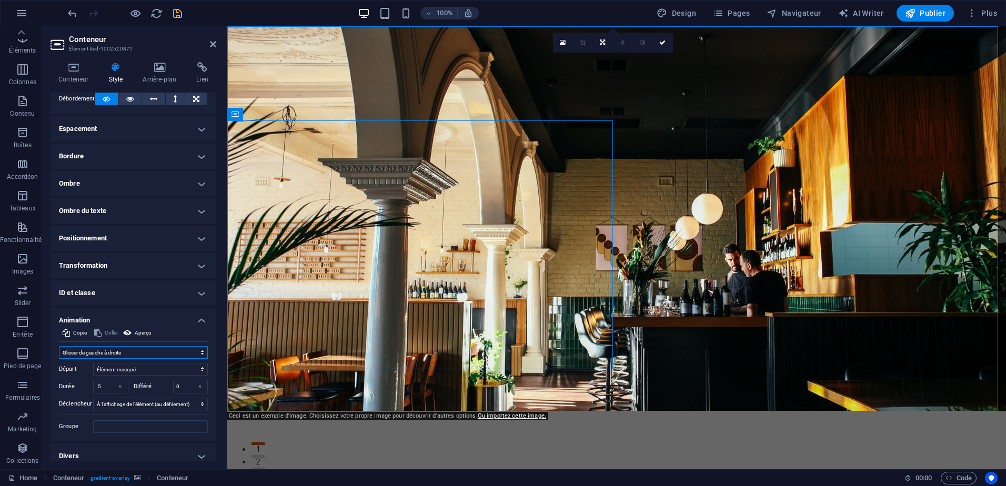
click at [156, 346] on select "Ne pas animer Afficher / Masquer Glisser vers le haut / le bas Zoomer/Dézoomer …" at bounding box center [133, 352] width 149 height 13
select select "slide"
click at [59, 346] on select "Ne pas animer Afficher / Masquer Glisser vers le haut / le bas Zoomer/Dézoomer …" at bounding box center [133, 352] width 149 height 13
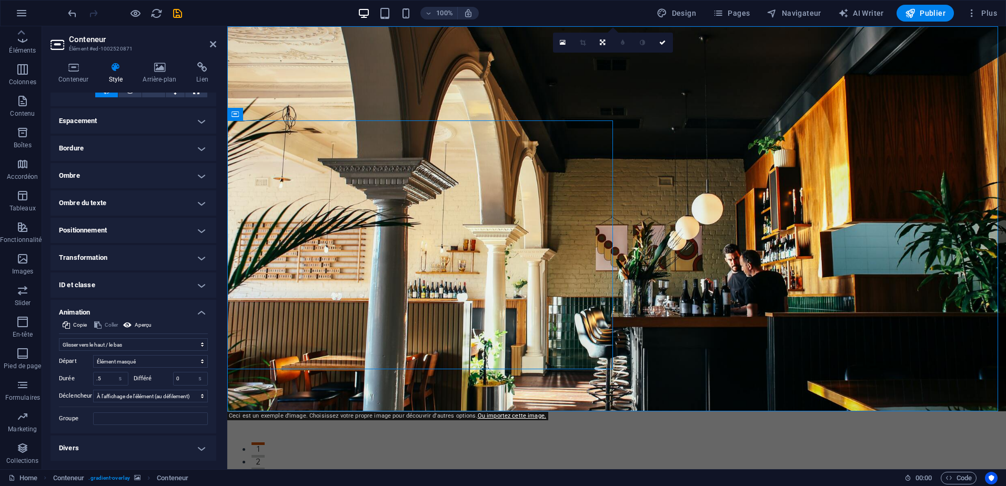
click at [209, 47] on header "Conteneur Élément #ed-1002520871" at bounding box center [134, 39] width 166 height 27
click at [212, 45] on icon at bounding box center [213, 44] width 6 height 8
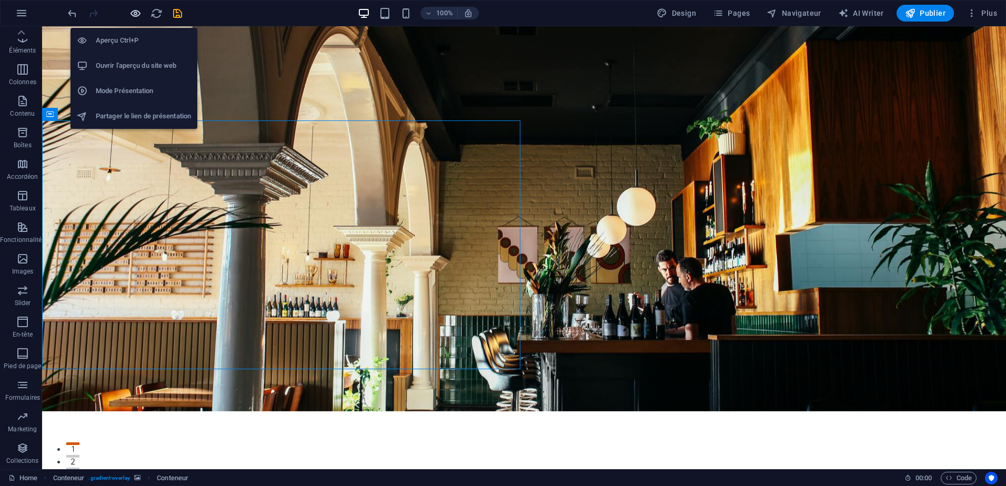
click at [132, 11] on icon "button" at bounding box center [135, 13] width 12 height 12
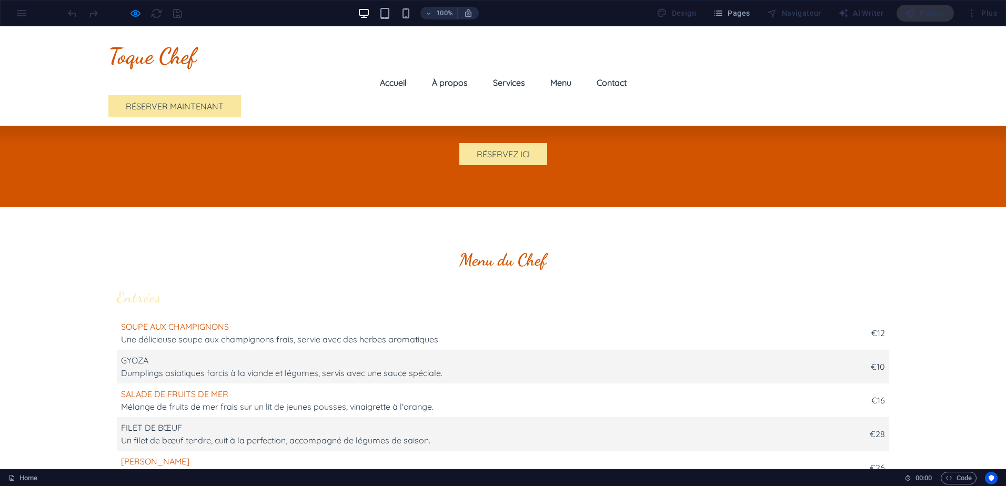
scroll to position [2193, 0]
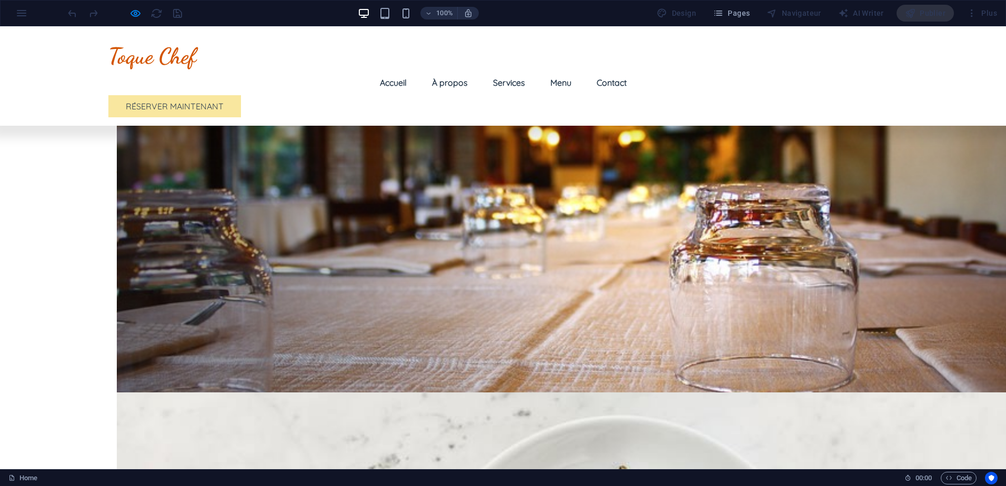
scroll to position [1397, 0]
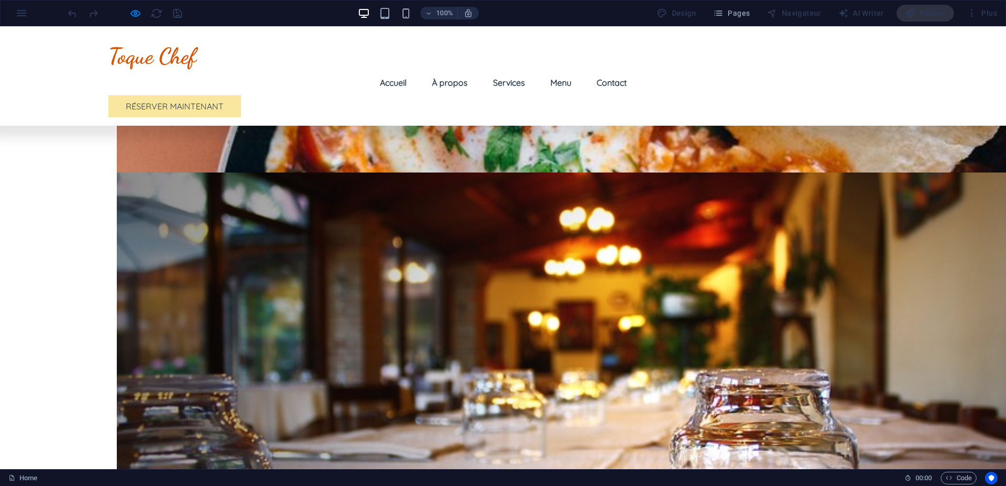
click at [424, 70] on link "À propos" at bounding box center [450, 82] width 53 height 25
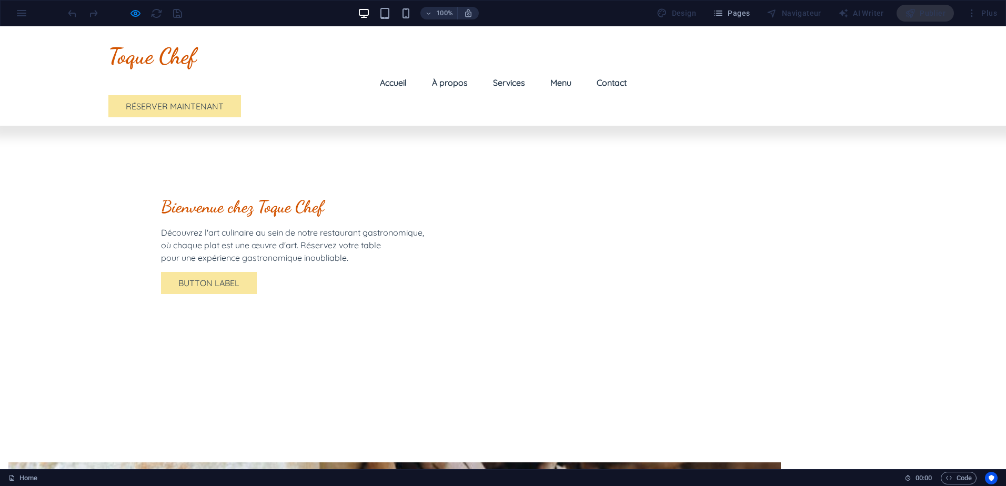
scroll to position [325, 0]
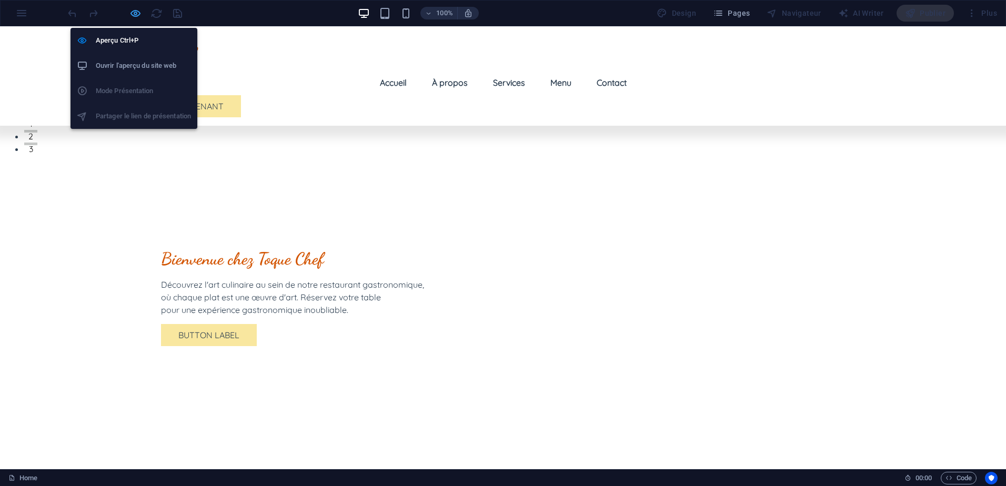
click at [130, 11] on icon "button" at bounding box center [135, 13] width 12 height 12
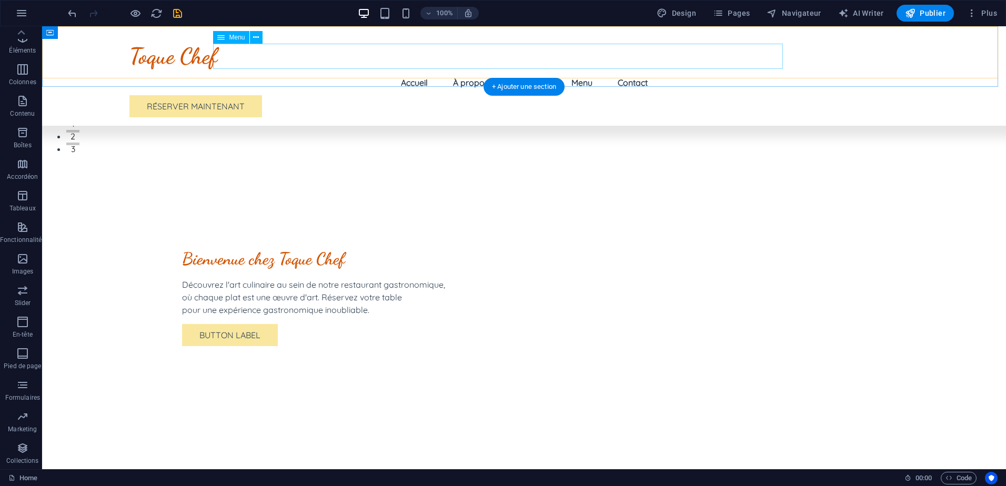
click at [465, 70] on nav "Accueil À propos Services Menu Contact" at bounding box center [523, 82] width 789 height 25
click at [255, 42] on icon at bounding box center [256, 37] width 6 height 11
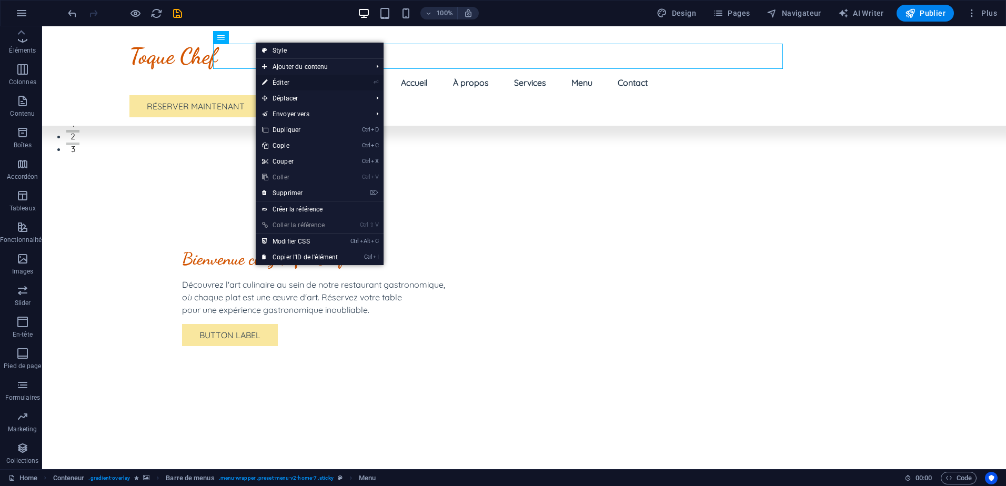
click at [289, 79] on link "⏎ Éditer" at bounding box center [300, 83] width 88 height 16
select select
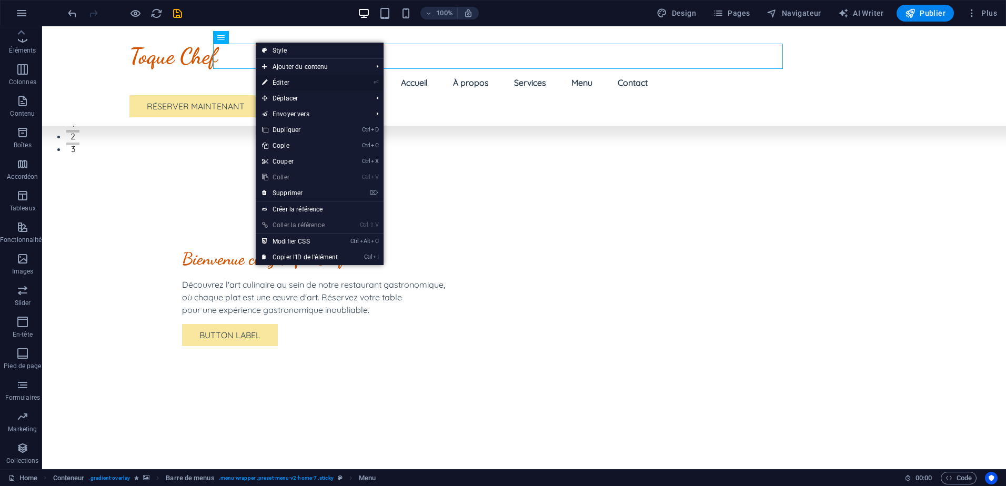
select select
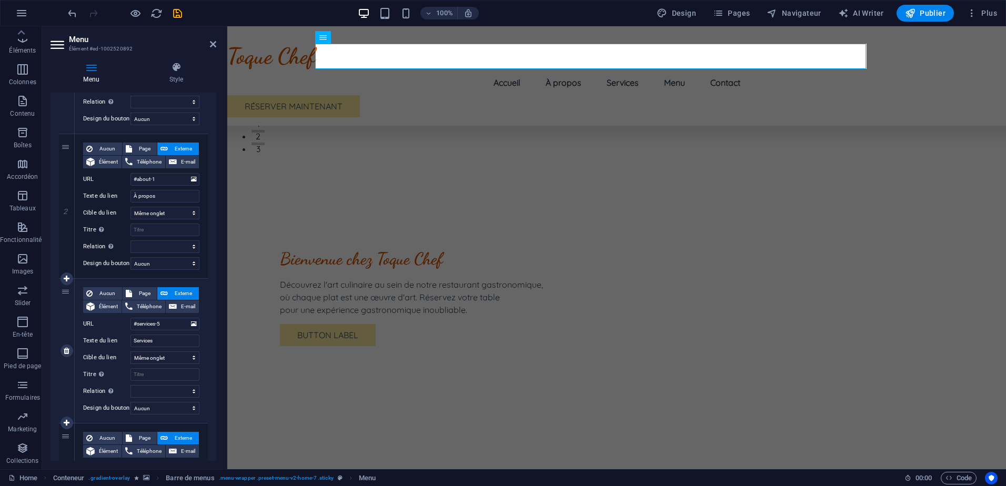
scroll to position [263, 0]
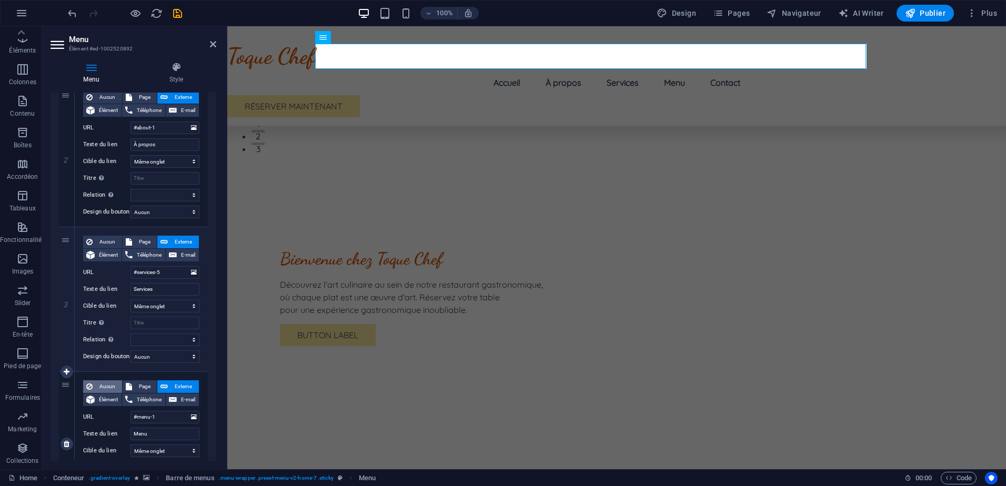
click at [91, 386] on icon at bounding box center [89, 386] width 6 height 13
select select
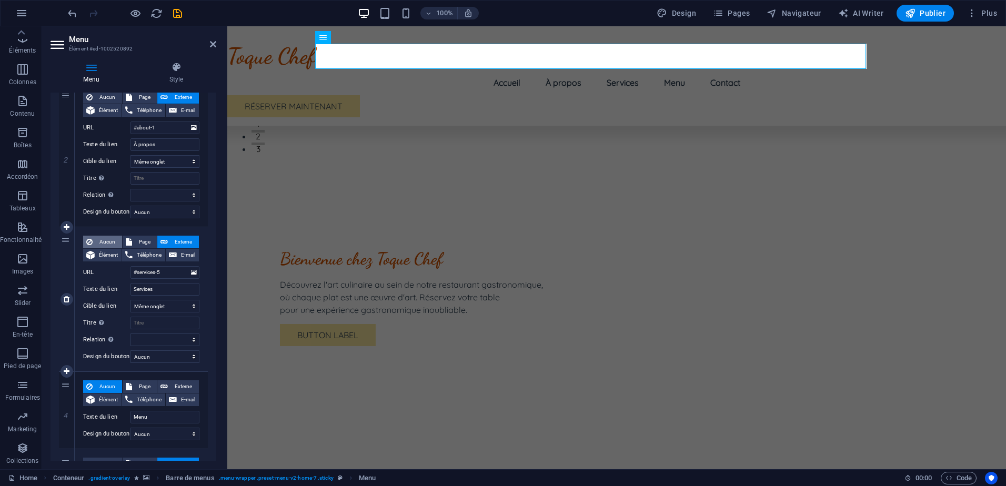
click at [94, 237] on button "Aucun" at bounding box center [102, 242] width 39 height 13
select select
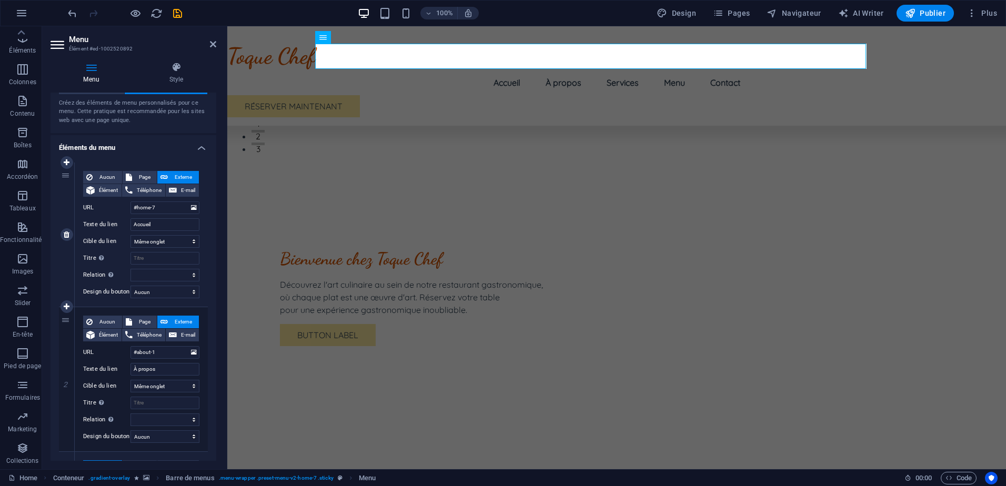
scroll to position [0, 0]
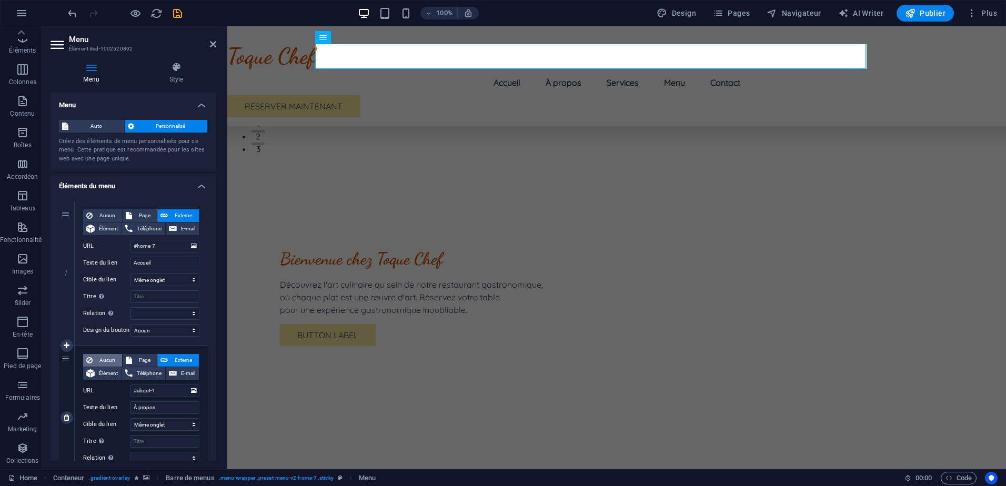
click at [89, 357] on icon at bounding box center [89, 360] width 6 height 13
select select
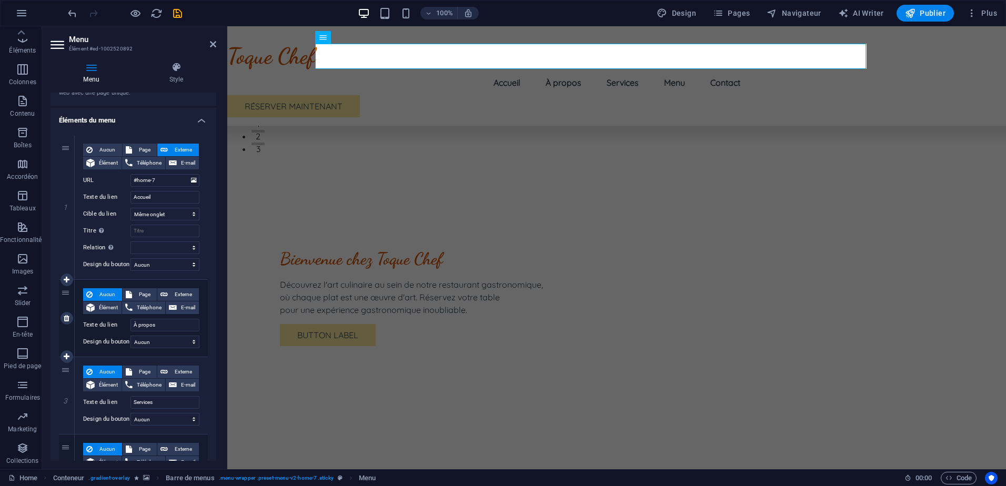
scroll to position [88, 0]
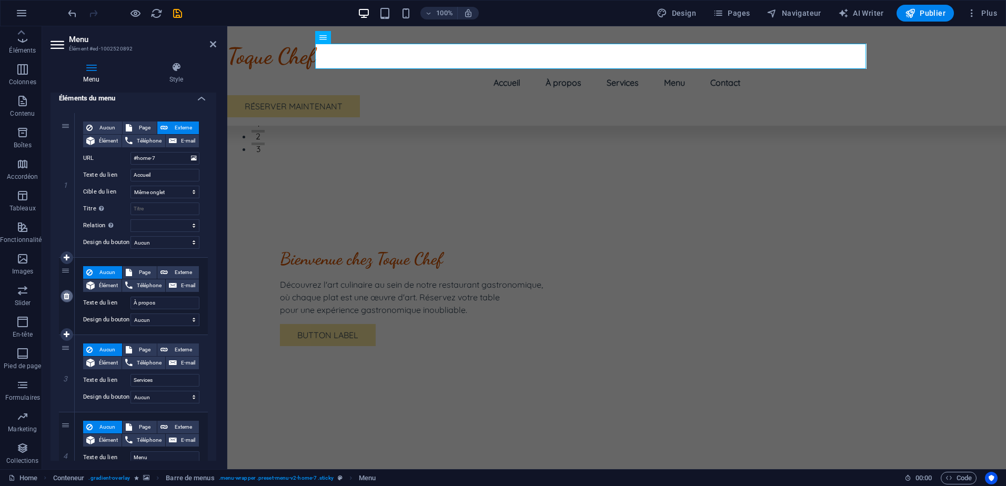
click at [68, 297] on icon at bounding box center [67, 296] width 6 height 7
select select
type input "#services-5"
type input "Services"
select select
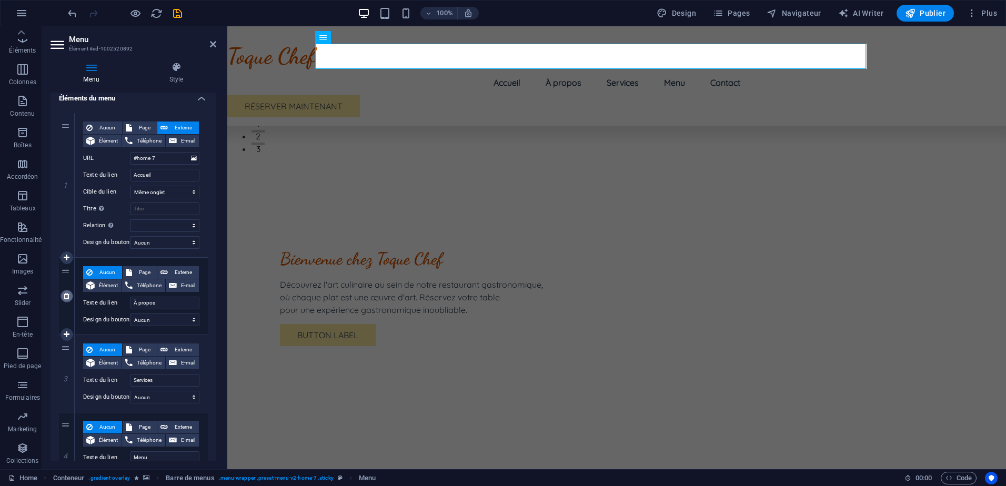
type input "Menu"
type input "#contact-us-3"
type input "Contact"
select select
click at [68, 297] on icon at bounding box center [67, 296] width 6 height 7
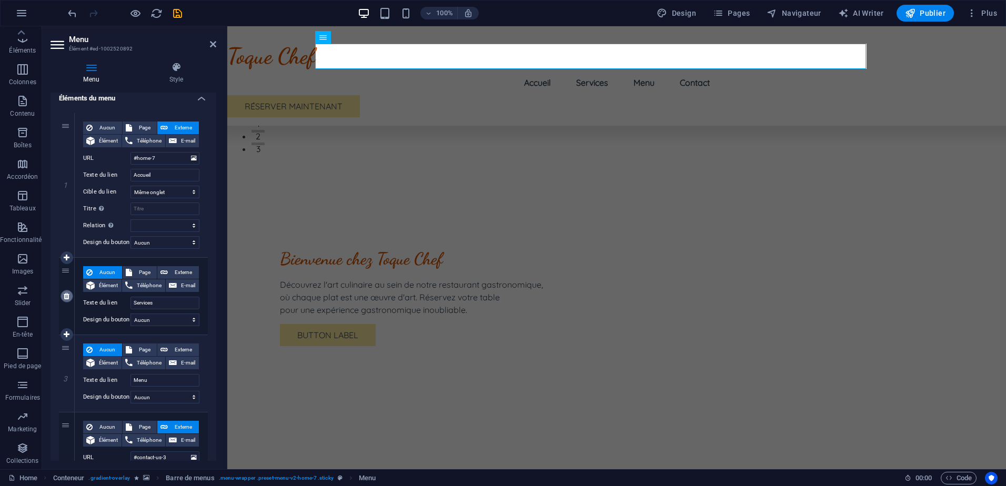
select select
type input "#menu-1"
type input "Menu"
select select
type input "#contact-us-3"
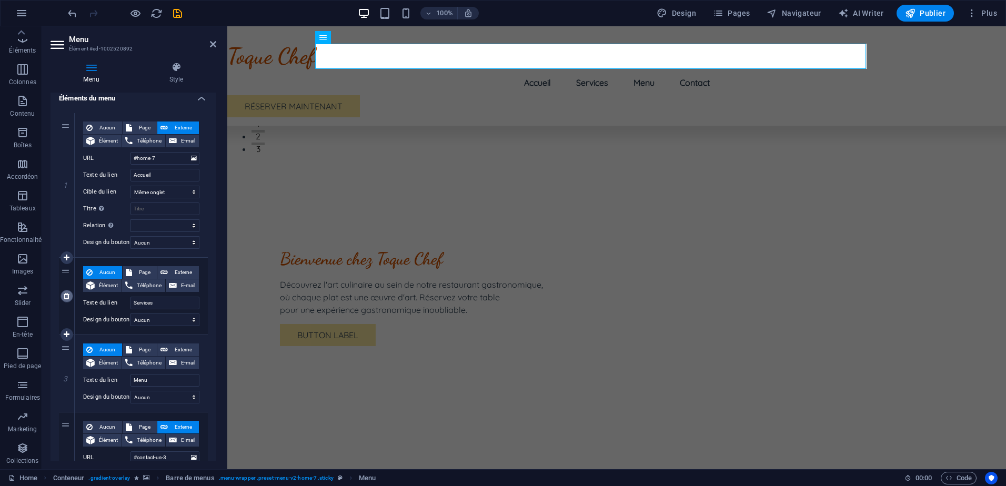
type input "Contact"
select select
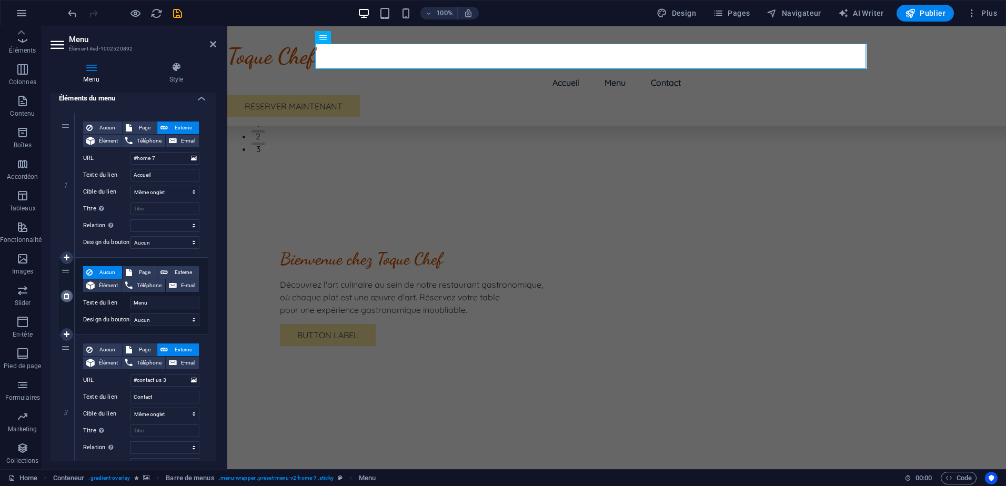
click at [68, 297] on icon at bounding box center [67, 296] width 6 height 7
select select
type input "#contact-us-3"
type input "Contact"
select select
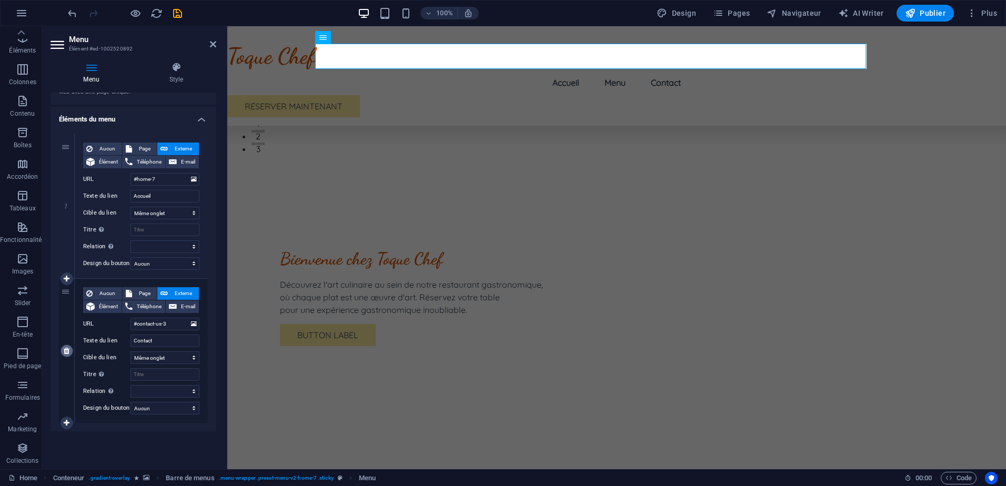
scroll to position [67, 0]
click at [64, 348] on icon at bounding box center [67, 350] width 6 height 7
select select
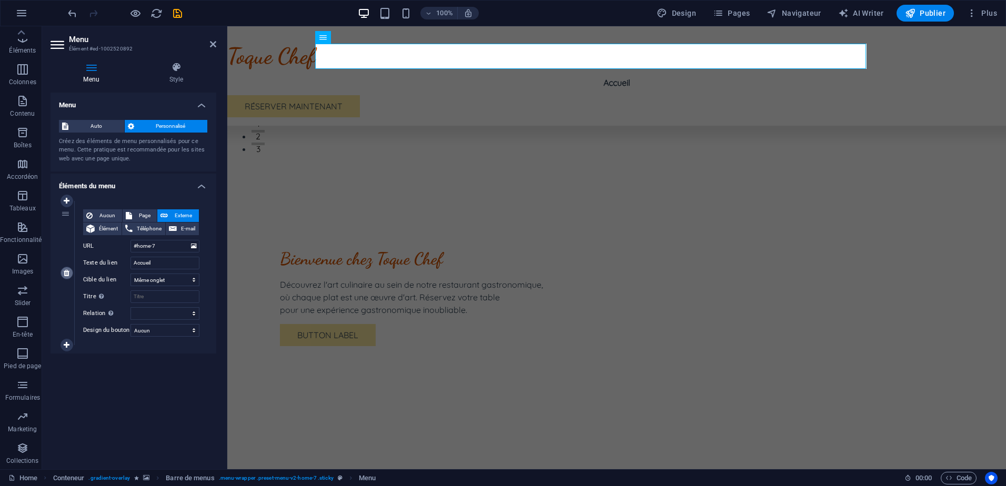
click at [62, 272] on link at bounding box center [67, 273] width 13 height 13
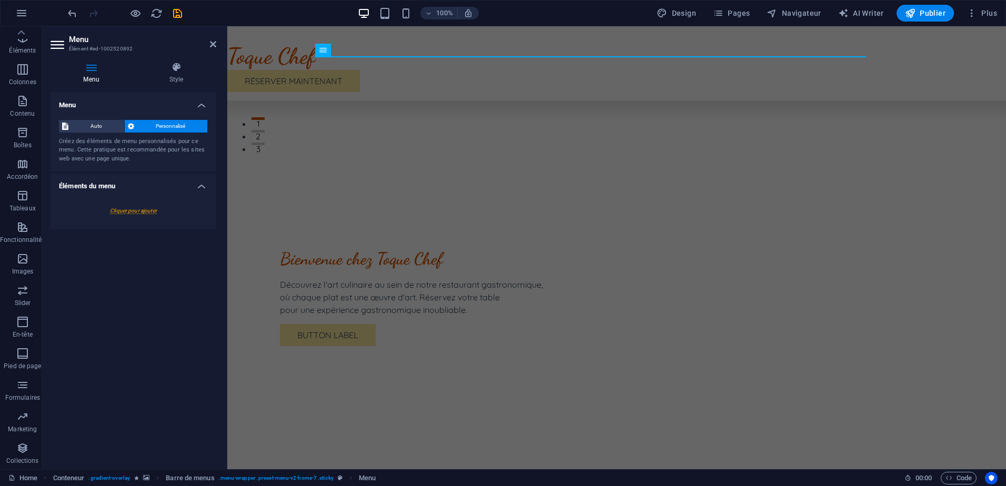
click at [208, 48] on header "Menu Élément #ed-1002520892" at bounding box center [134, 39] width 166 height 27
click at [210, 48] on icon at bounding box center [213, 44] width 6 height 8
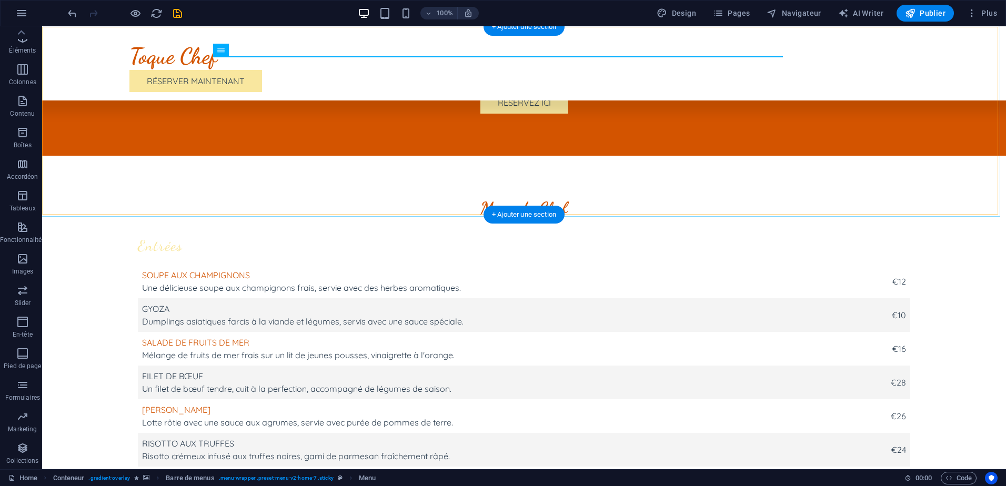
scroll to position [2704, 0]
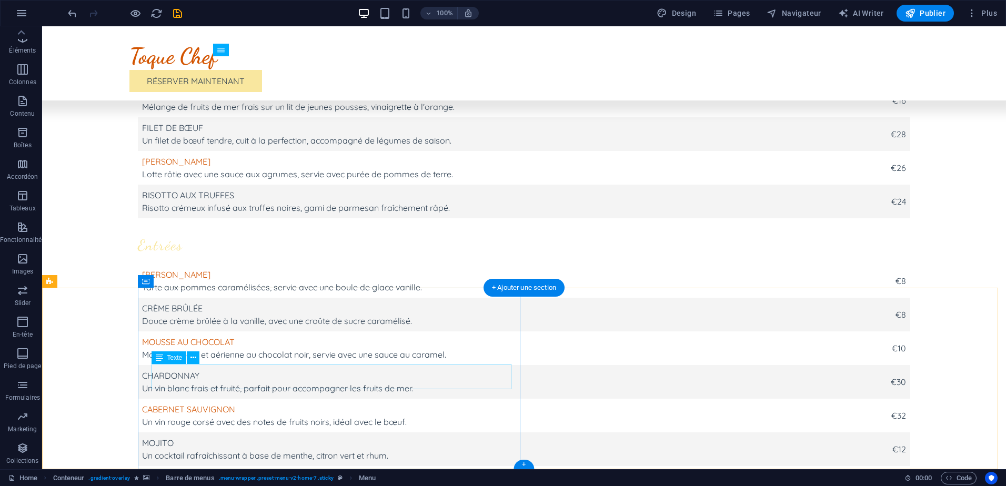
click at [167, 358] on span "Texte" at bounding box center [174, 358] width 15 height 6
click at [198, 359] on button at bounding box center [193, 357] width 13 height 13
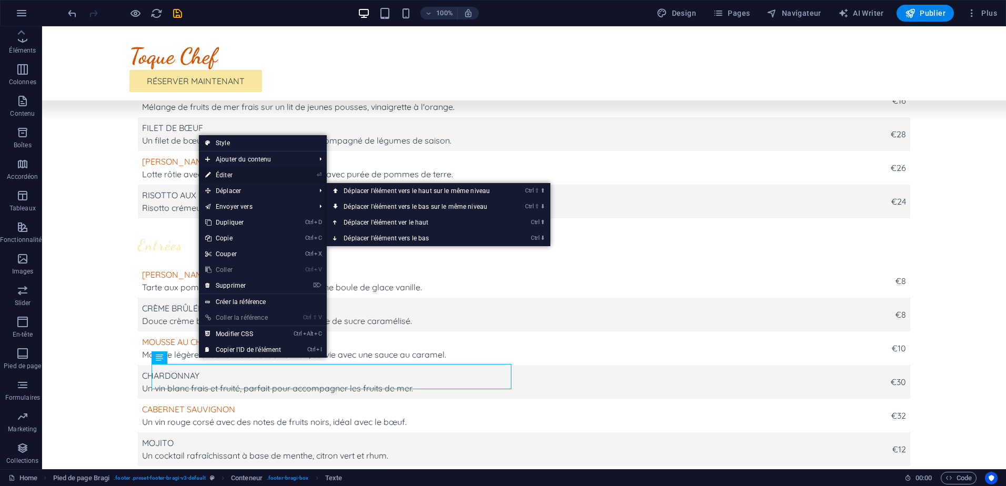
click at [239, 169] on link "⏎ Éditer" at bounding box center [243, 175] width 88 height 16
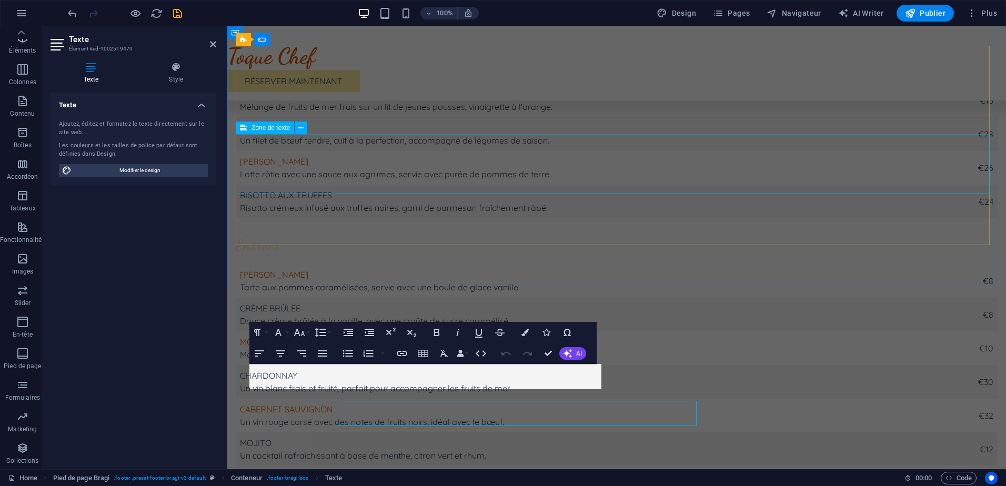
scroll to position [2667, 0]
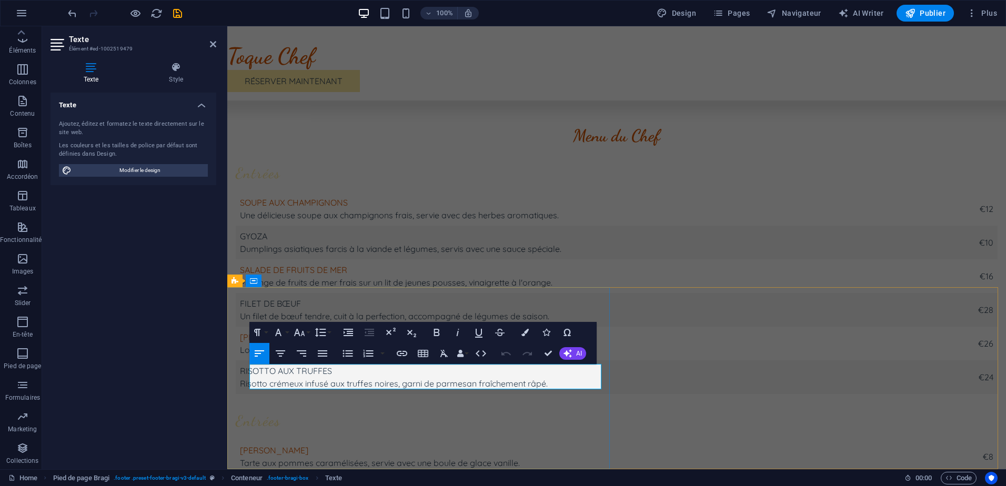
scroll to position [2767, 0]
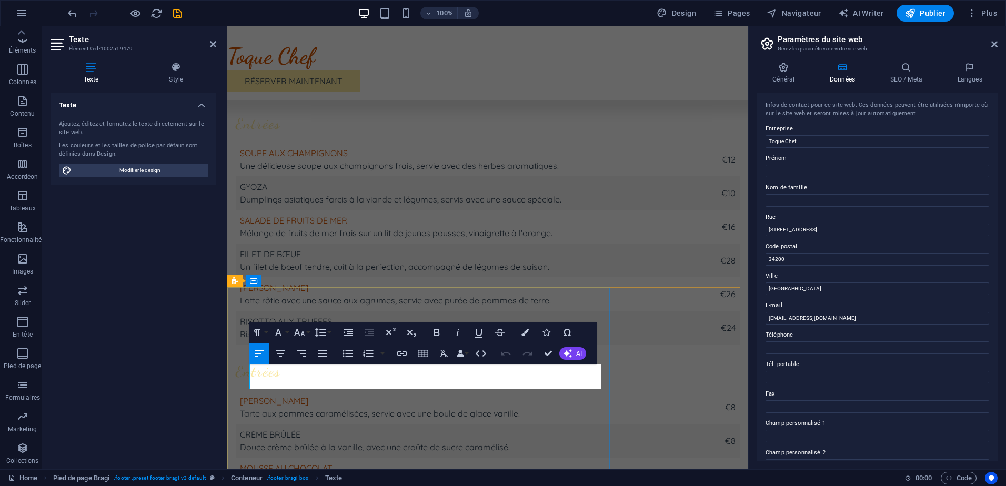
drag, startPoint x: 861, startPoint y: 234, endPoint x: 756, endPoint y: 226, distance: 105.5
click at [756, 231] on div "Général Données SEO / Meta Langues Nom du site web modele-1.toque-chef.com Logo…" at bounding box center [877, 262] width 257 height 416
drag, startPoint x: 796, startPoint y: 293, endPoint x: 756, endPoint y: 292, distance: 39.5
click at [756, 292] on div "Général Données SEO / Meta Langues Nom du site web modele-1.toque-chef.com Logo…" at bounding box center [877, 262] width 257 height 416
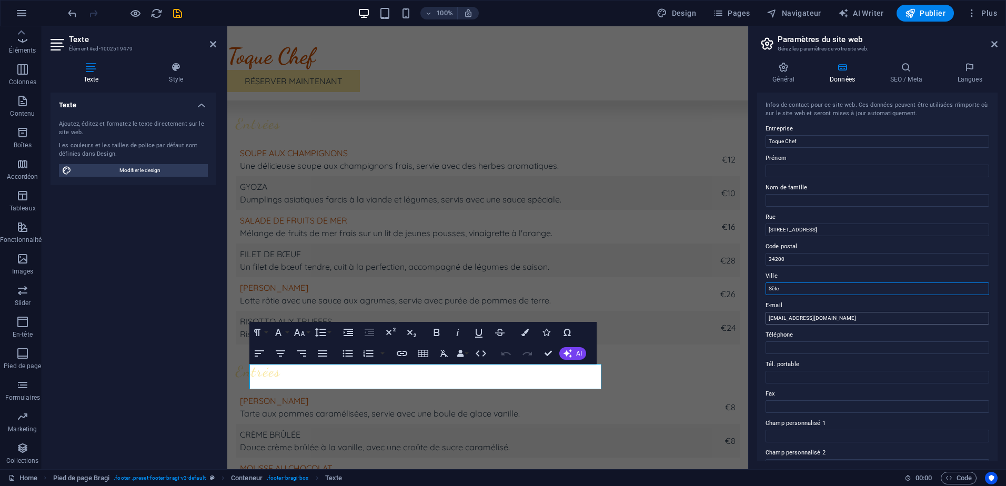
type input "Sète"
drag, startPoint x: 792, startPoint y: 322, endPoint x: 869, endPoint y: 319, distance: 76.9
click at [869, 319] on input "contact@toquechef.fr" at bounding box center [878, 318] width 224 height 13
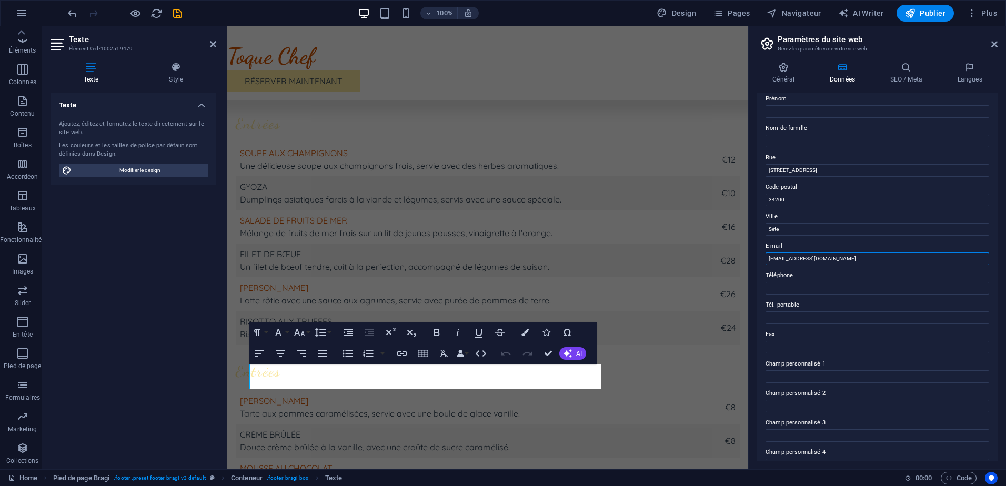
scroll to position [0, 0]
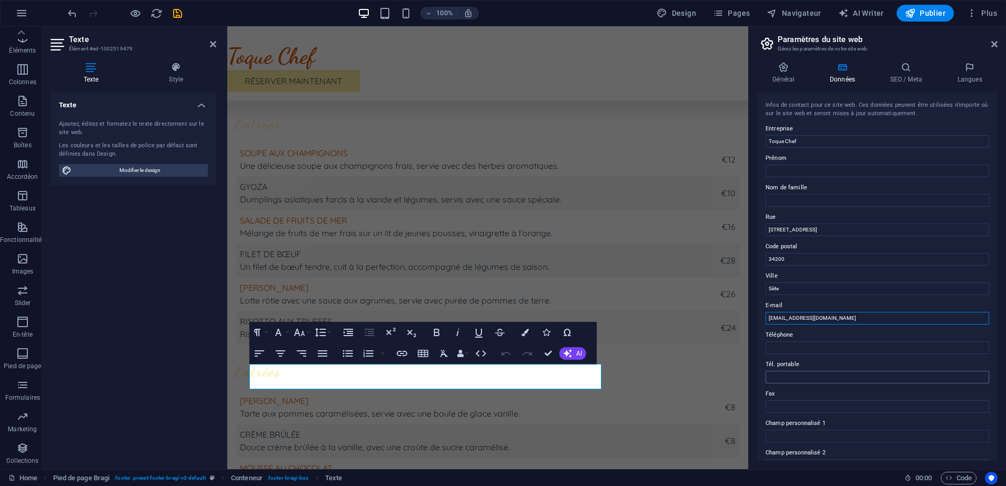
type input "[EMAIL_ADDRESS][DOMAIN_NAME]"
click at [832, 379] on input "Tél. portable" at bounding box center [878, 377] width 224 height 13
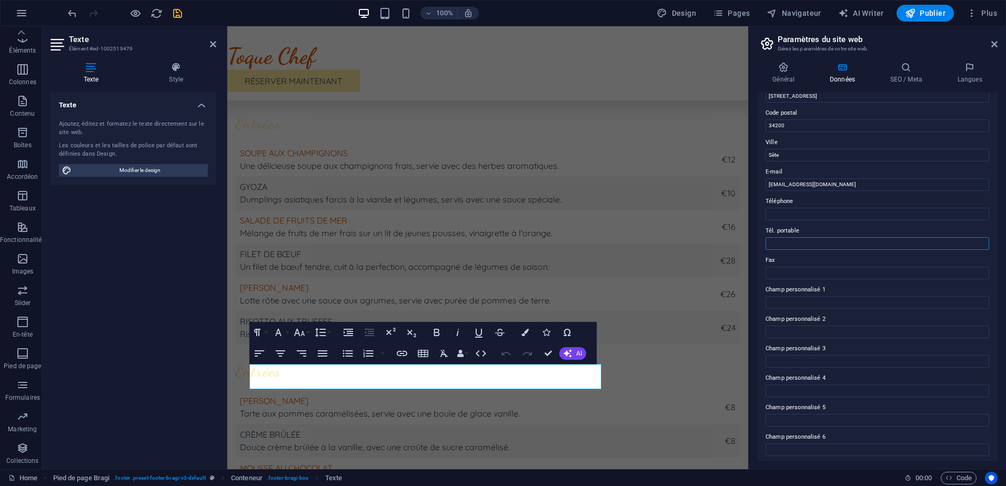
scroll to position [137, 0]
click at [797, 75] on h4 "Général" at bounding box center [785, 73] width 57 height 22
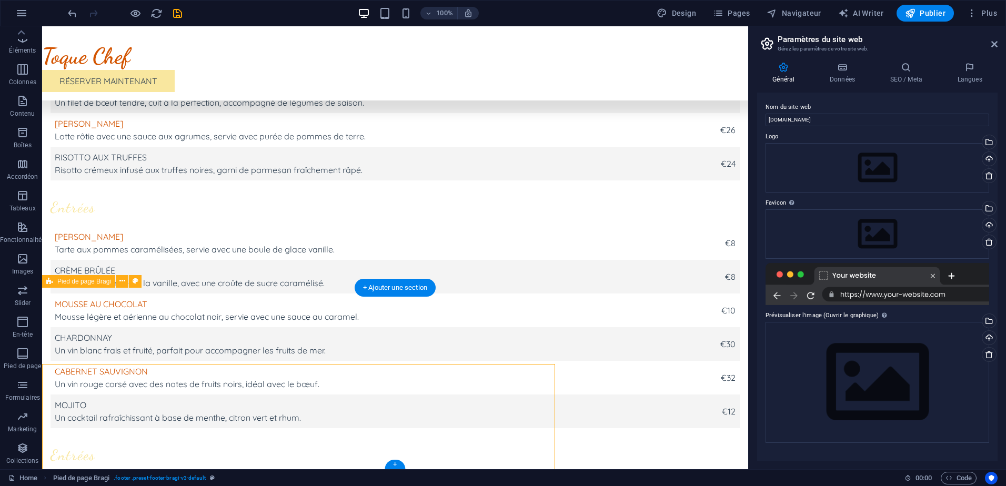
scroll to position [2678, 0]
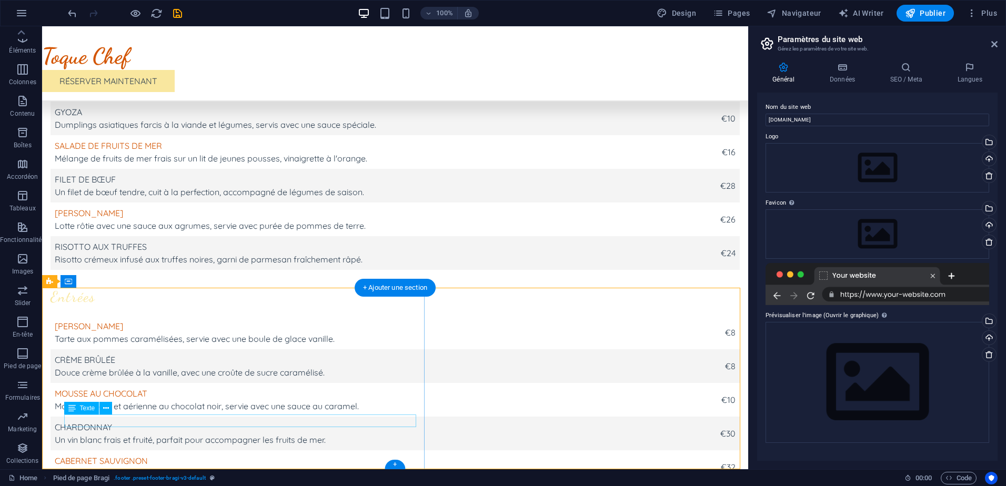
click at [102, 409] on button at bounding box center [105, 408] width 13 height 13
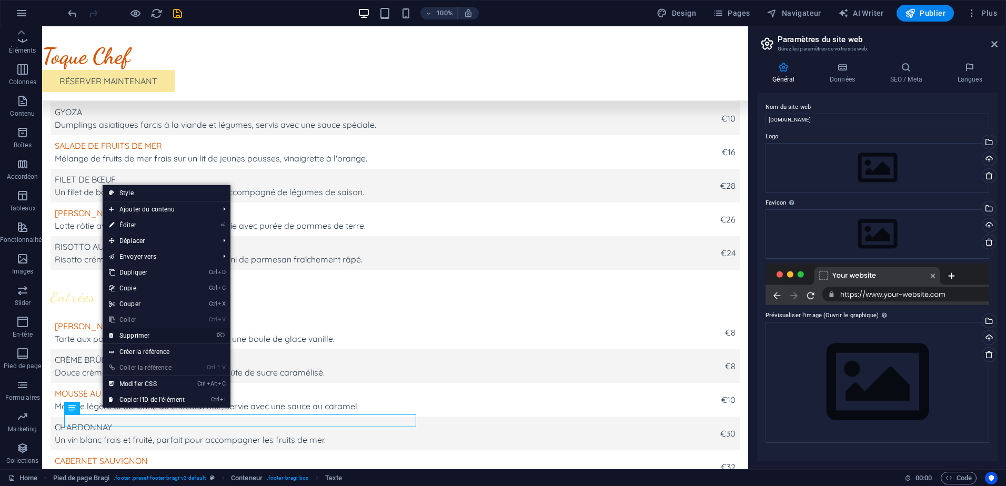
click at [149, 328] on link "⌦ Supprimer" at bounding box center [147, 336] width 88 height 16
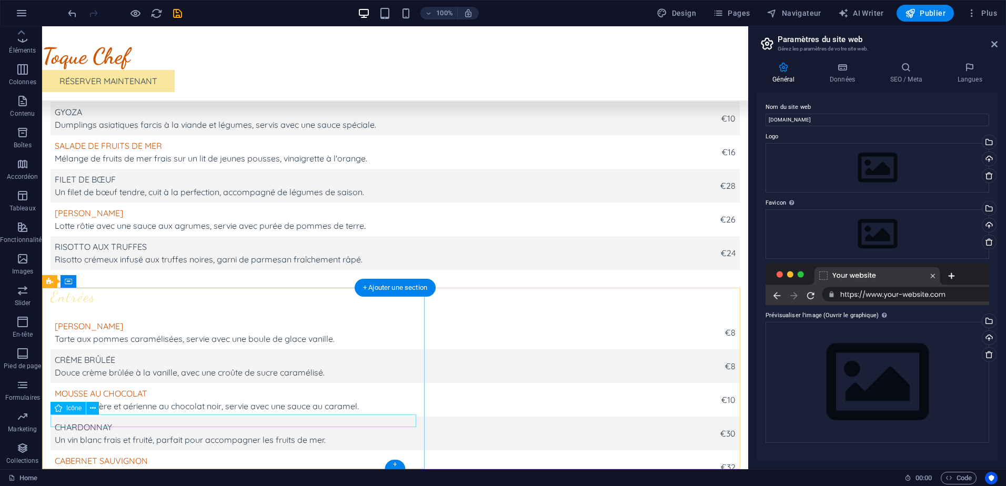
click at [90, 411] on icon at bounding box center [93, 408] width 6 height 11
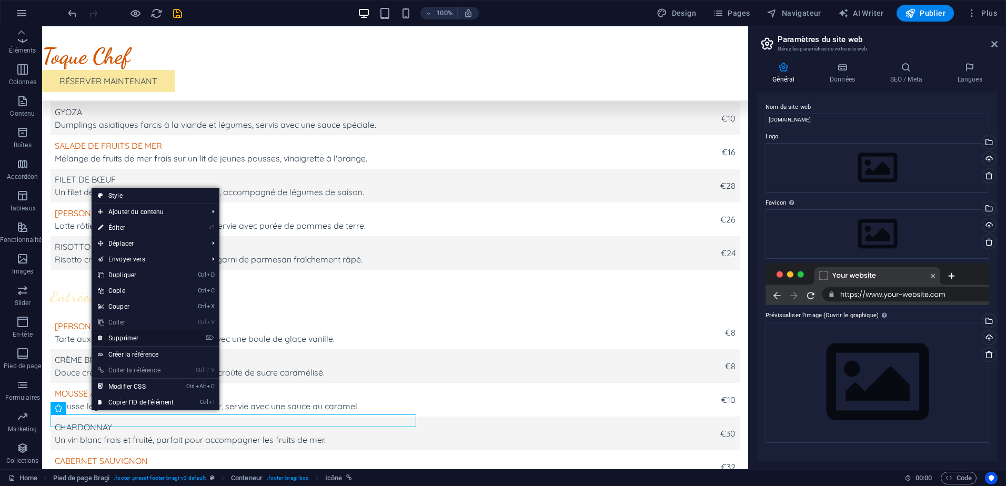
click at [127, 343] on link "⌦ Supprimer" at bounding box center [136, 338] width 88 height 16
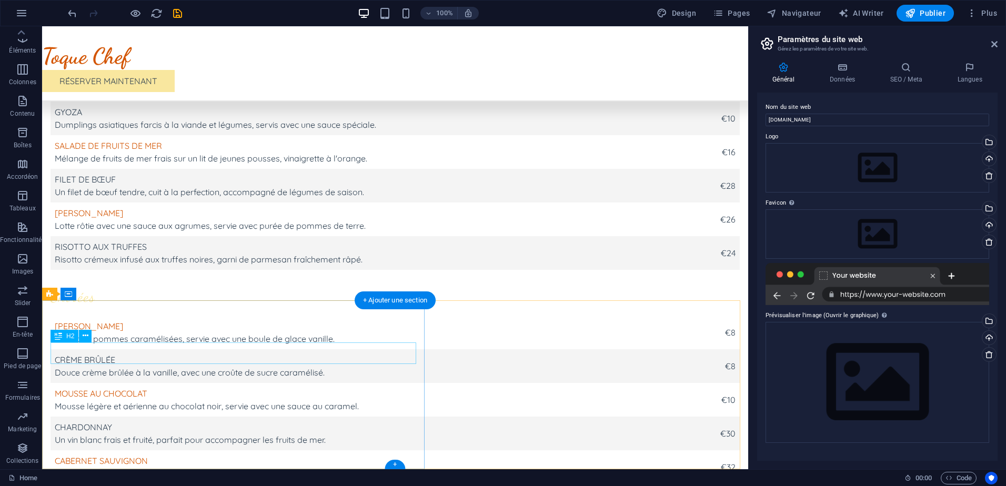
scroll to position [2665, 0]
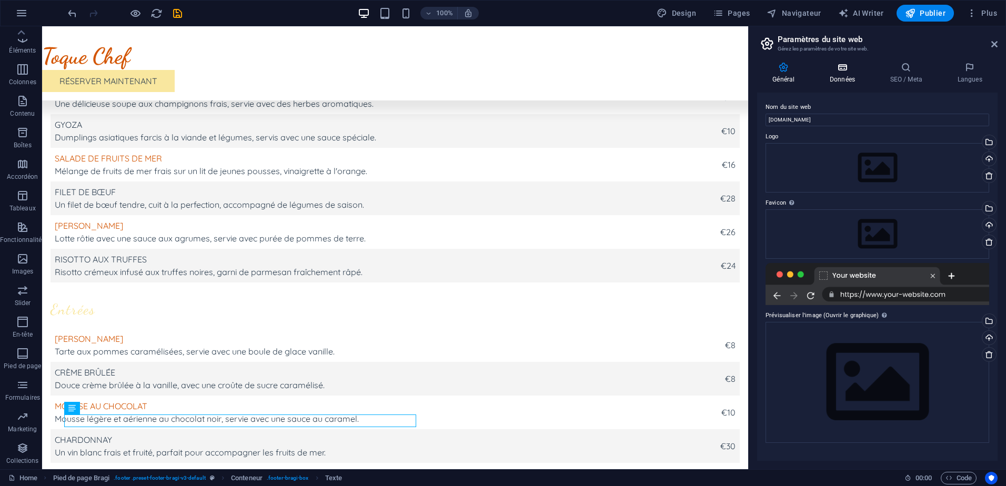
click at [837, 81] on h4 "Données" at bounding box center [844, 73] width 61 height 22
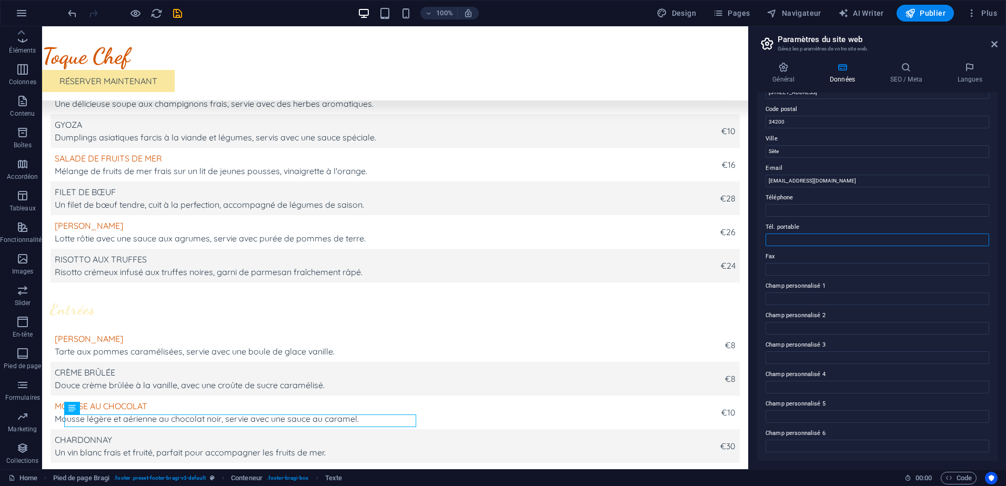
click at [820, 242] on input "Tél. portable" at bounding box center [878, 240] width 224 height 13
paste input "06 86 51 93 02"
type input "06 86 51 93 02"
click at [793, 276] on div "Infos de contact pour ce site web. Ces données peuvent être utilisées n'importe…" at bounding box center [877, 277] width 240 height 368
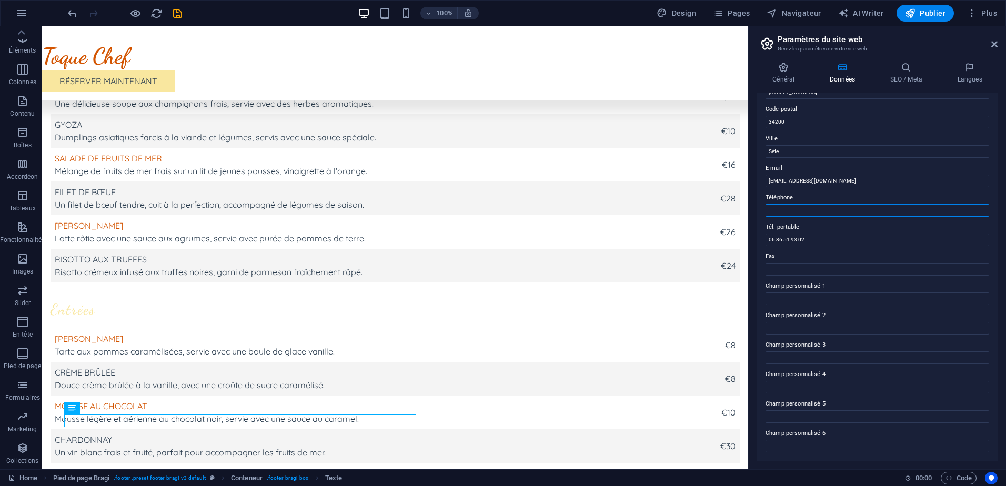
click at [808, 211] on input "Téléphone" at bounding box center [878, 210] width 224 height 13
type input "06 86 51 93 02"
click at [833, 153] on input "Sète" at bounding box center [878, 151] width 224 height 13
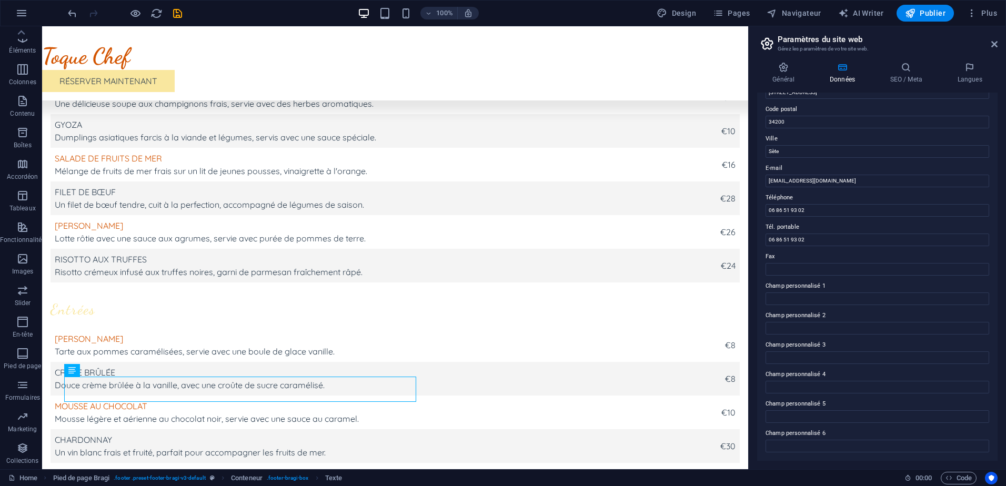
scroll to position [0, 0]
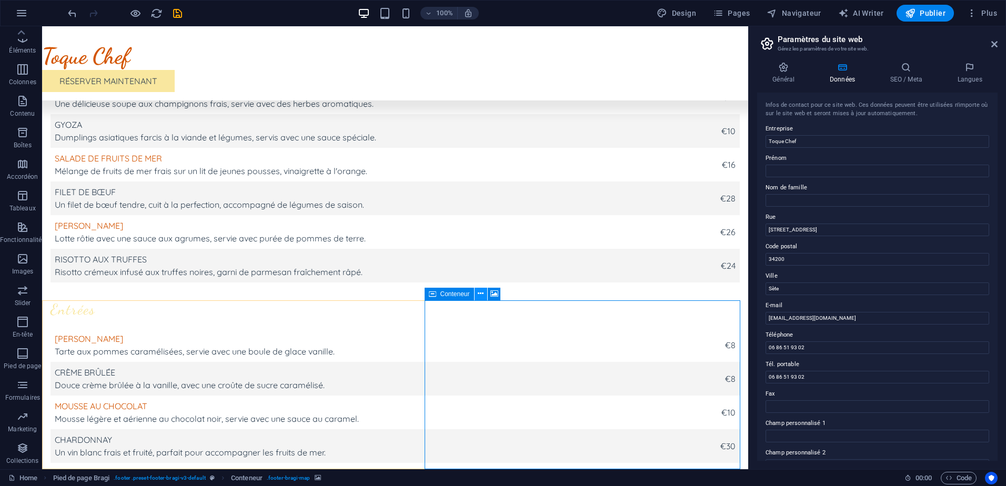
click at [476, 291] on button at bounding box center [481, 294] width 13 height 13
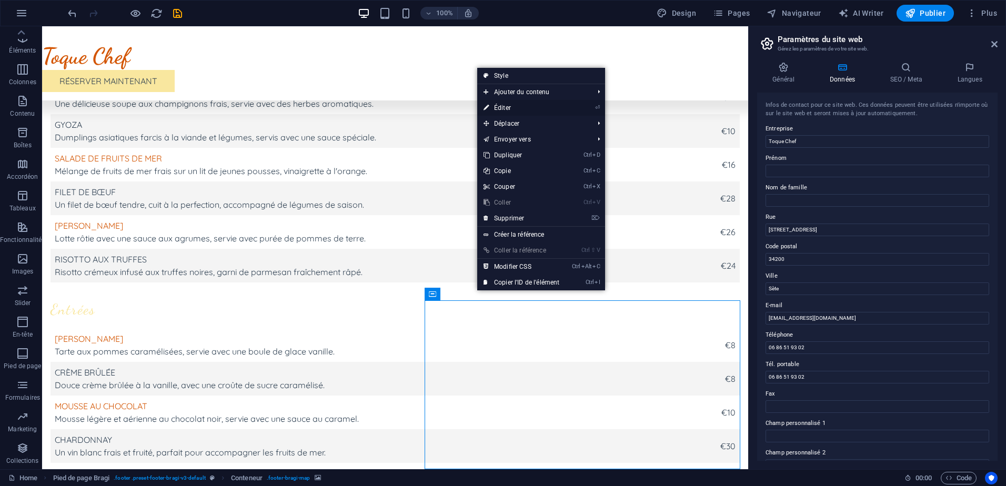
click at [521, 113] on link "⏎ Éditer" at bounding box center [521, 108] width 88 height 16
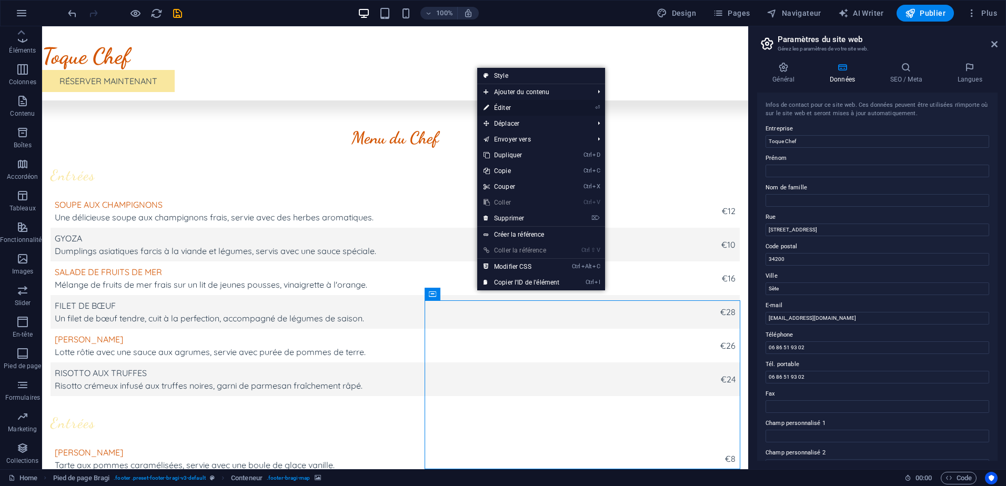
select select "px"
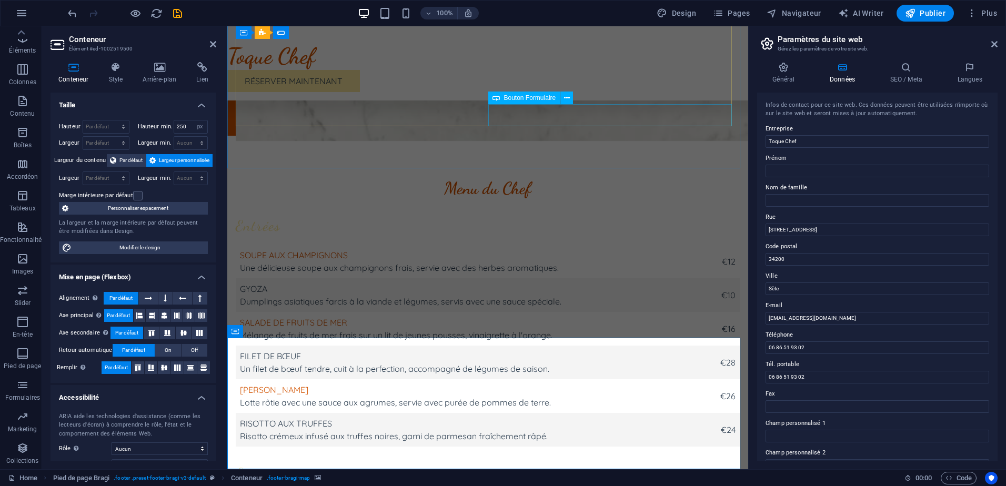
scroll to position [2886, 0]
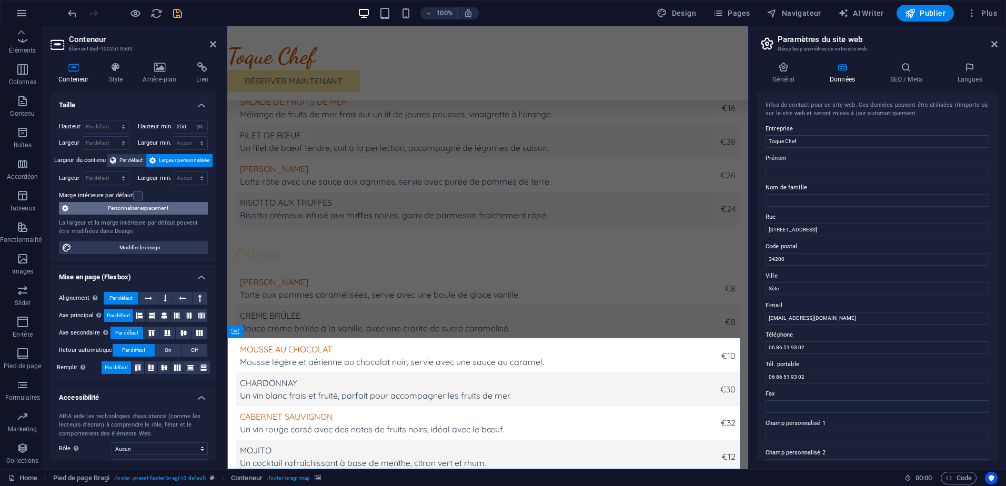
click at [153, 212] on span "Personnaliser espacement" at bounding box center [138, 208] width 133 height 13
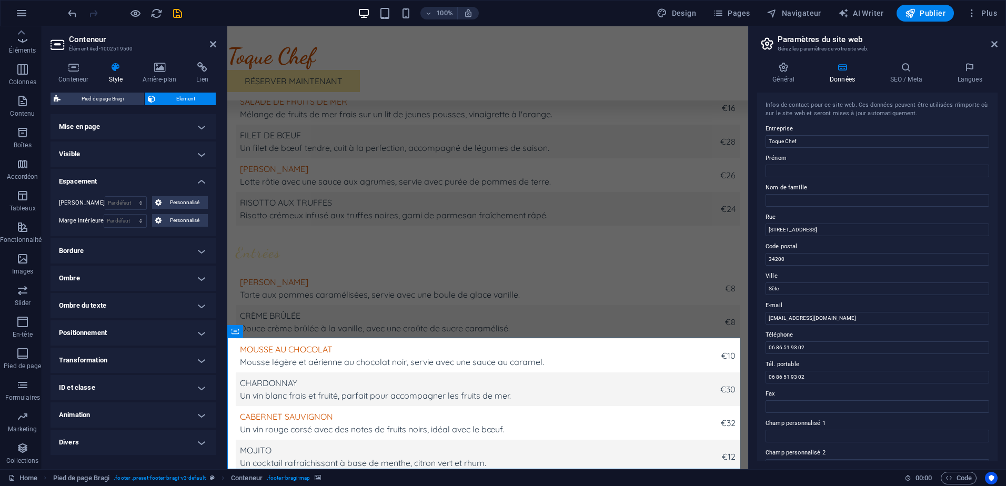
click at [220, 42] on aside "Conteneur Élément #ed-1002519500 Conteneur Style Arrière-plan Lien Taille Haute…" at bounding box center [134, 247] width 185 height 443
click at [216, 41] on aside "Conteneur Élément #ed-1002519500 Conteneur Style Arrière-plan Lien Taille Haute…" at bounding box center [134, 247] width 185 height 443
click at [213, 41] on icon at bounding box center [213, 44] width 6 height 8
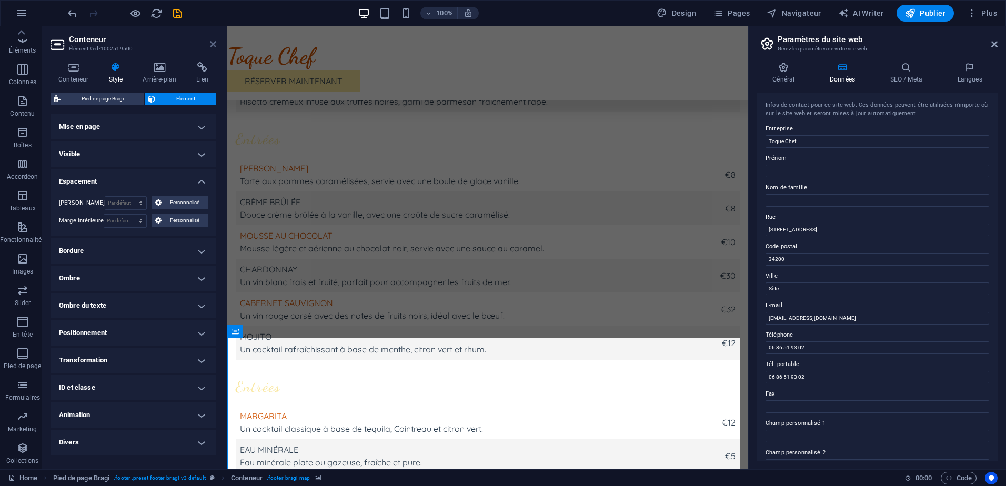
scroll to position [2665, 0]
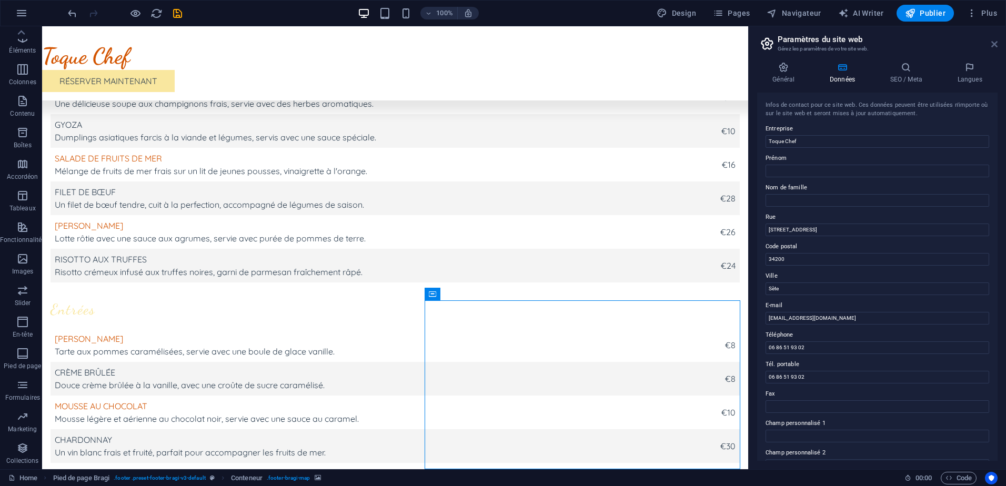
click at [994, 44] on icon at bounding box center [994, 44] width 6 height 8
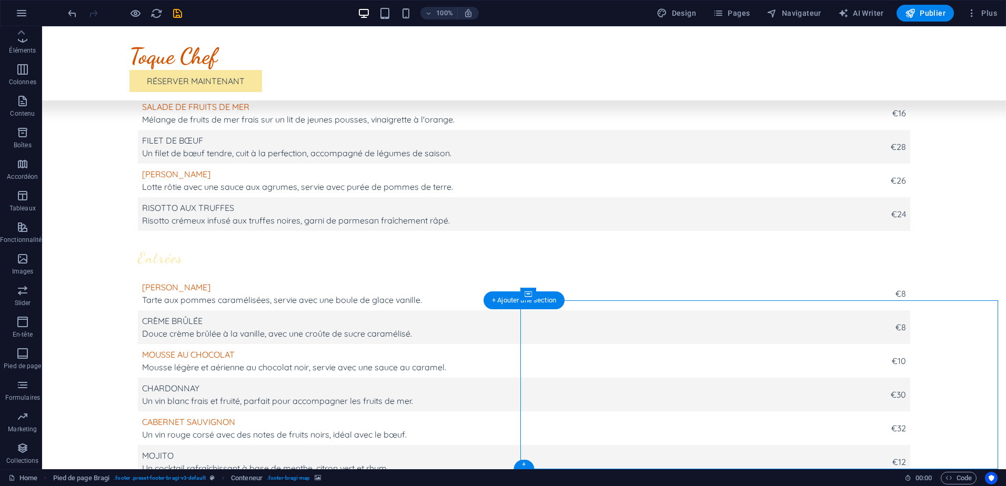
click at [577, 293] on icon at bounding box center [577, 293] width 6 height 11
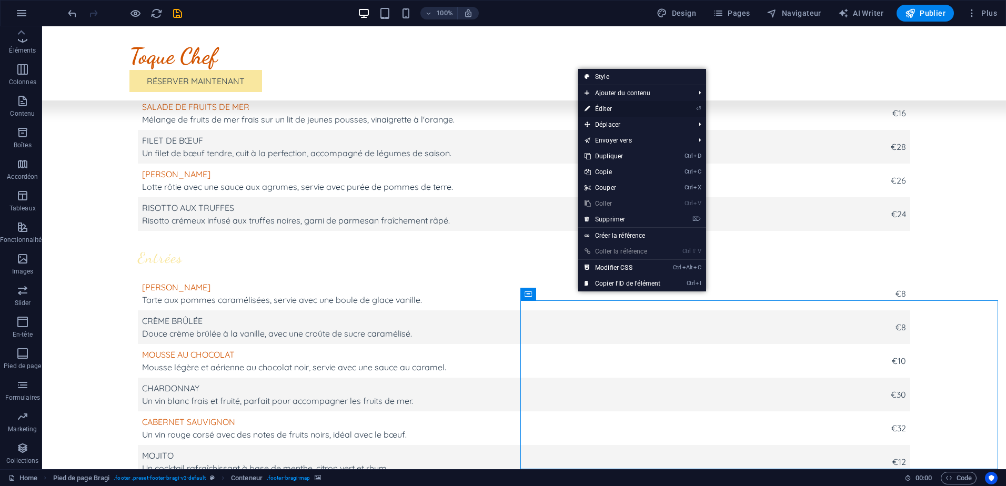
click at [628, 105] on link "⏎ Éditer" at bounding box center [622, 109] width 88 height 16
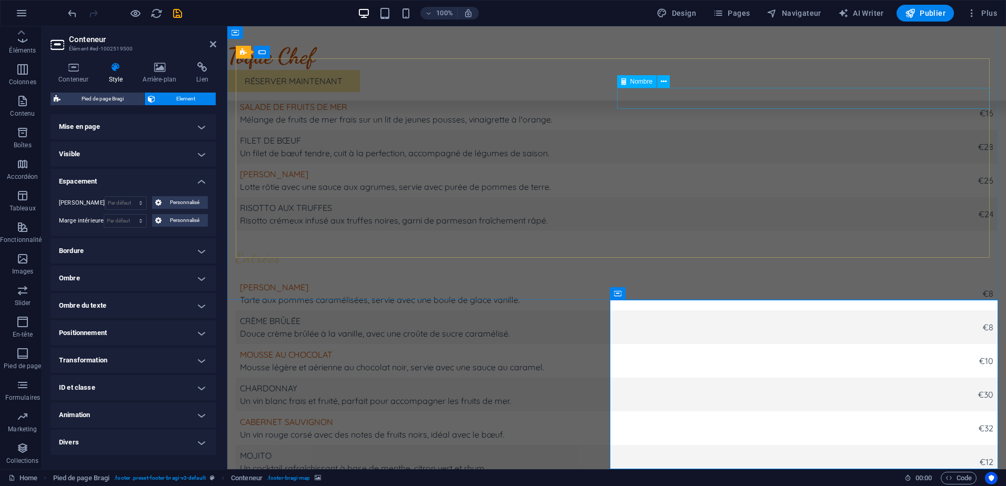
scroll to position [2654, 0]
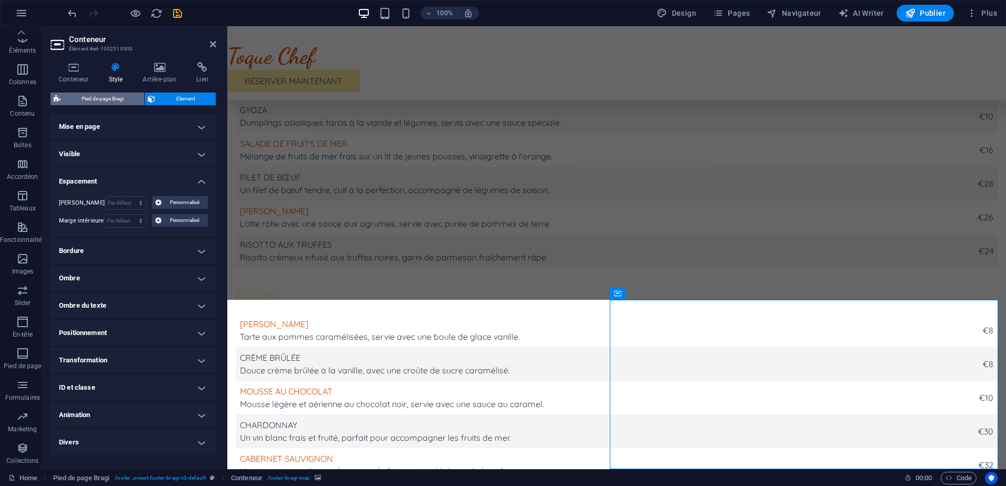
click at [95, 99] on span "Pied de page Bragi" at bounding box center [102, 99] width 77 height 13
select select "footer"
select select "%"
select select "rem"
select select "px"
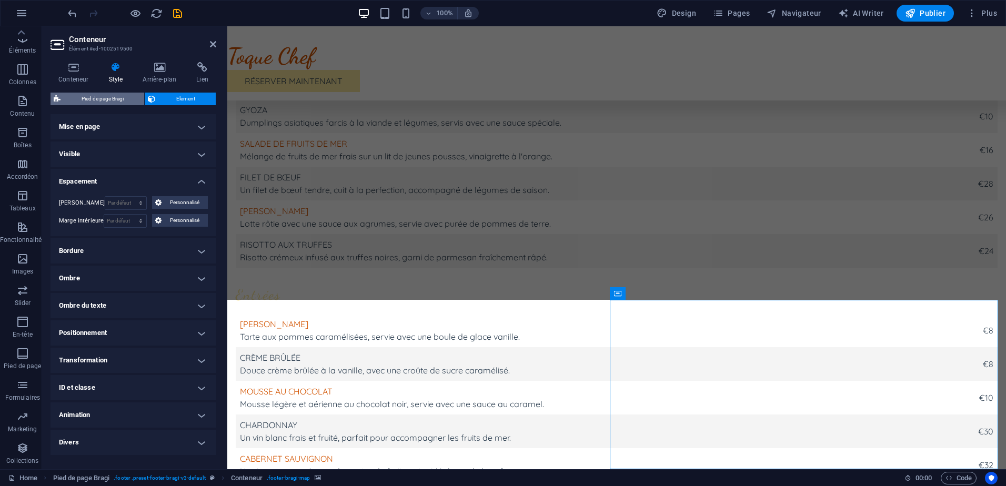
select select "px"
select select "rem"
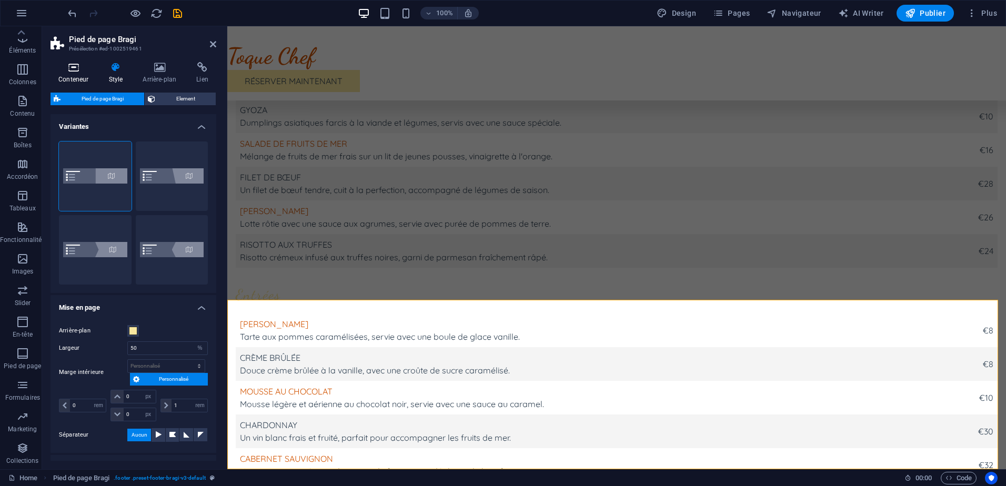
click at [73, 74] on h4 "Conteneur" at bounding box center [76, 73] width 50 height 22
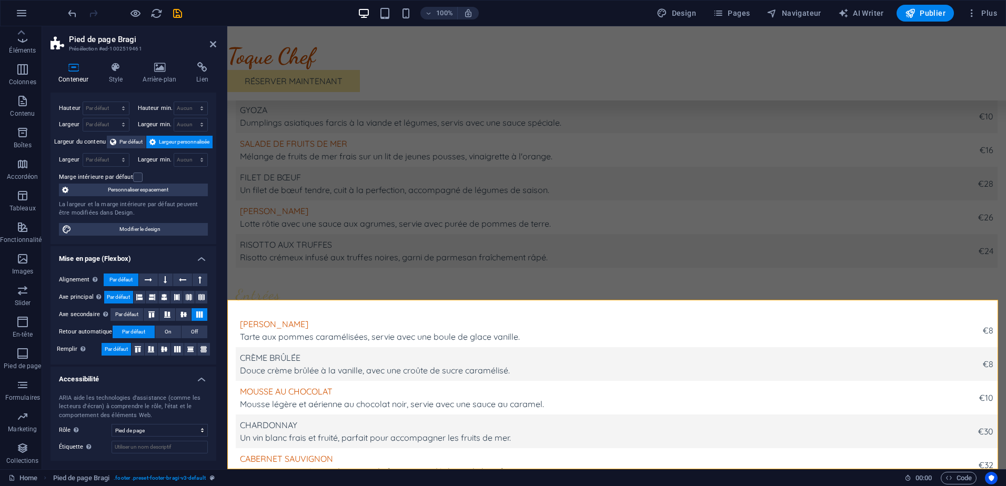
scroll to position [0, 0]
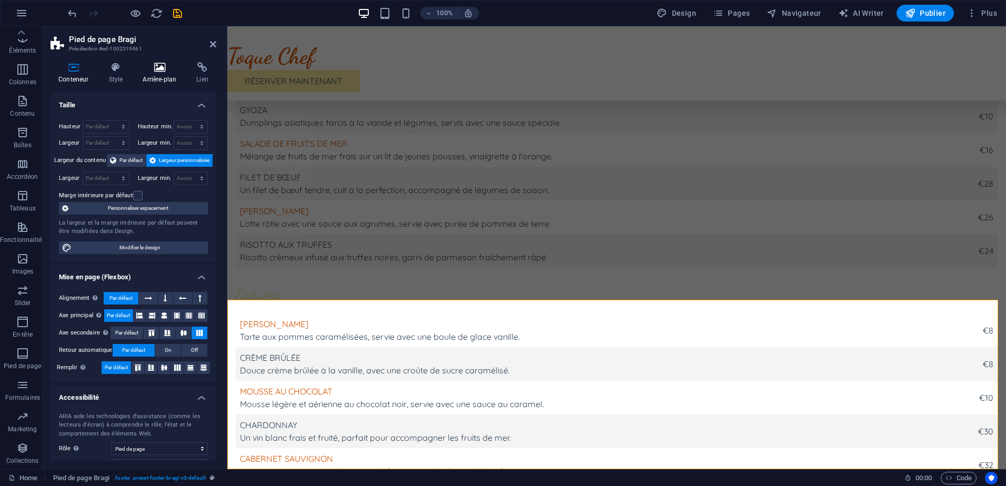
click at [165, 77] on h4 "Arrière-plan" at bounding box center [162, 73] width 54 height 22
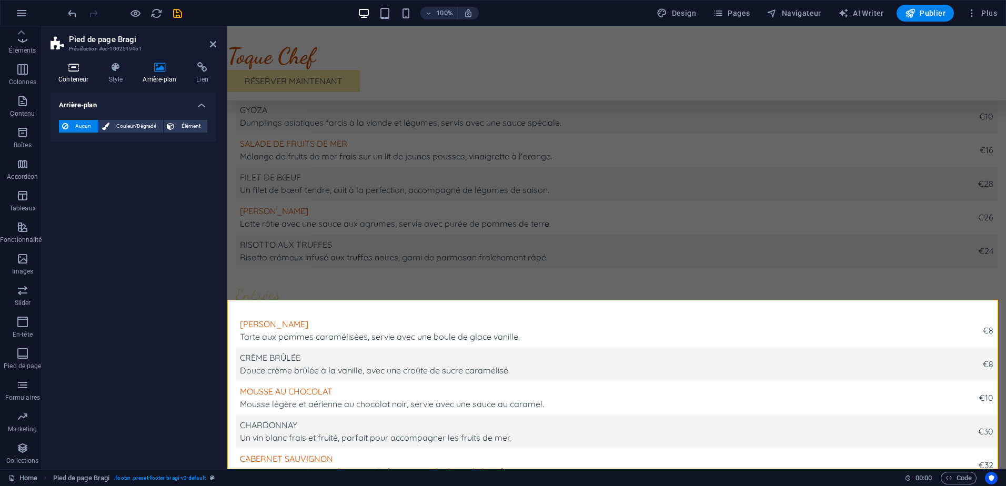
click at [82, 73] on h4 "Conteneur" at bounding box center [76, 73] width 50 height 22
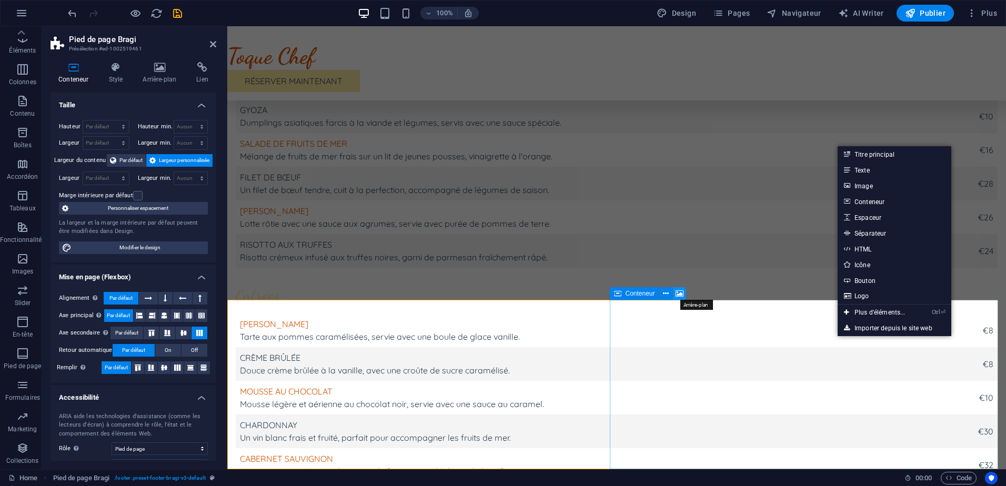
click at [676, 294] on icon at bounding box center [680, 293] width 8 height 11
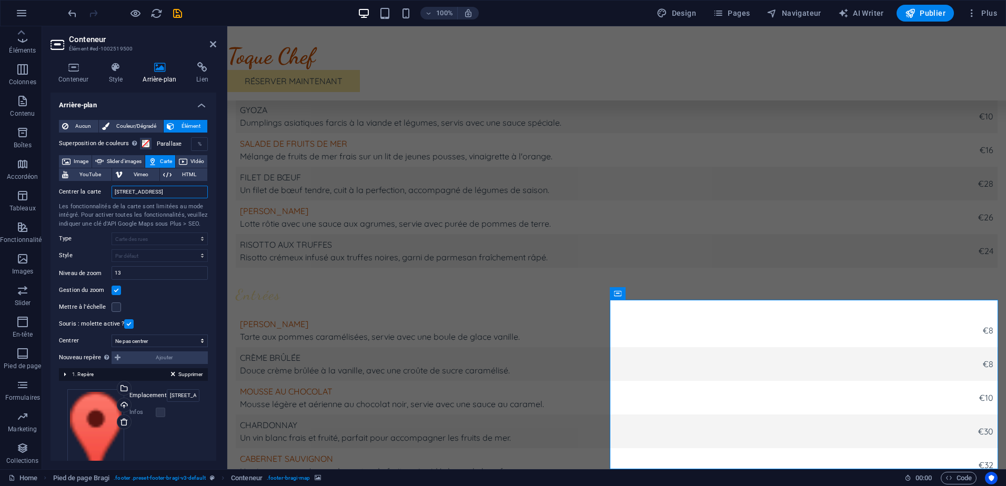
click at [144, 198] on input "123 Rue de la Gastronomie, 75001 Paris" at bounding box center [160, 192] width 96 height 13
drag, startPoint x: 341, startPoint y: 217, endPoint x: 242, endPoint y: 195, distance: 101.9
click at [135, 190] on input "123 Rue de la Gastronomie, 75001 Paris" at bounding box center [160, 192] width 96 height 13
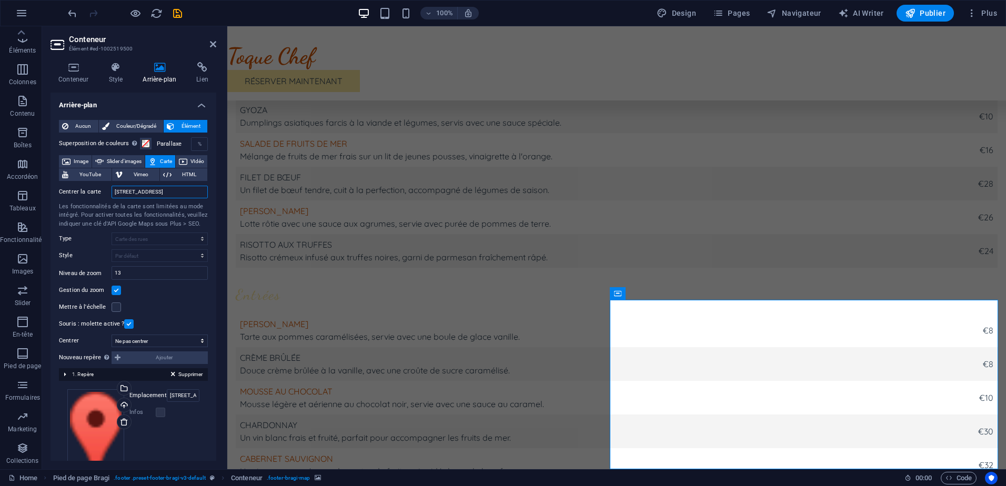
click at [124, 190] on input "123 Rue de la Gastronomie, 75001 Paris" at bounding box center [160, 192] width 96 height 13
drag, startPoint x: 114, startPoint y: 195, endPoint x: 204, endPoint y: 199, distance: 89.5
click at [204, 199] on div "Centrer la carte 123 Rue de la Gastronomie, 75001 Paris Les fonctionnalités de …" at bounding box center [133, 256] width 149 height 149
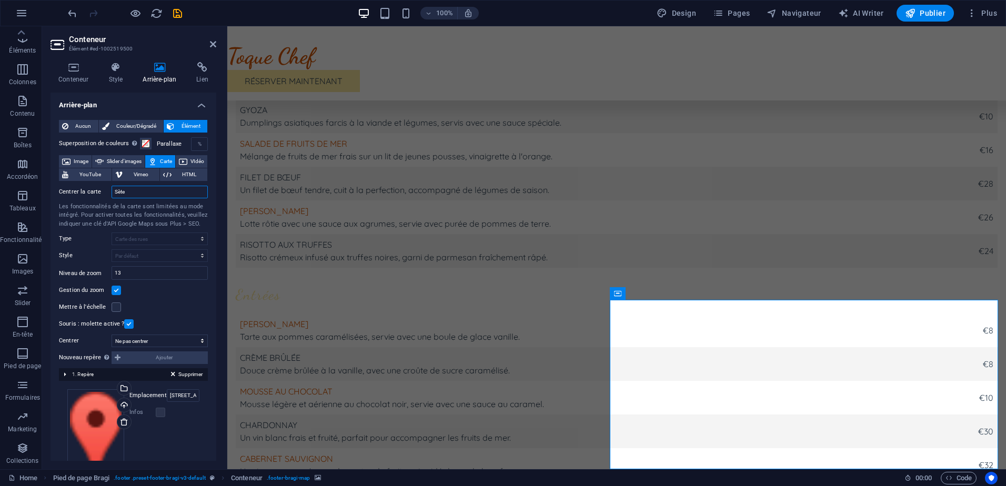
type input "Sète"
click at [83, 218] on div "Les fonctionnalités de la carte sont limitées au mode intégré. Pour activer tou…" at bounding box center [133, 216] width 149 height 26
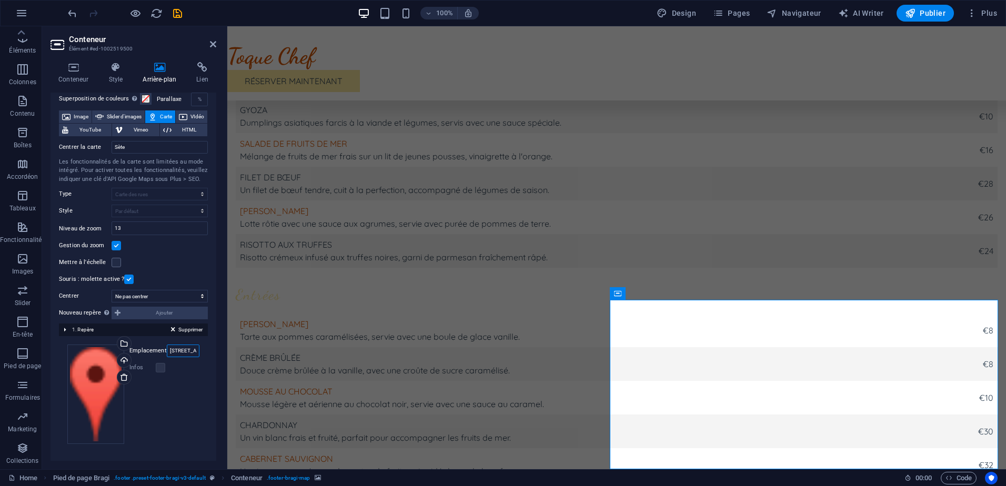
click at [173, 355] on input "123 Rue de la Gastronomie, 75001 Paris" at bounding box center [183, 351] width 33 height 13
drag, startPoint x: 168, startPoint y: 355, endPoint x: 212, endPoint y: 349, distance: 44.1
click at [212, 349] on div "Aucun Couleur/Dégradé Élément Étendre l'arrière-plan pour occuper toute la larg…" at bounding box center [134, 264] width 166 height 394
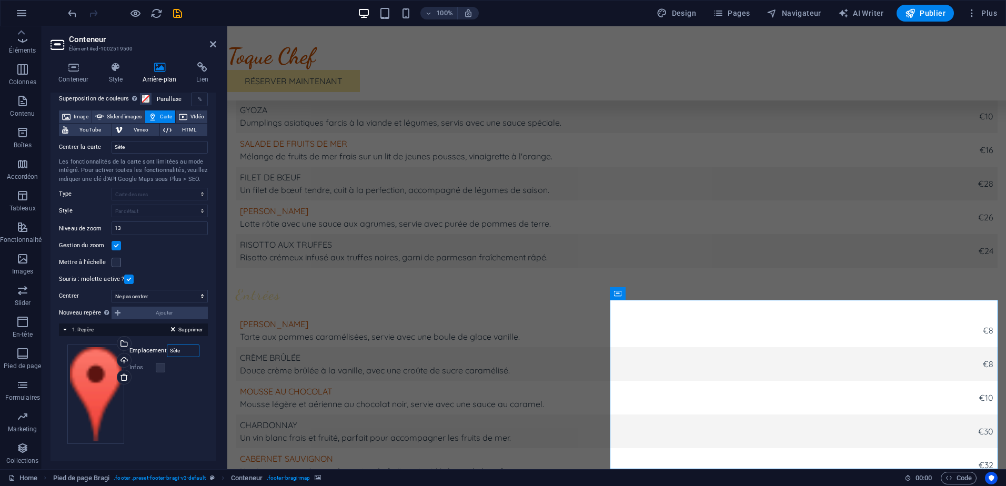
drag, startPoint x: 184, startPoint y: 351, endPoint x: 156, endPoint y: 350, distance: 28.4
click at [156, 350] on div "Emplacement Sète" at bounding box center [164, 351] width 70 height 13
drag, startPoint x: 194, startPoint y: 350, endPoint x: 153, endPoint y: 348, distance: 40.6
click at [153, 348] on div "Emplacement Toque chef Sèe" at bounding box center [164, 351] width 70 height 13
type input "Sète"
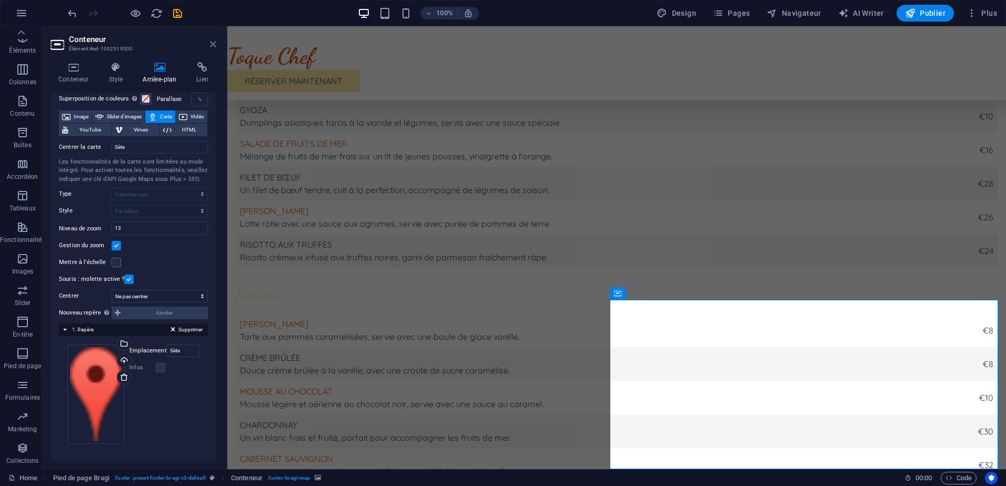
drag, startPoint x: 165, startPoint y: 18, endPoint x: 209, endPoint y: 44, distance: 51.4
click at [210, 44] on icon at bounding box center [213, 44] width 6 height 8
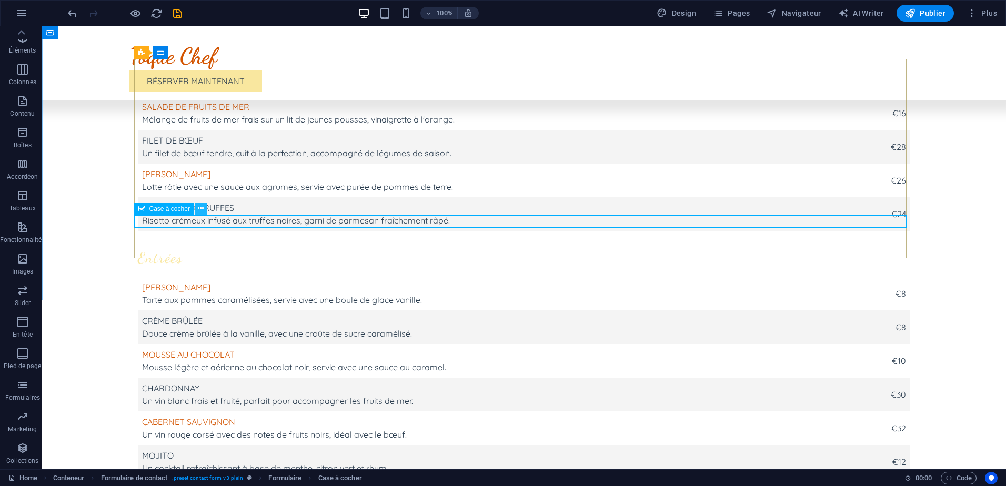
click at [207, 210] on button at bounding box center [201, 209] width 13 height 13
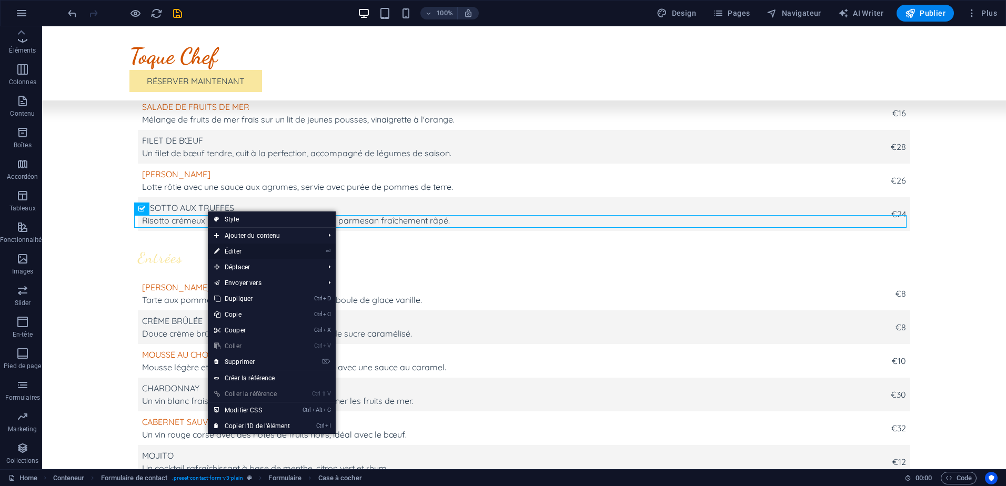
click at [236, 250] on link "⏎ Éditer" at bounding box center [252, 252] width 88 height 16
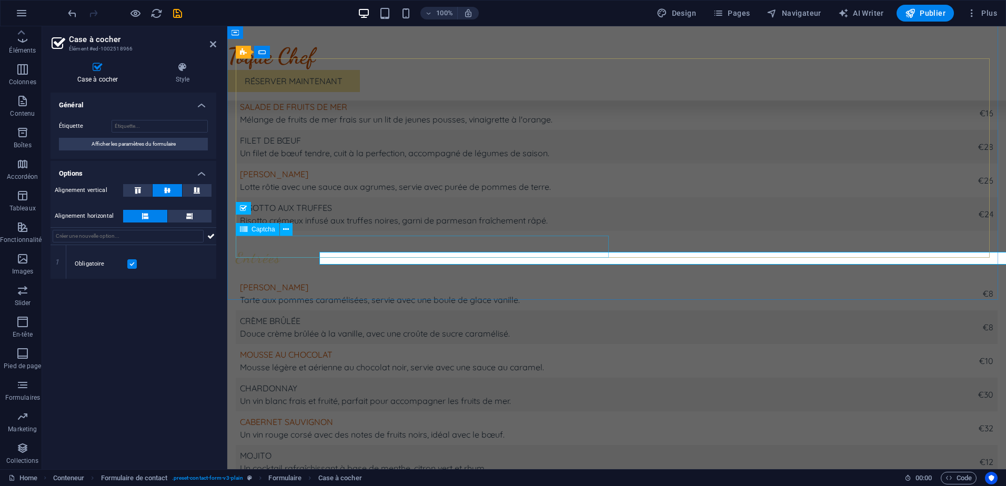
scroll to position [2654, 0]
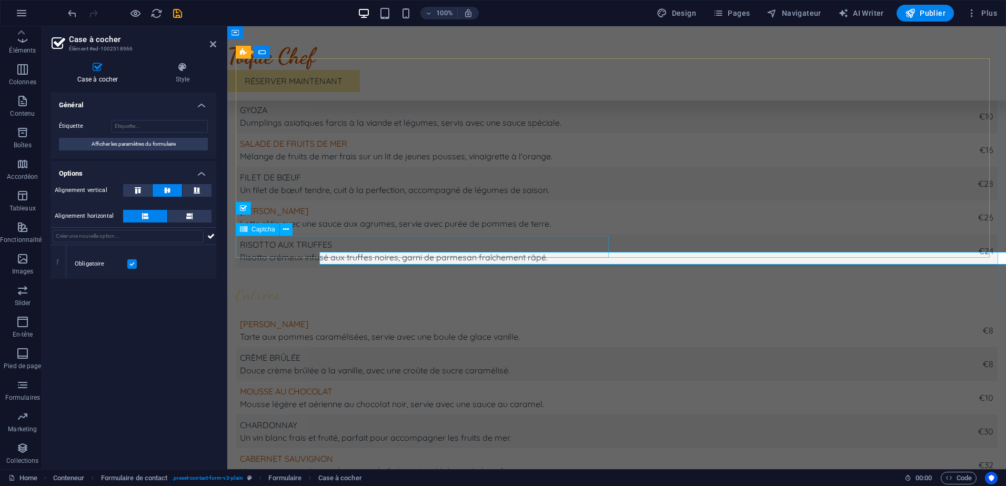
select select "%"
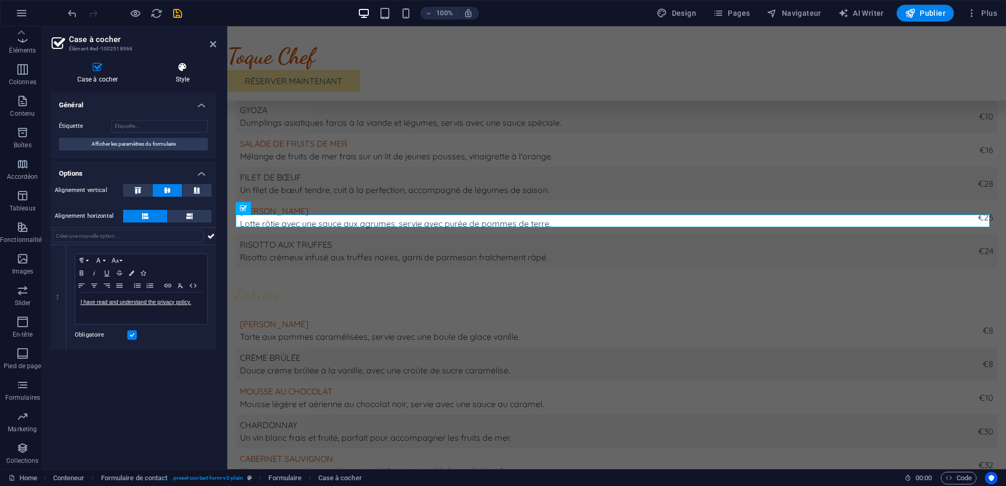
click at [186, 70] on icon at bounding box center [182, 67] width 67 height 11
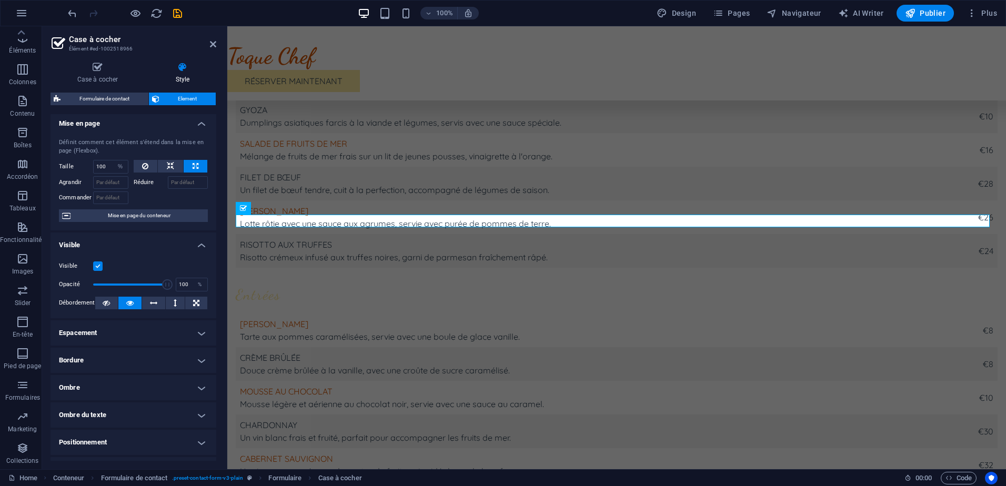
scroll to position [0, 0]
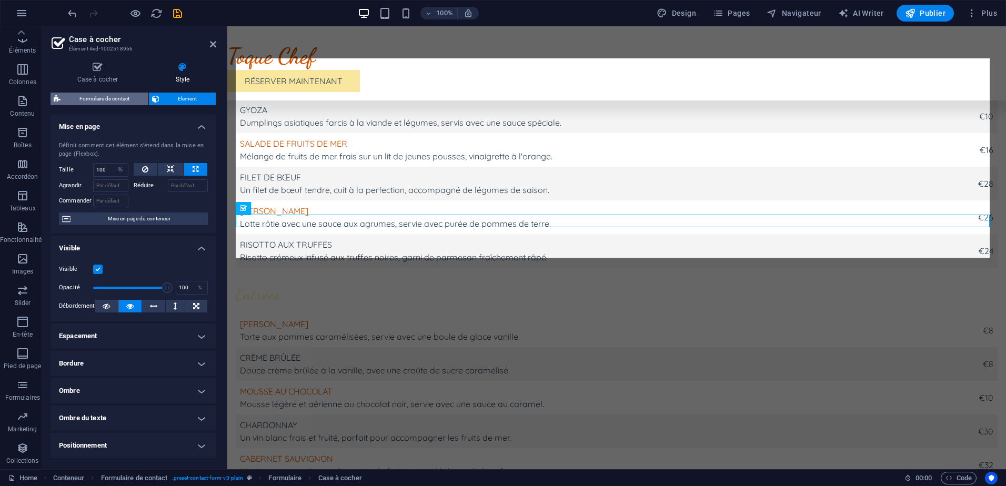
click at [133, 97] on span "Formulaire de contact" at bounding box center [105, 99] width 82 height 13
select select "rem"
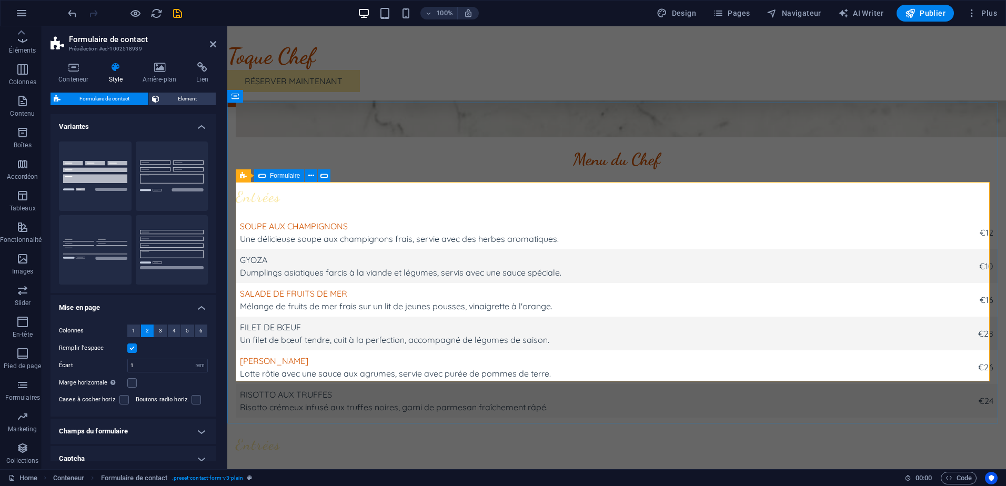
scroll to position [2479, 0]
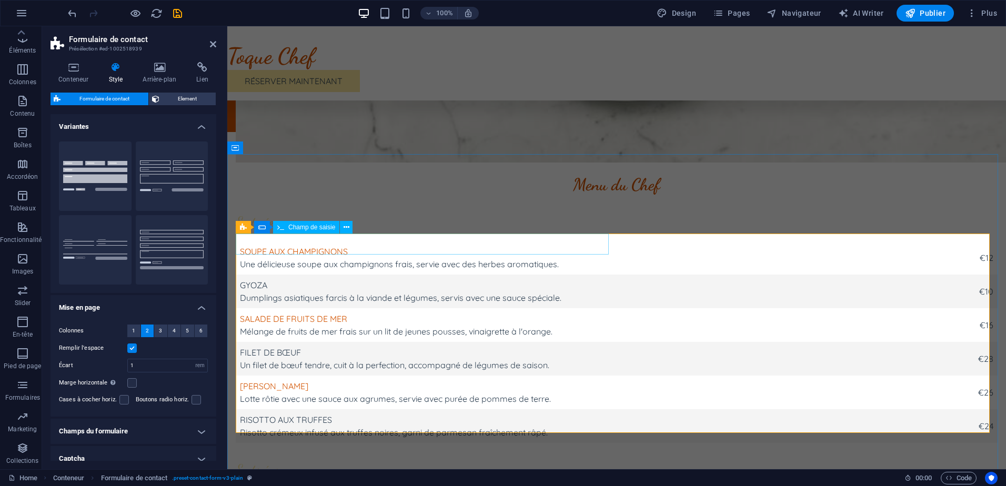
click at [351, 227] on button at bounding box center [346, 227] width 13 height 13
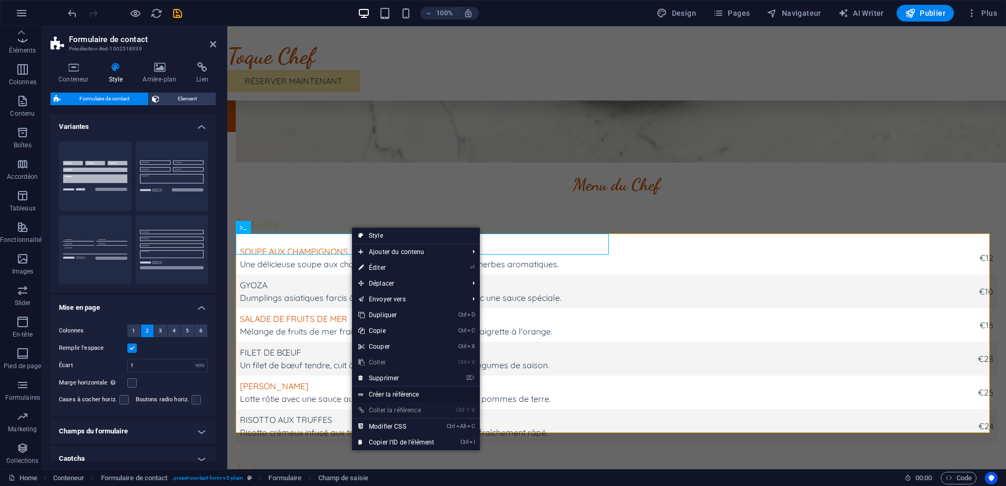
click at [398, 397] on link "Créer la référence" at bounding box center [416, 395] width 128 height 16
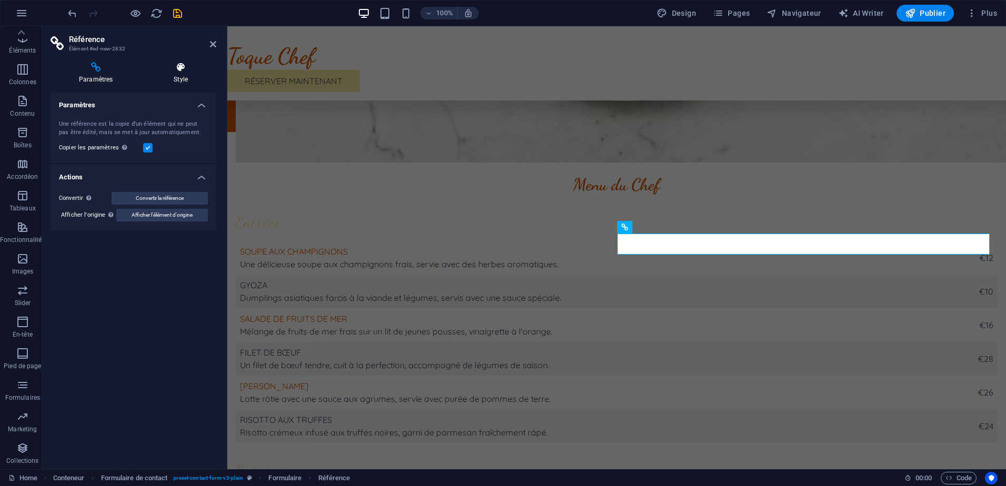
click at [186, 68] on icon at bounding box center [180, 67] width 71 height 11
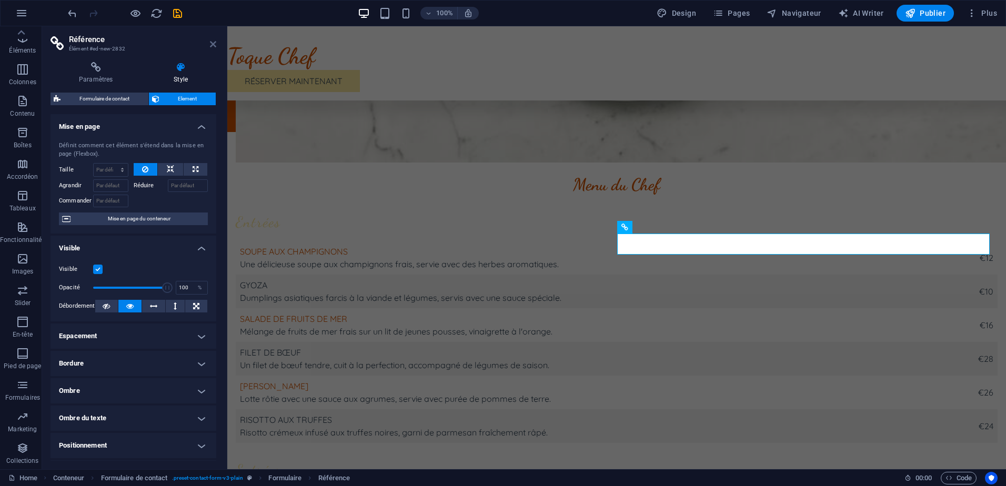
click at [211, 44] on icon at bounding box center [213, 44] width 6 height 8
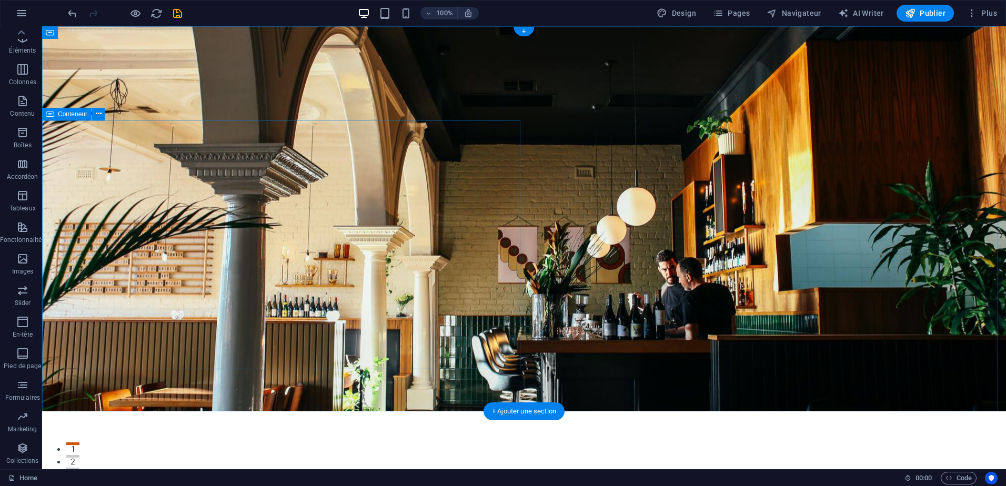
scroll to position [88, 0]
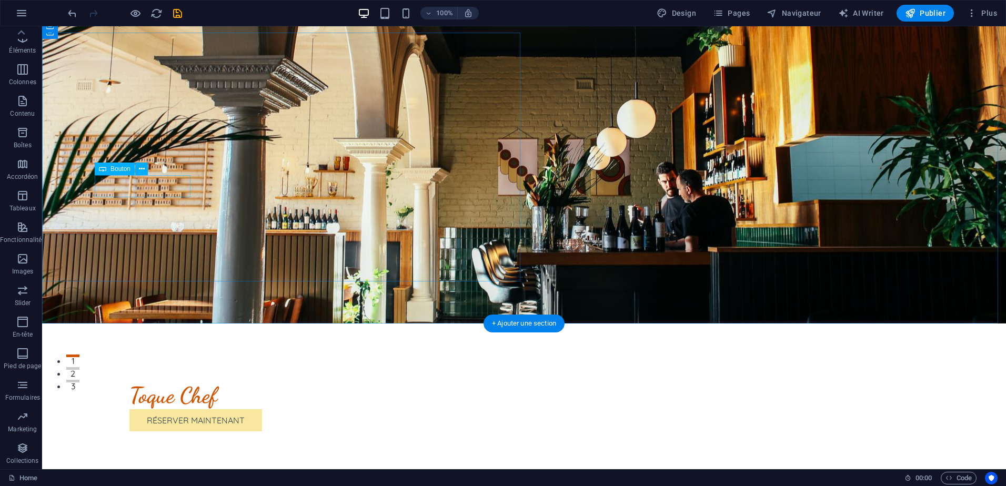
click at [144, 173] on icon at bounding box center [142, 169] width 6 height 11
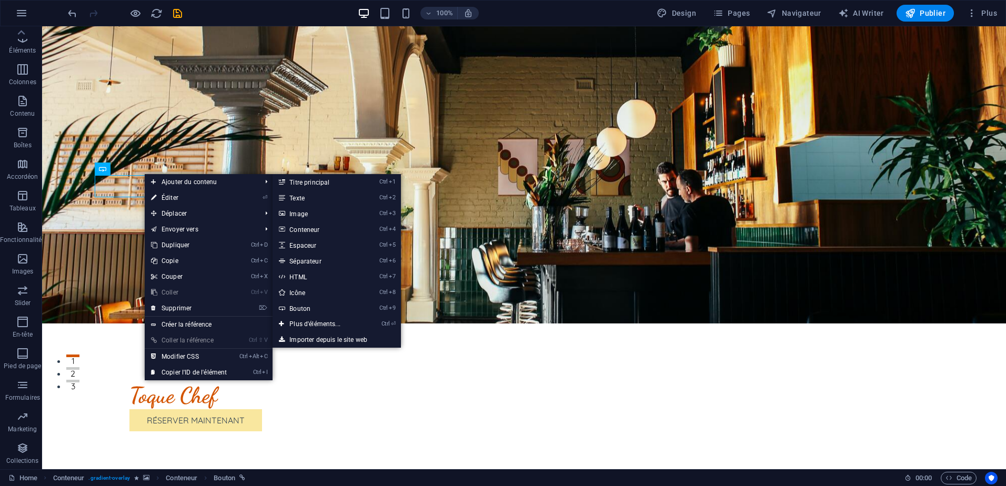
click at [181, 195] on link "⏎ Éditer" at bounding box center [189, 198] width 88 height 16
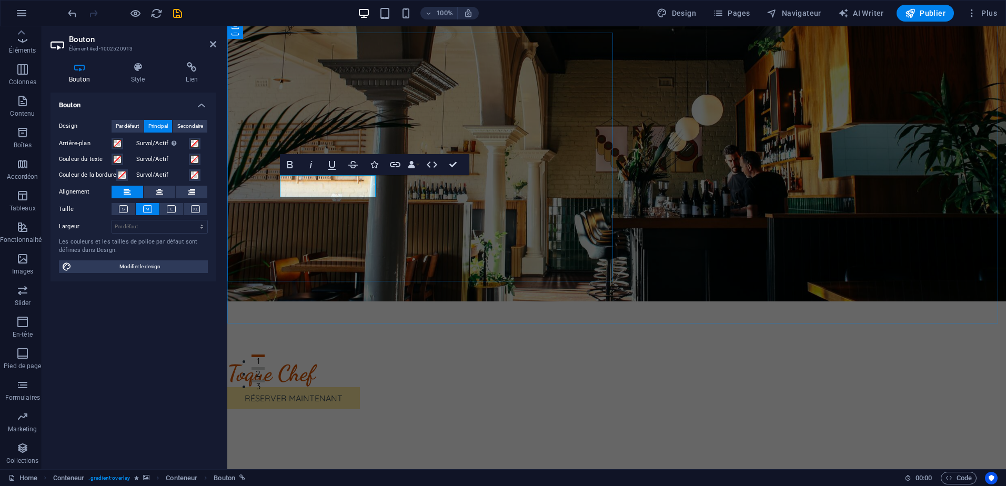
drag, startPoint x: 363, startPoint y: 190, endPoint x: 296, endPoint y: 190, distance: 66.8
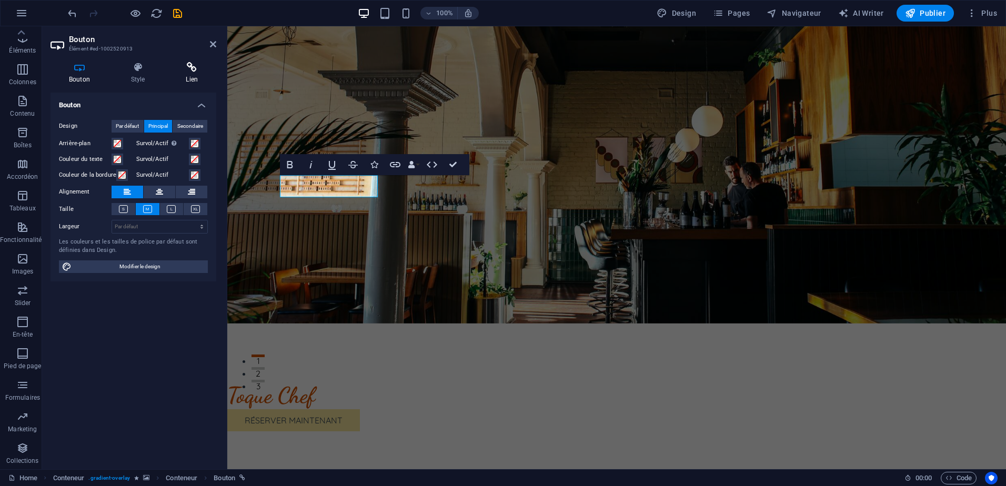
click at [189, 78] on h4 "Lien" at bounding box center [191, 73] width 49 height 22
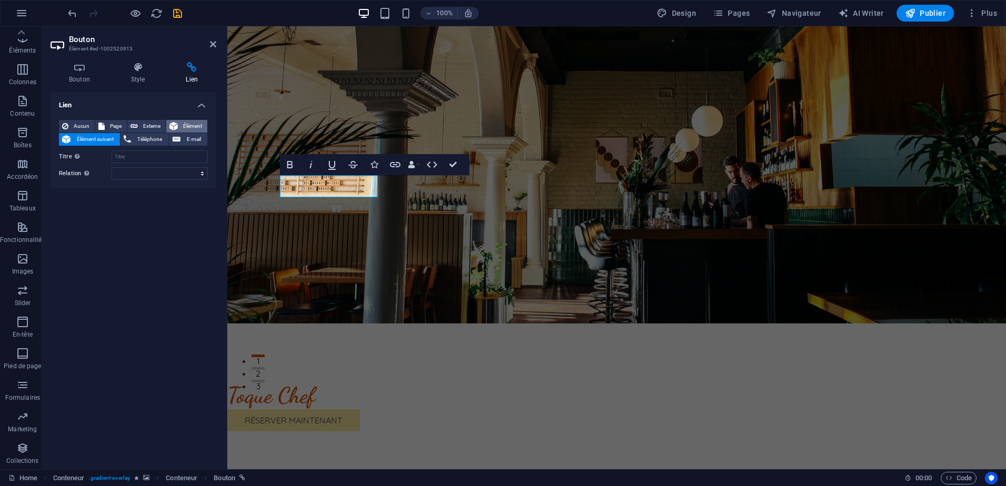
click at [189, 126] on span "Élément" at bounding box center [192, 126] width 23 height 13
click at [102, 138] on span "Élément suivant" at bounding box center [95, 139] width 43 height 13
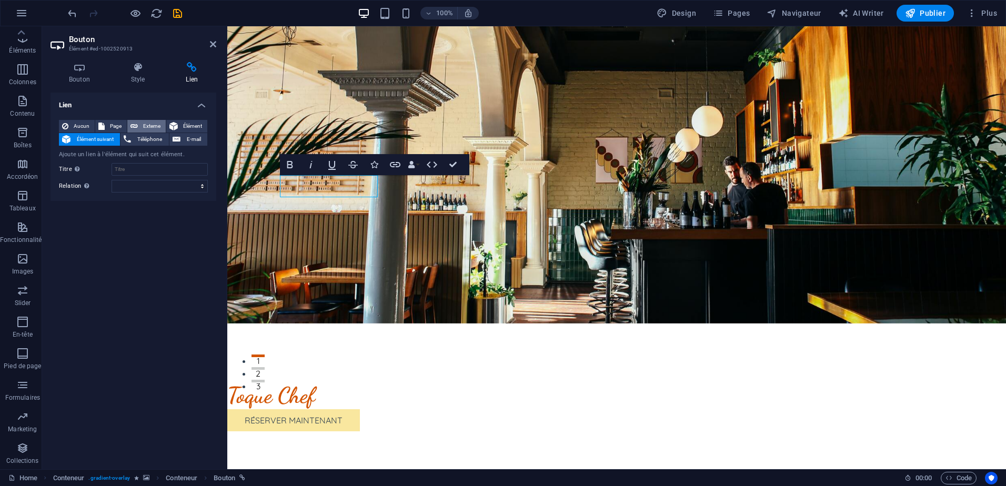
click at [138, 129] on button "Externe" at bounding box center [146, 126] width 38 height 13
select select "blank"
click at [165, 152] on input "URL" at bounding box center [160, 156] width 96 height 13
paste input "https://www.restaurantlogin.com/api/fb/o3d_mk"
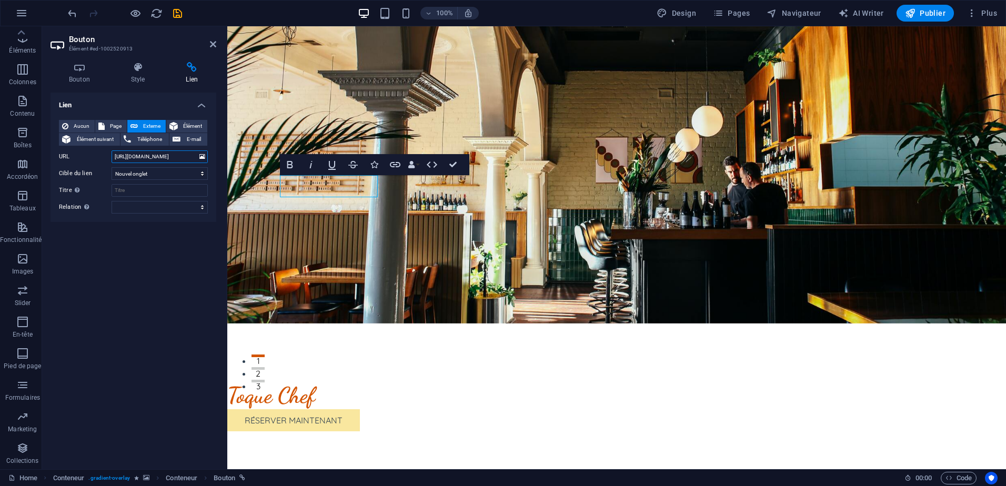
scroll to position [0, 34]
type input "https://www.restaurantlogin.com/api/fb/o3d_mk"
click at [146, 189] on input "Titre Description supplémentaire du lien. Celle-ci doit être différente du text…" at bounding box center [160, 190] width 96 height 13
type input "Démo logiciel"
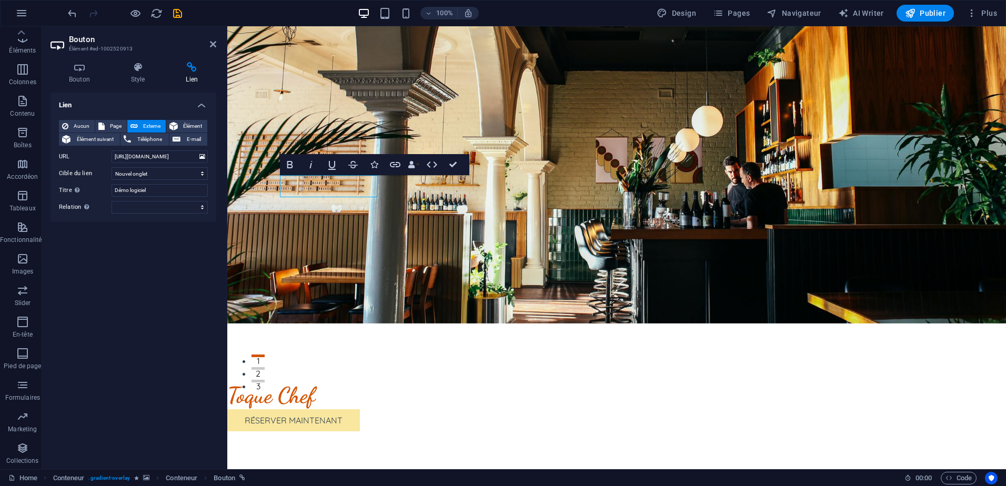
click at [159, 244] on div "Lien Aucun Page Externe Élément Élément suivant Téléphone E-mail Page Accueil É…" at bounding box center [134, 277] width 166 height 368
click at [136, 67] on icon at bounding box center [138, 67] width 51 height 11
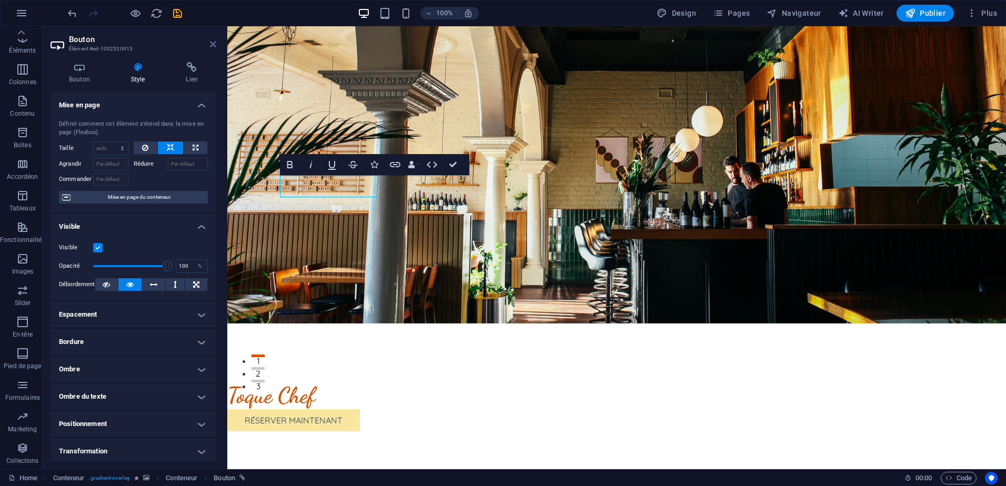
click at [214, 41] on icon at bounding box center [213, 44] width 6 height 8
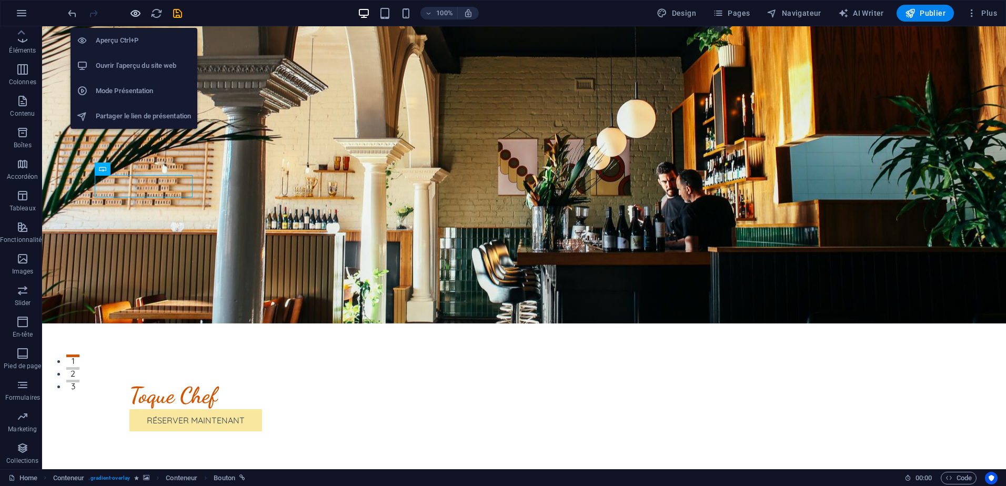
click at [130, 13] on icon "button" at bounding box center [135, 13] width 12 height 12
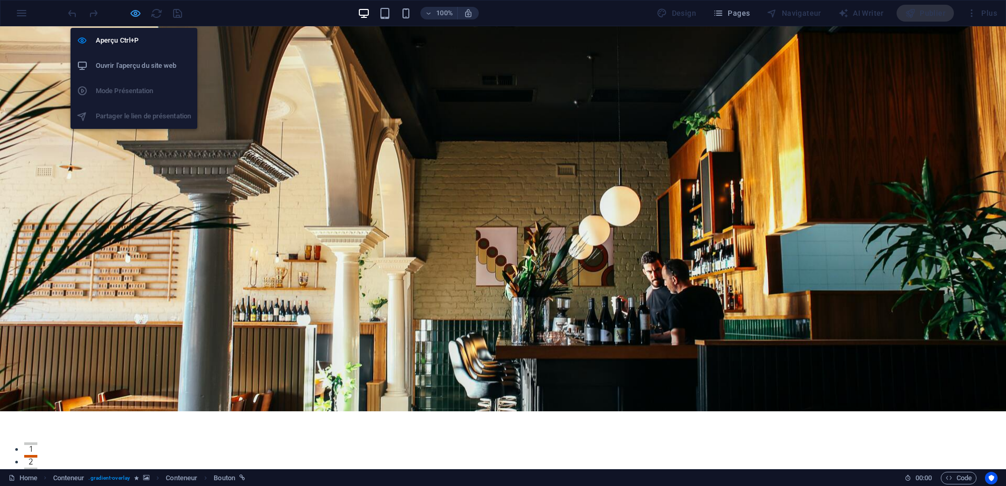
click at [137, 12] on icon "button" at bounding box center [135, 13] width 12 height 12
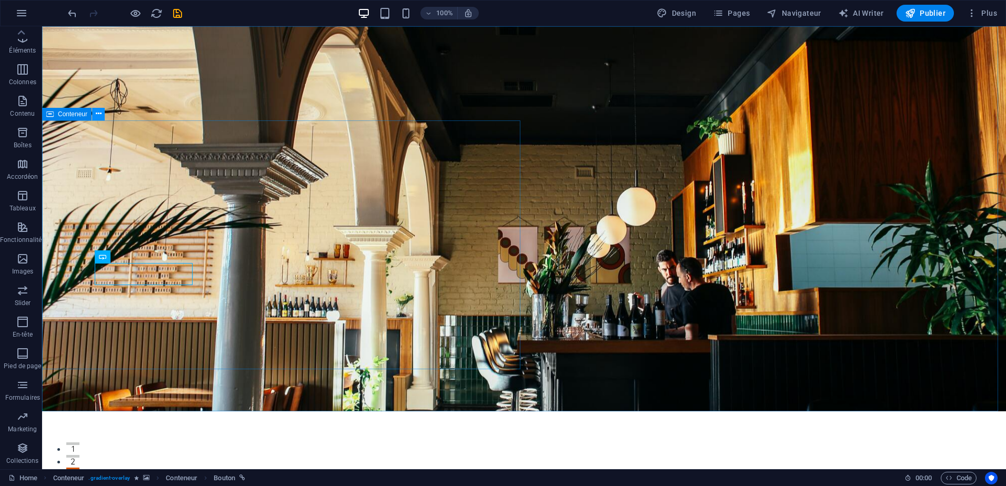
click at [103, 115] on button at bounding box center [98, 114] width 13 height 13
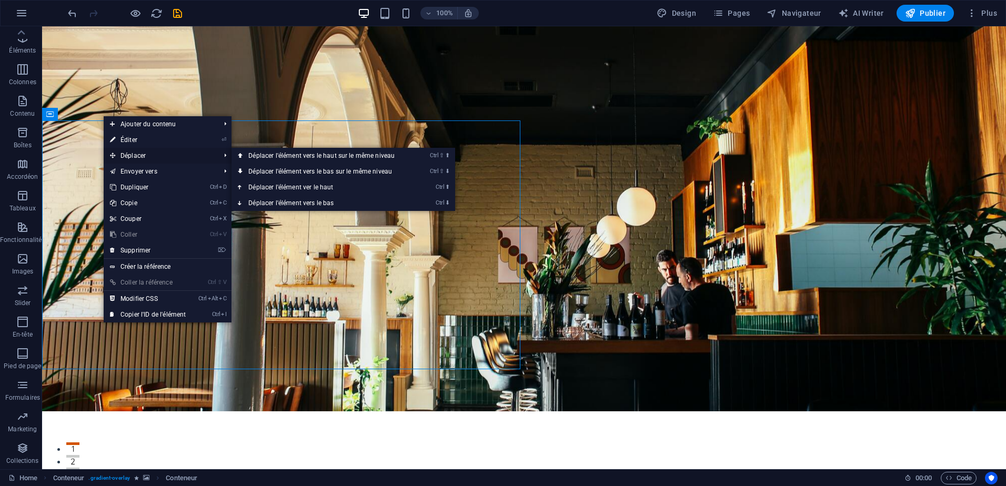
click at [137, 149] on span "Déplacer" at bounding box center [160, 156] width 112 height 16
click at [142, 153] on span "Déplacer" at bounding box center [160, 156] width 112 height 16
click at [124, 143] on link "⏎ Éditer" at bounding box center [148, 140] width 88 height 16
select select "%"
select select "px"
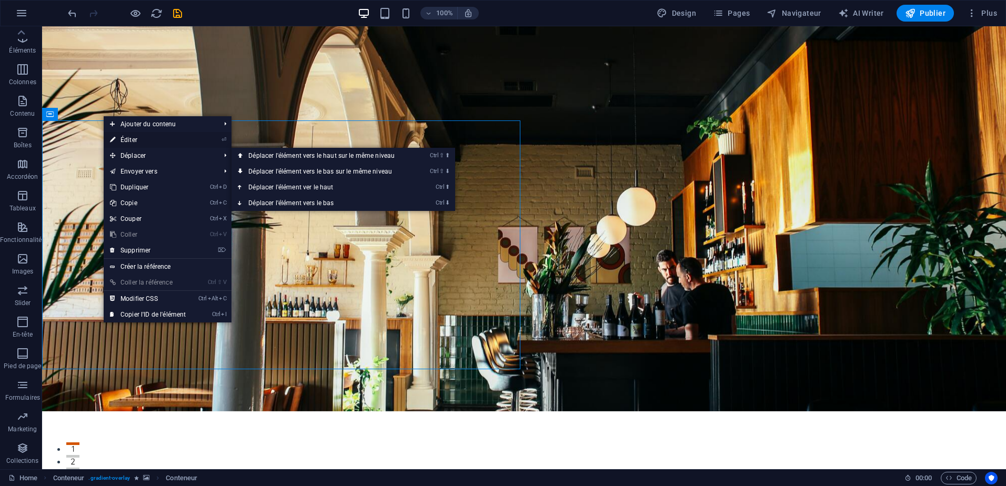
select select "rem"
select select "px"
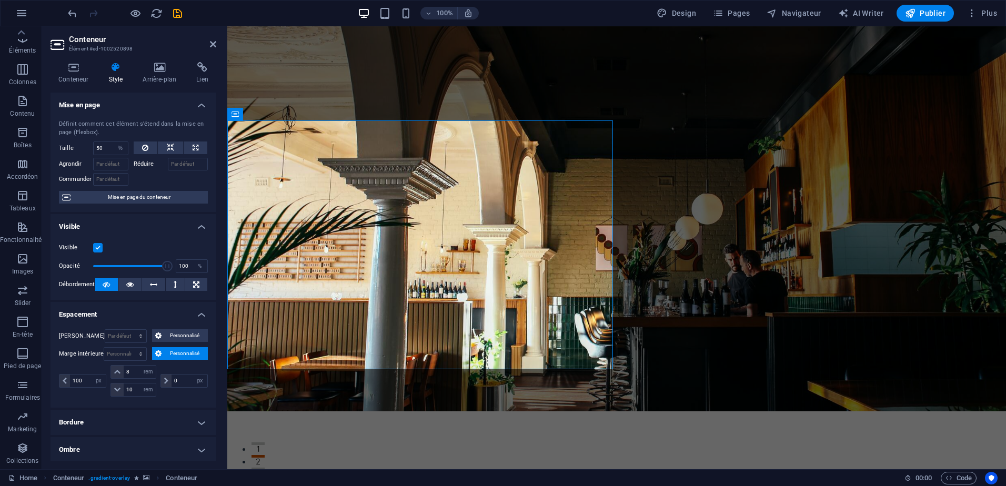
scroll to position [88, 0]
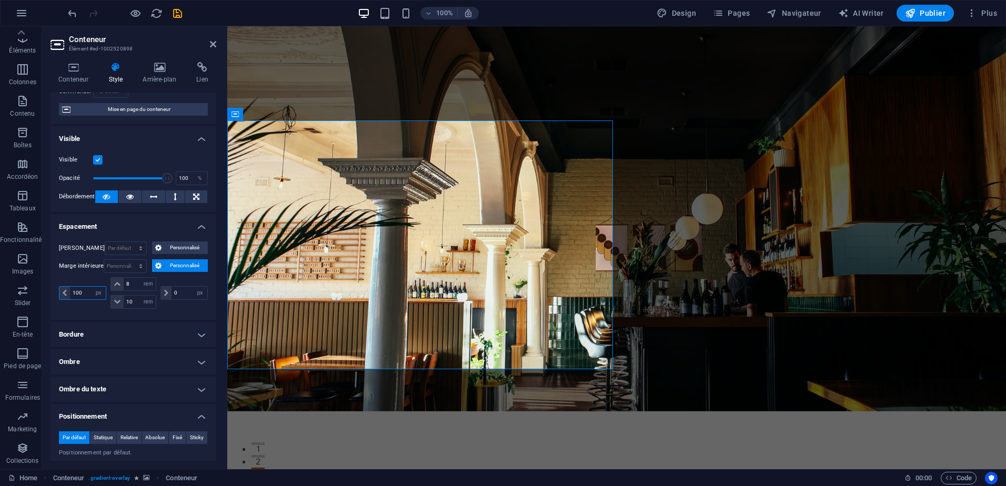
drag, startPoint x: 86, startPoint y: 291, endPoint x: 69, endPoint y: 291, distance: 16.8
click at [70, 291] on input "100" at bounding box center [88, 293] width 36 height 13
type input "200"
click at [67, 303] on div "200 px rem % vh vw" at bounding box center [83, 293] width 49 height 32
click at [210, 46] on icon at bounding box center [213, 44] width 6 height 8
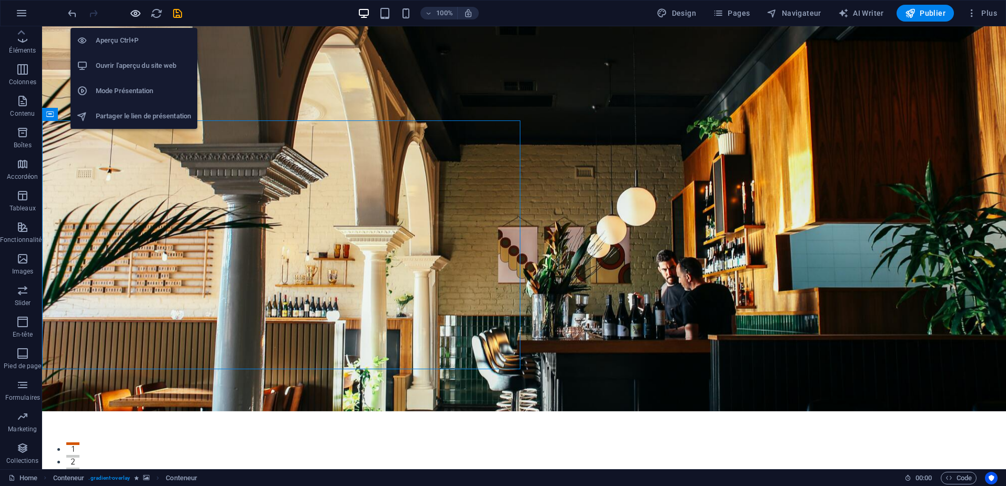
click at [139, 15] on icon "button" at bounding box center [135, 13] width 12 height 12
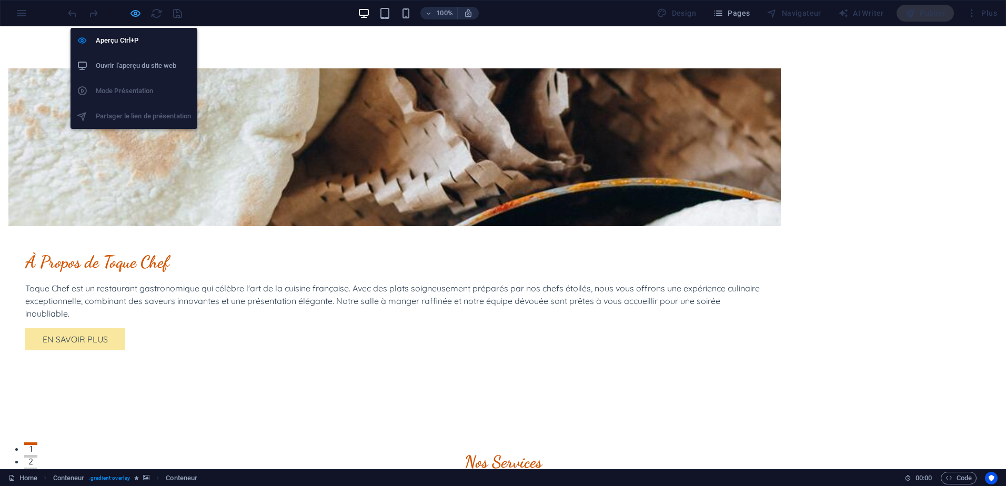
click at [135, 13] on icon "button" at bounding box center [135, 13] width 12 height 12
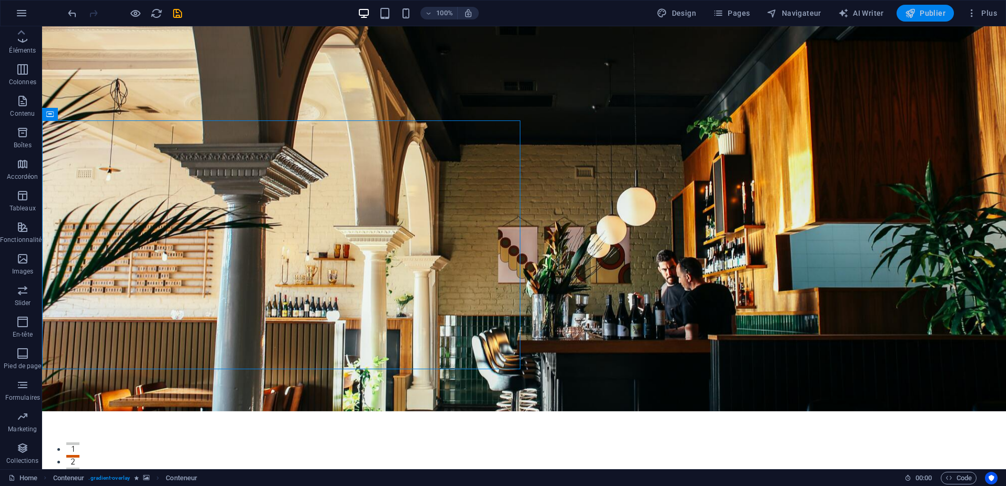
click at [918, 13] on span "Publier" at bounding box center [925, 13] width 41 height 11
checkbox input "false"
click at [916, 11] on icon "button" at bounding box center [910, 13] width 11 height 11
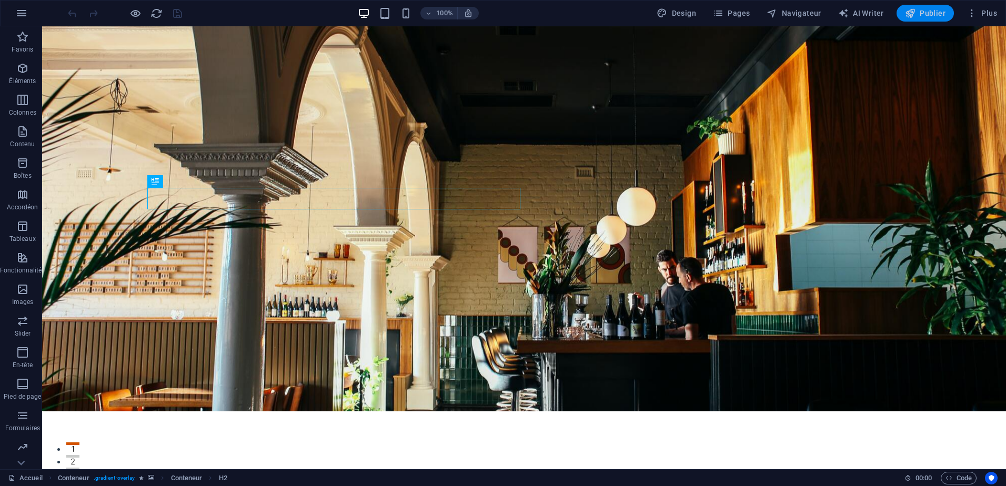
click at [936, 14] on span "Publier" at bounding box center [925, 13] width 41 height 11
click at [620, 47] on figure at bounding box center [524, 218] width 964 height 385
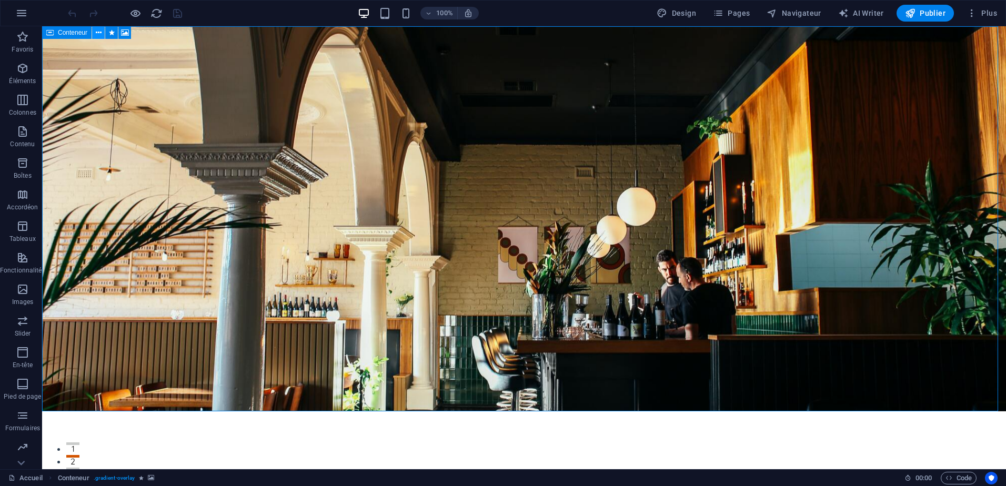
click at [99, 33] on icon at bounding box center [99, 32] width 6 height 11
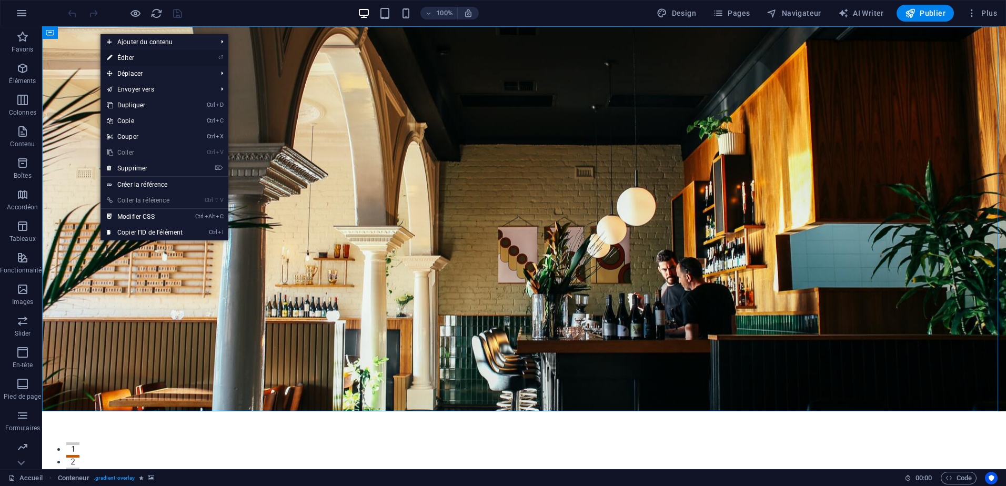
click at [130, 56] on link "⏎ Éditer" at bounding box center [144, 58] width 88 height 16
select select "%"
select select "header"
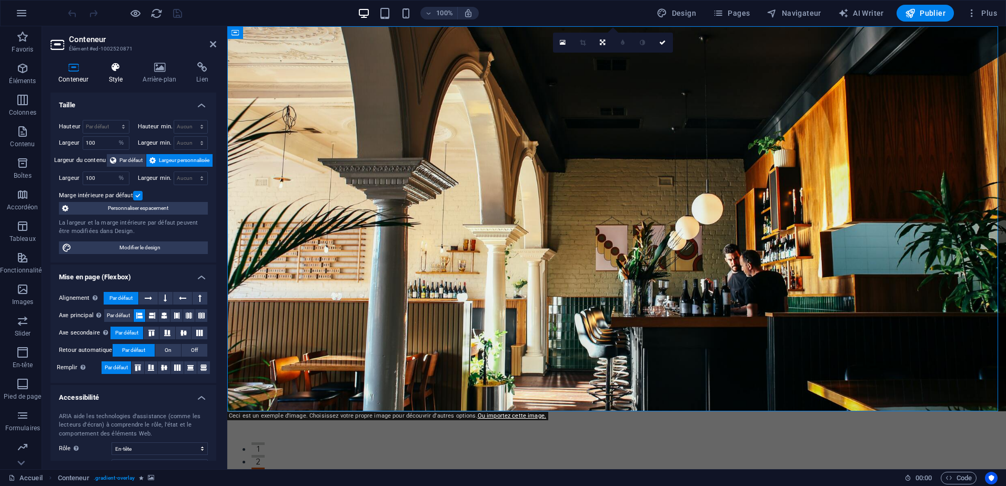
click at [102, 81] on h4 "Style" at bounding box center [117, 73] width 34 height 22
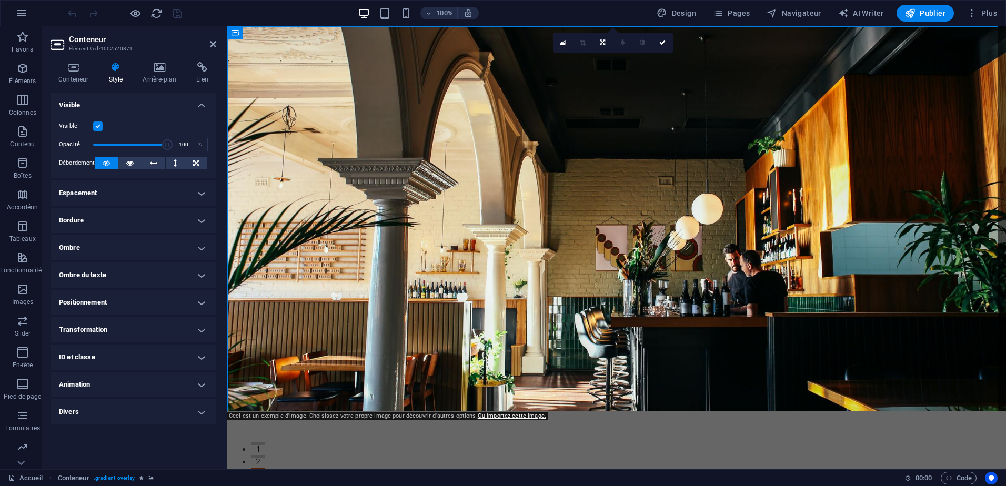
click at [139, 379] on h4 "Animation" at bounding box center [134, 384] width 166 height 25
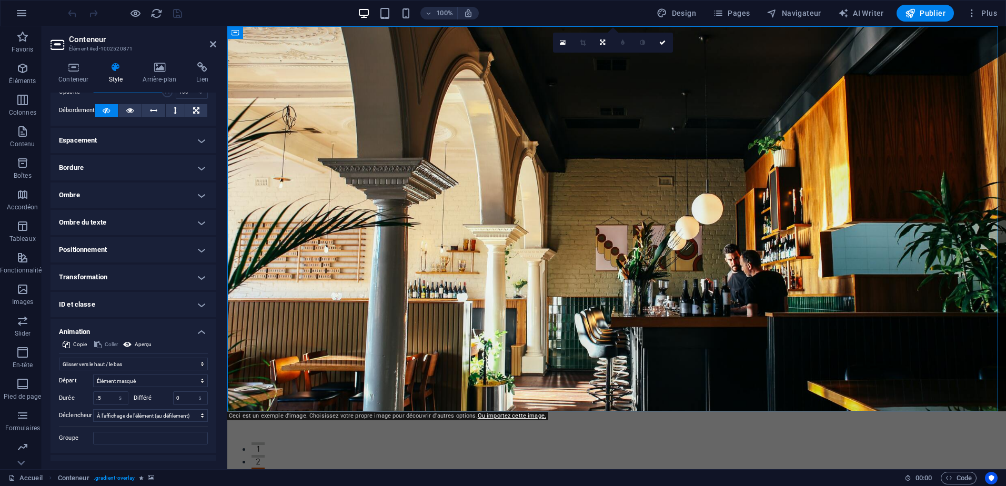
scroll to position [72, 0]
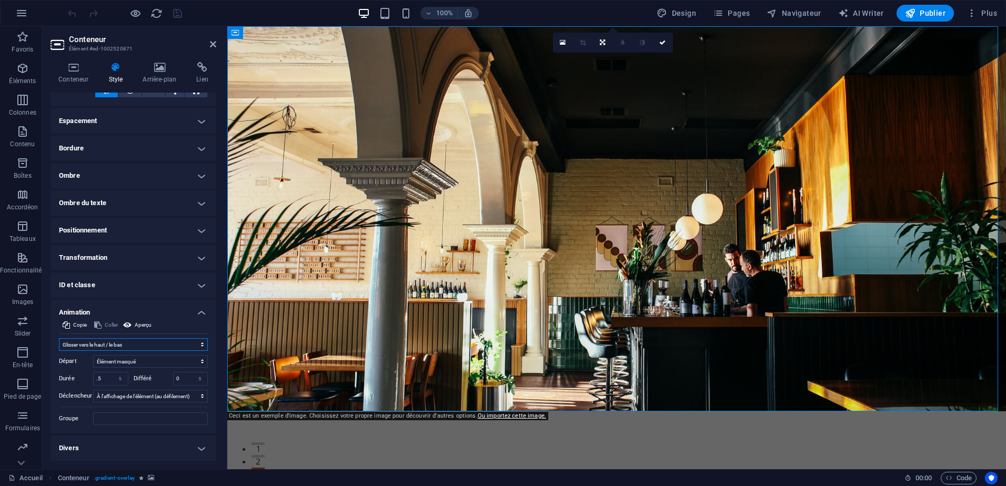
click at [143, 343] on select "Ne pas animer Afficher / Masquer Glisser vers le haut / le bas Zoomer/Dézoomer …" at bounding box center [133, 344] width 149 height 13
select select "none"
click at [59, 351] on select "Ne pas animer Afficher / Masquer Glisser vers le haut / le bas Zoomer/Dézoomer …" at bounding box center [133, 344] width 149 height 13
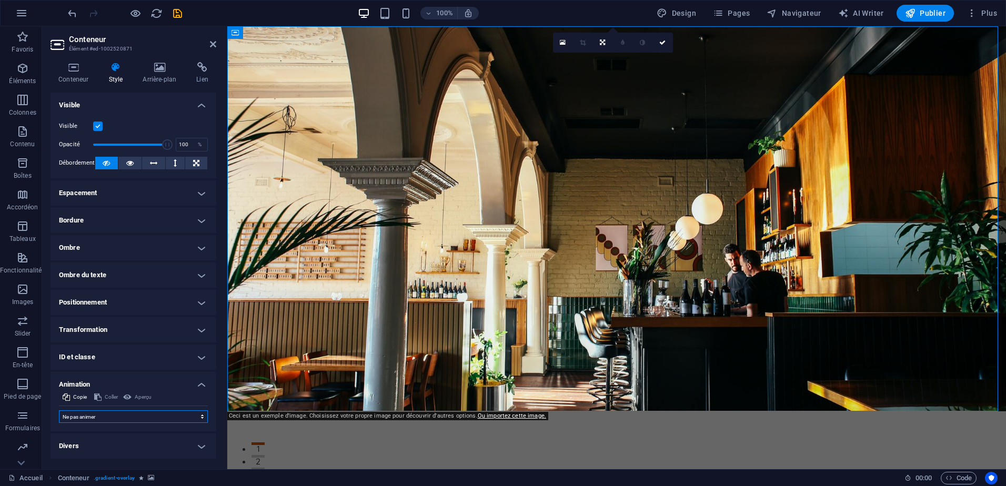
scroll to position [0, 0]
click at [916, 17] on icon "button" at bounding box center [910, 13] width 11 height 11
checkbox input "false"
